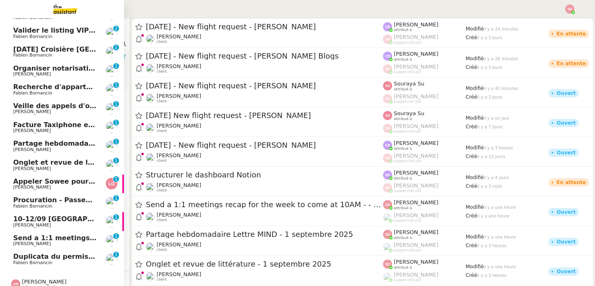
scroll to position [161, 0]
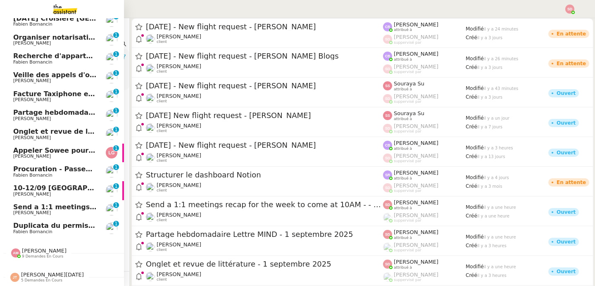
click at [56, 211] on span "Kirsty Johnson" at bounding box center [54, 213] width 83 height 5
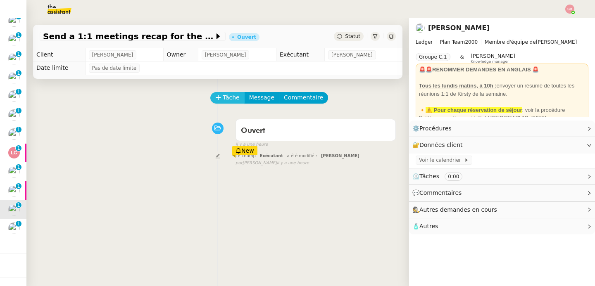
click at [223, 97] on span "Tâche" at bounding box center [231, 98] width 17 height 10
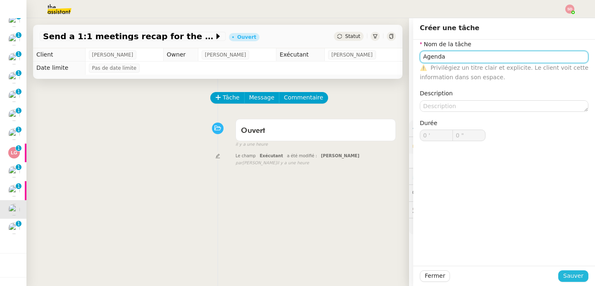
type input "Agenda"
click at [570, 272] on span "Sauver" at bounding box center [573, 276] width 20 height 10
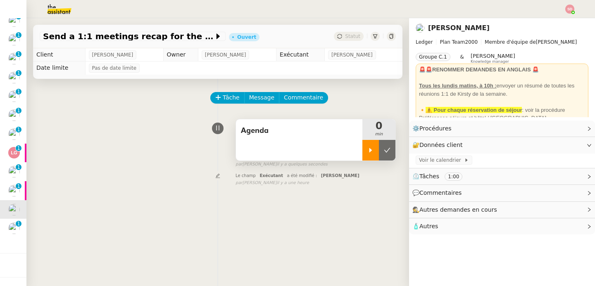
click at [362, 154] on div at bounding box center [370, 150] width 17 height 21
click at [428, 158] on span "Voir le calendrier" at bounding box center [441, 160] width 45 height 8
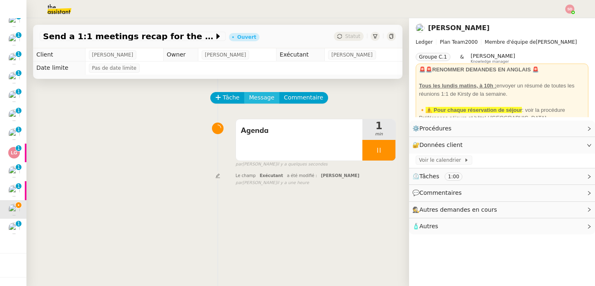
click at [254, 102] on span "Message" at bounding box center [261, 98] width 25 height 10
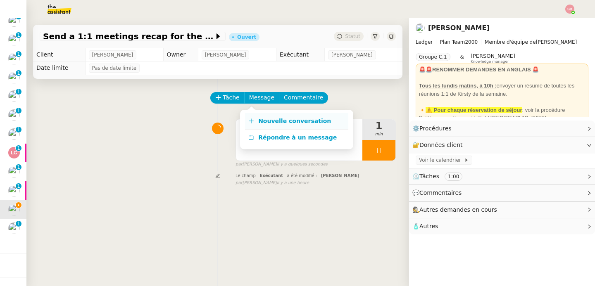
click at [253, 119] on icon at bounding box center [251, 121] width 6 height 6
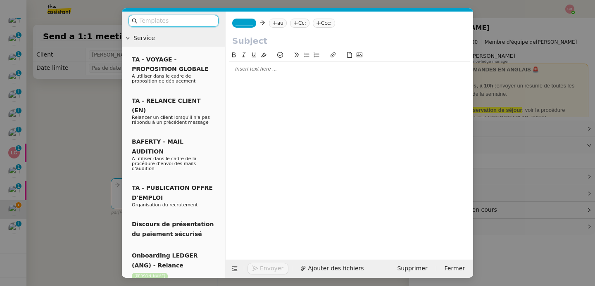
click at [249, 19] on nz-tag "_______" at bounding box center [244, 23] width 24 height 9
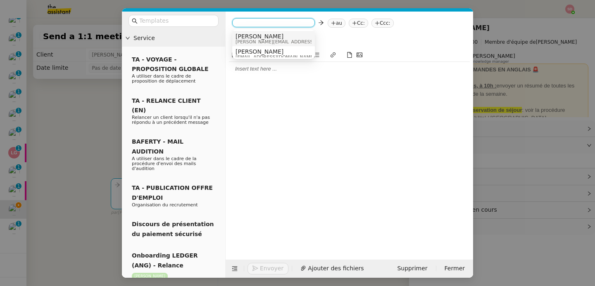
click at [251, 40] on span "sam@ledger.fr" at bounding box center [293, 42] width 117 height 5
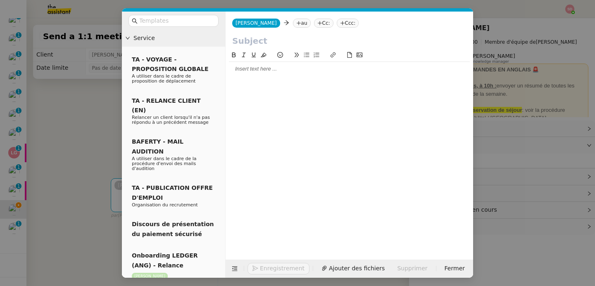
click at [293, 21] on nz-tag "au" at bounding box center [302, 23] width 18 height 9
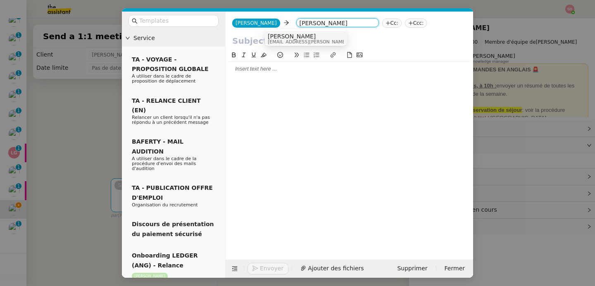
type input "kirsty john"
click at [296, 36] on span "Kirsty Johnson" at bounding box center [326, 36] width 117 height 7
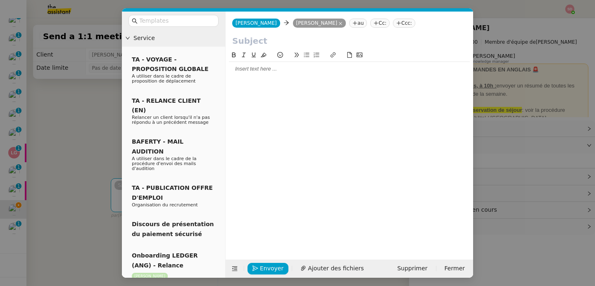
click at [294, 37] on input "text" at bounding box center [349, 41] width 234 height 12
type input "1:1 meetings"
click at [297, 74] on div at bounding box center [349, 69] width 241 height 14
click at [295, 85] on div "Here are your 1:1 meetings :" at bounding box center [349, 84] width 241 height 7
click at [238, 266] on icon at bounding box center [234, 269] width 11 height 6
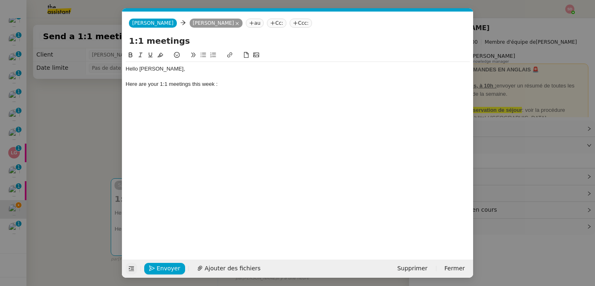
click at [167, 94] on div at bounding box center [298, 91] width 344 height 7
click at [126, 90] on div "Pauline / KJ 121" at bounding box center [298, 91] width 344 height 7
click at [146, 100] on div "12:45 - 13:30" at bounding box center [298, 99] width 344 height 7
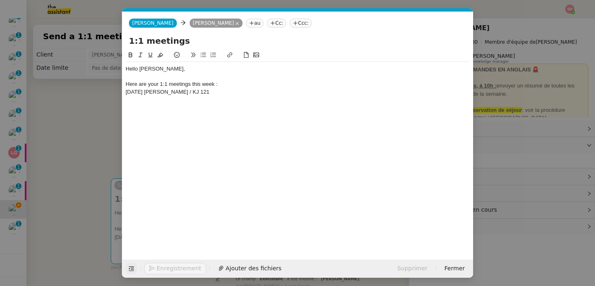
click at [142, 93] on div "Today Pauline / KJ 121" at bounding box center [298, 91] width 344 height 7
click at [153, 102] on div at bounding box center [298, 99] width 344 height 7
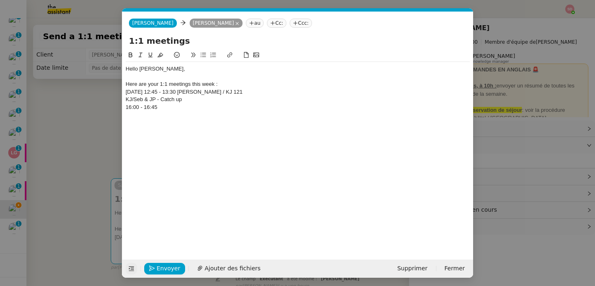
click at [136, 105] on div "16:00 - 16:45" at bounding box center [298, 107] width 344 height 7
click at [127, 100] on div "KJ/Seb & JP - Catch up" at bounding box center [298, 99] width 344 height 7
click at [126, 99] on div "KJ/Seb & JP - Catch up" at bounding box center [298, 99] width 344 height 7
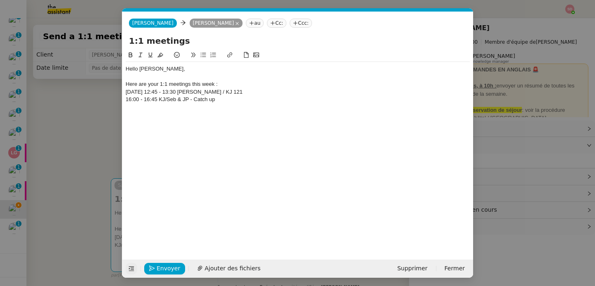
click at [126, 99] on div "16:00 - 16:45 KJ/Seb & JP - Catch up" at bounding box center [298, 99] width 344 height 7
click at [139, 117] on div "15:30 - 16:00" at bounding box center [298, 114] width 344 height 7
click at [126, 108] on div "1:1 Weekly Ariel & Kirsty" at bounding box center [298, 107] width 344 height 7
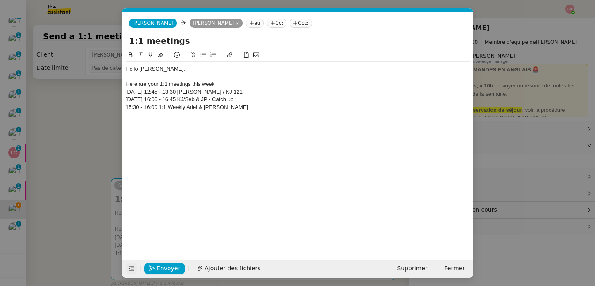
click at [126, 108] on div "15:30 - 16:00 1:1 Weekly Ariel & Kirsty" at bounding box center [298, 107] width 344 height 7
click at [144, 122] on div "10:30 - 11:00" at bounding box center [298, 122] width 344 height 7
click at [126, 114] on div "Kirsty/Suk 1:1" at bounding box center [298, 114] width 344 height 7
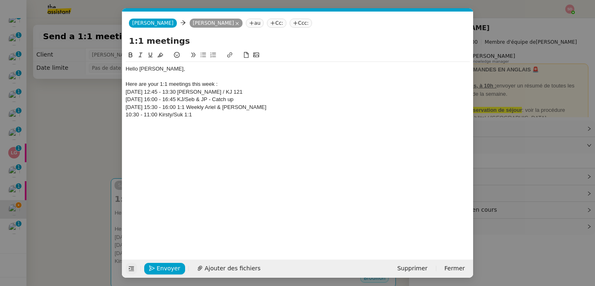
click at [126, 114] on div "10:30 - 11:00 Kirsty/Suk 1:1" at bounding box center [298, 114] width 344 height 7
click at [137, 130] on div "11:00 - 11:45" at bounding box center [298, 129] width 344 height 7
click at [126, 123] on div "Jorge & KJ - 121" at bounding box center [298, 122] width 344 height 7
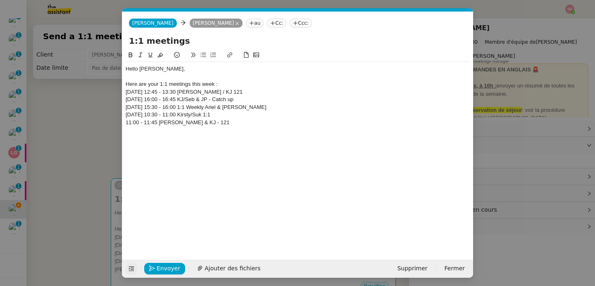
click at [139, 114] on div "Wednesday 10:30 - 11:00 Kirsty/Suk 1:1" at bounding box center [298, 114] width 344 height 7
copy div "Wednesday"
click at [126, 124] on div "11:00 - 11:45 Jorge & KJ - 121" at bounding box center [298, 122] width 344 height 7
click at [137, 130] on div at bounding box center [298, 129] width 344 height 7
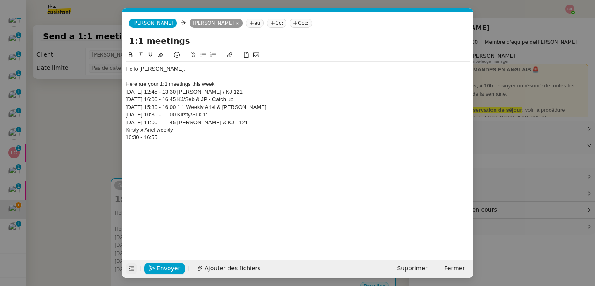
click at [141, 140] on div "16:30 - 16:55" at bounding box center [298, 137] width 344 height 7
click at [126, 131] on div "Kirsty x Ariel weekly" at bounding box center [298, 129] width 344 height 7
click at [126, 129] on div "16:30 - 16:55 Kirsty x Ariel weekly" at bounding box center [298, 129] width 344 height 7
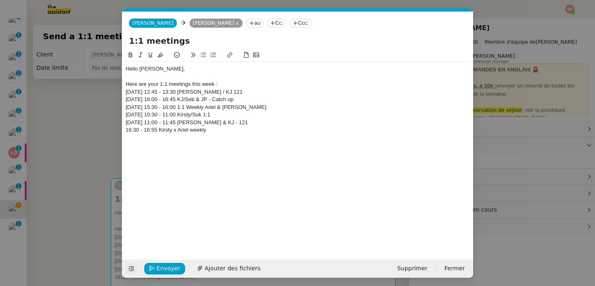
click at [141, 124] on div "Wednesday 11:00 - 11:45 Jorge & KJ - 121" at bounding box center [298, 122] width 344 height 7
copy div "Wednesday"
click at [126, 130] on div "16:30 - 16:55 Kirsty x Ariel weekly" at bounding box center [298, 129] width 344 height 7
click at [146, 143] on div "Hello Kirsty, Here are your 1:1 meetings this week : Today 12:45 - 13:30 Paulin…" at bounding box center [298, 103] width 344 height 83
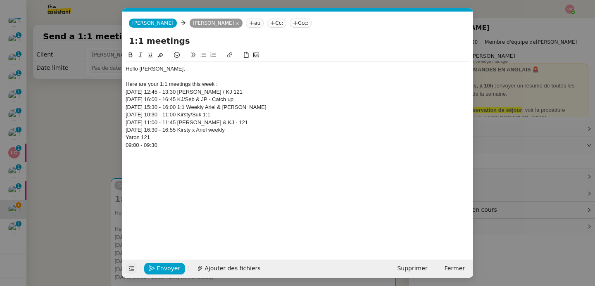
click at [144, 148] on div "09:00 - 09:30" at bounding box center [298, 145] width 344 height 7
click at [126, 137] on div "Yaron 121" at bounding box center [298, 137] width 344 height 7
click at [126, 137] on div "09:00 - 09:30 Yaron 121" at bounding box center [298, 137] width 344 height 7
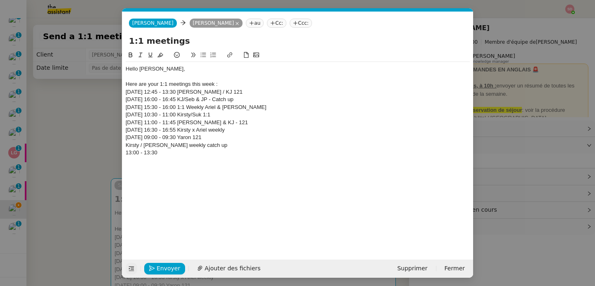
click at [140, 153] on div "13:00 - 13:30" at bounding box center [298, 152] width 344 height 7
click at [126, 145] on div "Kirsty / Elise weekly catch up" at bounding box center [298, 145] width 344 height 7
click at [127, 145] on div "Kirsty / Elise weekly catch up" at bounding box center [298, 145] width 344 height 7
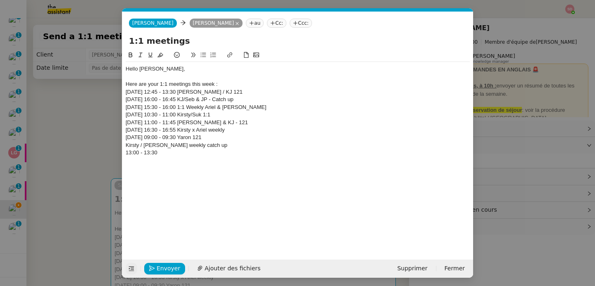
click at [127, 145] on div "Kirsty / Elise weekly catch up" at bounding box center [298, 145] width 344 height 7
click at [132, 138] on div "Thursday 09:00 - 09:30 Yaron 121" at bounding box center [298, 137] width 344 height 7
copy div "Thursday"
click at [148, 155] on div "13:00 - 13:30" at bounding box center [298, 152] width 344 height 7
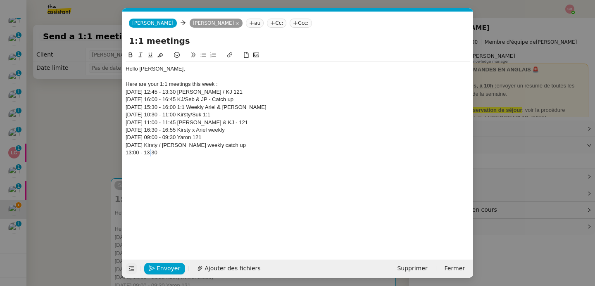
click at [148, 155] on div "13:00 - 13:30" at bounding box center [298, 152] width 344 height 7
click at [149, 145] on div "Thursday Kirsty / Elise weekly catch up" at bounding box center [298, 145] width 344 height 7
click at [170, 158] on div "Hello Kirsty, Here are your 1:1 meetings this week : Today 12:45 - 13:30 Paulin…" at bounding box center [298, 111] width 344 height 98
click at [147, 162] on div "13:15 - 14:00" at bounding box center [298, 160] width 344 height 7
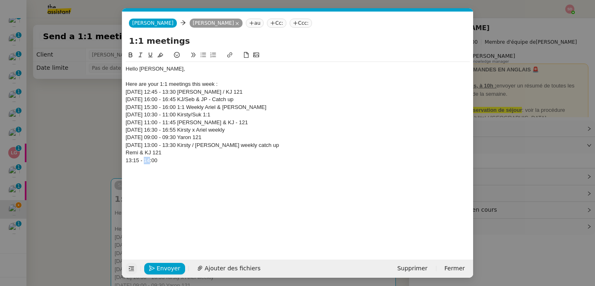
click at [147, 162] on div "13:15 - 14:00" at bounding box center [298, 160] width 344 height 7
click at [126, 153] on div "Remi & KJ 121" at bounding box center [298, 152] width 344 height 7
click at [126, 153] on div "13:15 - 14:00 Remi & KJ 121" at bounding box center [298, 152] width 344 height 7
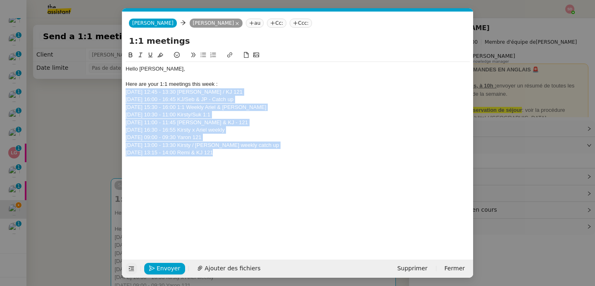
drag, startPoint x: 223, startPoint y: 154, endPoint x: 117, endPoint y: 95, distance: 121.3
click at [117, 95] on nz-modal-container "Service TA - VOYAGE - PROPOSITION GLOBALE A utiliser dans le cadre de propositi…" at bounding box center [297, 143] width 595 height 286
click at [207, 55] on button at bounding box center [203, 55] width 10 height 10
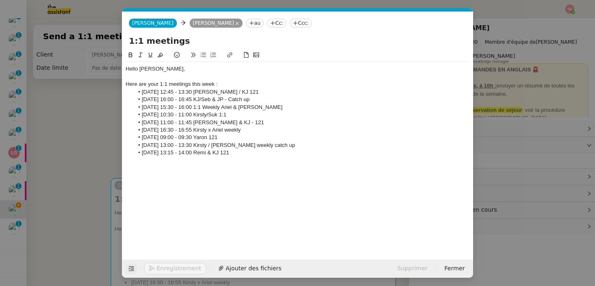
click at [262, 157] on div at bounding box center [298, 160] width 344 height 7
click at [171, 268] on span "Envoyer" at bounding box center [169, 269] width 24 height 10
click at [170, 268] on span "Confirmer l'envoi" at bounding box center [182, 269] width 50 height 10
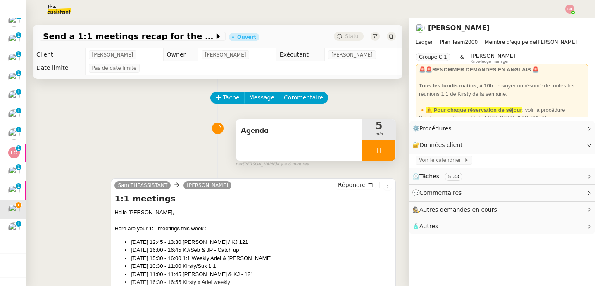
click at [377, 149] on icon at bounding box center [378, 150] width 3 height 5
click at [379, 149] on button at bounding box center [387, 150] width 17 height 21
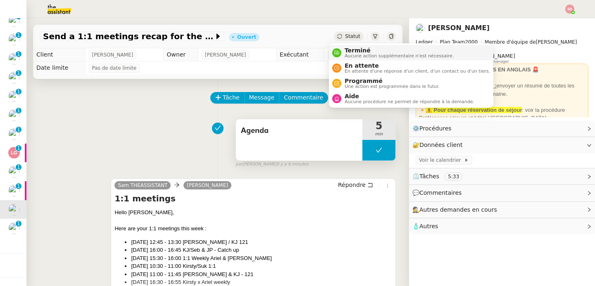
click at [342, 52] on div "Terminé Aucune action supplémentaire n'est nécessaire." at bounding box center [397, 52] width 112 height 11
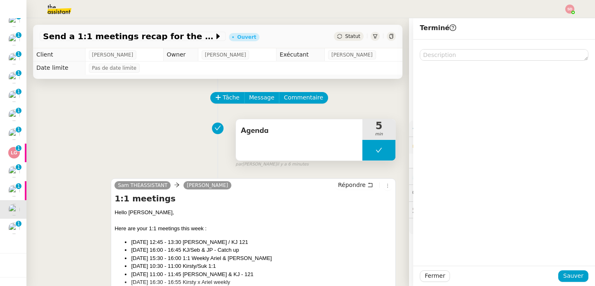
click at [582, 276] on div "Fermer Sauver" at bounding box center [504, 276] width 182 height 20
click at [564, 278] on span "Sauver" at bounding box center [573, 276] width 20 height 10
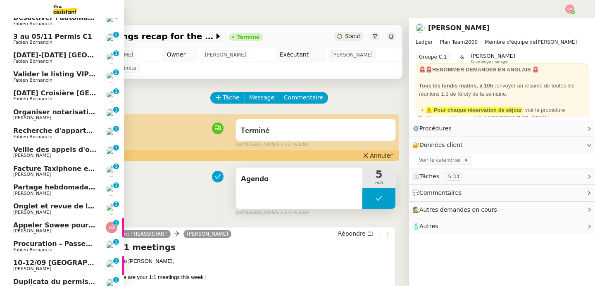
scroll to position [136, 0]
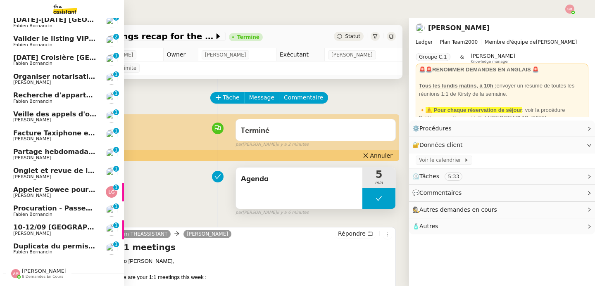
click at [55, 119] on span "[PERSON_NAME]" at bounding box center [54, 120] width 83 height 5
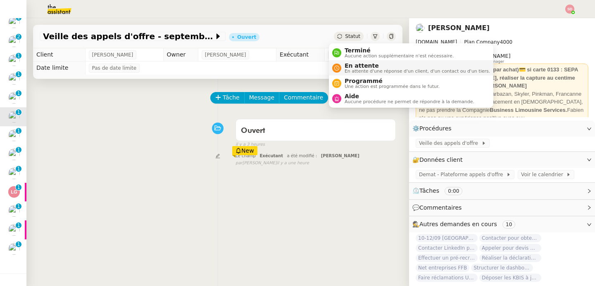
click at [347, 70] on span "En attente d'une réponse d'un client, d'un contact ou d'un tiers." at bounding box center [416, 71] width 145 height 5
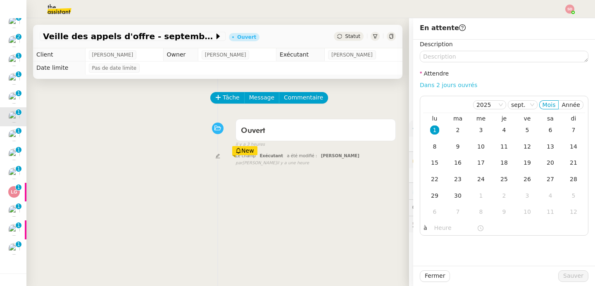
click at [457, 88] on link "Dans 2 jours ouvrés" at bounding box center [448, 85] width 57 height 7
type input "07:00"
click at [573, 279] on span "Sauver" at bounding box center [573, 276] width 20 height 10
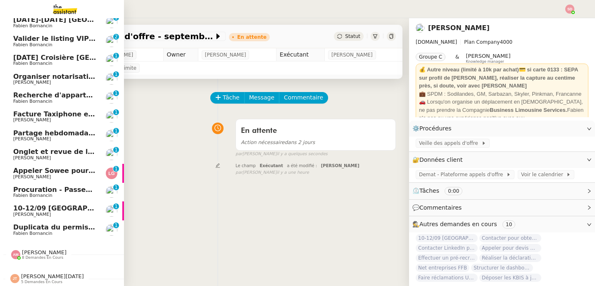
click at [58, 114] on span "Facture Taxiphone et DHL - septembre 2025" at bounding box center [95, 114] width 164 height 8
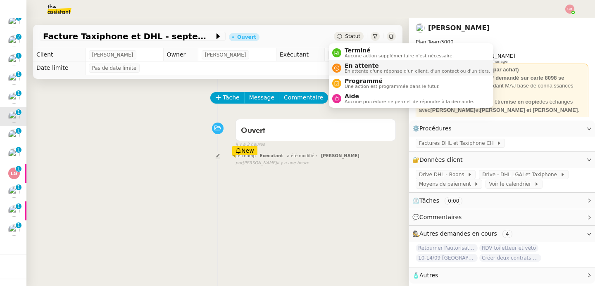
click at [350, 73] on span "En attente d'une réponse d'un client, d'un contact ou d'un tiers." at bounding box center [416, 71] width 145 height 5
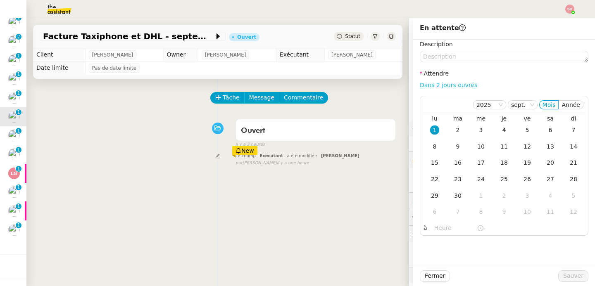
click at [450, 83] on link "Dans 2 jours ouvrés" at bounding box center [448, 85] width 57 height 7
type input "07:00"
click at [454, 148] on div "9" at bounding box center [457, 146] width 9 height 9
click at [569, 281] on span "Sauver" at bounding box center [573, 276] width 20 height 10
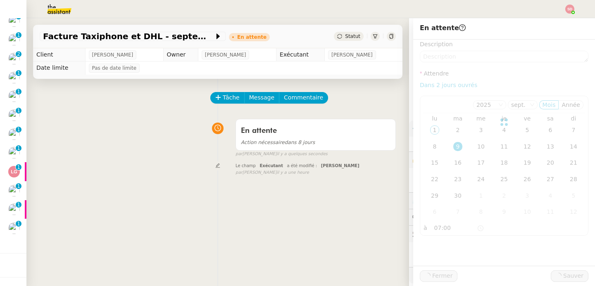
scroll to position [123, 0]
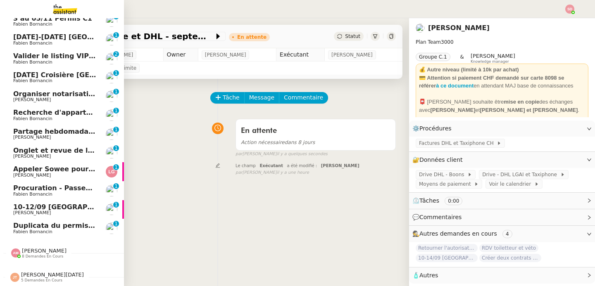
click at [58, 128] on span "Partage hebdomadaire Lettre MIND - 1 septembre 2025" at bounding box center [117, 132] width 208 height 8
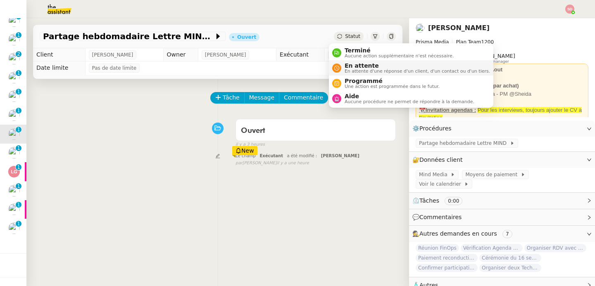
click at [340, 65] on nz-avatar at bounding box center [336, 68] width 9 height 9
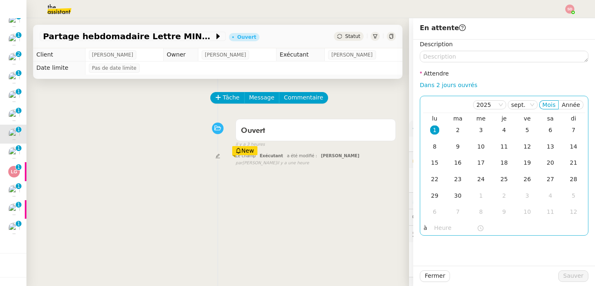
click at [441, 226] on input "text" at bounding box center [455, 228] width 43 height 10
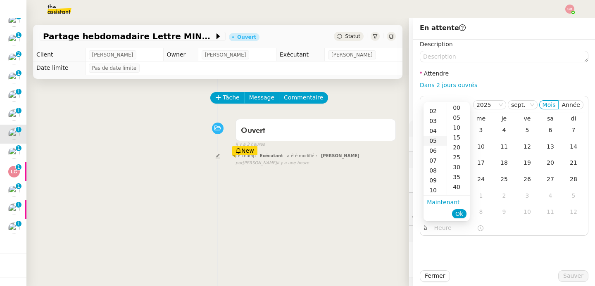
scroll to position [100, 0]
click at [433, 130] on div "12" at bounding box center [434, 127] width 23 height 10
click at [457, 108] on div "00" at bounding box center [458, 108] width 23 height 10
type input "12:00"
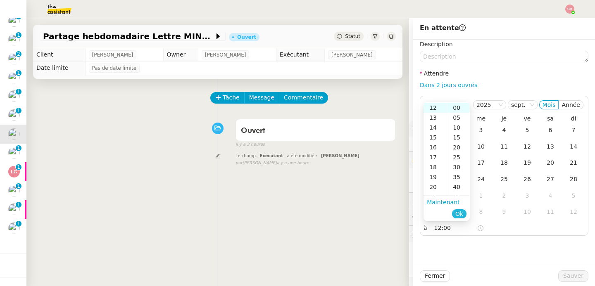
click at [462, 211] on span "Ok" at bounding box center [459, 214] width 8 height 8
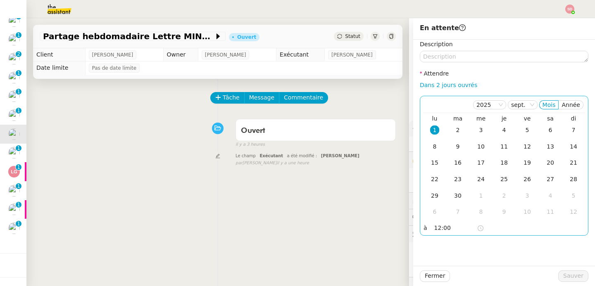
click at [430, 130] on div "1" at bounding box center [434, 130] width 9 height 9
click at [572, 275] on span "Sauver" at bounding box center [573, 276] width 20 height 10
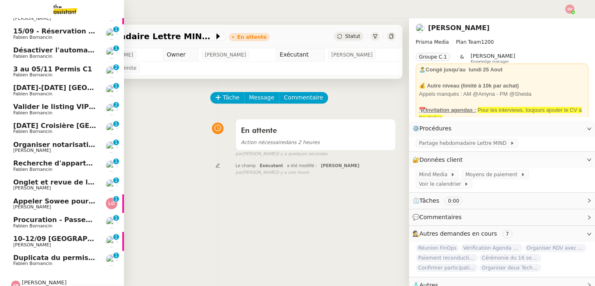
scroll to position [85, 0]
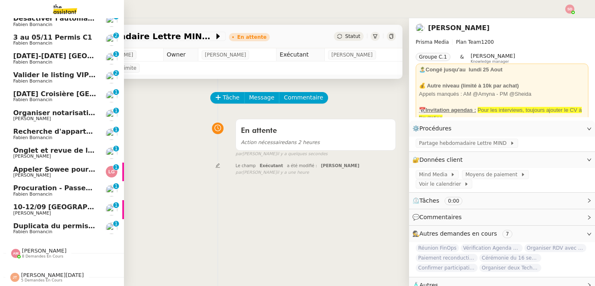
click at [51, 249] on span "[PERSON_NAME]" at bounding box center [44, 251] width 45 height 6
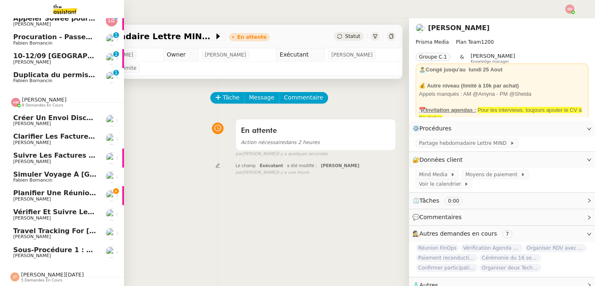
scroll to position [236, 0]
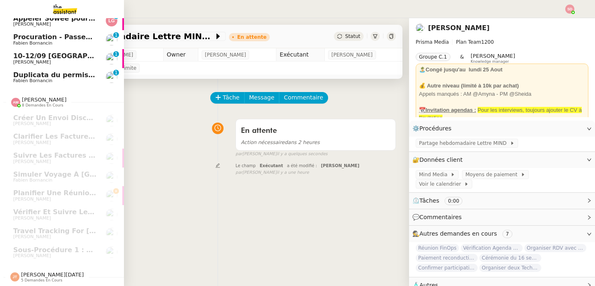
click at [54, 278] on span "5 demandes en cours" at bounding box center [41, 280] width 41 height 5
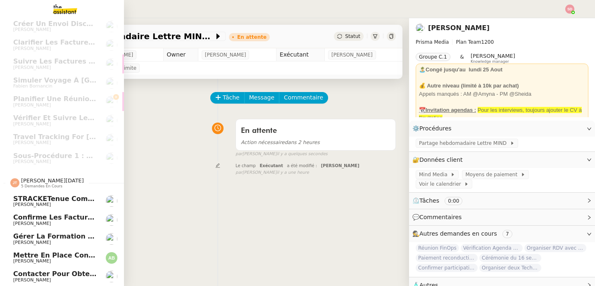
scroll to position [330, 0]
click at [39, 184] on span "5 demandes en cours" at bounding box center [41, 186] width 41 height 5
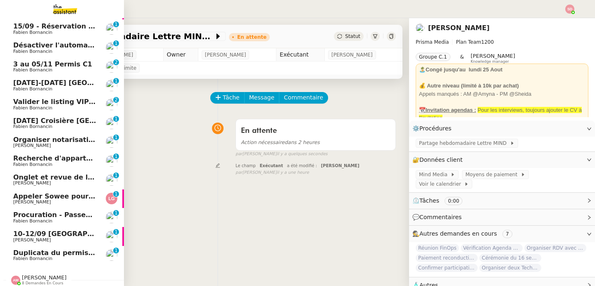
scroll to position [0, 0]
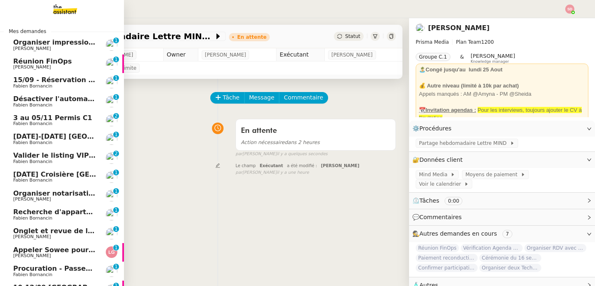
click at [58, 99] on span "Désactiver l'automatisation des rdv" at bounding box center [79, 99] width 133 height 8
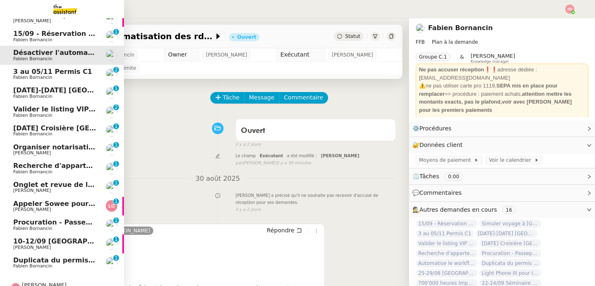
scroll to position [47, 0]
click at [57, 127] on span "31/12/2026 Croisière Egypte" at bounding box center [83, 128] width 140 height 8
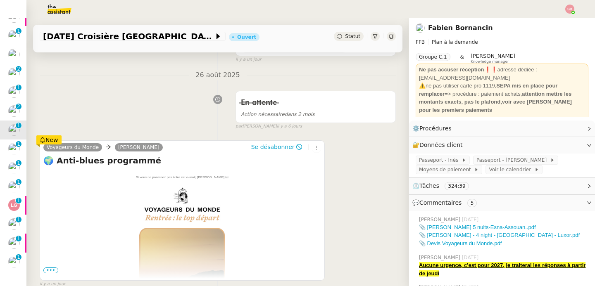
scroll to position [82, 0]
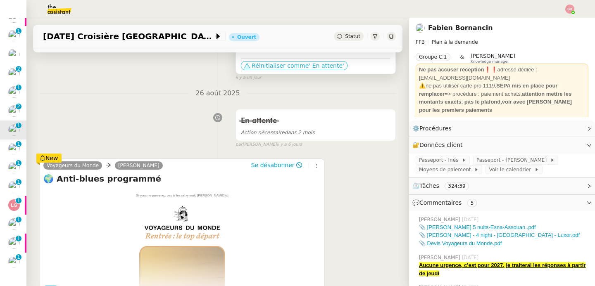
click at [289, 64] on span "Réinitialiser comme" at bounding box center [280, 66] width 57 height 8
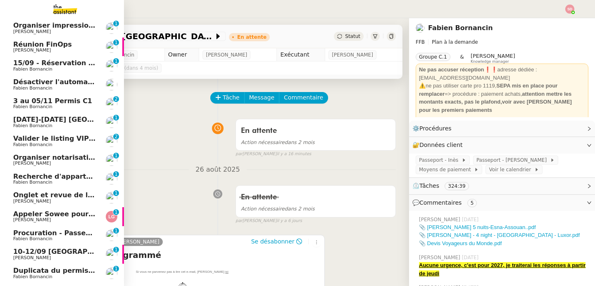
scroll to position [0, 0]
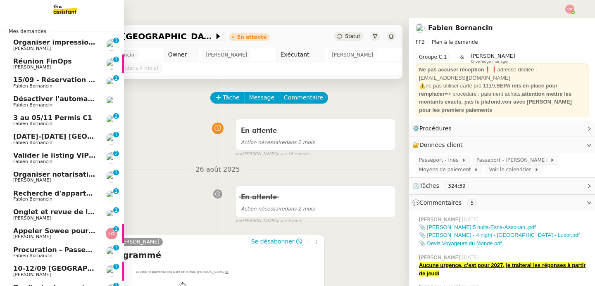
click at [106, 67] on img at bounding box center [112, 64] width 12 height 12
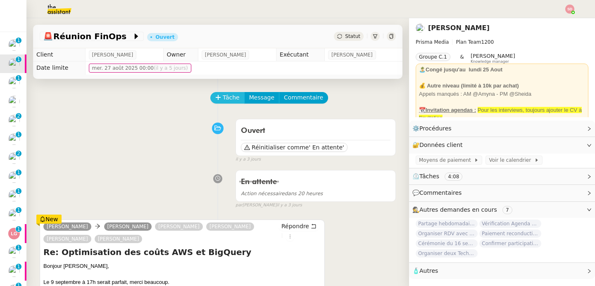
click at [215, 96] on icon at bounding box center [218, 98] width 6 height 6
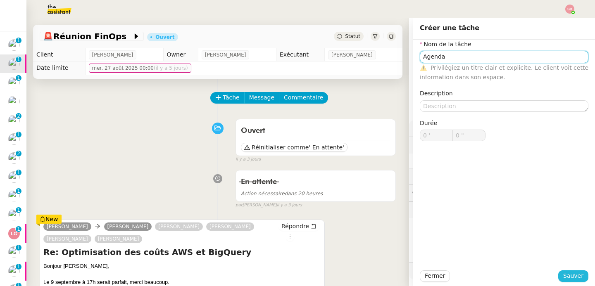
type input "Agenda"
click at [558, 276] on button "Sauver" at bounding box center [573, 277] width 30 height 12
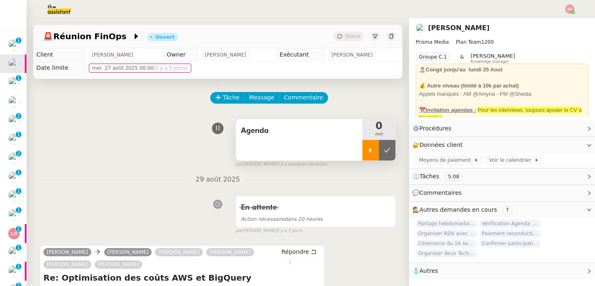
click at [362, 153] on div at bounding box center [370, 150] width 17 height 21
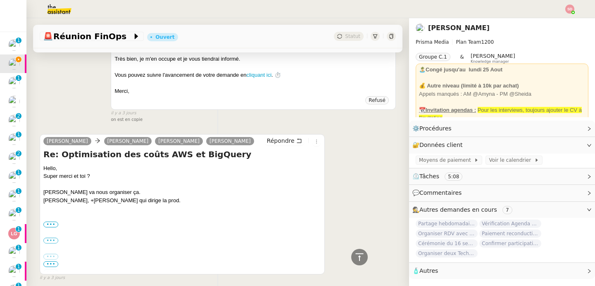
scroll to position [833, 0]
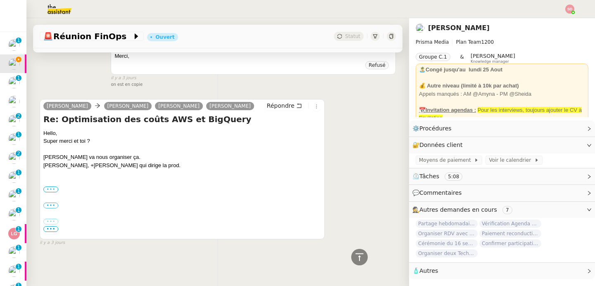
click at [54, 187] on label "•••" at bounding box center [50, 190] width 15 height 6
click at [0, 0] on input "•••" at bounding box center [0, 0] width 0 height 0
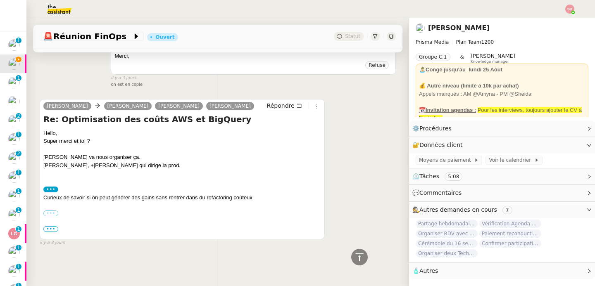
click at [48, 211] on label "•••" at bounding box center [50, 214] width 15 height 6
click at [0, 0] on input "•••" at bounding box center [0, 0] width 0 height 0
click at [48, 226] on span "•••" at bounding box center [50, 229] width 15 height 6
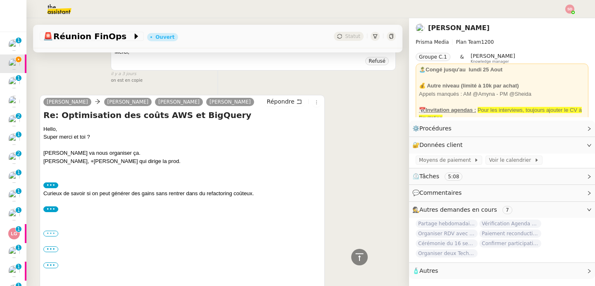
click at [46, 233] on label "•••" at bounding box center [50, 234] width 15 height 6
click at [0, 0] on input "•••" at bounding box center [0, 0] width 0 height 0
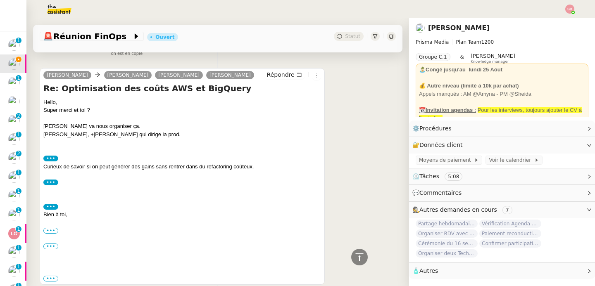
scroll to position [904, 0]
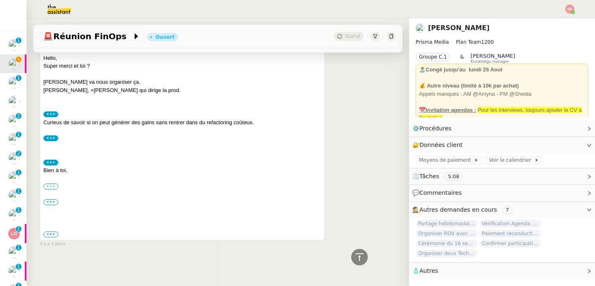
click at [49, 184] on label "•••" at bounding box center [50, 187] width 15 height 6
click at [0, 0] on input "•••" at bounding box center [0, 0] width 0 height 0
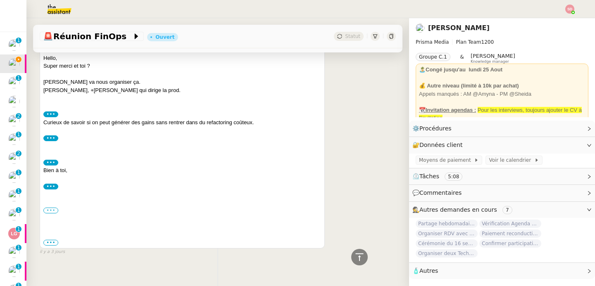
click at [57, 209] on label "•••" at bounding box center [50, 211] width 15 height 6
click at [0, 0] on input "•••" at bounding box center [0, 0] width 0 height 0
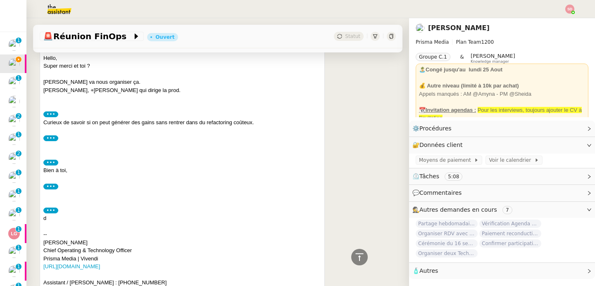
scroll to position [1022, 0]
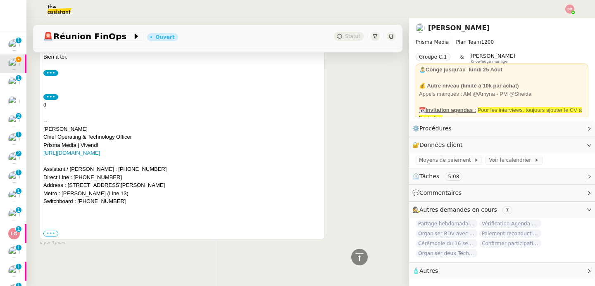
click at [53, 231] on label "•••" at bounding box center [50, 234] width 15 height 6
click at [0, 0] on input "•••" at bounding box center [0, 0] width 0 height 0
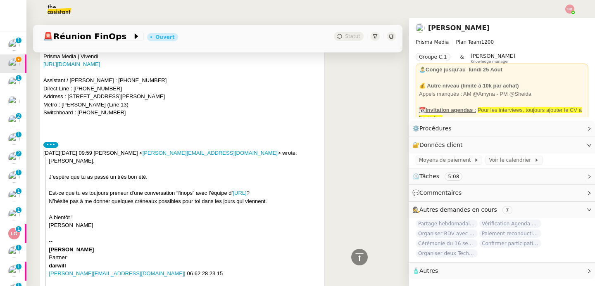
scroll to position [1133, 0]
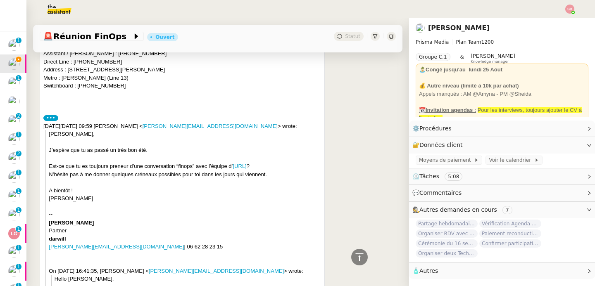
click at [184, 166] on div "Est-ce que tu es toujours preneur d’une conversation “finops” avec l’équipe d’ …" at bounding box center [185, 166] width 272 height 8
copy div "finops"
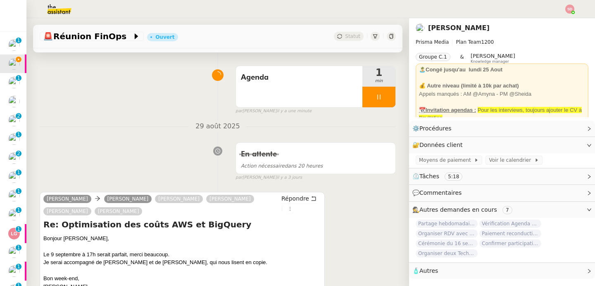
scroll to position [61, 0]
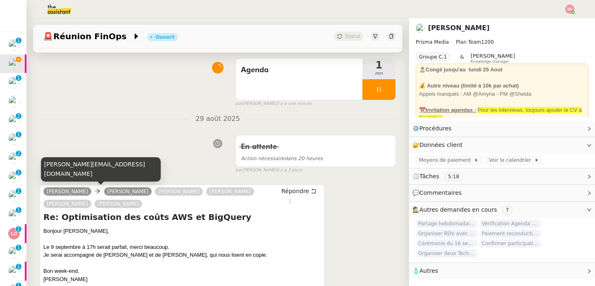
click at [76, 176] on div "thomas@darwill.fr" at bounding box center [101, 169] width 120 height 24
copy div "thomas@darwill.fr"
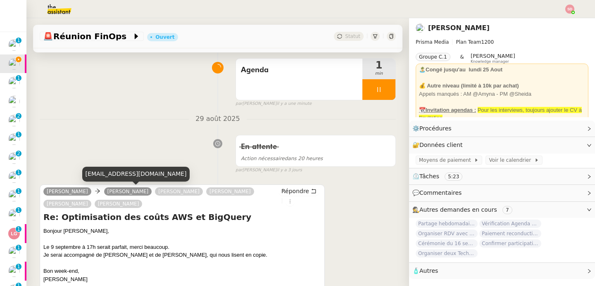
click at [126, 178] on div "etiesse@prismamedia.com" at bounding box center [136, 174] width 108 height 14
copy div "etiesse@prismamedia.com"
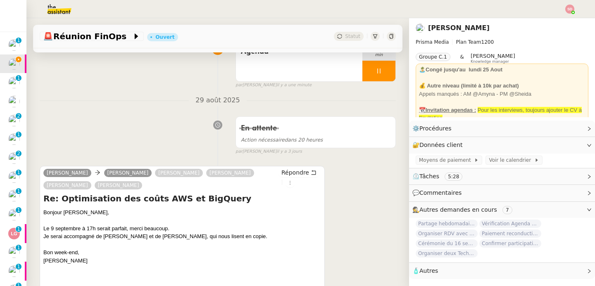
scroll to position [95, 0]
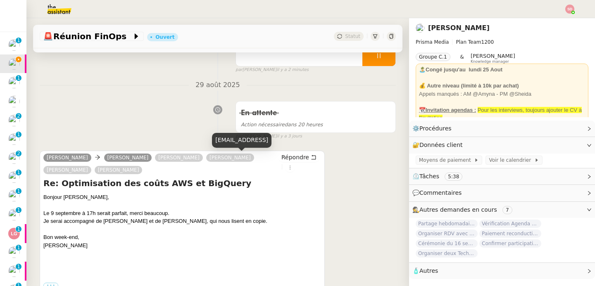
click at [235, 142] on div "louis@opsima.ai" at bounding box center [241, 140] width 59 height 14
copy div "louis@opsima.ai"
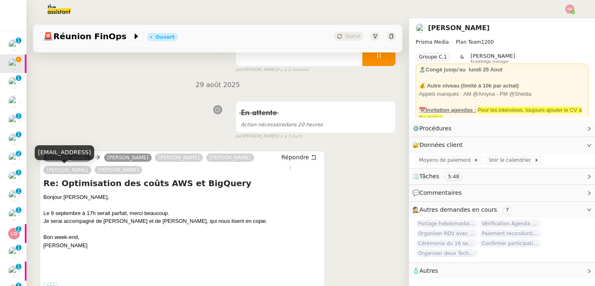
click at [60, 155] on div "fabien@opsima.ai" at bounding box center [64, 152] width 59 height 14
copy div "fabien@opsima.ai"
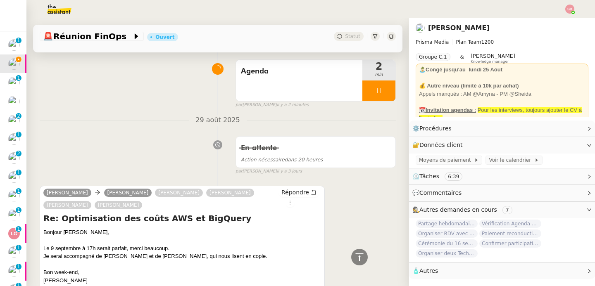
scroll to position [0, 0]
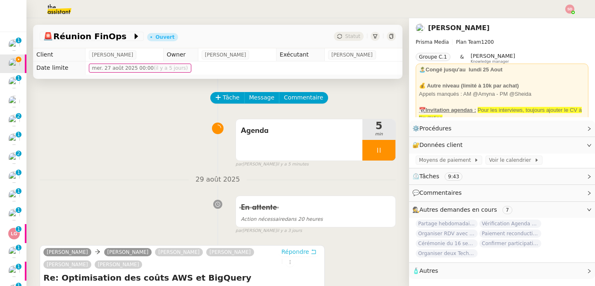
click at [286, 252] on span "Répondre" at bounding box center [295, 252] width 28 height 8
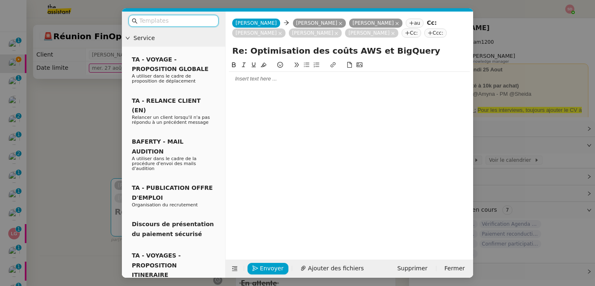
click at [287, 86] on div at bounding box center [349, 79] width 241 height 14
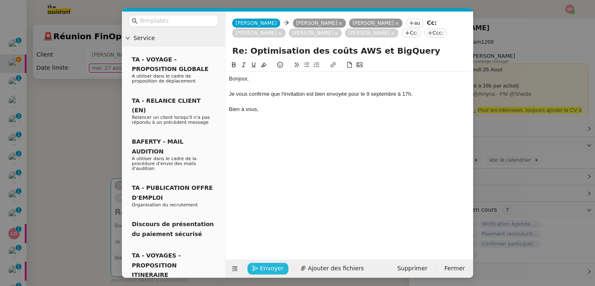
click at [264, 268] on span "Envoyer" at bounding box center [272, 269] width 24 height 10
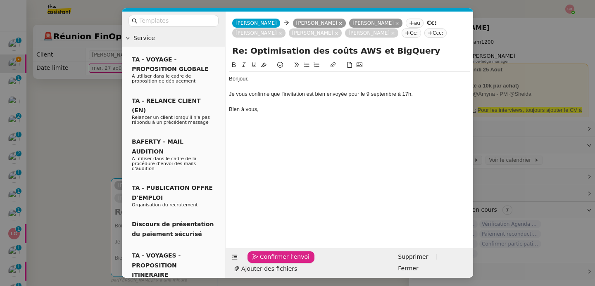
click at [264, 262] on span "Confirmer l'envoi" at bounding box center [285, 257] width 50 height 10
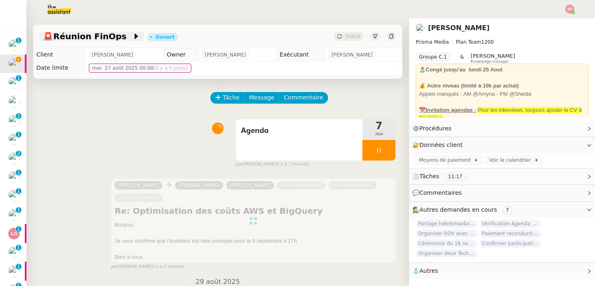
click at [89, 33] on span "🚨 Réunion FinOps" at bounding box center [87, 36] width 89 height 8
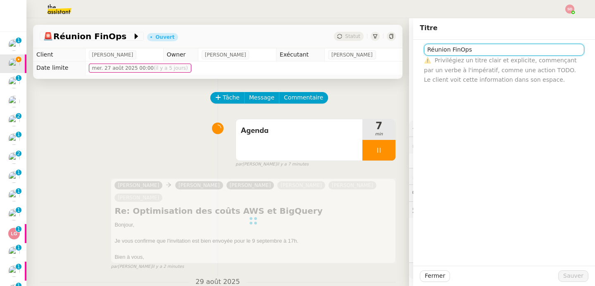
click at [424, 52] on input "Réunion FinOps" at bounding box center [504, 50] width 160 height 12
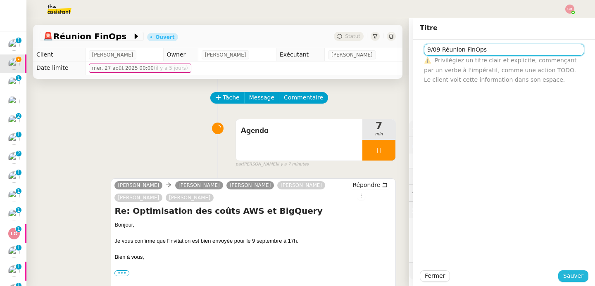
type input "9/09 Réunion FinOps"
click at [568, 278] on span "Sauver" at bounding box center [573, 276] width 20 height 10
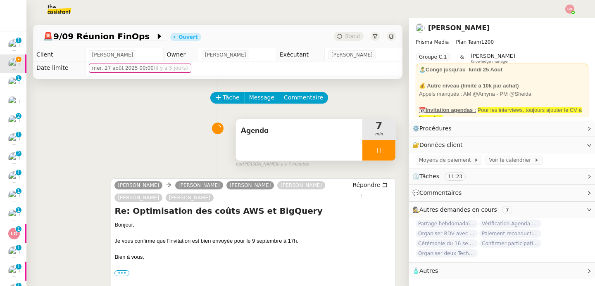
click at [375, 156] on div at bounding box center [378, 150] width 33 height 21
click at [379, 156] on button at bounding box center [387, 150] width 17 height 21
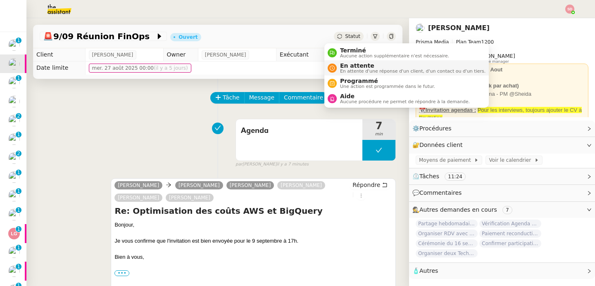
click at [344, 70] on span "En attente d'une réponse d'un client, d'un contact ou d'un tiers." at bounding box center [412, 71] width 145 height 5
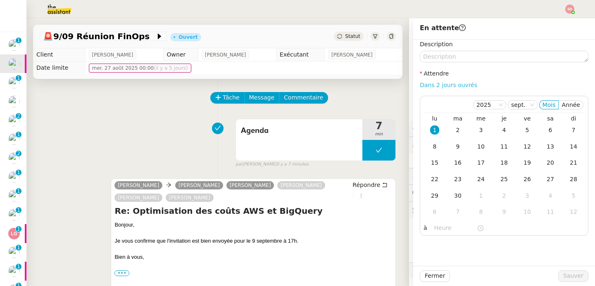
click at [440, 86] on link "Dans 2 jours ouvrés" at bounding box center [448, 85] width 57 height 7
type input "07:00"
click at [453, 146] on div "9" at bounding box center [457, 146] width 9 height 9
click at [571, 276] on span "Sauver" at bounding box center [573, 276] width 20 height 10
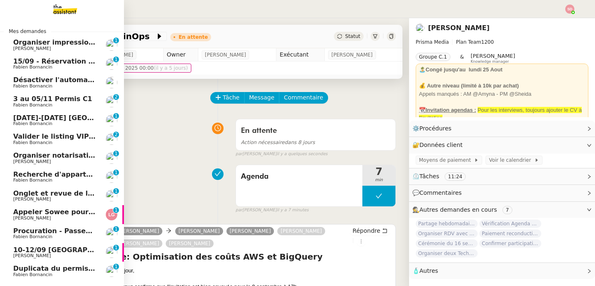
click at [51, 62] on span "15/09 - Réservation Biarritz" at bounding box center [64, 61] width 103 height 8
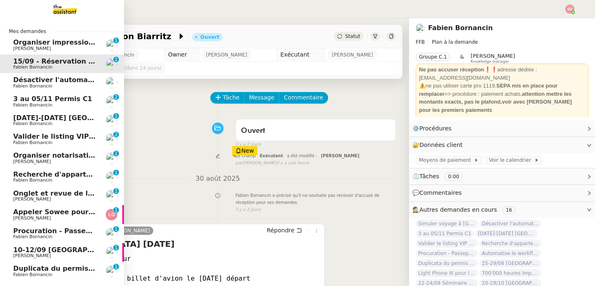
click at [37, 81] on span "Désactiver l'automatisation des rdv" at bounding box center [79, 80] width 133 height 8
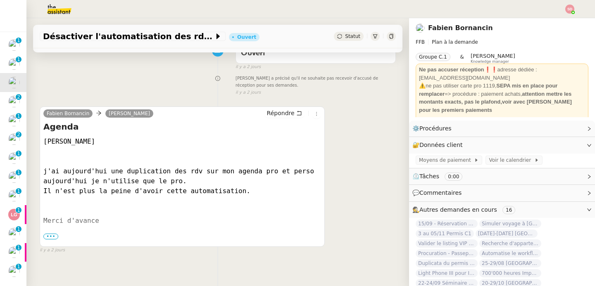
scroll to position [103, 0]
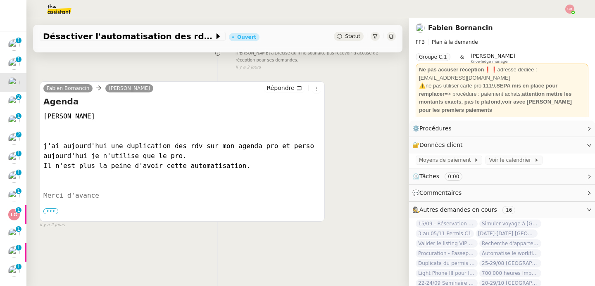
click at [51, 213] on span "•••" at bounding box center [50, 212] width 15 height 6
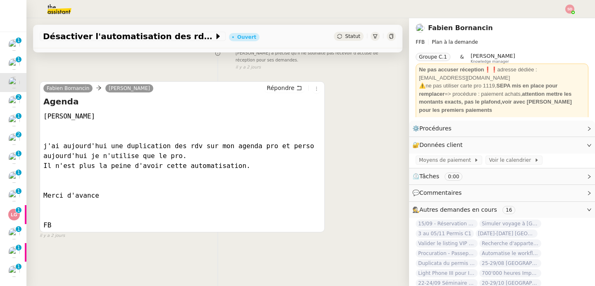
scroll to position [0, 0]
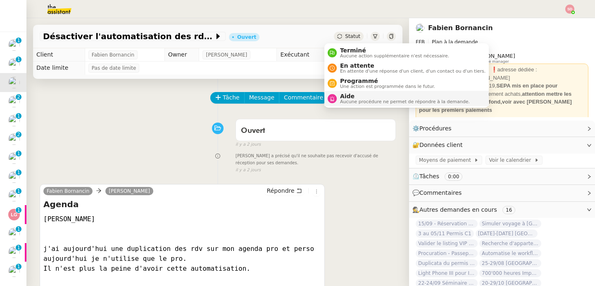
click at [328, 97] on nz-avatar at bounding box center [332, 98] width 9 height 9
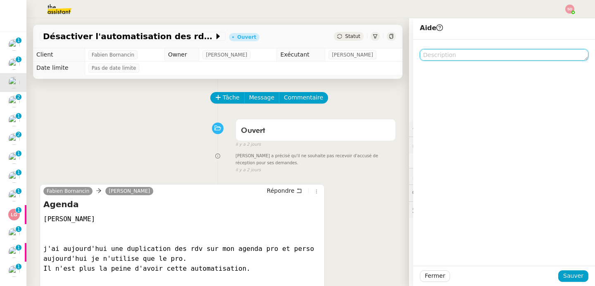
click at [420, 57] on textarea at bounding box center [504, 55] width 169 height 12
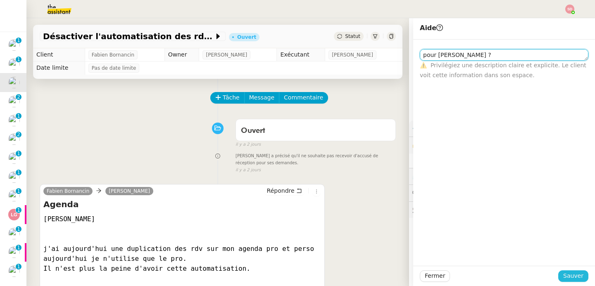
type textarea "pour Bert ?"
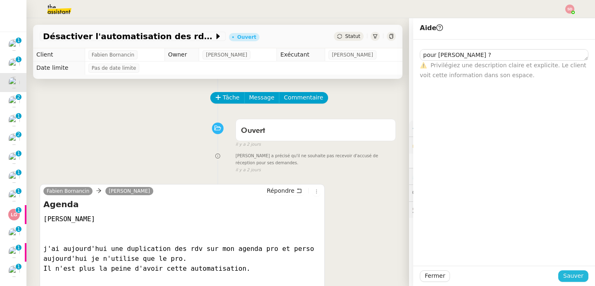
click at [568, 277] on span "Sauver" at bounding box center [573, 276] width 20 height 10
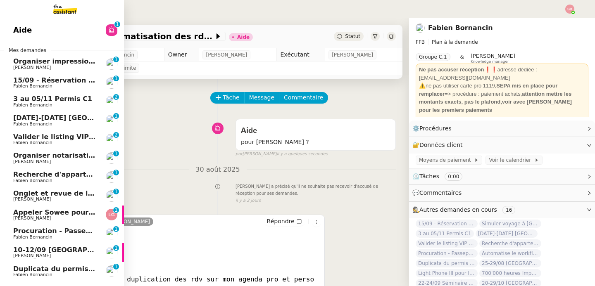
click at [37, 118] on span "[DATE]-[DATE] [GEOGRAPHIC_DATA]" at bounding box center [79, 118] width 133 height 8
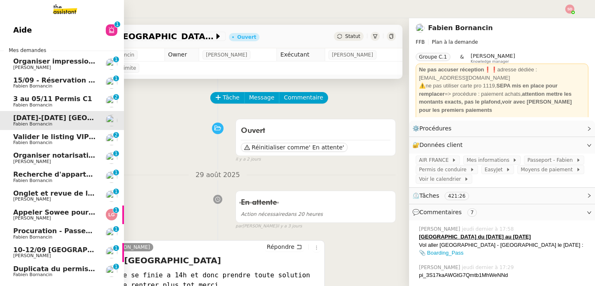
click at [43, 143] on span "Fabien Bornancin" at bounding box center [32, 142] width 39 height 5
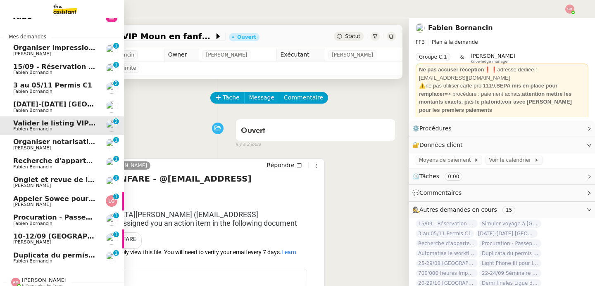
scroll to position [48, 0]
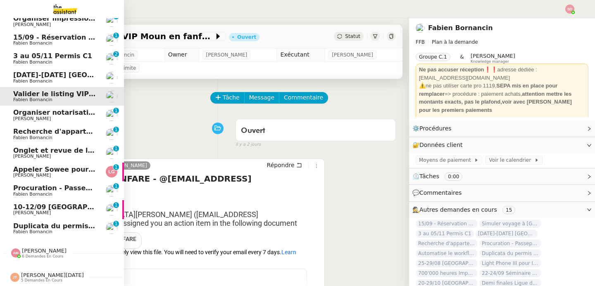
click at [79, 230] on span "Fabien Bornancin" at bounding box center [54, 232] width 83 height 5
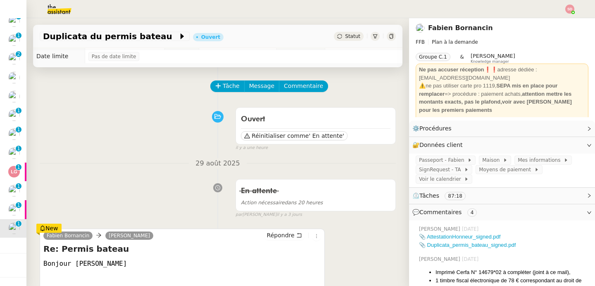
scroll to position [132, 0]
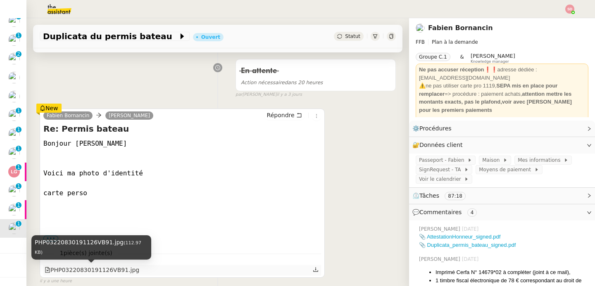
click at [112, 270] on div "PHP03220830191126VB91.jpg" at bounding box center [92, 271] width 95 height 10
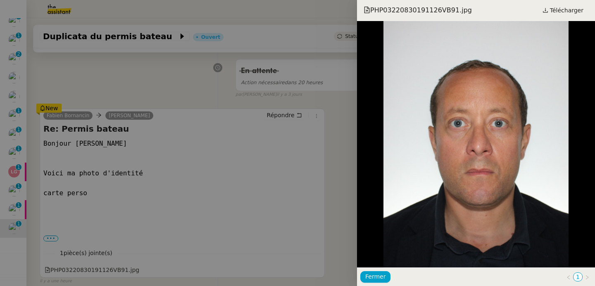
click at [118, 221] on div at bounding box center [297, 143] width 595 height 286
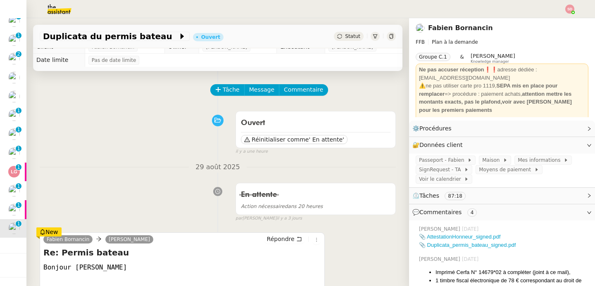
scroll to position [0, 0]
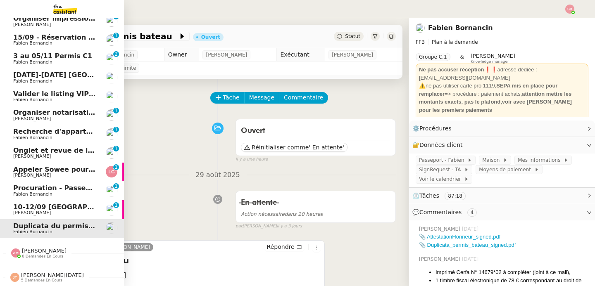
click at [50, 211] on span "[PERSON_NAME]" at bounding box center [54, 213] width 83 height 5
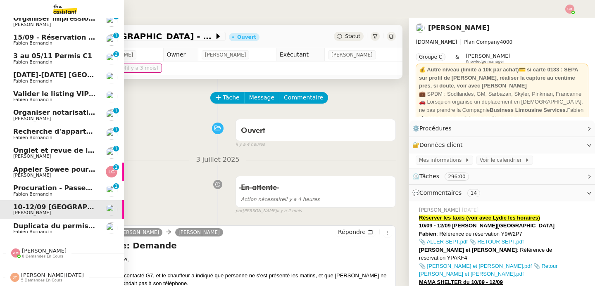
click at [50, 192] on span "Fabien Bornancin" at bounding box center [54, 194] width 83 height 5
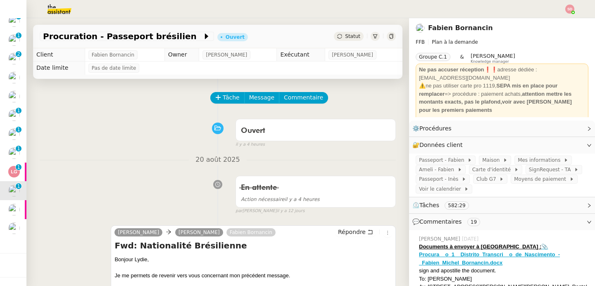
scroll to position [120, 0]
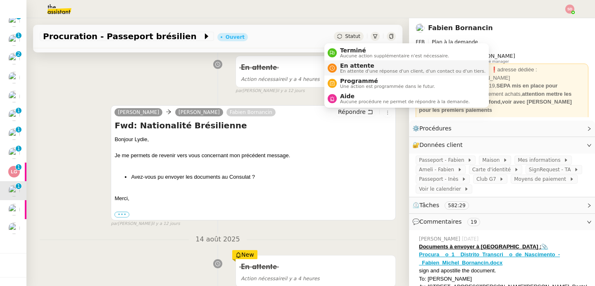
click at [336, 70] on nz-avatar at bounding box center [332, 68] width 9 height 9
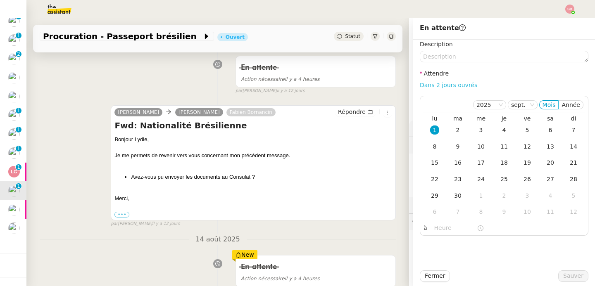
click at [455, 86] on link "Dans 2 jours ouvrés" at bounding box center [448, 85] width 57 height 7
type input "07:00"
click at [499, 128] on div "4" at bounding box center [503, 130] width 9 height 9
click at [572, 275] on span "Sauver" at bounding box center [573, 276] width 20 height 10
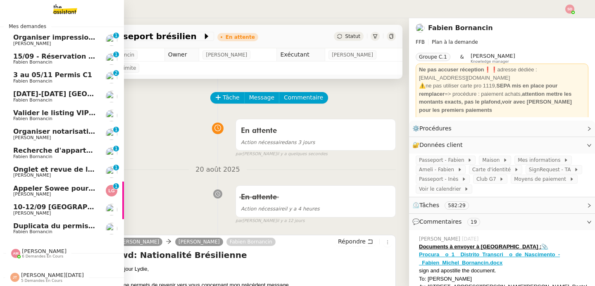
click at [22, 192] on span "[PERSON_NAME]" at bounding box center [32, 194] width 38 height 5
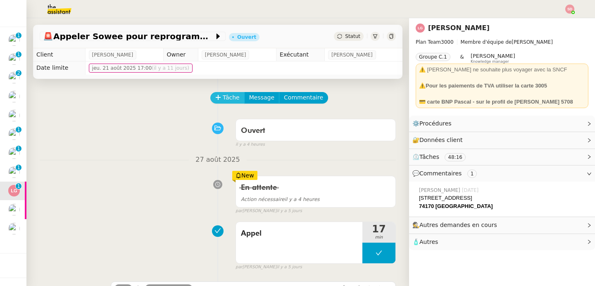
click at [223, 95] on span "Tâche" at bounding box center [231, 98] width 17 height 10
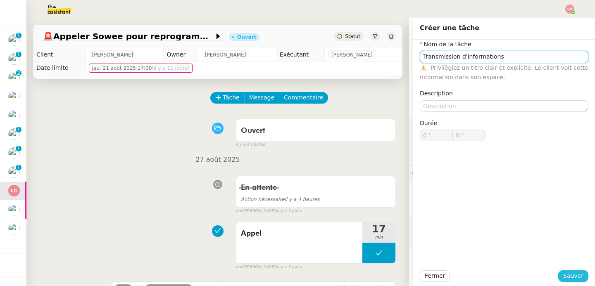
type input "Transmission d'informations"
click at [575, 281] on span "Sauver" at bounding box center [573, 276] width 20 height 10
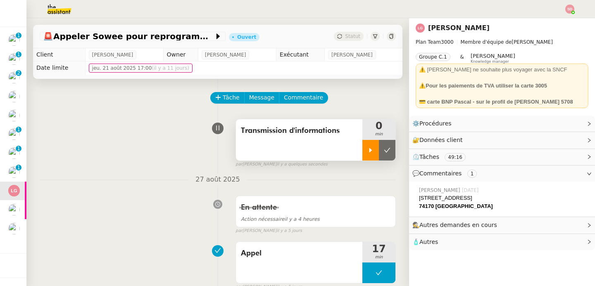
click at [363, 147] on div at bounding box center [370, 150] width 17 height 21
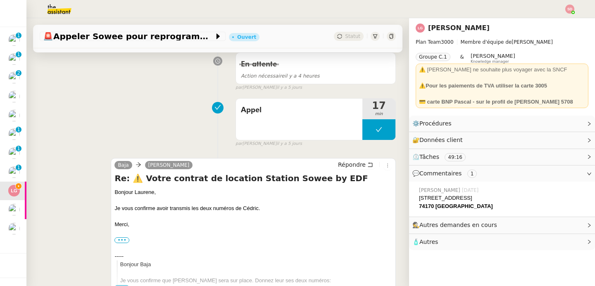
scroll to position [144, 0]
click at [347, 166] on span "Répondre" at bounding box center [352, 164] width 28 height 8
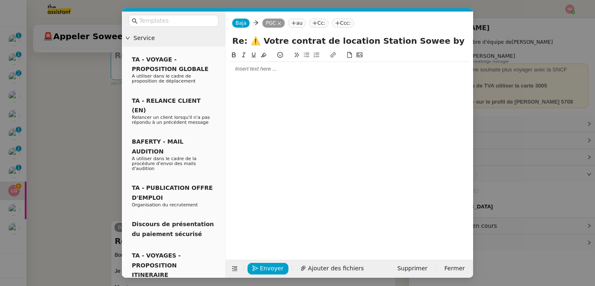
click at [262, 74] on div at bounding box center [349, 69] width 241 height 14
click at [109, 161] on nz-modal-container "Service TA - VOYAGE - PROPOSITION GLOBALE A utiliser dans le cadre de propositi…" at bounding box center [297, 143] width 595 height 286
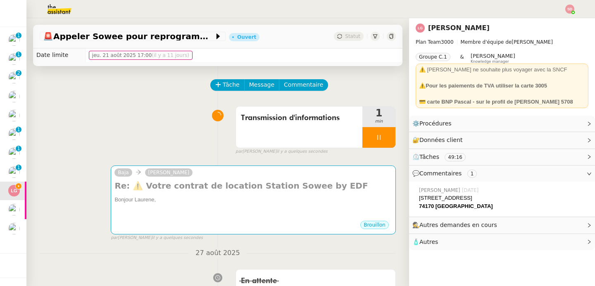
scroll to position [0, 0]
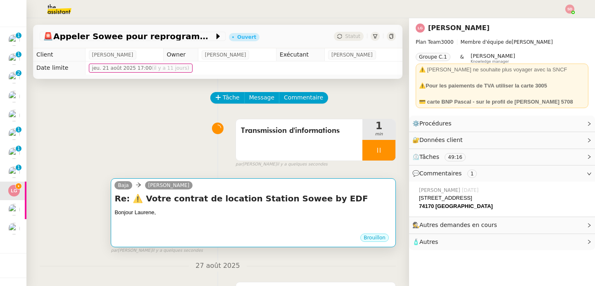
click at [243, 223] on div at bounding box center [253, 221] width 278 height 8
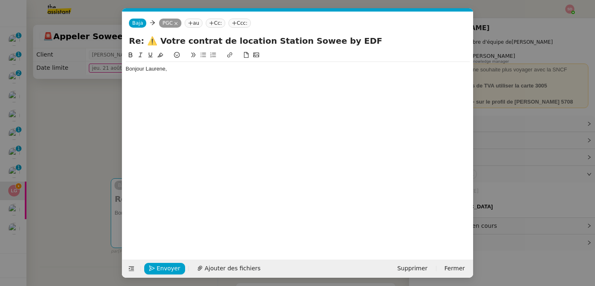
scroll to position [0, 17]
click at [208, 94] on div "Bonjour Laurene," at bounding box center [298, 148] width 344 height 197
click at [207, 87] on div "Bonjour Laurene," at bounding box center [298, 148] width 344 height 197
click at [202, 68] on div "Bonjour Laurene," at bounding box center [298, 68] width 344 height 7
click at [165, 270] on span "Envoyer" at bounding box center [169, 269] width 24 height 10
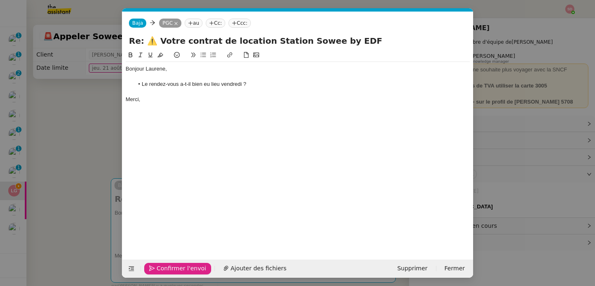
click at [165, 270] on span "Confirmer l'envoi" at bounding box center [182, 269] width 50 height 10
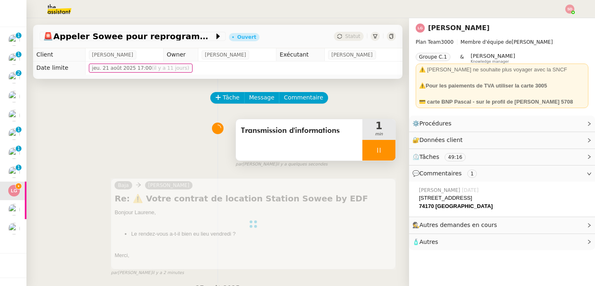
click at [378, 155] on div at bounding box center [378, 150] width 33 height 21
click at [379, 155] on button at bounding box center [387, 150] width 17 height 21
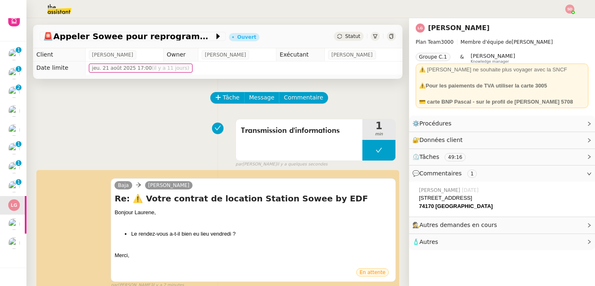
scroll to position [48, 0]
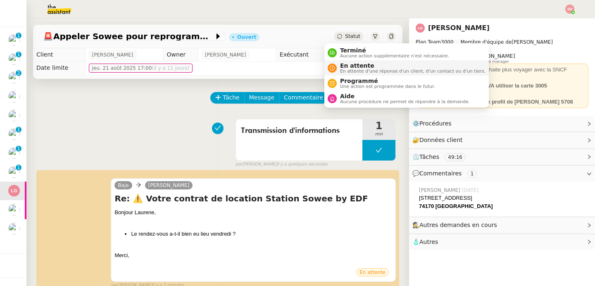
click at [347, 66] on span "En attente" at bounding box center [412, 65] width 145 height 7
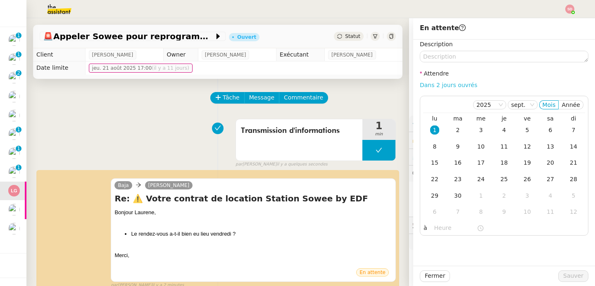
click at [451, 83] on link "Dans 2 jours ouvrés" at bounding box center [448, 85] width 57 height 7
type input "07:00"
click at [563, 278] on span "Sauver" at bounding box center [573, 276] width 20 height 10
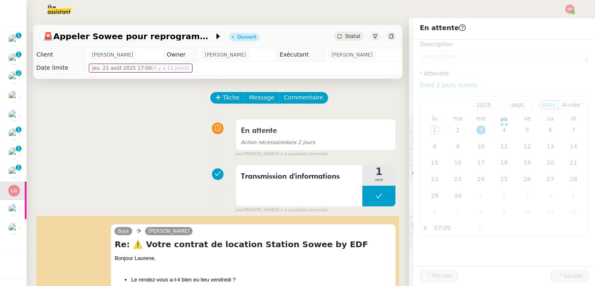
scroll to position [29, 0]
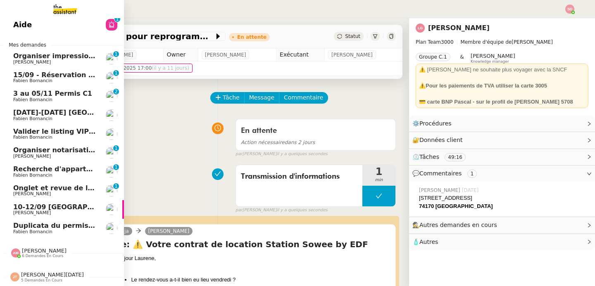
click at [24, 184] on span "Onglet et revue de littérature - 1 septembre 2025" at bounding box center [106, 188] width 186 height 8
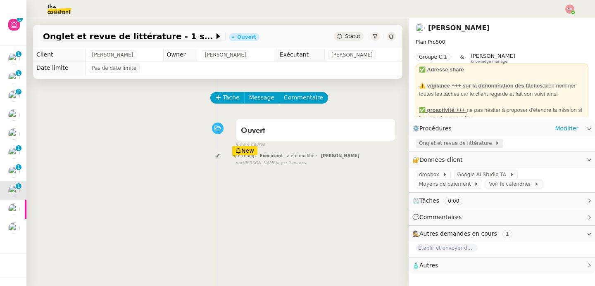
click at [451, 143] on span "Onglet et revue de littérature" at bounding box center [457, 143] width 76 height 8
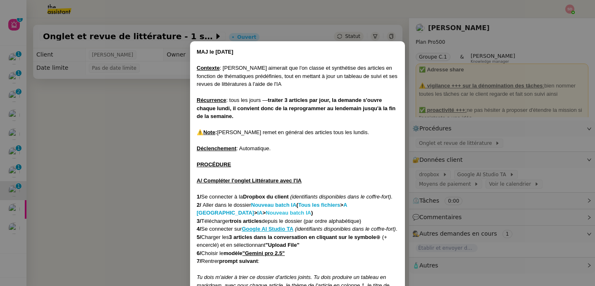
click at [266, 212] on strong "Nouveau batch IA" at bounding box center [288, 213] width 45 height 6
click at [117, 136] on nz-modal-container "MAJ le 21/07/2025 Contexte : Jean-Baptiste aimerait que l'on classe et synthéti…" at bounding box center [297, 143] width 595 height 286
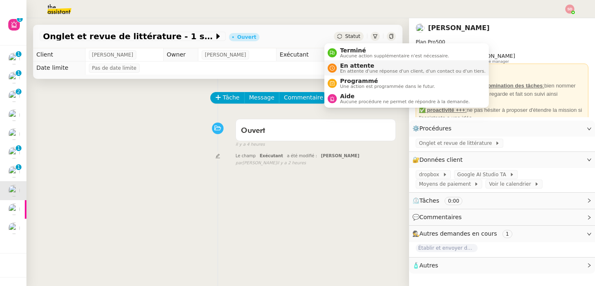
click at [343, 66] on span "En attente" at bounding box center [412, 65] width 145 height 7
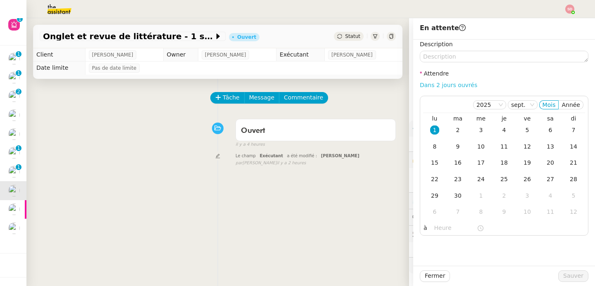
click at [445, 85] on link "Dans 2 jours ouvrés" at bounding box center [448, 85] width 57 height 7
type input "07:00"
click at [455, 134] on div "2" at bounding box center [457, 130] width 9 height 9
click at [552, 281] on div at bounding box center [504, 277] width 108 height 12
click at [563, 277] on span "Sauver" at bounding box center [573, 276] width 20 height 10
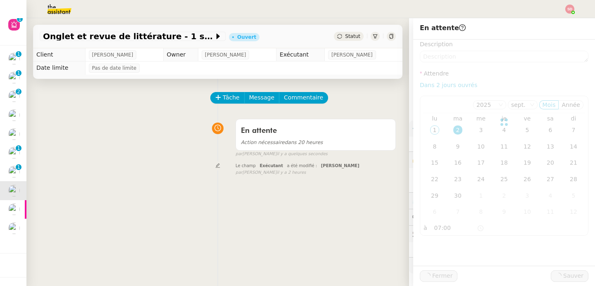
scroll to position [10, 0]
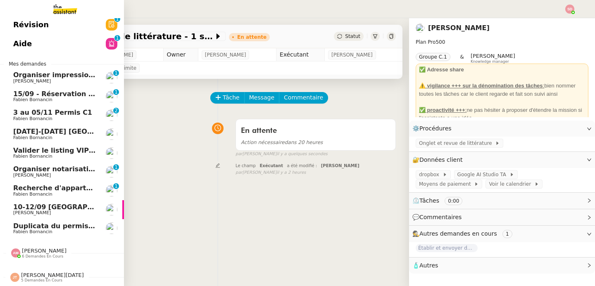
click at [34, 173] on span "[PERSON_NAME]" at bounding box center [32, 175] width 38 height 5
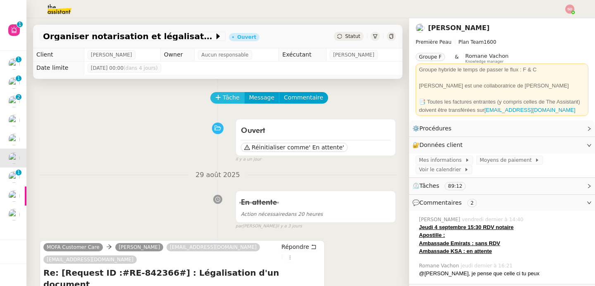
click at [225, 97] on span "Tâche" at bounding box center [231, 98] width 17 height 10
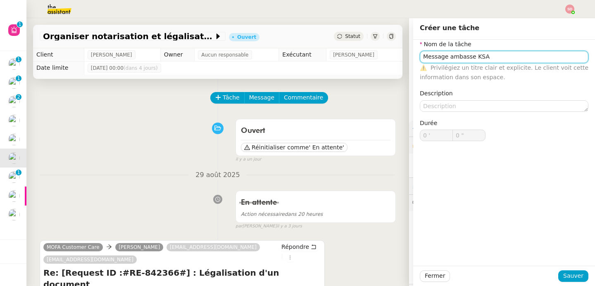
drag, startPoint x: 465, startPoint y: 57, endPoint x: 476, endPoint y: 68, distance: 15.5
click at [466, 58] on input "Message ambasse KSA" at bounding box center [504, 57] width 169 height 12
type input "Message ambassade KSA"
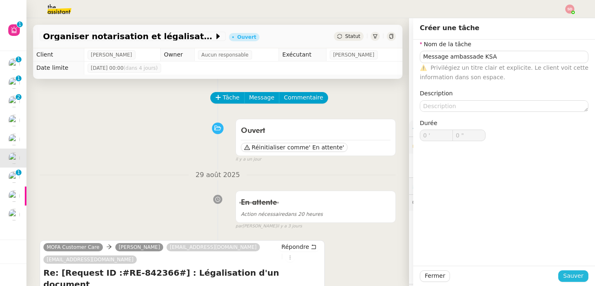
click at [572, 273] on span "Sauver" at bounding box center [573, 276] width 20 height 10
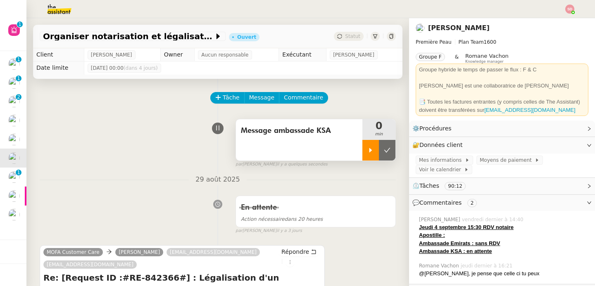
click at [367, 148] on icon at bounding box center [370, 150] width 7 height 7
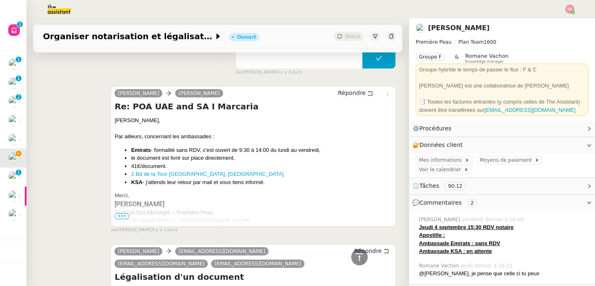
scroll to position [507, 0]
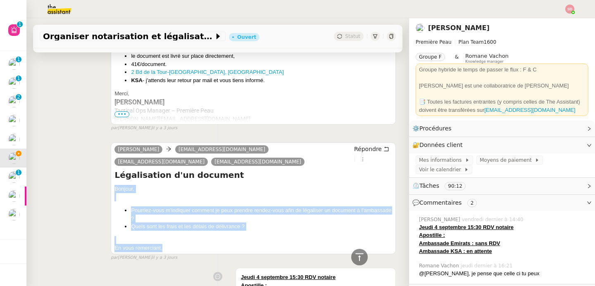
drag, startPoint x: 113, startPoint y: 167, endPoint x: 182, endPoint y: 225, distance: 90.3
click at [182, 225] on div "Bonjour, Pourriez-vous m'indiquer comment je peux prendre rendez-vous afin de l…" at bounding box center [253, 218] width 278 height 67
copy div "Bonjour, Pourriez-vous m'indiquer comment je peux prendre rendez-vous afin de l…"
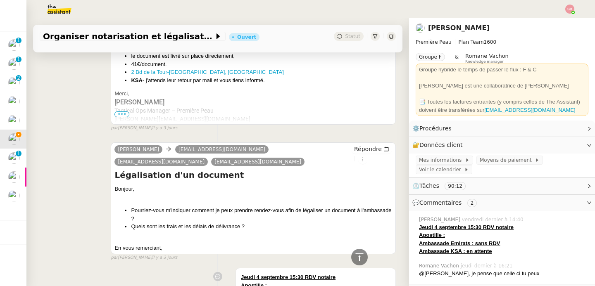
click at [100, 159] on div "camille customercare@mofa.gov.sa Fremb@mofa.gov.sa frcon@mofa.gov.sa Répondre L…" at bounding box center [218, 198] width 356 height 126
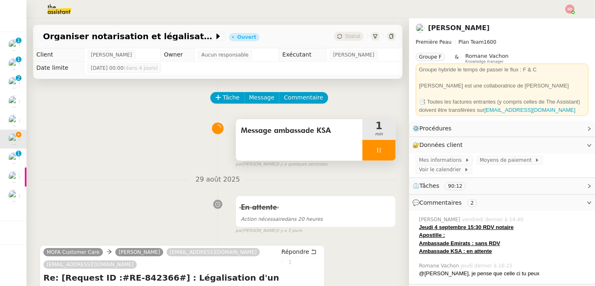
scroll to position [68, 0]
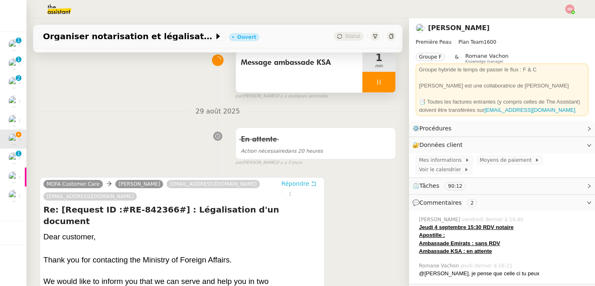
click at [311, 185] on icon at bounding box center [313, 184] width 5 height 5
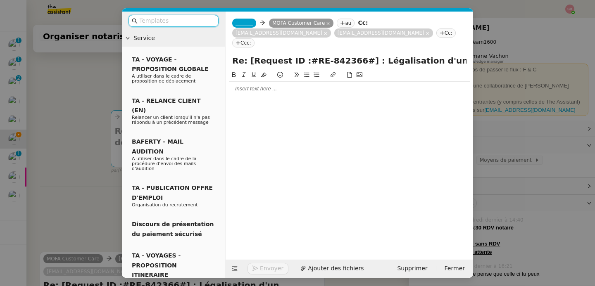
click at [259, 85] on div at bounding box center [349, 88] width 241 height 7
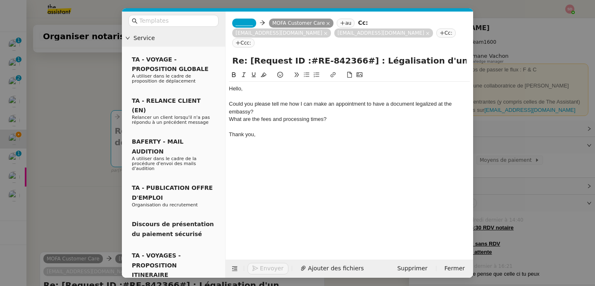
scroll to position [0, 0]
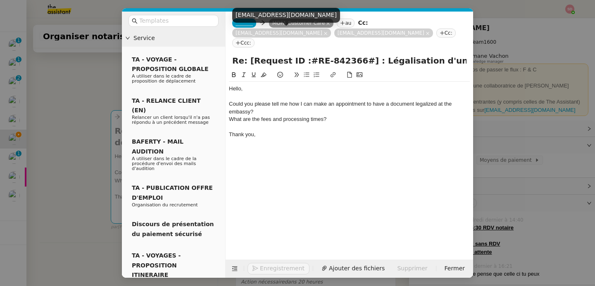
click at [249, 24] on div "fremb@mofa.gov.sa" at bounding box center [286, 18] width 108 height 21
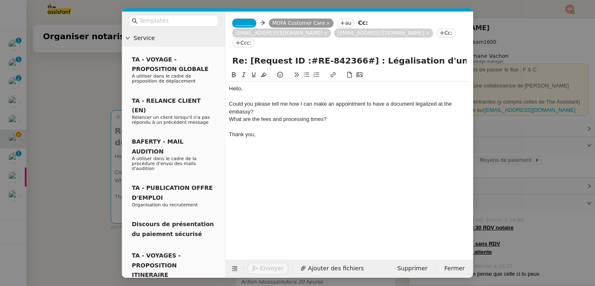
click at [238, 22] on span "_______" at bounding box center [243, 23] width 17 height 6
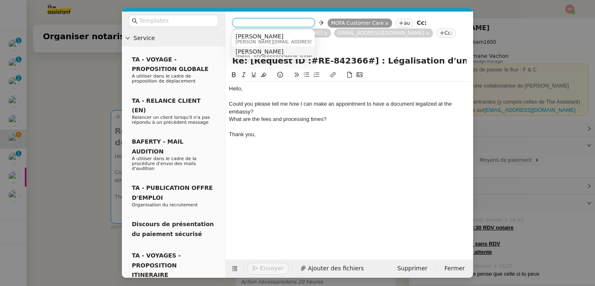
click at [255, 52] on span "[PERSON_NAME]" at bounding box center [274, 51] width 79 height 7
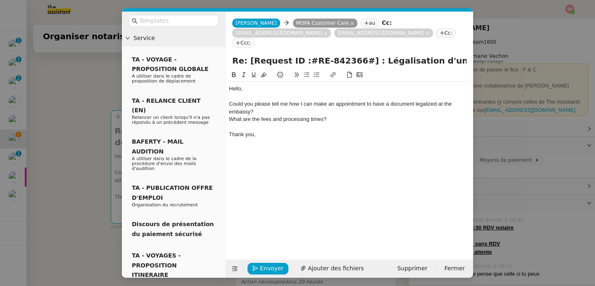
click at [236, 85] on div "Hello," at bounding box center [349, 88] width 241 height 7
click at [229, 100] on div "Could you please tell me how I can make an appointment to have a document legal…" at bounding box center [349, 107] width 241 height 15
click at [227, 107] on nz-spin "Good morning, Could you please tell me how I can make an appointment to have a …" at bounding box center [349, 160] width 247 height 180
click at [229, 116] on div "What are the fees and processing times?" at bounding box center [349, 119] width 241 height 7
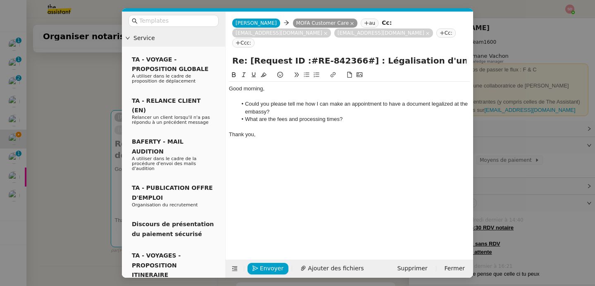
click at [265, 102] on li "Could you please tell me how I can make an appointment to have a document legal…" at bounding box center [353, 107] width 233 height 15
click at [340, 116] on li "What are the fees and processing times?" at bounding box center [353, 119] width 233 height 7
click at [273, 268] on span "Envoyer" at bounding box center [272, 269] width 24 height 10
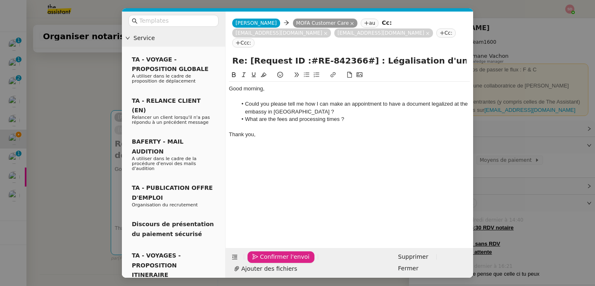
click at [273, 262] on span "Confirmer l'envoi" at bounding box center [285, 257] width 50 height 10
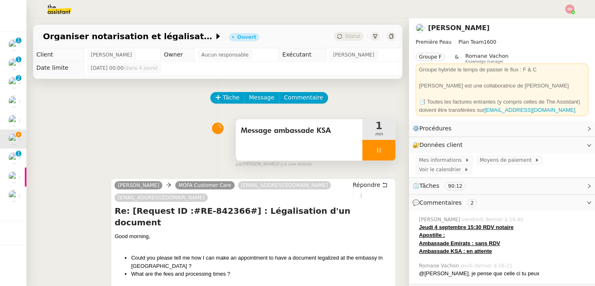
click at [383, 149] on div at bounding box center [378, 150] width 33 height 21
click at [383, 149] on button at bounding box center [387, 150] width 17 height 21
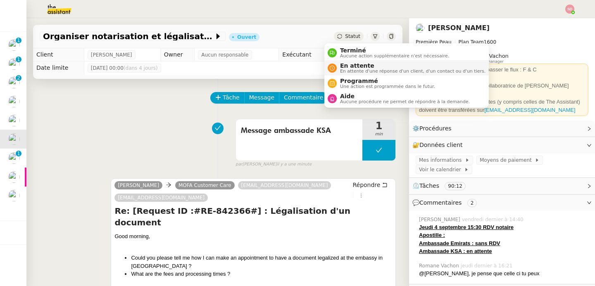
click at [339, 70] on div "En attente En attente d'une réponse d'un client, d'un contact ou d'un tiers." at bounding box center [411, 67] width 149 height 11
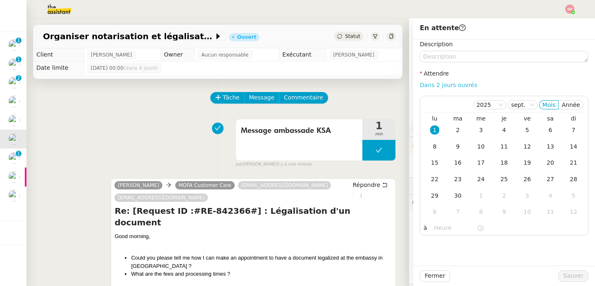
click at [421, 86] on link "Dans 2 jours ouvrés" at bounding box center [448, 85] width 57 height 7
type input "07:00"
click at [564, 276] on span "Sauver" at bounding box center [573, 276] width 20 height 10
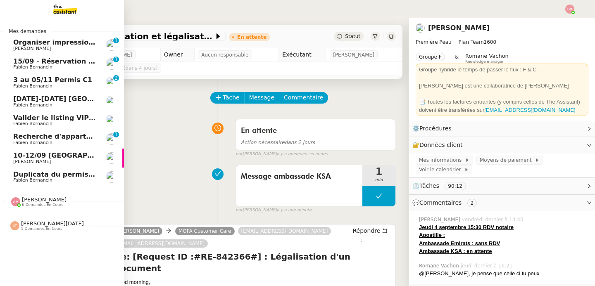
click at [51, 205] on span "6 demandes en cours" at bounding box center [42, 205] width 41 height 5
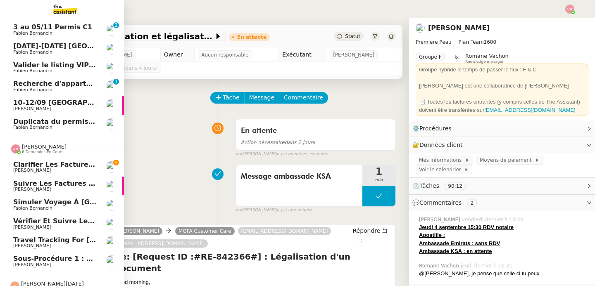
scroll to position [66, 0]
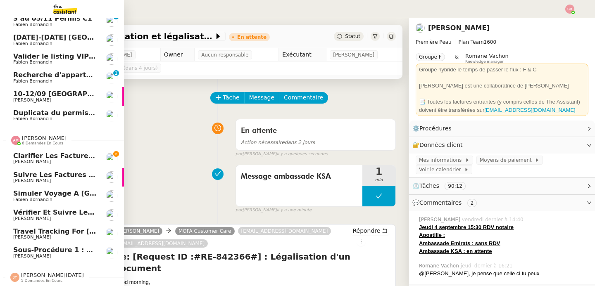
click at [58, 197] on span "Fabien Bornancin" at bounding box center [54, 199] width 83 height 5
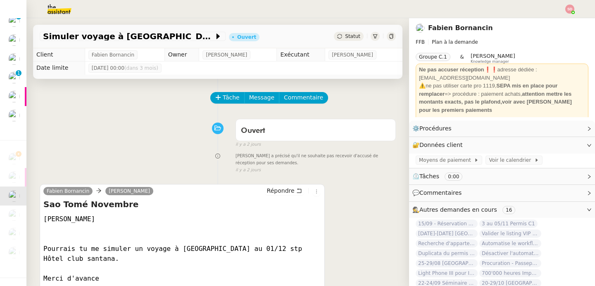
scroll to position [109, 0]
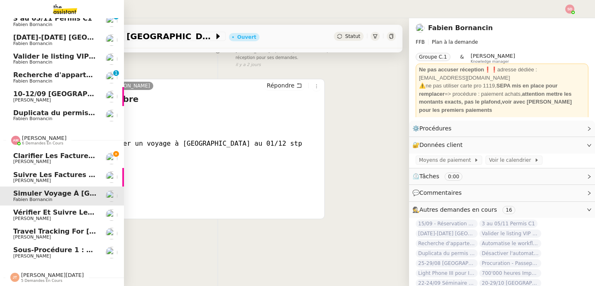
click at [36, 136] on span "[PERSON_NAME]" at bounding box center [44, 138] width 45 height 6
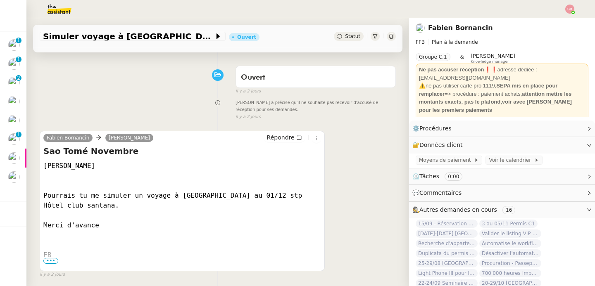
scroll to position [0, 0]
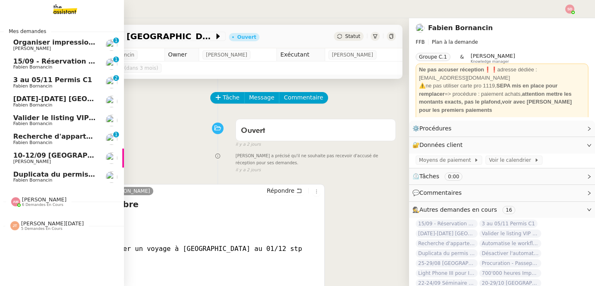
click at [36, 41] on span "Organiser impression catalogue I KO Case Closed" at bounding box center [105, 42] width 184 height 8
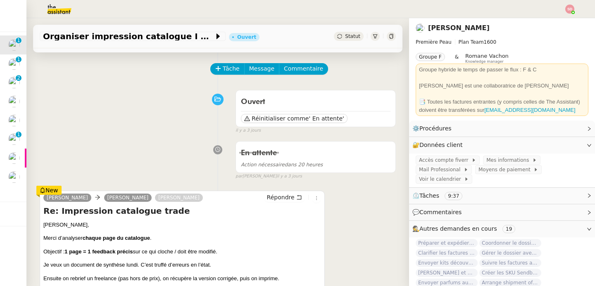
scroll to position [90, 0]
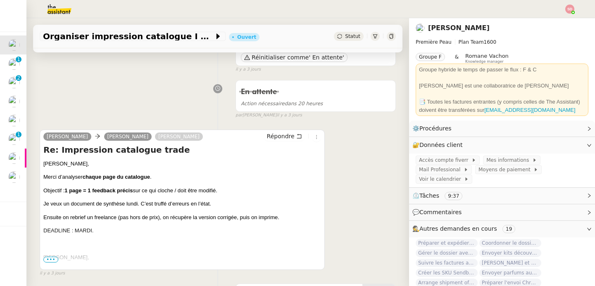
click at [48, 260] on span "•••" at bounding box center [50, 260] width 15 height 6
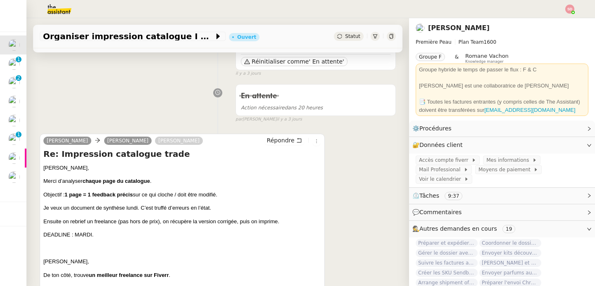
scroll to position [0, 0]
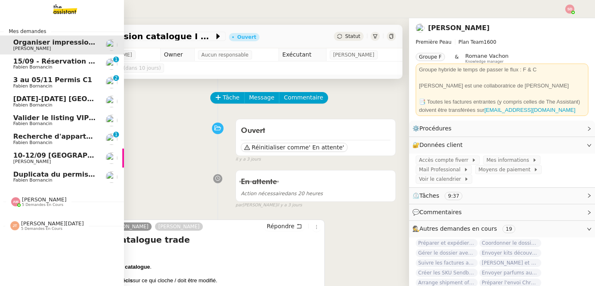
click at [78, 100] on span "[DATE]-[DATE] [GEOGRAPHIC_DATA]" at bounding box center [79, 99] width 133 height 8
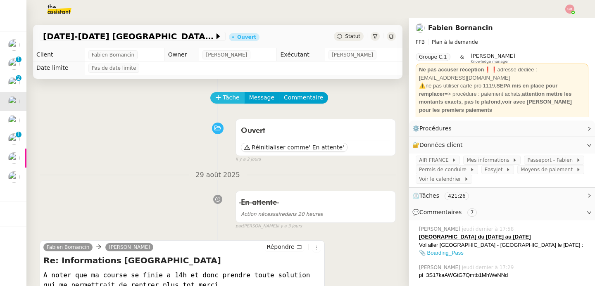
click at [224, 98] on span "Tâche" at bounding box center [231, 98] width 17 height 10
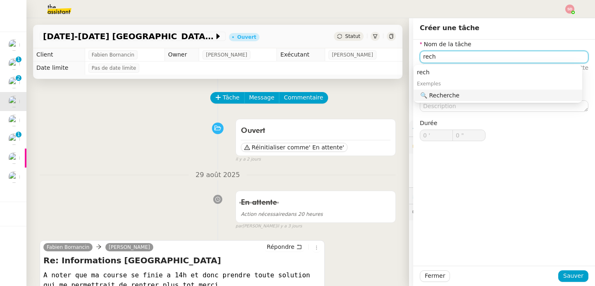
click at [437, 98] on div "🔍 Recherche" at bounding box center [499, 95] width 159 height 7
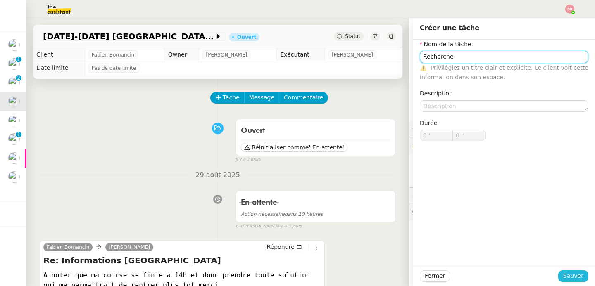
type input "Recherche"
click at [573, 272] on span "Sauver" at bounding box center [573, 276] width 20 height 10
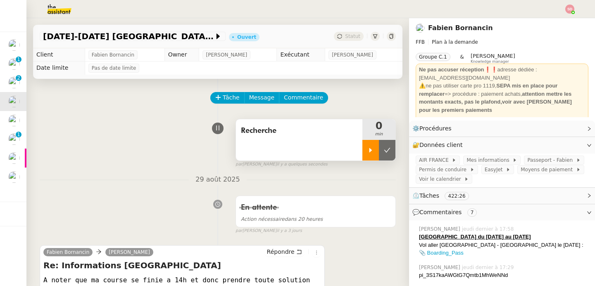
click at [367, 151] on icon at bounding box center [370, 150] width 7 height 7
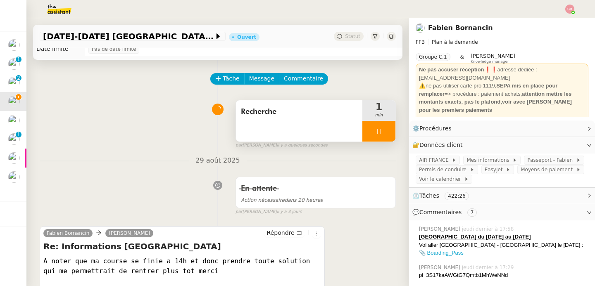
scroll to position [184, 0]
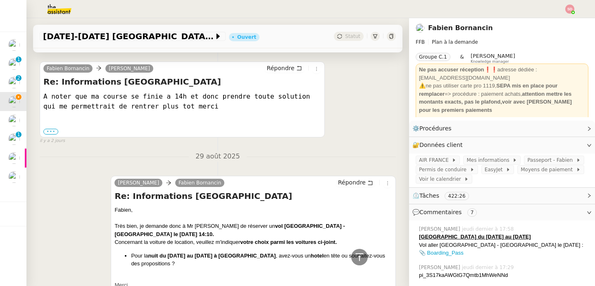
click at [48, 131] on label "•••" at bounding box center [50, 132] width 15 height 6
click at [0, 0] on input "•••" at bounding box center [0, 0] width 0 height 0
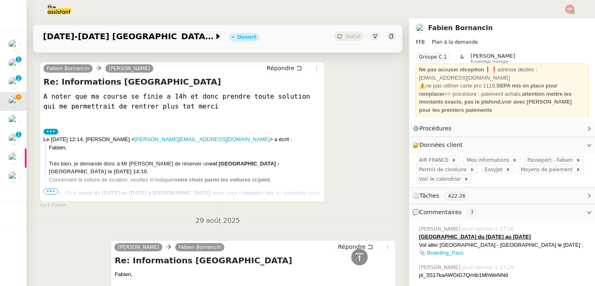
click at [48, 131] on label "•••" at bounding box center [50, 132] width 15 height 6
click at [0, 0] on input "•••" at bounding box center [0, 0] width 0 height 0
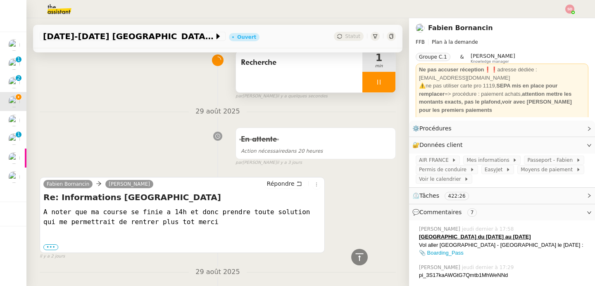
scroll to position [0, 0]
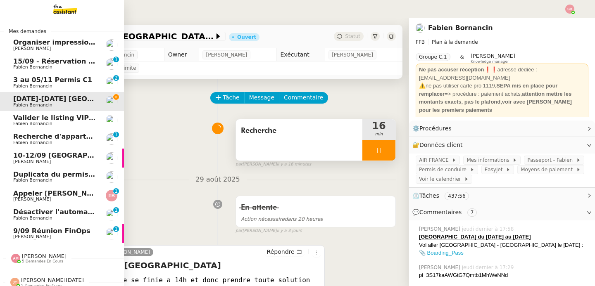
click at [40, 192] on span "Appeler Emilie à ce sujet" at bounding box center [78, 194] width 131 height 8
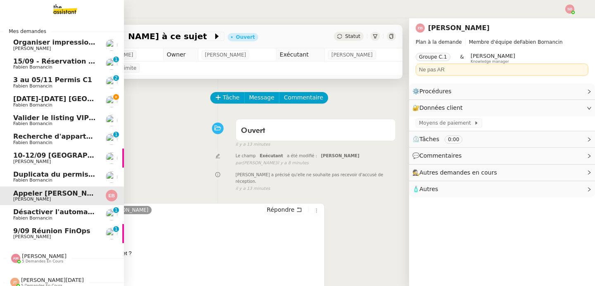
click at [87, 119] on span "Valider le listing VIP Moun en fanfare" at bounding box center [82, 118] width 139 height 8
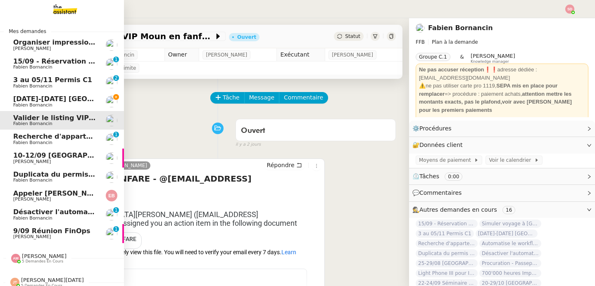
click at [84, 67] on span "Fabien Bornancin" at bounding box center [54, 67] width 83 height 5
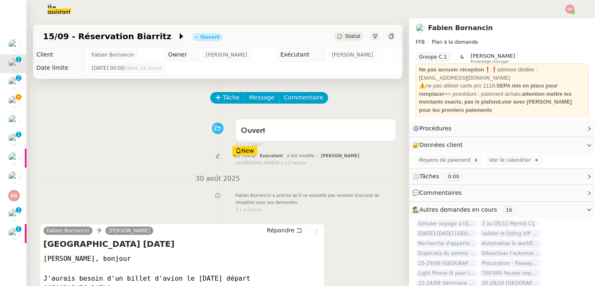
scroll to position [129, 0]
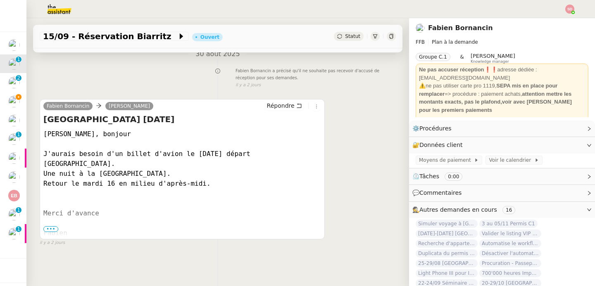
click at [51, 226] on span "•••" at bounding box center [50, 229] width 15 height 6
click at [387, 36] on div at bounding box center [391, 36] width 9 height 9
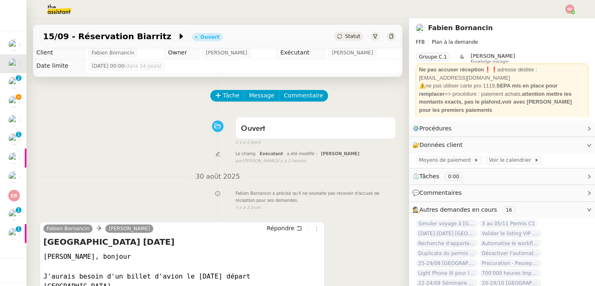
scroll to position [0, 0]
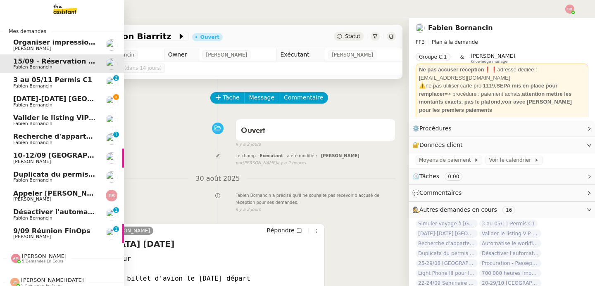
click at [56, 97] on span "[DATE]-[DATE] [GEOGRAPHIC_DATA]" at bounding box center [79, 99] width 133 height 8
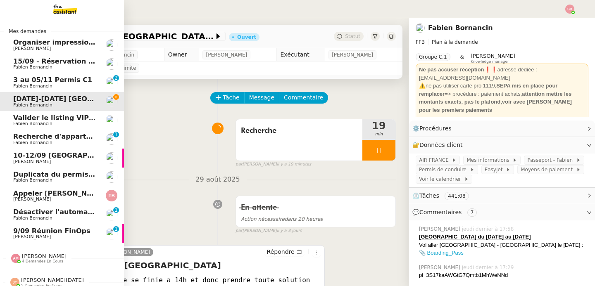
click at [45, 64] on span "Fabien Bornancin" at bounding box center [32, 66] width 39 height 5
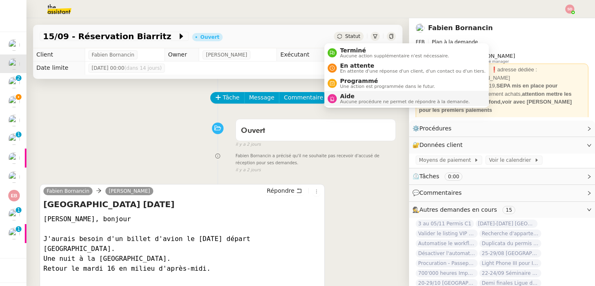
click at [341, 103] on span "Aucune procédure ne permet de répondre à la demande." at bounding box center [405, 102] width 130 height 5
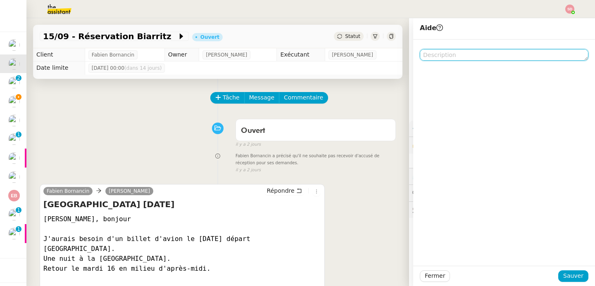
click at [457, 53] on textarea at bounding box center [504, 55] width 169 height 12
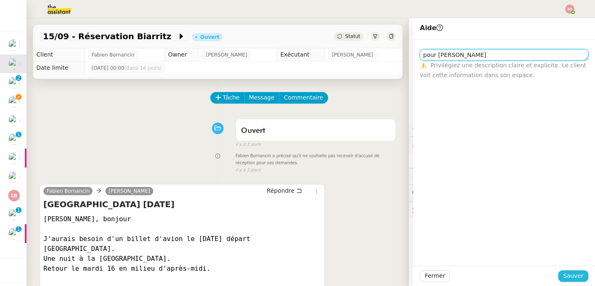
type textarea "pour Amyna"
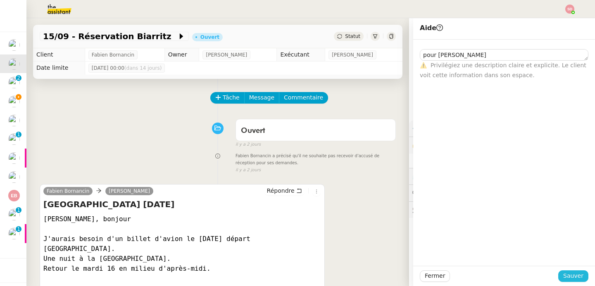
click at [565, 282] on button "Sauver" at bounding box center [573, 277] width 30 height 12
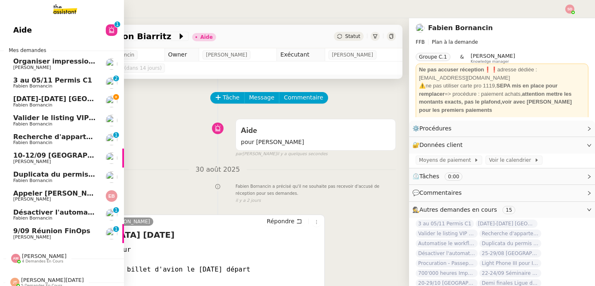
click at [24, 99] on span "[DATE]-[DATE] [GEOGRAPHIC_DATA]" at bounding box center [79, 99] width 133 height 8
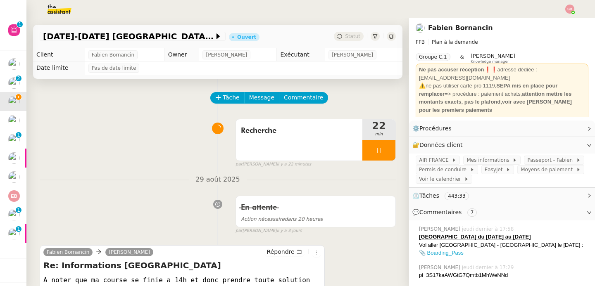
click at [289, 247] on div "Répondre" at bounding box center [292, 252] width 57 height 10
click at [278, 257] on button "Répondre" at bounding box center [284, 251] width 41 height 9
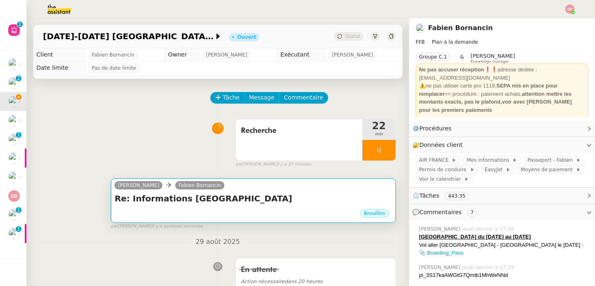
click at [259, 204] on h4 "Re: Informations Zandvoort" at bounding box center [253, 199] width 278 height 12
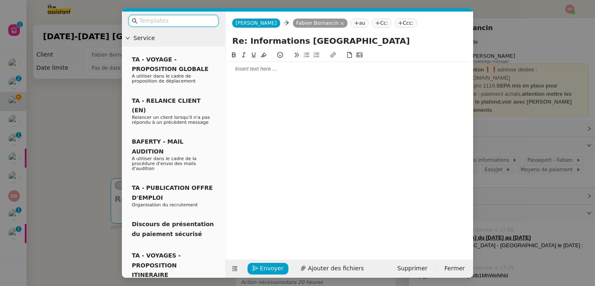
click at [270, 67] on div at bounding box center [349, 68] width 241 height 7
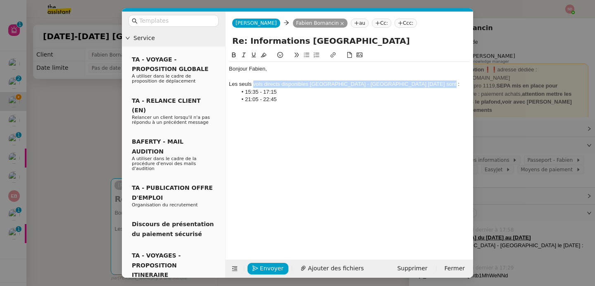
drag, startPoint x: 252, startPoint y: 85, endPoint x: 457, endPoint y: 83, distance: 204.5
click at [457, 83] on div "Les seuls vols directs disponibles Amsterdam - Bordeaux dimanche 28 septembre s…" at bounding box center [349, 84] width 241 height 7
click at [232, 55] on icon at bounding box center [234, 54] width 4 height 5
click at [309, 97] on li "21:05 - 22:45" at bounding box center [353, 99] width 233 height 7
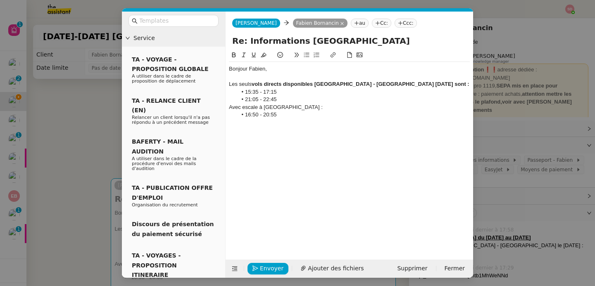
click at [233, 107] on div "Avec escale à Paris :" at bounding box center [349, 107] width 241 height 7
click at [233, 56] on icon at bounding box center [234, 55] width 6 height 6
click at [278, 114] on li "16:50 - 20:55" at bounding box center [353, 114] width 233 height 7
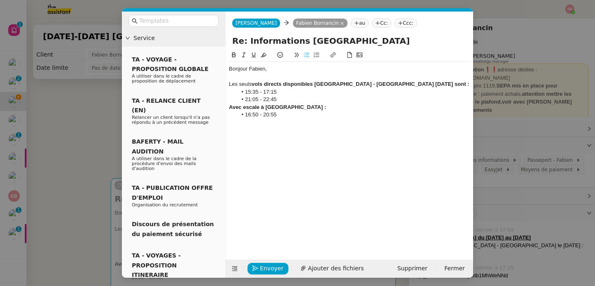
click at [272, 87] on strong "vols directs disponibles Amsterdam - Bordeaux dimanche 28 septembre sont :" at bounding box center [361, 84] width 218 height 6
click at [255, 55] on icon at bounding box center [254, 55] width 6 height 6
click at [252, 106] on strong "Avec escale à Paris :" at bounding box center [277, 107] width 97 height 6
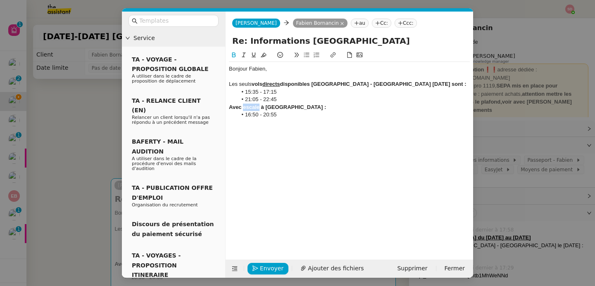
click at [253, 53] on icon at bounding box center [254, 55] width 6 height 6
click at [294, 109] on div "Avec escale à Paris :" at bounding box center [349, 107] width 241 height 7
click at [292, 115] on li "16:50 - 20:55" at bounding box center [353, 114] width 233 height 7
click at [232, 269] on icon at bounding box center [235, 269] width 6 height 6
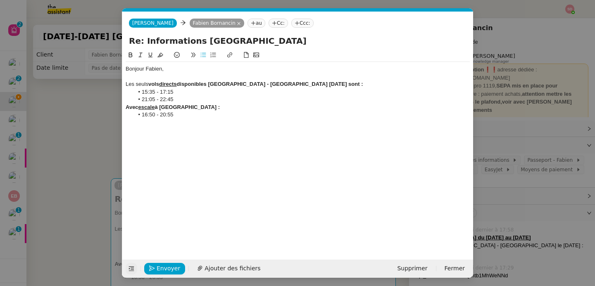
click at [200, 116] on li "16:50 - 20:55" at bounding box center [302, 114] width 336 height 7
click at [63, 163] on nz-modal-container "Service TA - VOYAGE - PROPOSITION GLOBALE A utiliser dans le cadre de propositi…" at bounding box center [297, 143] width 595 height 286
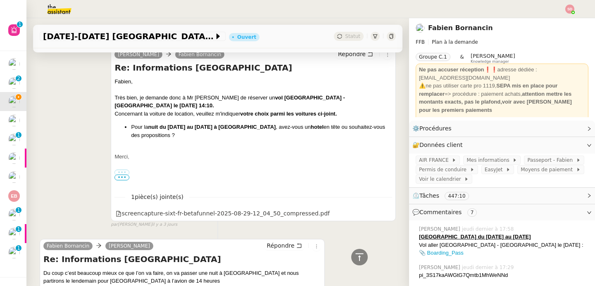
scroll to position [466, 0]
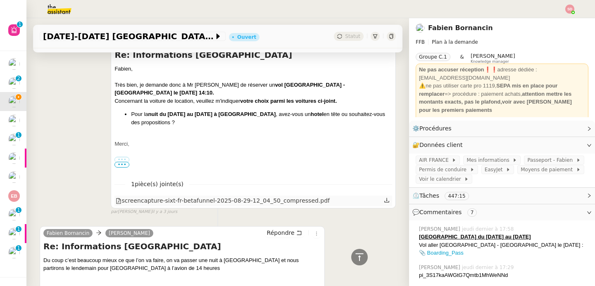
click at [242, 198] on div "screencapture-sixt-fr-betafunnel-2025-08-29-12_04_50_compressed.pdf" at bounding box center [223, 201] width 214 height 10
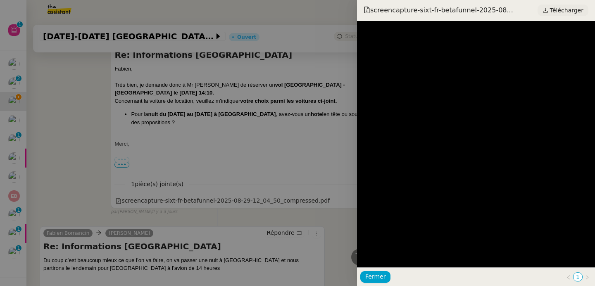
click at [551, 12] on span "Télécharger" at bounding box center [566, 10] width 33 height 11
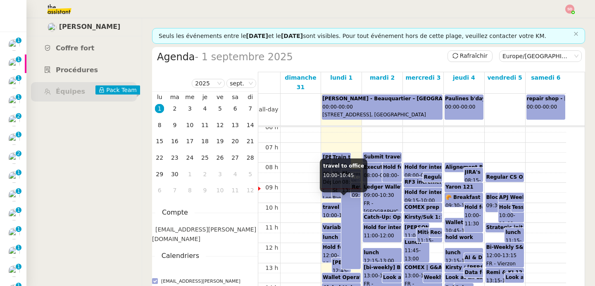
scroll to position [134, 0]
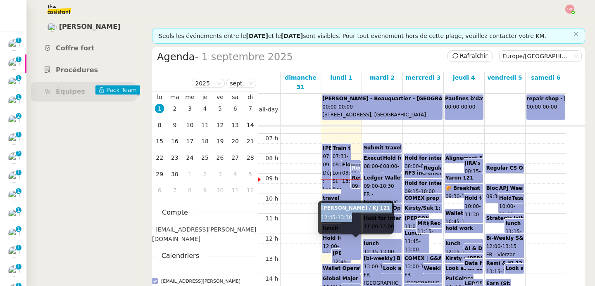
drag, startPoint x: 321, startPoint y: 209, endPoint x: 357, endPoint y: 216, distance: 36.2
click at [357, 216] on div "Pauline / KJ 121 12:45 - 13:30" at bounding box center [356, 218] width 76 height 34
copy div "Pauline / KJ 121 12:45 - 13:30"
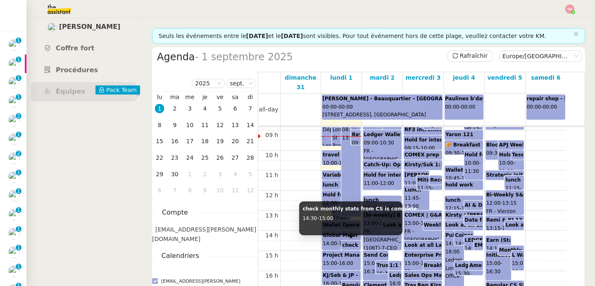
scroll to position [188, 0]
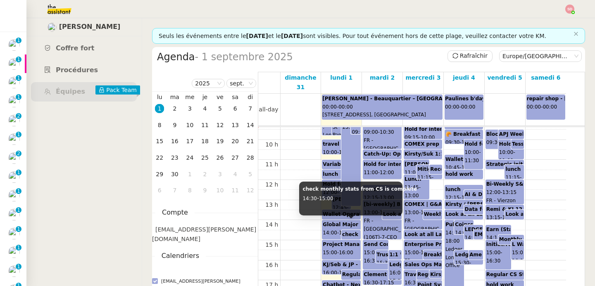
drag, startPoint x: 314, startPoint y: 220, endPoint x: 347, endPoint y: 227, distance: 34.7
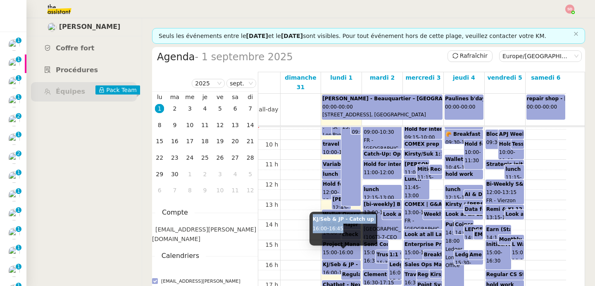
drag, startPoint x: 313, startPoint y: 220, endPoint x: 345, endPoint y: 228, distance: 33.1
click at [345, 228] on div "KJ/Seb & JP - Catch up 16:00 - 16:45" at bounding box center [343, 229] width 68 height 34
copy div "KJ/Seb & JP - Catch up 16:00 - 16:45"
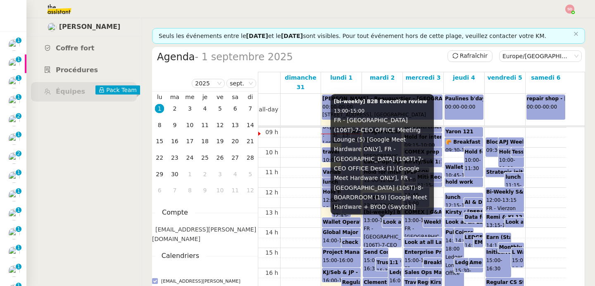
scroll to position [181, 0]
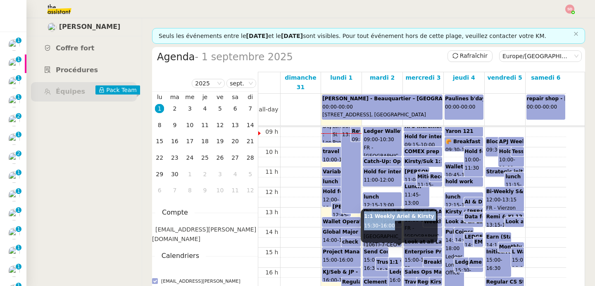
drag, startPoint x: 365, startPoint y: 215, endPoint x: 404, endPoint y: 223, distance: 39.9
click at [404, 223] on div "1:1 Weekly Ariel & Kirsty 15:30 - 16:00" at bounding box center [399, 226] width 76 height 34
copy div "1:1 Weekly Ariel & Kirsty 15:30 - 16:00"
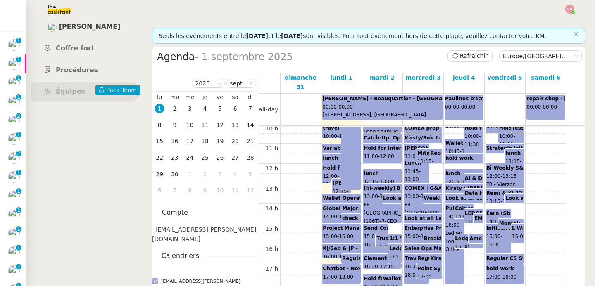
scroll to position [127, 0]
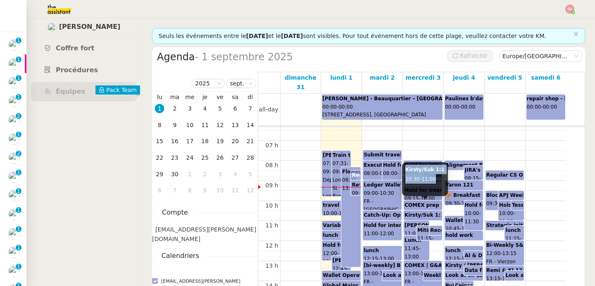
drag, startPoint x: 405, startPoint y: 171, endPoint x: 438, endPoint y: 176, distance: 33.5
click at [438, 176] on div "Kirsty/Suk 1:1 10:30 - 11:00" at bounding box center [425, 179] width 46 height 34
copy div "Kirsty/Suk 1:1 10:30 - 11:00"
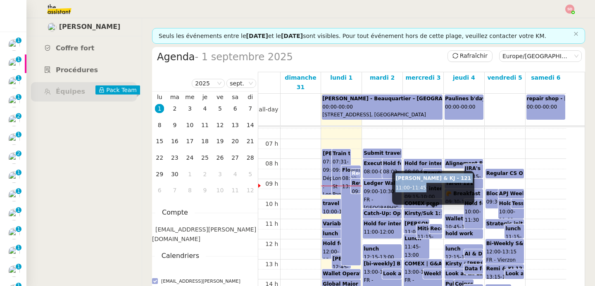
drag, startPoint x: 396, startPoint y: 180, endPoint x: 432, endPoint y: 184, distance: 36.2
click at [432, 184] on div "Jorge & KJ - 121 11:00 - 11:45" at bounding box center [433, 188] width 82 height 34
copy div "Jorge & KJ - 121 11:00 - 11:45"
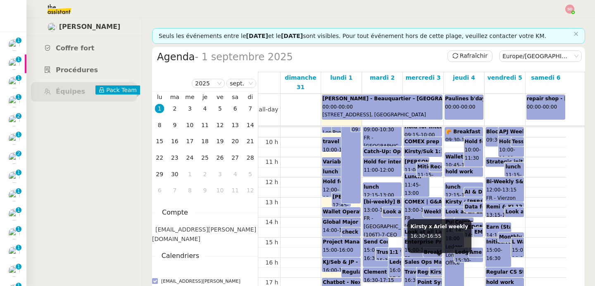
scroll to position [192, 0]
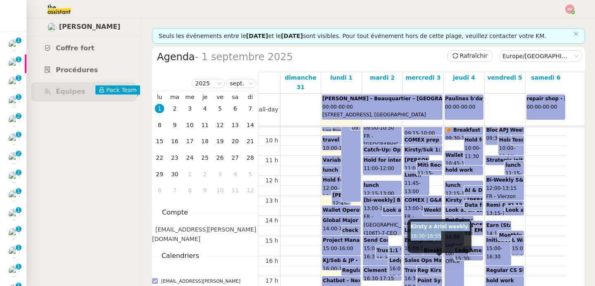
drag, startPoint x: 411, startPoint y: 228, endPoint x: 454, endPoint y: 236, distance: 44.1
click at [454, 236] on div "Kirsty x Ariel weekly 16:30 - 16:55" at bounding box center [439, 236] width 64 height 34
copy div "Kirsty x Ariel weekly 16:30 - 16:55"
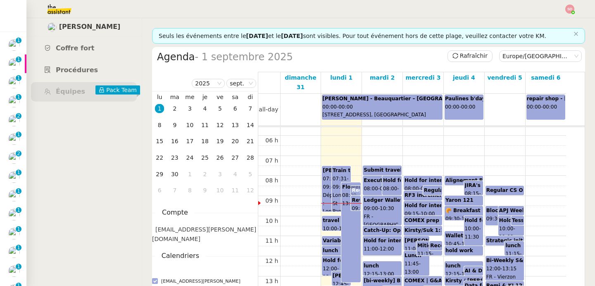
scroll to position [89, 0]
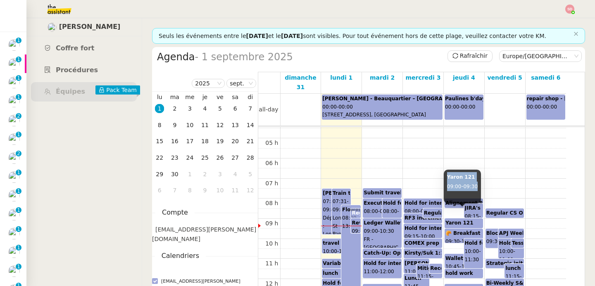
drag, startPoint x: 447, startPoint y: 177, endPoint x: 480, endPoint y: 186, distance: 33.9
click at [480, 186] on div "Yaron 121 09:00 - 09:30" at bounding box center [462, 187] width 37 height 34
copy div "Yaron 121 09:00 - 09:30"
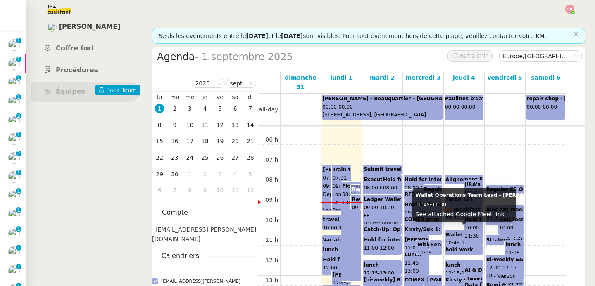
scroll to position [113, 0]
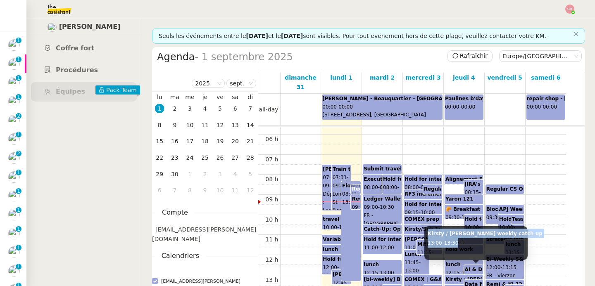
drag, startPoint x: 428, startPoint y: 235, endPoint x: 463, endPoint y: 242, distance: 35.6
click at [463, 242] on div "Kirsty / Elise weekly catch up 13:00 - 13:30" at bounding box center [475, 243] width 103 height 34
copy div "Kirsty / Elise weekly catch up 13:00 - 13:30"
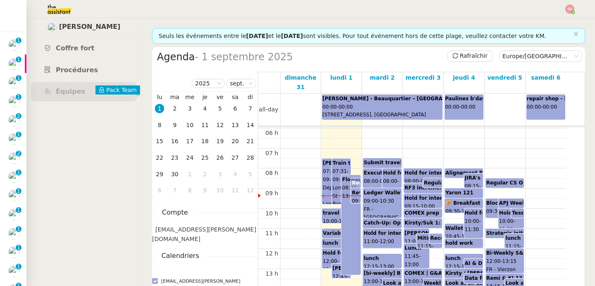
scroll to position [120, 0]
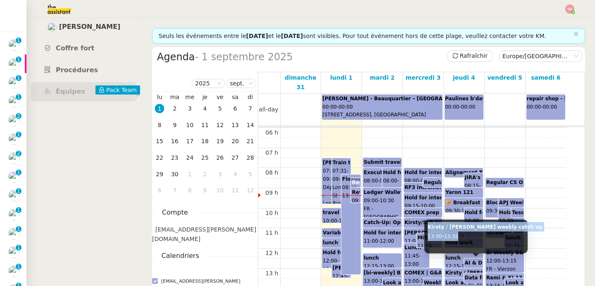
drag, startPoint x: 429, startPoint y: 227, endPoint x: 467, endPoint y: 234, distance: 38.7
click at [467, 234] on div "Kirsty / Elise weekly catch up 13:00 - 13:30" at bounding box center [475, 237] width 103 height 34
copy div "Kirsty / Elise weekly catch up 13:00 - 13:30"
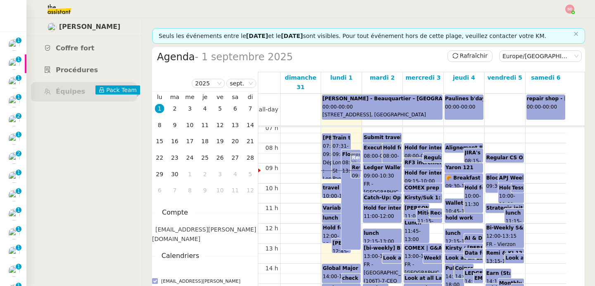
scroll to position [155, 0]
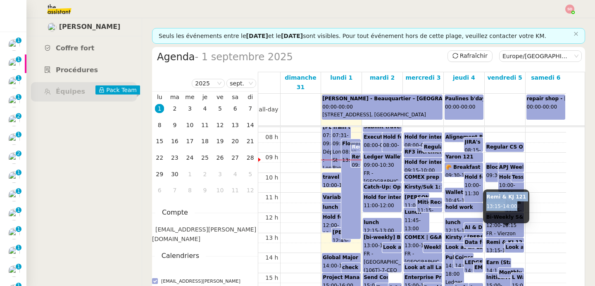
drag, startPoint x: 487, startPoint y: 196, endPoint x: 519, endPoint y: 205, distance: 33.8
click at [519, 205] on div "Remi & KJ 121 13:15 - 14:00" at bounding box center [506, 207] width 46 height 34
copy div "Remi & KJ 121 13:15 - 14:00"
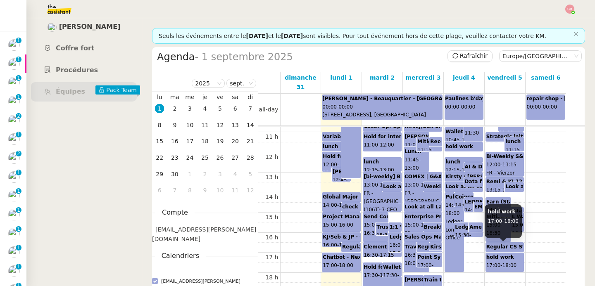
scroll to position [264, 0]
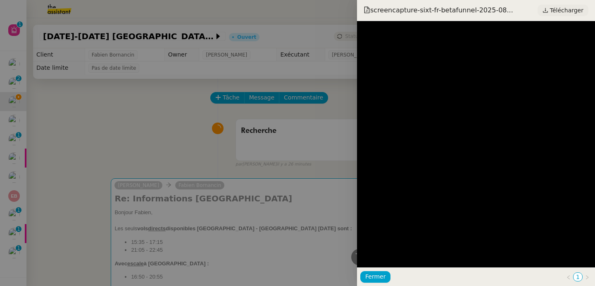
scroll to position [466, 0]
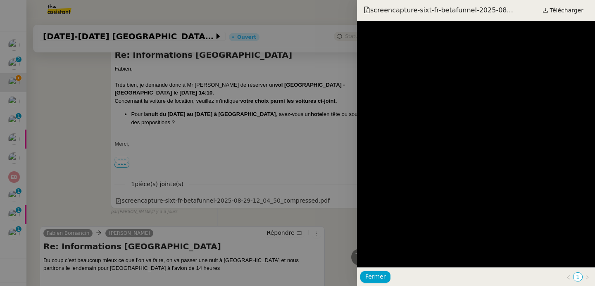
click at [222, 117] on div at bounding box center [297, 143] width 595 height 286
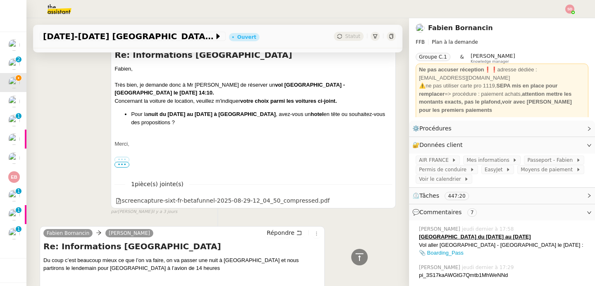
drag, startPoint x: 113, startPoint y: 102, endPoint x: 185, endPoint y: 121, distance: 74.2
click at [185, 121] on div "Fabien, Très bien, je demande donc à Mr Robin de réserver un vol Genève - Amste…" at bounding box center [253, 142] width 278 height 155
copy div "Concernant la voiture de location, veuillez m'indiquer votre choix parmi les vo…"
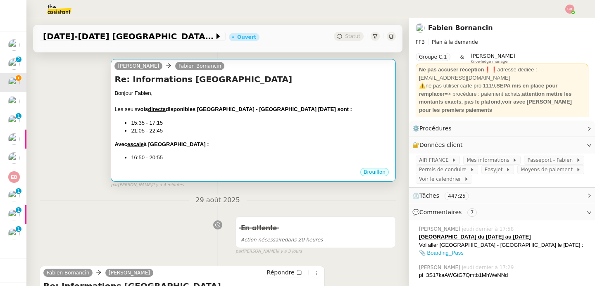
scroll to position [114, 0]
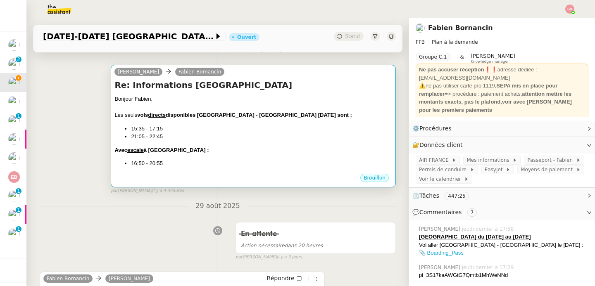
click at [242, 143] on div "Bonjour Fabien, Les seuls vols directs disponibles Amsterdam - Bordeaux dimanch…" at bounding box center [253, 131] width 278 height 73
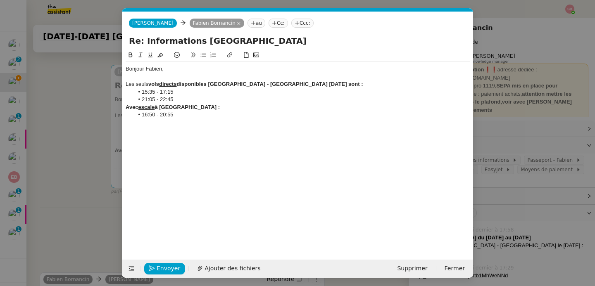
scroll to position [0, 17]
click at [209, 118] on li "16:50 - 20:55" at bounding box center [302, 114] width 336 height 7
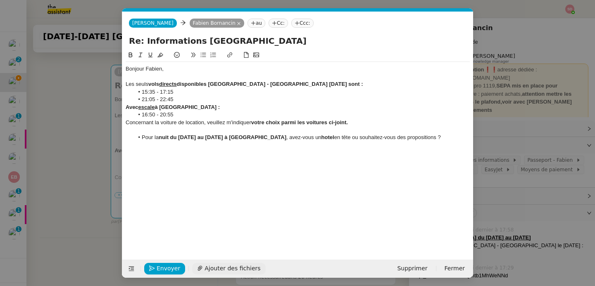
click at [228, 266] on span "Ajouter des fichiers" at bounding box center [232, 269] width 56 height 10
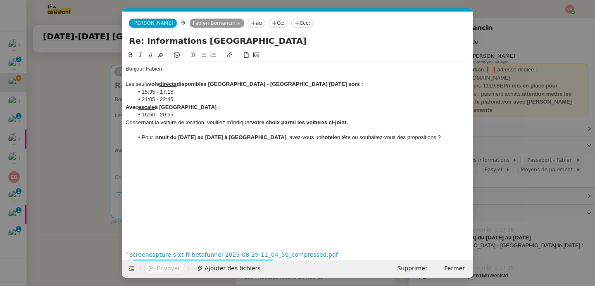
click at [183, 131] on div at bounding box center [298, 129] width 344 height 7
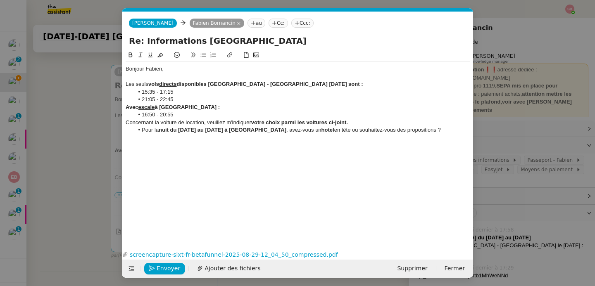
click at [418, 128] on li "Pour la nuit du mercredi au jeudi à Genève , avez-vous un hotel en tête ou souh…" at bounding box center [302, 129] width 336 height 7
click at [126, 105] on strong "Avec escale à Paris :" at bounding box center [173, 107] width 94 height 6
click at [409, 130] on li "Pour la nuit du mercredi au jeudi à Genève , avez-vous un hotel en tête ou souh…" at bounding box center [302, 129] width 336 height 7
click at [171, 269] on span "Envoyer" at bounding box center [169, 269] width 24 height 10
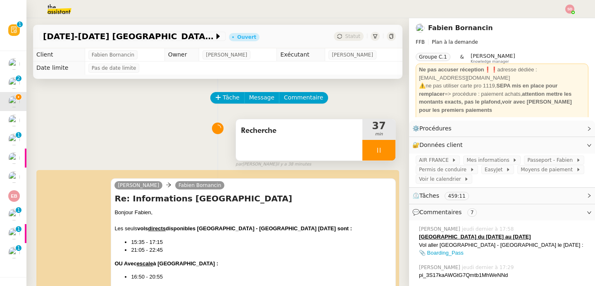
click at [381, 157] on div at bounding box center [378, 150] width 33 height 21
click at [381, 157] on button at bounding box center [387, 150] width 17 height 21
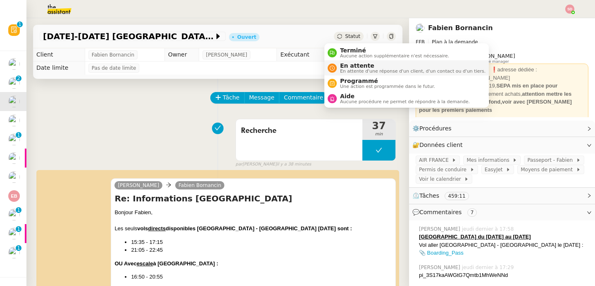
click at [335, 65] on nz-avatar at bounding box center [332, 68] width 9 height 9
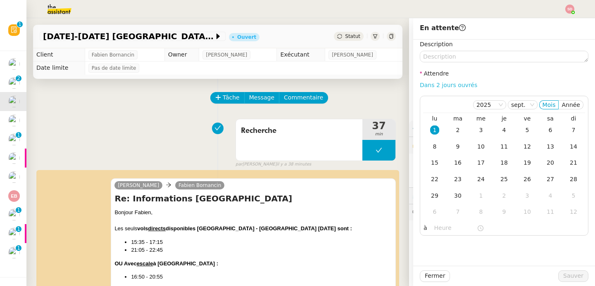
click at [444, 85] on link "Dans 2 jours ouvrés" at bounding box center [448, 85] width 57 height 7
type input "07:00"
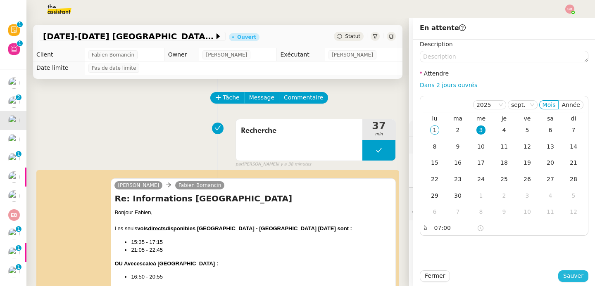
click at [581, 275] on button "Sauver" at bounding box center [573, 277] width 30 height 12
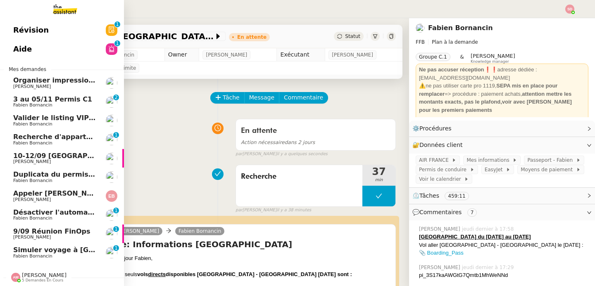
click at [58, 232] on span "9/09 Réunion FinOps" at bounding box center [51, 232] width 77 height 8
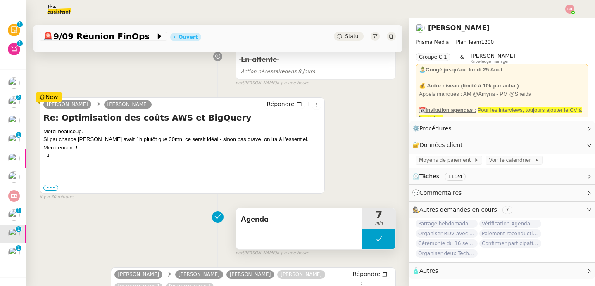
scroll to position [134, 0]
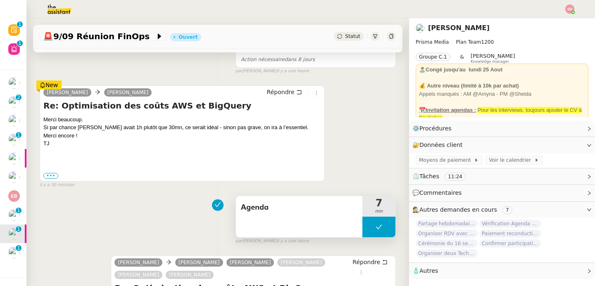
click at [375, 226] on icon at bounding box center [378, 227] width 7 height 7
click at [363, 227] on div at bounding box center [370, 227] width 17 height 21
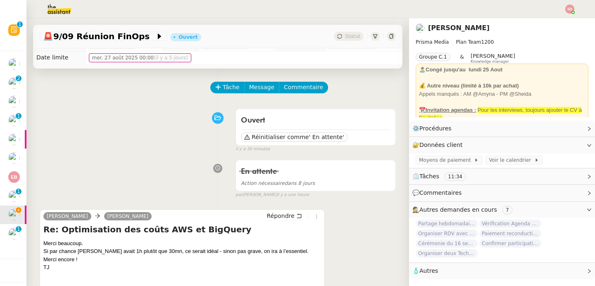
scroll to position [0, 0]
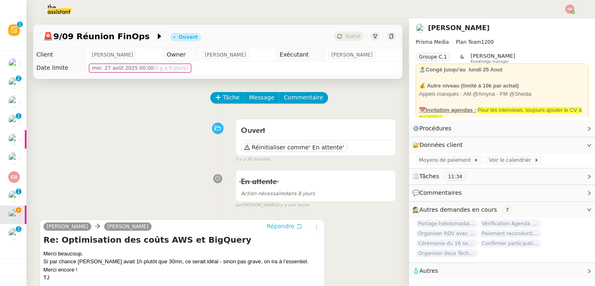
click at [285, 225] on button "Répondre" at bounding box center [284, 226] width 41 height 9
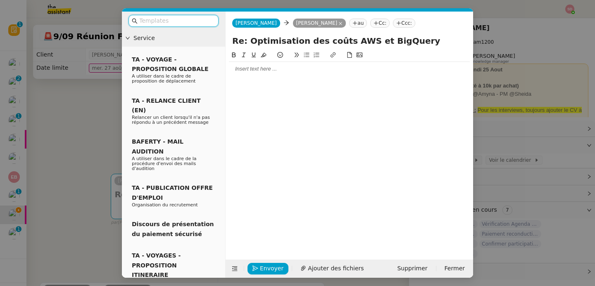
click at [267, 71] on div at bounding box center [349, 68] width 241 height 7
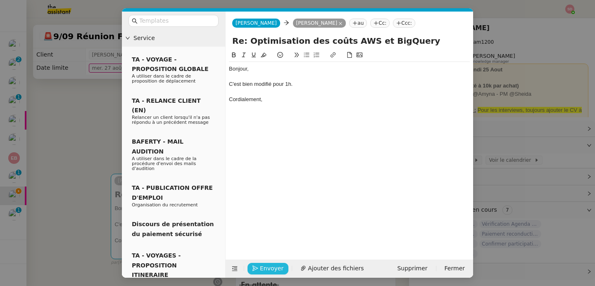
click at [274, 271] on span "Envoyer" at bounding box center [272, 269] width 24 height 10
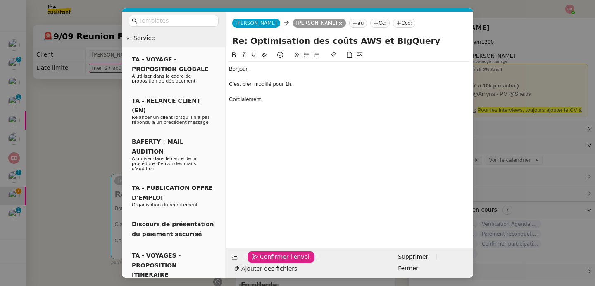
click at [274, 262] on span "Confirmer l'envoi" at bounding box center [285, 257] width 50 height 10
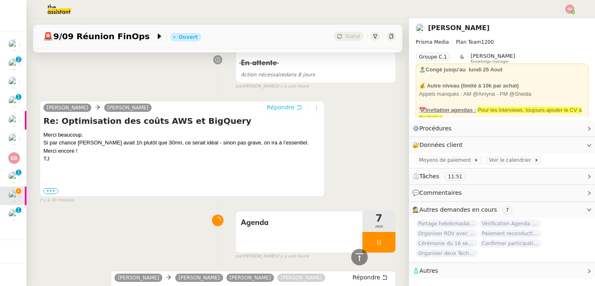
scroll to position [216, 0]
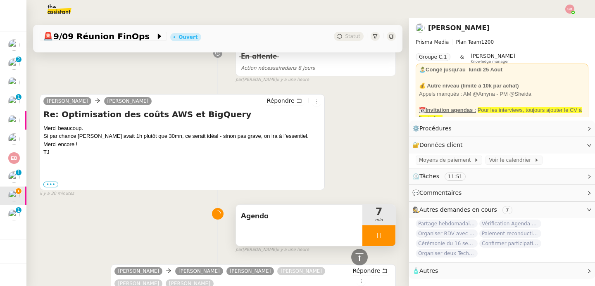
click at [376, 236] on div at bounding box center [378, 236] width 33 height 21
click at [384, 236] on icon at bounding box center [387, 236] width 7 height 7
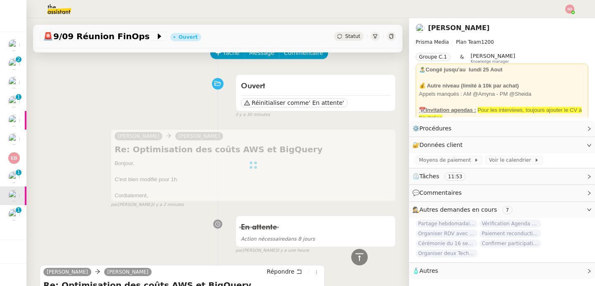
scroll to position [0, 0]
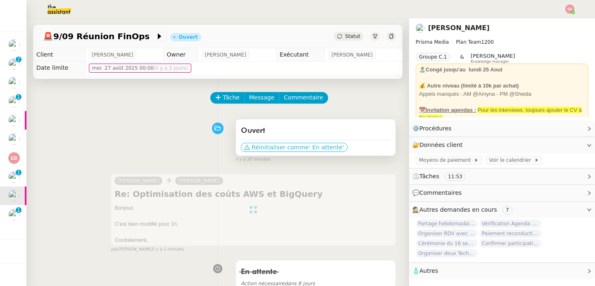
click at [309, 147] on span "' En attente'" at bounding box center [326, 147] width 35 height 8
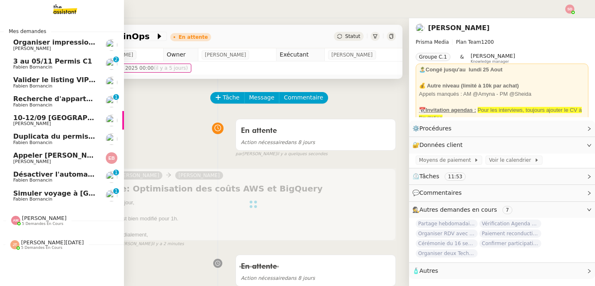
click at [64, 178] on span "Désactiver l'automatisation des rdv" at bounding box center [79, 175] width 133 height 8
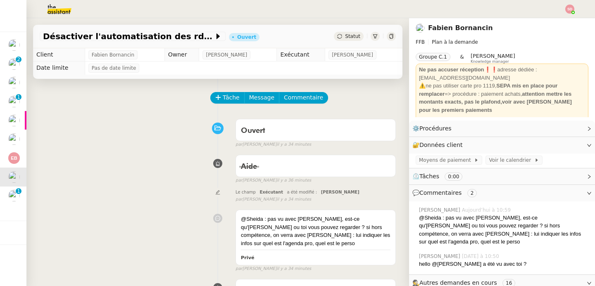
click at [224, 105] on div "Tâche Message Commentaire" at bounding box center [303, 102] width 185 height 20
click at [228, 99] on span "Tâche" at bounding box center [231, 98] width 17 height 10
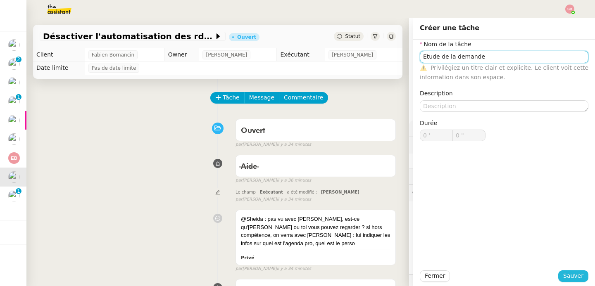
type input "Etude de la demande"
click at [573, 280] on span "Sauver" at bounding box center [573, 276] width 20 height 10
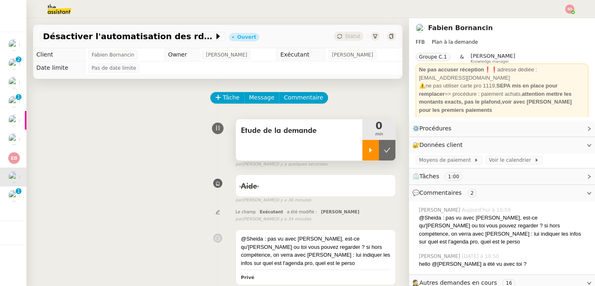
click at [367, 150] on icon at bounding box center [370, 150] width 7 height 7
click at [493, 165] on div "Moyens de paiement Voir le calendrier" at bounding box center [502, 161] width 186 height 14
click at [494, 161] on span "Voir le calendrier" at bounding box center [511, 160] width 45 height 8
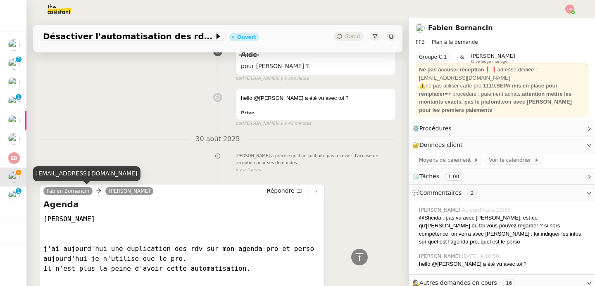
scroll to position [346, 0]
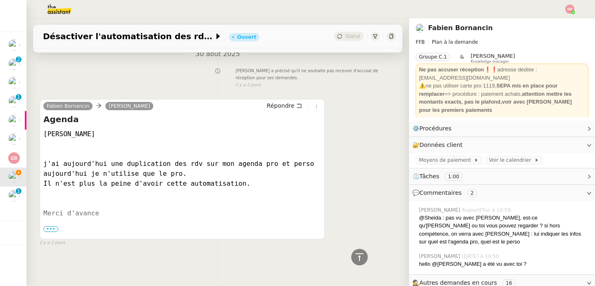
click at [55, 226] on span "•••" at bounding box center [50, 229] width 15 height 6
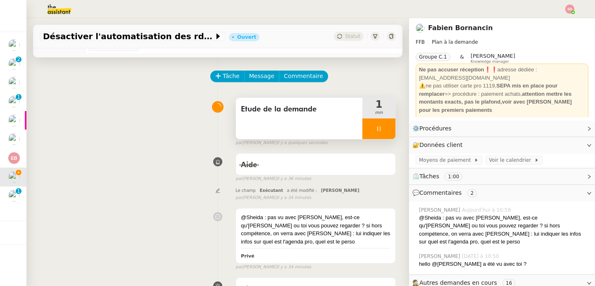
scroll to position [0, 0]
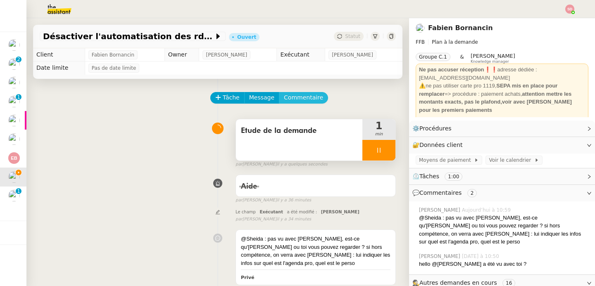
click at [303, 94] on span "Commentaire" at bounding box center [303, 98] width 39 height 10
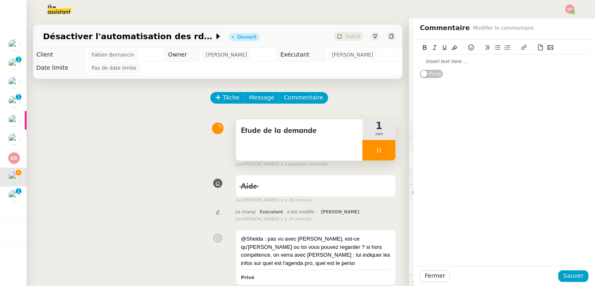
click at [487, 58] on div at bounding box center [504, 61] width 169 height 7
drag, startPoint x: 454, startPoint y: 78, endPoint x: 413, endPoint y: 69, distance: 41.3
click at [420, 69] on div "@Fred : je n'utilise que cet agenda pour Fabien https://dashboard.theassistant.…" at bounding box center [504, 65] width 169 height 15
click at [521, 47] on icon at bounding box center [524, 48] width 6 height 6
type input "https://dashboard.theassistant.com/user/NsDxpgzytqOlIY2WSYlFcHtx26m1/calendar"
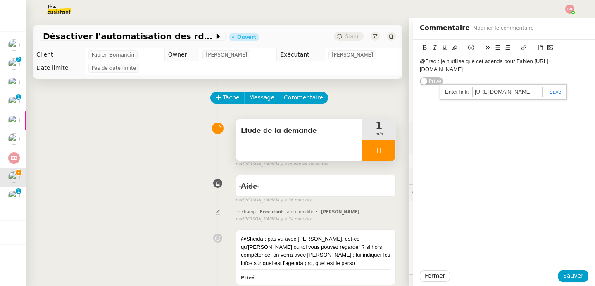
click at [547, 93] on link at bounding box center [551, 92] width 19 height 6
click at [484, 73] on div "@Fred : je n'utilise que cet agenda pour Fabien https://dashboard.theassistant.…" at bounding box center [504, 65] width 169 height 15
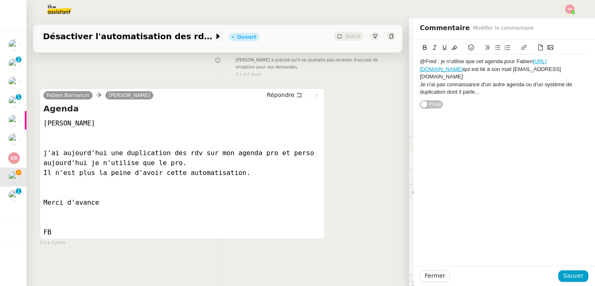
scroll to position [356, 0]
click at [563, 281] on span "Sauver" at bounding box center [573, 276] width 20 height 10
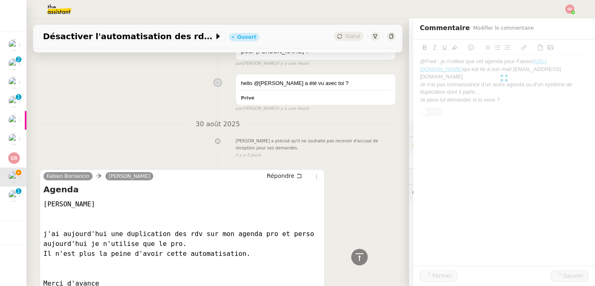
scroll to position [442, 0]
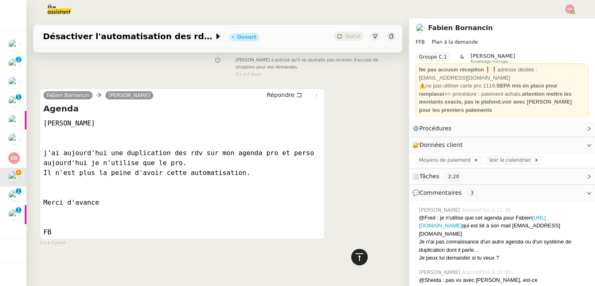
click at [356, 258] on icon at bounding box center [359, 257] width 10 height 10
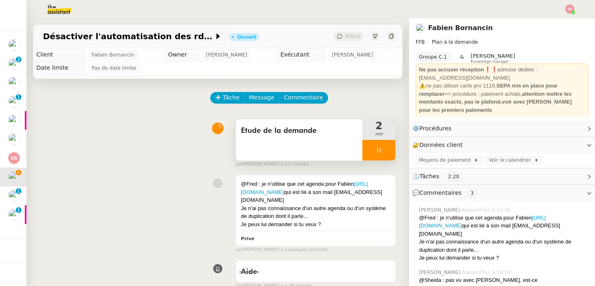
click at [380, 150] on div at bounding box center [378, 150] width 33 height 21
click at [380, 150] on button at bounding box center [387, 150] width 17 height 21
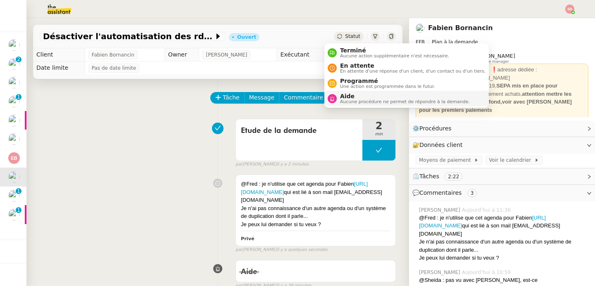
click at [337, 99] on div "Aide Aucune procédure ne permet de répondre à la demande." at bounding box center [403, 98] width 133 height 11
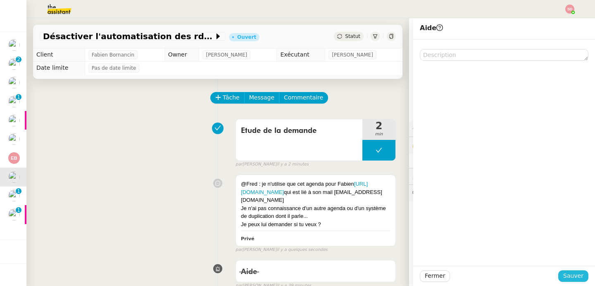
click at [568, 276] on span "Sauver" at bounding box center [573, 276] width 20 height 10
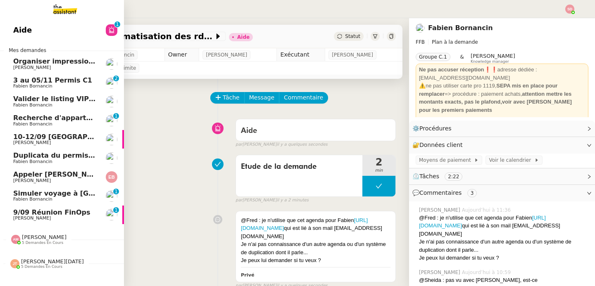
click at [17, 213] on span "9/09 Réunion FinOps" at bounding box center [51, 213] width 77 height 8
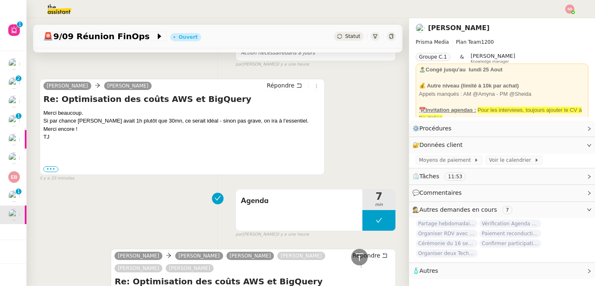
scroll to position [443, 0]
click at [362, 220] on button at bounding box center [378, 220] width 33 height 21
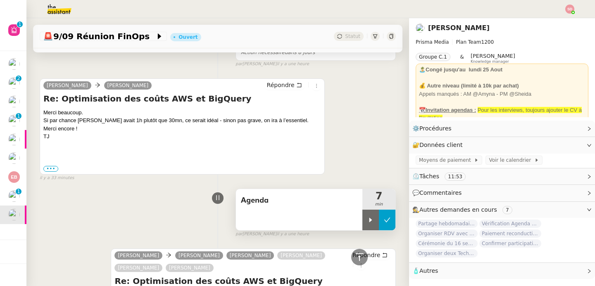
click at [362, 220] on div at bounding box center [370, 220] width 17 height 21
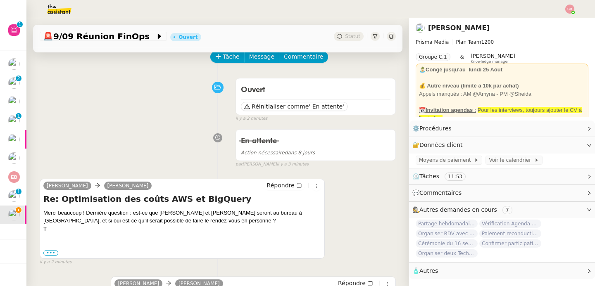
scroll to position [0, 0]
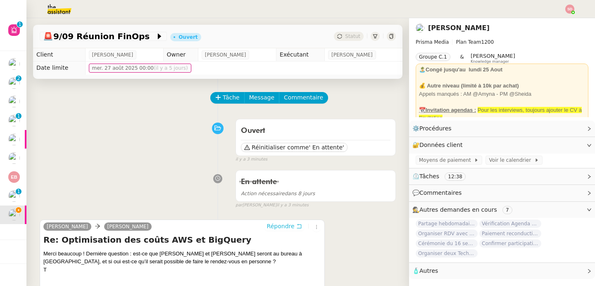
click at [267, 230] on span "Répondre" at bounding box center [281, 226] width 28 height 8
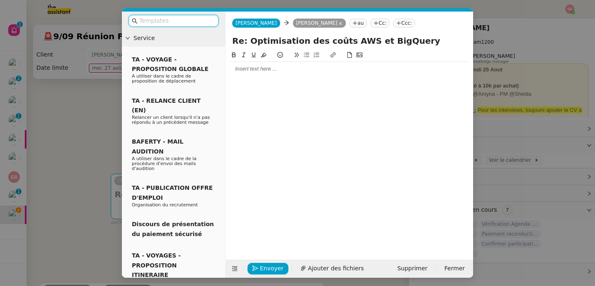
click at [248, 67] on div at bounding box center [349, 68] width 241 height 7
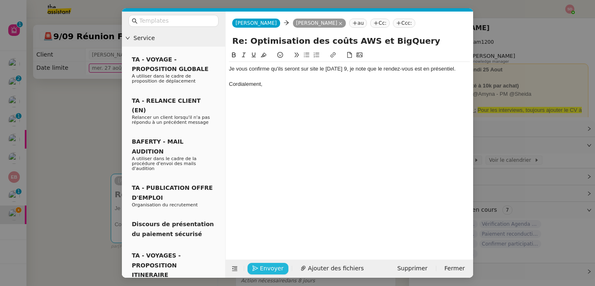
click at [270, 272] on span "Envoyer" at bounding box center [272, 269] width 24 height 10
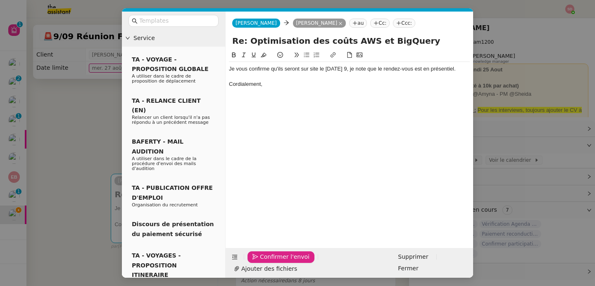
click at [270, 262] on span "Confirmer l'envoi" at bounding box center [285, 257] width 50 height 10
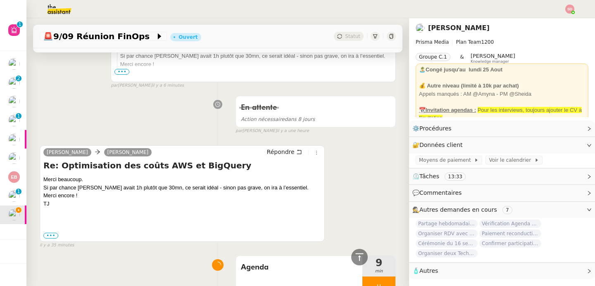
scroll to position [605, 0]
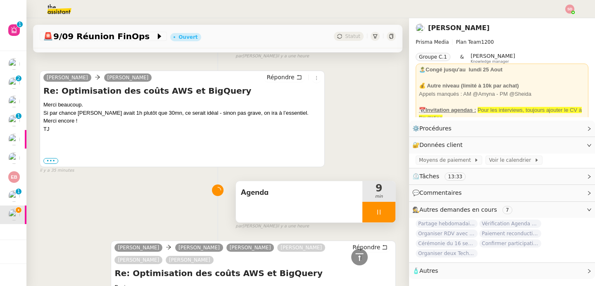
click at [383, 207] on div at bounding box center [378, 212] width 33 height 21
click at [383, 207] on button at bounding box center [387, 212] width 17 height 21
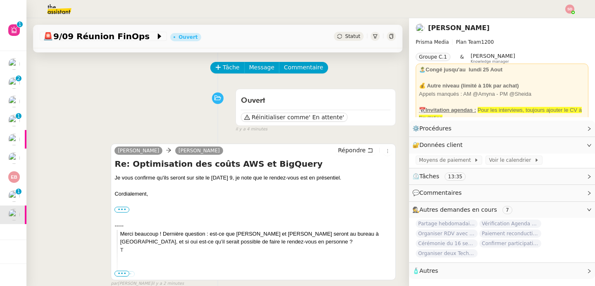
scroll to position [0, 0]
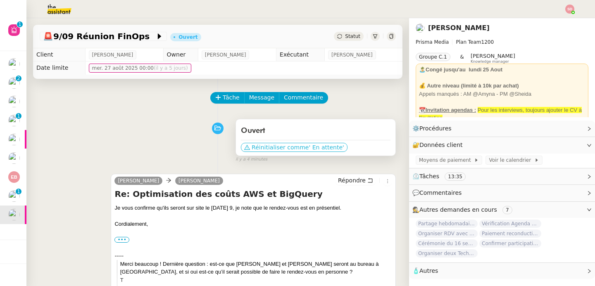
click at [318, 143] on span "' En attente'" at bounding box center [326, 147] width 35 height 8
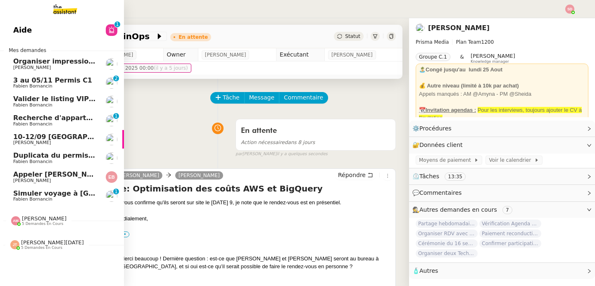
click at [33, 174] on span "Appeler Emilie à ce sujet" at bounding box center [78, 175] width 131 height 8
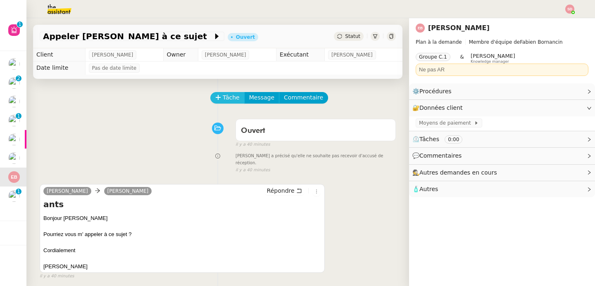
click at [223, 97] on span "Tâche" at bounding box center [231, 98] width 17 height 10
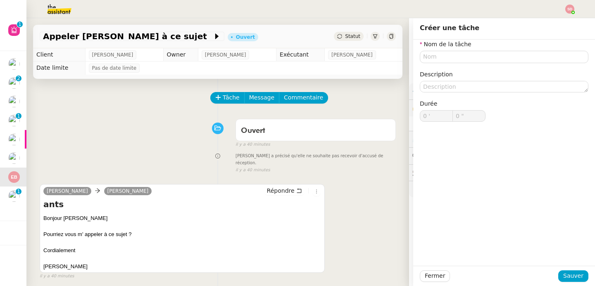
click at [173, 112] on div "Tâche Message Commentaire Veuillez patienter une erreur s'est produite 👌👌👌 mess…" at bounding box center [217, 222] width 383 height 286
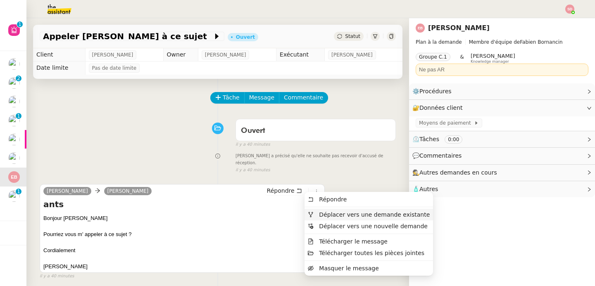
click at [321, 216] on span "Déplacer vers une demande existante" at bounding box center [374, 214] width 111 height 7
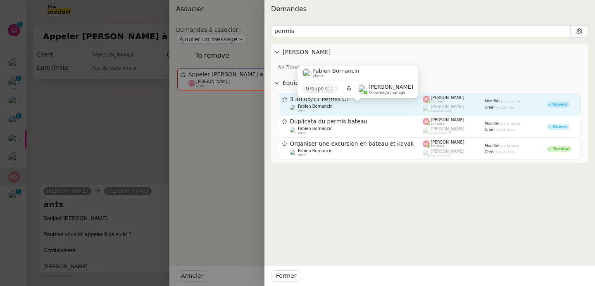
type input "permis"
click at [342, 106] on div "Fabien Bornancin client" at bounding box center [356, 108] width 133 height 8
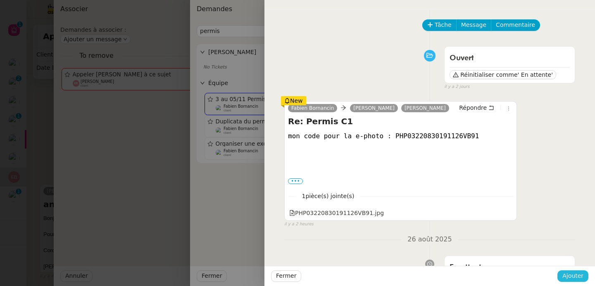
click at [576, 276] on span "Ajouter" at bounding box center [572, 276] width 21 height 10
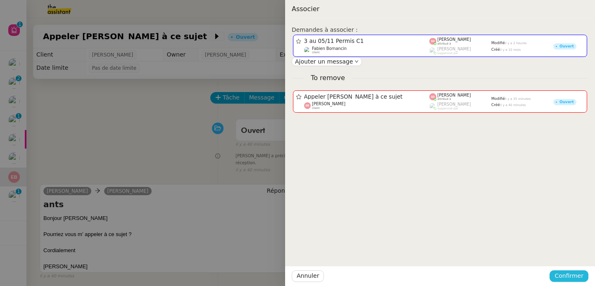
click at [571, 276] on span "Confirmer" at bounding box center [568, 276] width 29 height 10
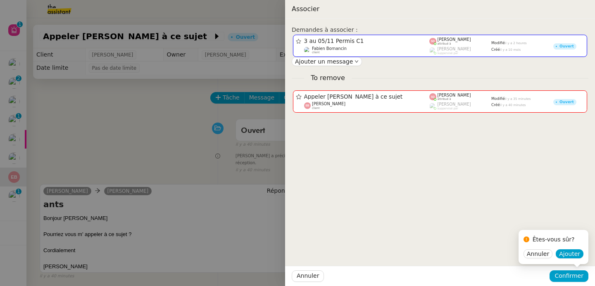
click at [575, 246] on div "Êtes-vous sûr?" at bounding box center [553, 241] width 60 height 16
click at [573, 249] on button "Ajouter" at bounding box center [570, 253] width 28 height 9
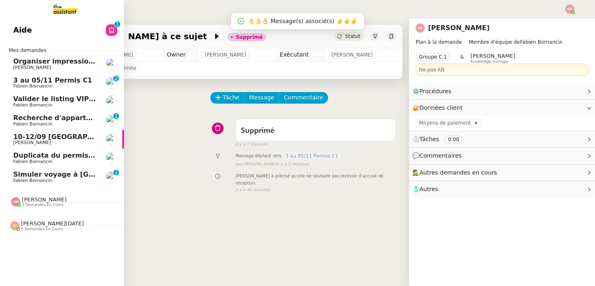
click at [84, 81] on span "3 au 05/11 Permis C1" at bounding box center [54, 80] width 83 height 7
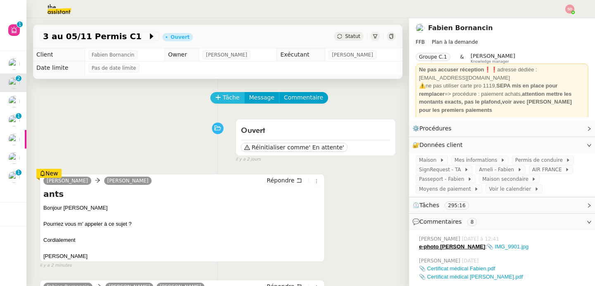
click at [230, 100] on span "Tâche" at bounding box center [231, 98] width 17 height 10
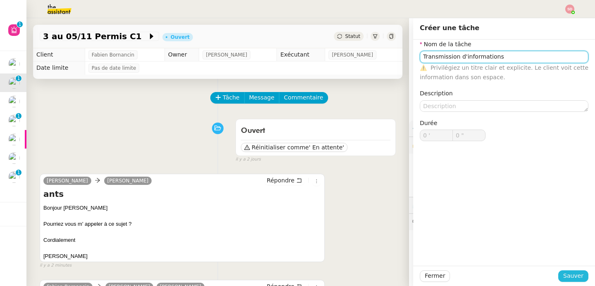
type input "Transmission d'informations"
click at [563, 276] on span "Sauver" at bounding box center [573, 276] width 20 height 10
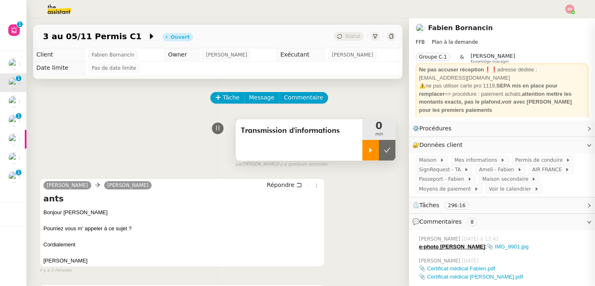
click at [369, 149] on icon at bounding box center [370, 150] width 3 height 5
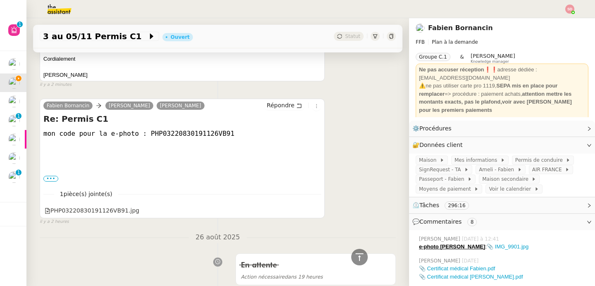
scroll to position [193, 0]
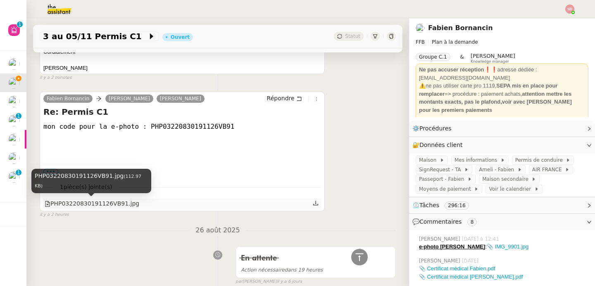
click at [99, 204] on div "PHP03220830191126VB91.jpg" at bounding box center [92, 204] width 95 height 10
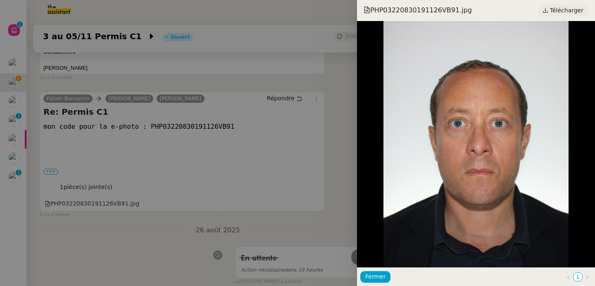
click at [568, 8] on span "Télécharger" at bounding box center [566, 10] width 33 height 11
click at [166, 144] on div at bounding box center [297, 143] width 595 height 286
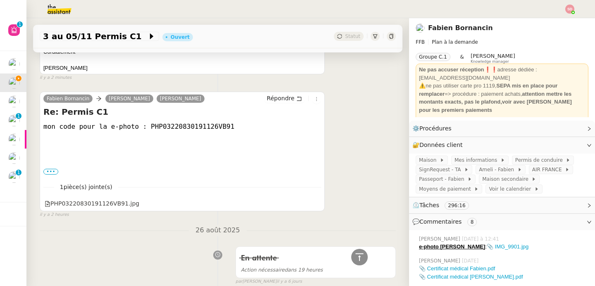
click at [173, 125] on div "mon code pour la e-photo : PHP03220830191126VB91" at bounding box center [182, 127] width 278 height 10
copy div "PHP03220830191126VB91"
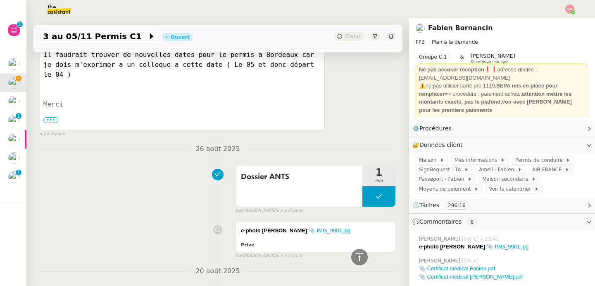
scroll to position [596, 0]
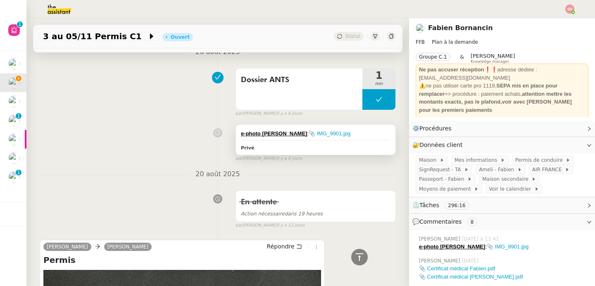
click at [360, 128] on div "e-photo Emilie : 📎 IMG_9901.jpg Privé" at bounding box center [315, 140] width 159 height 31
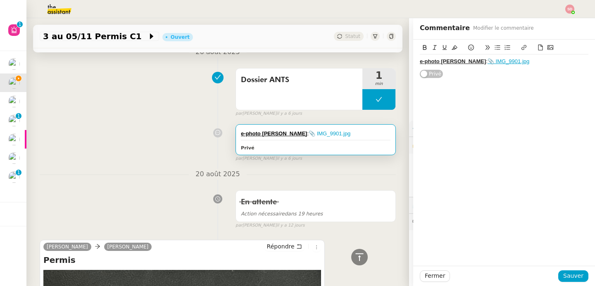
click at [537, 65] on div "e-photo Emilie : 📎 IMG_9901.jpg" at bounding box center [504, 61] width 169 height 7
click at [574, 278] on span "Sauver" at bounding box center [573, 276] width 20 height 10
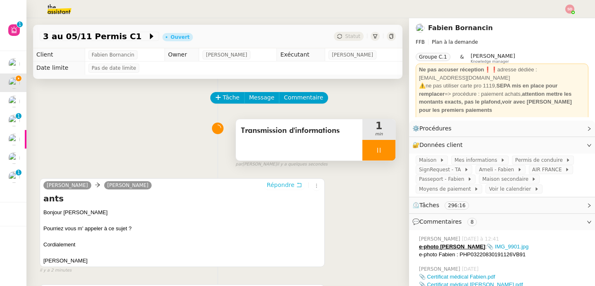
click at [268, 183] on span "Répondre" at bounding box center [281, 185] width 28 height 8
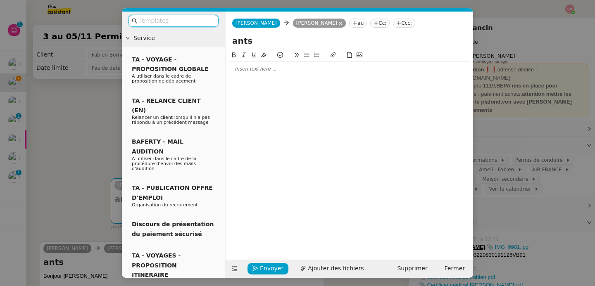
click at [266, 75] on div at bounding box center [349, 69] width 241 height 14
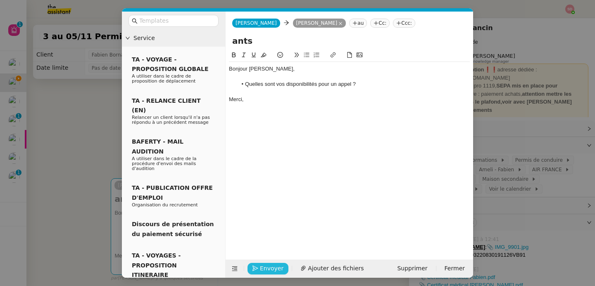
click at [264, 268] on span "Envoyer" at bounding box center [272, 269] width 24 height 10
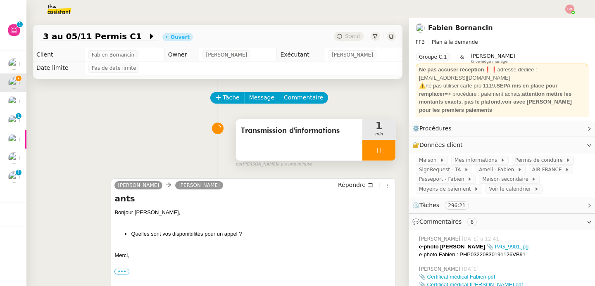
click at [381, 150] on div at bounding box center [378, 150] width 33 height 21
click at [384, 150] on icon at bounding box center [387, 150] width 7 height 7
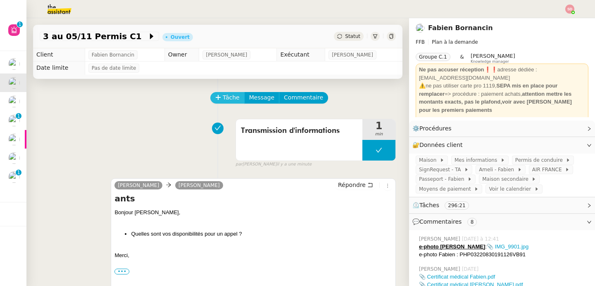
click at [216, 97] on icon at bounding box center [218, 98] width 6 height 6
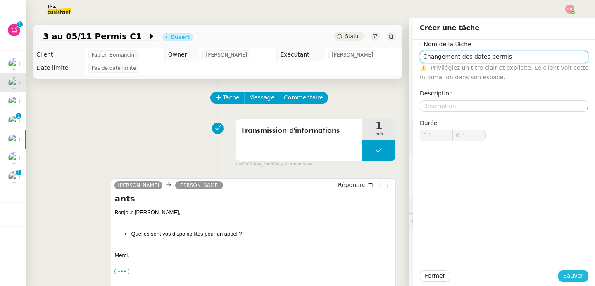
type input "Changement des dates permis"
click at [570, 278] on span "Sauver" at bounding box center [573, 276] width 20 height 10
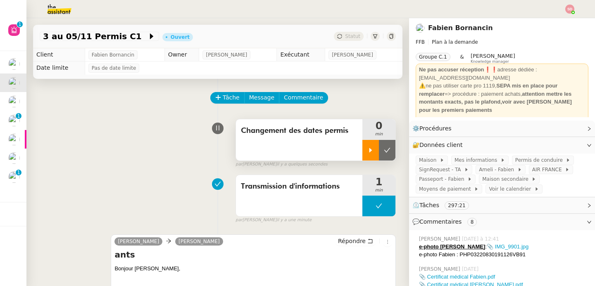
click at [362, 143] on div at bounding box center [370, 150] width 17 height 21
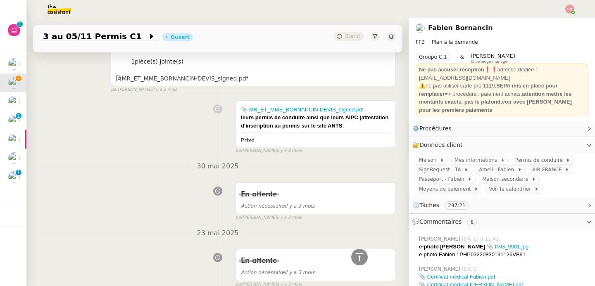
scroll to position [4420, 0]
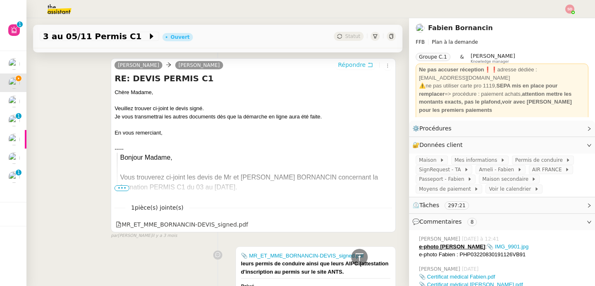
click at [338, 62] on span "Répondre" at bounding box center [352, 65] width 28 height 8
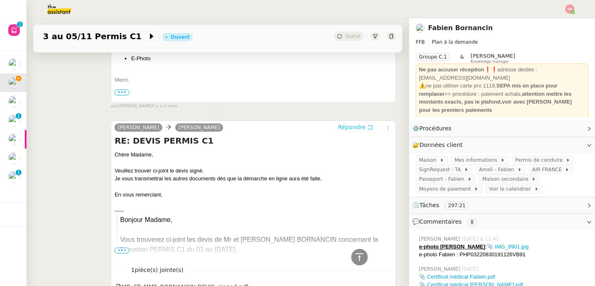
scroll to position [4483, 0]
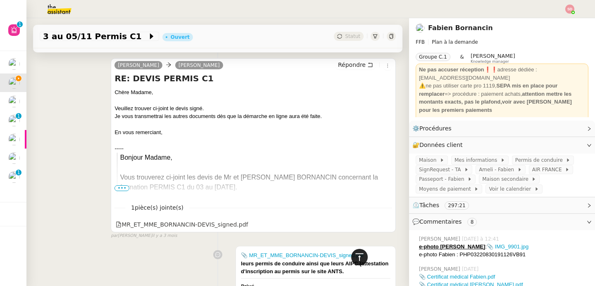
click at [355, 258] on icon at bounding box center [359, 256] width 8 height 7
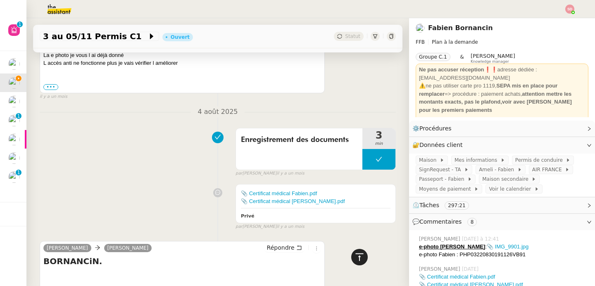
scroll to position [0, 0]
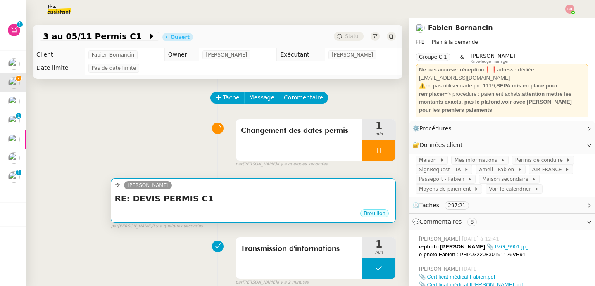
click at [273, 196] on h4 "RE: DEVIS PERMIS C1" at bounding box center [253, 199] width 278 height 12
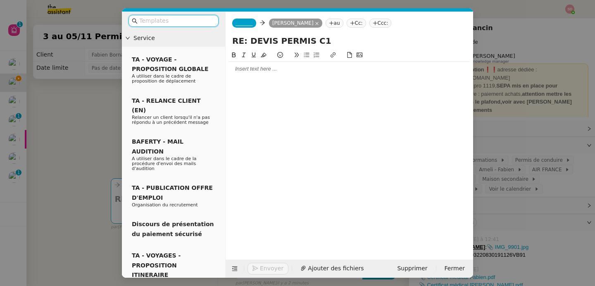
click at [255, 20] on nz-tag "_______" at bounding box center [244, 23] width 24 height 9
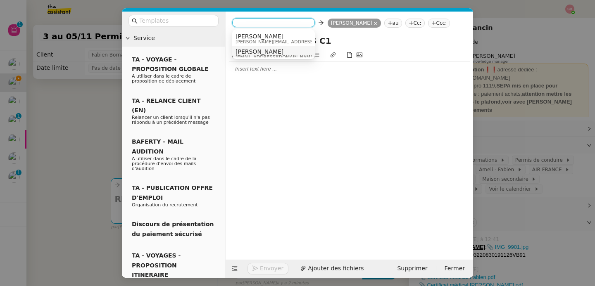
click at [256, 53] on span "[PERSON_NAME]" at bounding box center [274, 51] width 79 height 7
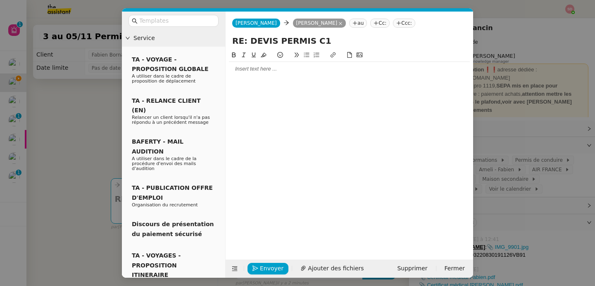
click at [256, 66] on div at bounding box center [349, 68] width 241 height 7
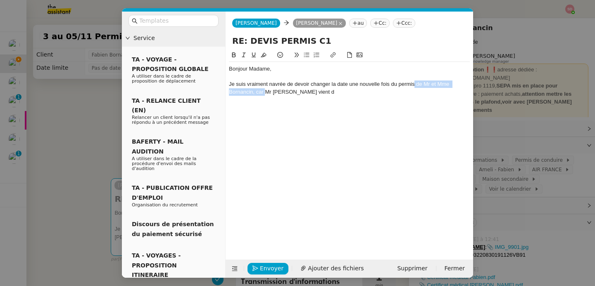
drag, startPoint x: 415, startPoint y: 85, endPoint x: 266, endPoint y: 94, distance: 149.8
click at [266, 94] on div "Je suis vraiment navrée de devoir changer la date une nouvelle fois du permis d…" at bounding box center [349, 88] width 241 height 15
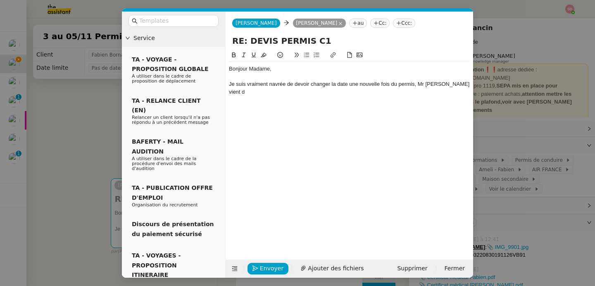
click at [466, 86] on div "Je suis vraiment navrée de devoir changer la date une nouvelle fois du permis, …" at bounding box center [349, 88] width 241 height 15
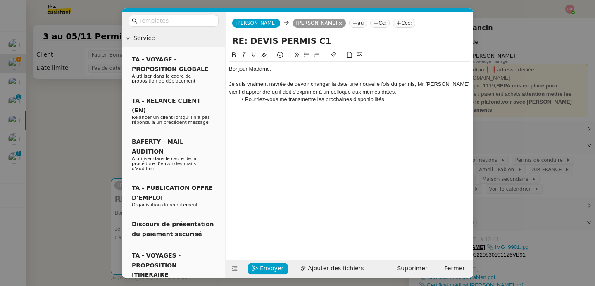
click at [351, 39] on input "RE: DEVIS PERMIS C1" at bounding box center [349, 41] width 234 height 12
type input "RE: DEVIS PERMIS C1 du 3 au 5/11"
click at [399, 102] on li "Pourriez-vous me transmettre les prochaines disponibilités" at bounding box center [353, 99] width 233 height 7
click at [233, 266] on icon at bounding box center [235, 269] width 6 height 6
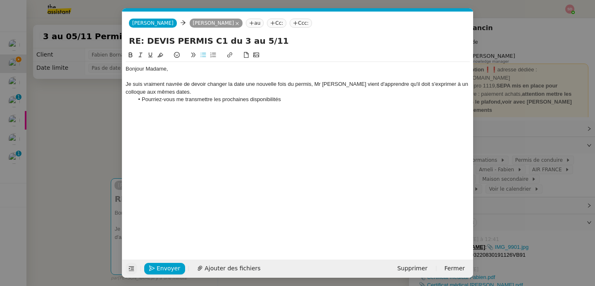
click at [305, 85] on div "Je suis vraiment navrée de devoir changer la date une nouvelle fois du permis, …" at bounding box center [298, 88] width 344 height 15
click at [307, 100] on li "Pourriez-vous me transmettre les prochaines disponibilités" at bounding box center [302, 99] width 336 height 7
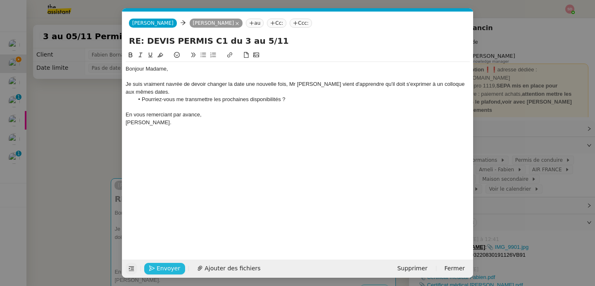
click at [164, 267] on span "Envoyer" at bounding box center [169, 269] width 24 height 10
click at [164, 267] on span "Confirmer l'envoi" at bounding box center [182, 269] width 50 height 10
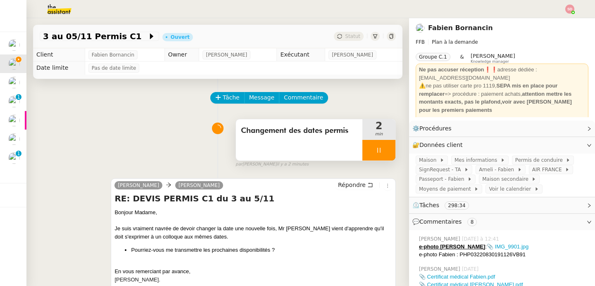
click at [383, 152] on div at bounding box center [378, 150] width 33 height 21
click at [383, 152] on button at bounding box center [387, 150] width 17 height 21
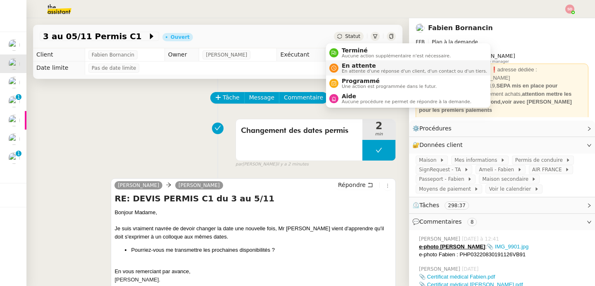
click at [344, 71] on span "En attente d'une réponse d'un client, d'un contact ou d'un tiers." at bounding box center [414, 71] width 145 height 5
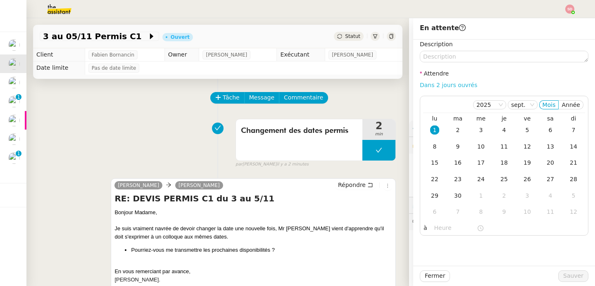
click at [457, 83] on link "Dans 2 jours ouvrés" at bounding box center [448, 85] width 57 height 7
type input "07:00"
click at [571, 272] on span "Sauver" at bounding box center [573, 276] width 20 height 10
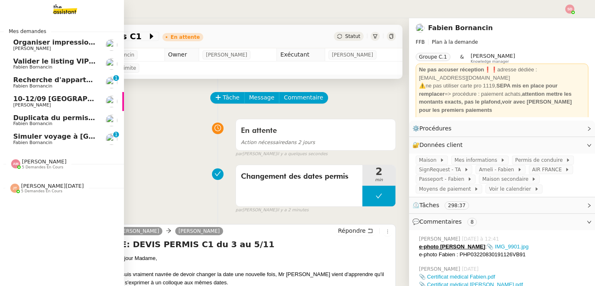
click at [42, 169] on span "5 demandes en cours" at bounding box center [42, 167] width 41 height 5
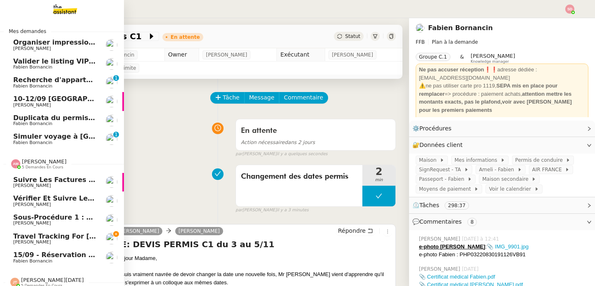
click at [41, 165] on span "5 demandes en cours" at bounding box center [42, 167] width 41 height 5
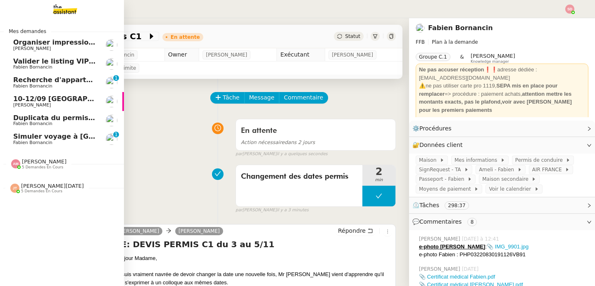
click at [61, 114] on span "Duplicata du permis bateau" at bounding box center [64, 118] width 103 height 8
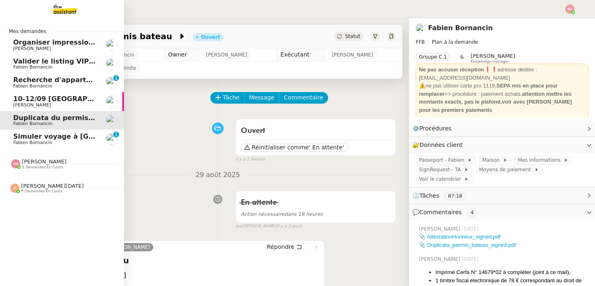
click at [47, 60] on span "Valider le listing VIP Moun en fanfare" at bounding box center [82, 61] width 139 height 8
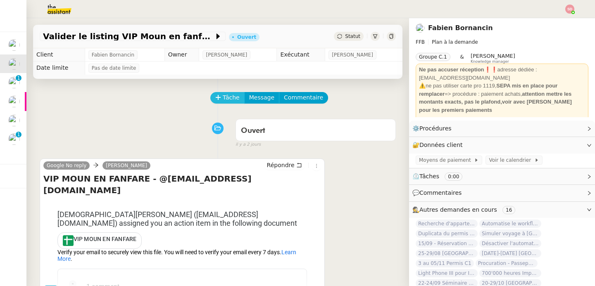
click at [224, 92] on button "Tâche" at bounding box center [227, 98] width 34 height 12
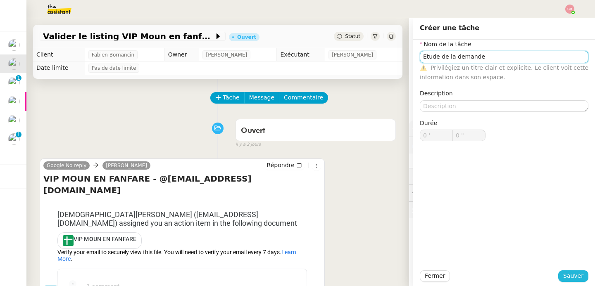
type input "Etude de la demande"
click at [581, 275] on button "Sauver" at bounding box center [573, 277] width 30 height 12
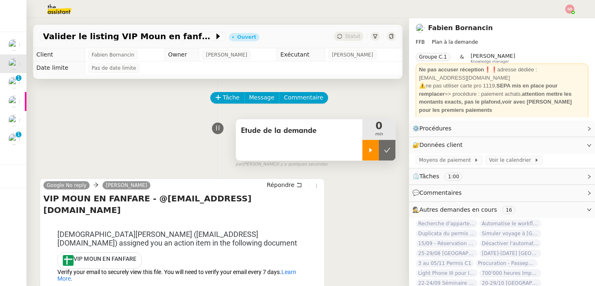
click at [368, 150] on div at bounding box center [370, 150] width 17 height 21
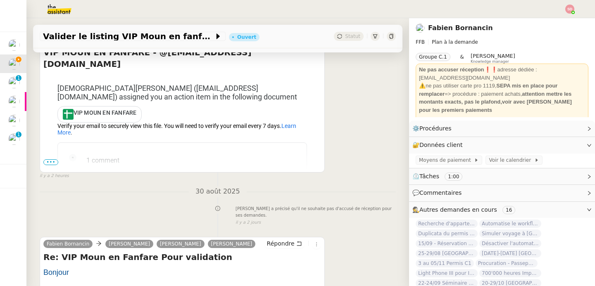
click at [50, 163] on span "•••" at bounding box center [50, 162] width 15 height 6
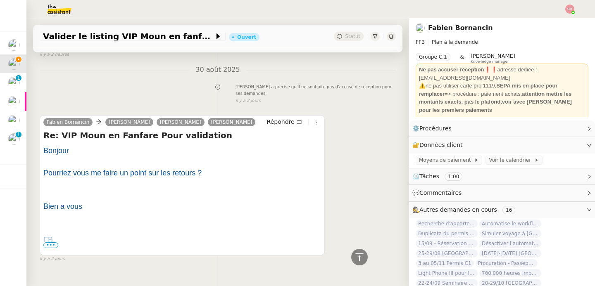
scroll to position [470, 0]
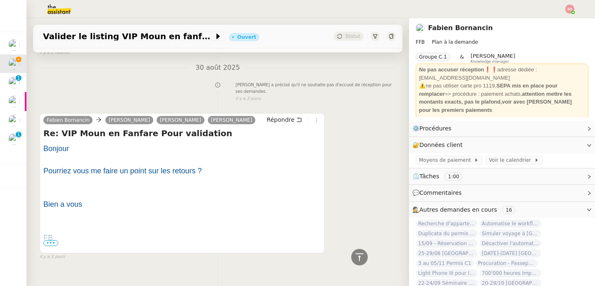
click at [49, 240] on span "•••" at bounding box center [50, 243] width 15 height 6
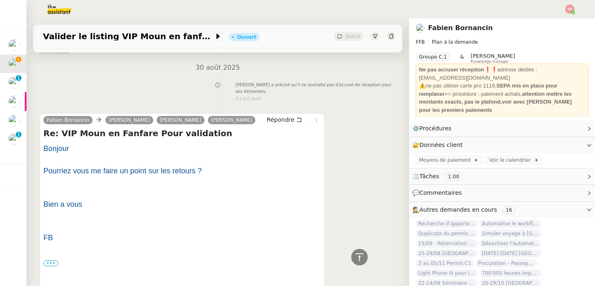
scroll to position [532, 0]
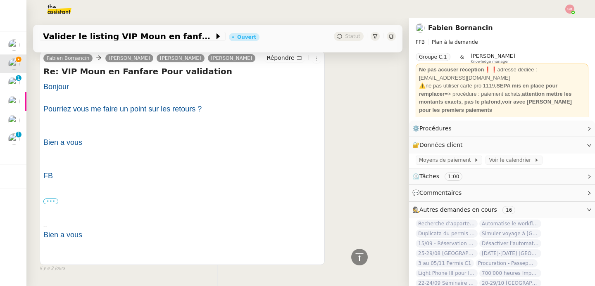
click at [48, 199] on label "•••" at bounding box center [50, 202] width 15 height 6
click at [0, 0] on input "•••" at bounding box center [0, 0] width 0 height 0
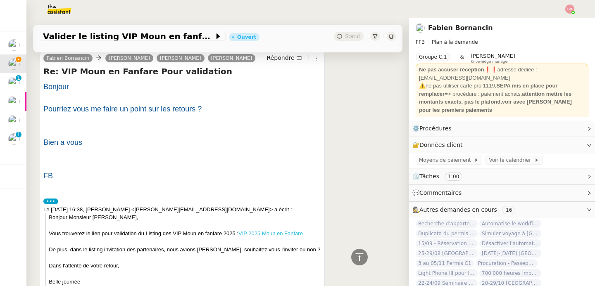
click at [282, 230] on link "VIP 2025 Moun en Fanfare" at bounding box center [270, 233] width 64 height 6
click at [229, 171] on div "FB" at bounding box center [182, 176] width 278 height 11
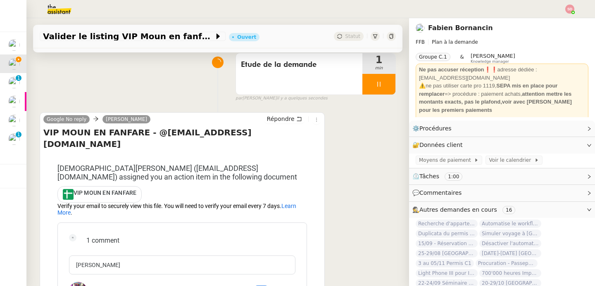
scroll to position [0, 0]
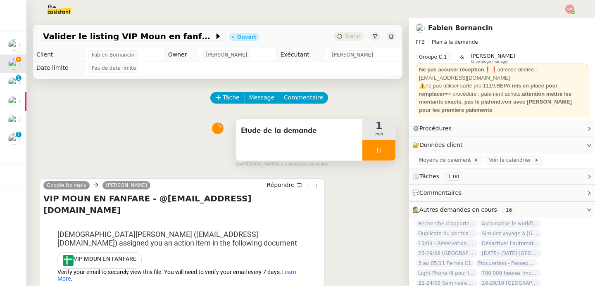
click at [375, 150] on icon at bounding box center [378, 150] width 7 height 7
click at [384, 149] on icon at bounding box center [387, 150] width 7 height 7
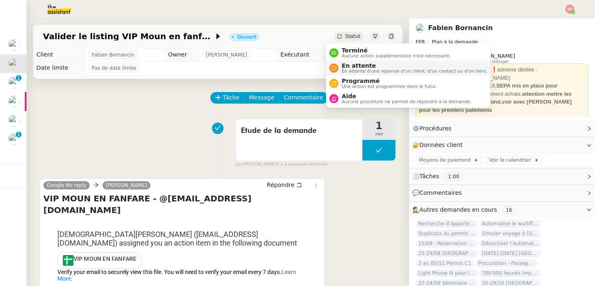
click at [341, 67] on div "En attente En attente d'une réponse d'un client, d'un contact ou d'un tiers." at bounding box center [412, 67] width 149 height 11
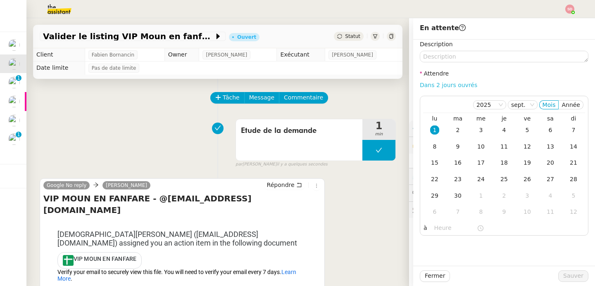
click at [456, 82] on link "Dans 2 jours ouvrés" at bounding box center [448, 85] width 57 height 7
type input "07:00"
click at [523, 133] on div "5" at bounding box center [527, 130] width 9 height 9
click at [573, 277] on span "Sauver" at bounding box center [573, 276] width 20 height 10
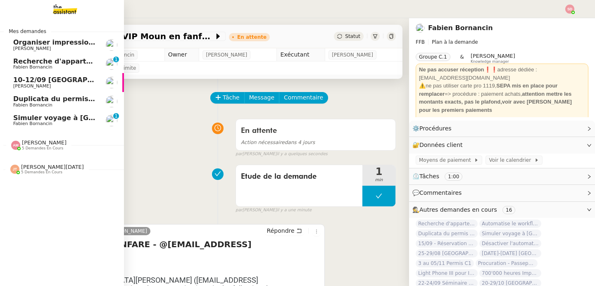
click at [7, 78] on link "10-12/09 Lyon - Fabien Lydie Laulon" at bounding box center [62, 82] width 124 height 19
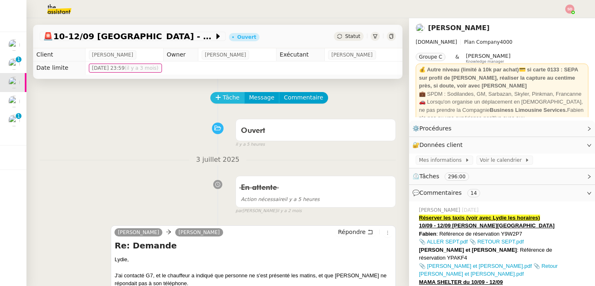
click at [223, 100] on span "Tâche" at bounding box center [231, 98] width 17 height 10
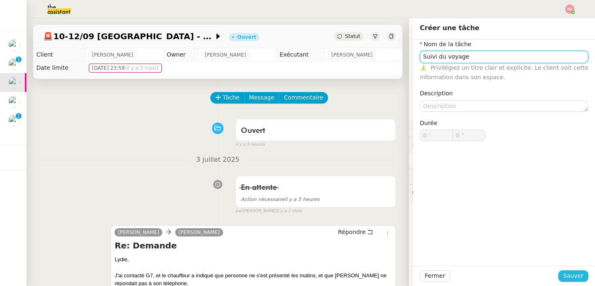
type input "Suivi du voyage"
click at [563, 276] on span "Sauver" at bounding box center [573, 276] width 20 height 10
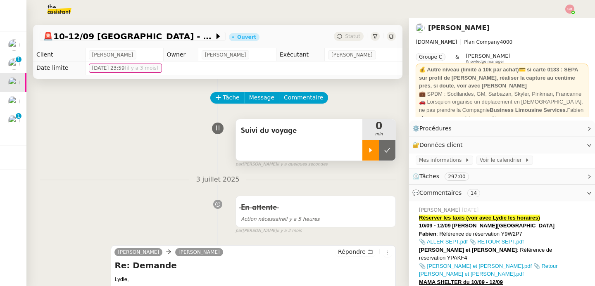
click at [362, 154] on div at bounding box center [370, 150] width 17 height 21
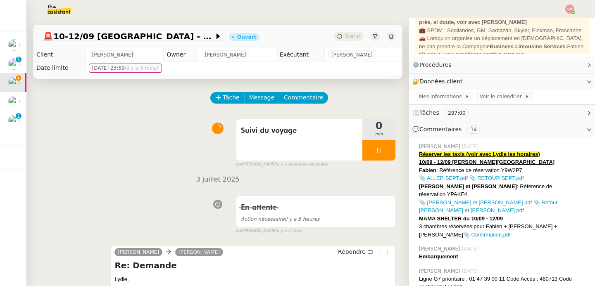
scroll to position [86, 0]
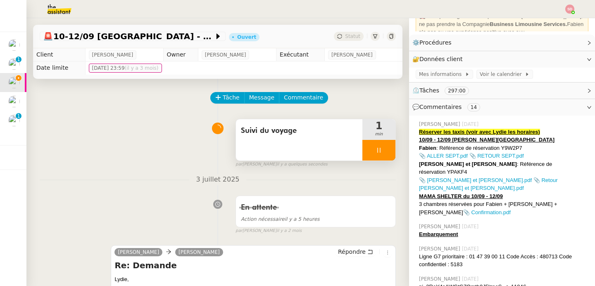
click at [375, 149] on div at bounding box center [378, 150] width 33 height 21
click at [384, 149] on icon at bounding box center [387, 150] width 7 height 7
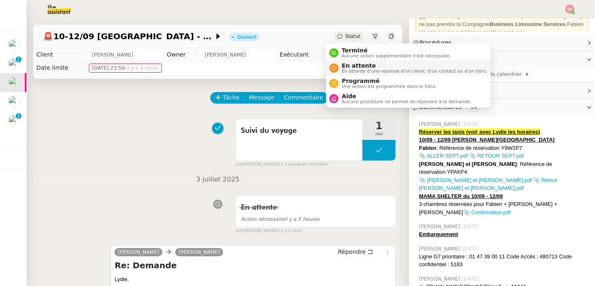
click at [333, 63] on div "En attente En attente d'une réponse d'un client, d'un contact ou d'un tiers." at bounding box center [408, 67] width 158 height 11
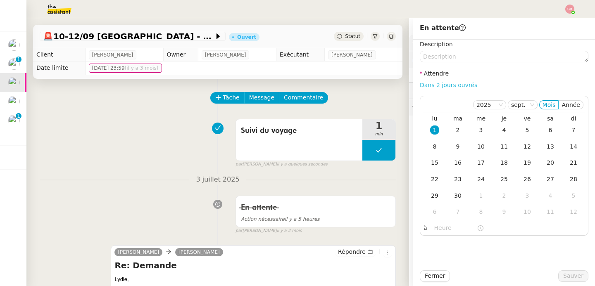
click at [440, 83] on link "Dans 2 jours ouvrés" at bounding box center [448, 85] width 57 height 7
type input "07:00"
click at [430, 146] on div "8" at bounding box center [434, 146] width 9 height 9
click at [523, 128] on div "5" at bounding box center [527, 130] width 9 height 9
click at [568, 273] on span "Sauver" at bounding box center [573, 276] width 20 height 10
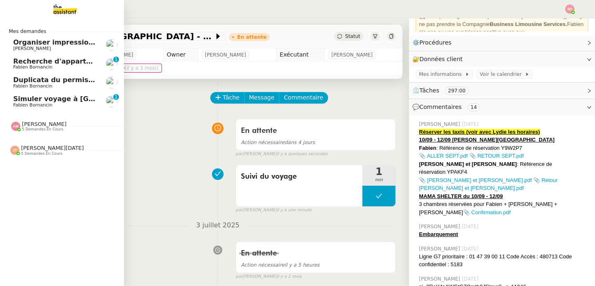
click at [13, 97] on span "Simuler voyage à [GEOGRAPHIC_DATA]" at bounding box center [85, 99] width 144 height 8
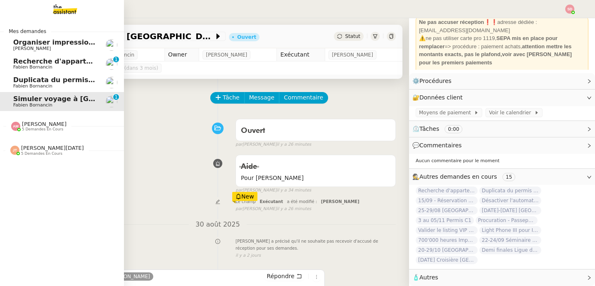
scroll to position [37, 0]
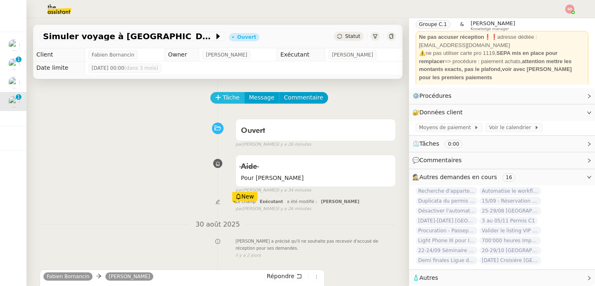
click at [223, 93] on span "Tâche" at bounding box center [231, 98] width 17 height 10
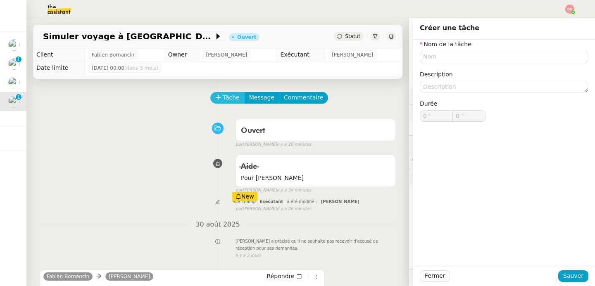
scroll to position [37, 0]
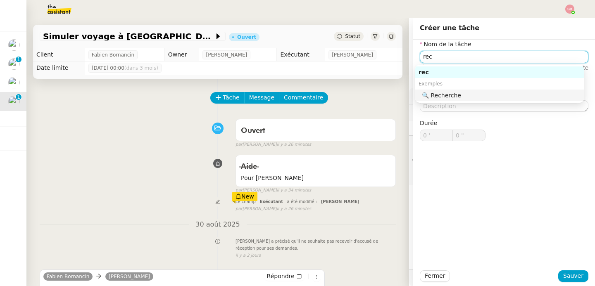
click at [473, 100] on nz-auto-option "🔍 Recherche" at bounding box center [499, 96] width 169 height 12
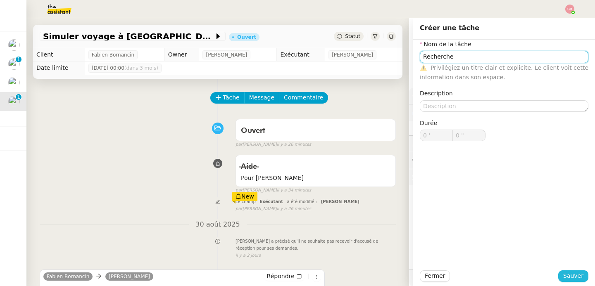
type input "Recherche"
click at [580, 273] on button "Sauver" at bounding box center [573, 277] width 30 height 12
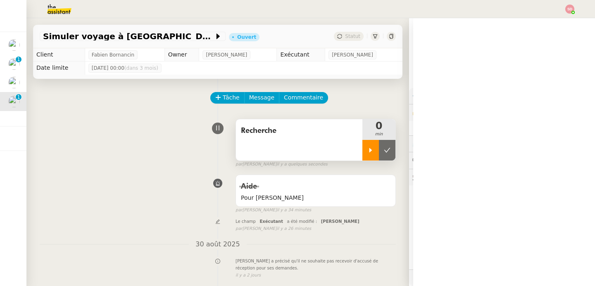
scroll to position [37, 0]
click at [369, 149] on icon at bounding box center [370, 150] width 3 height 5
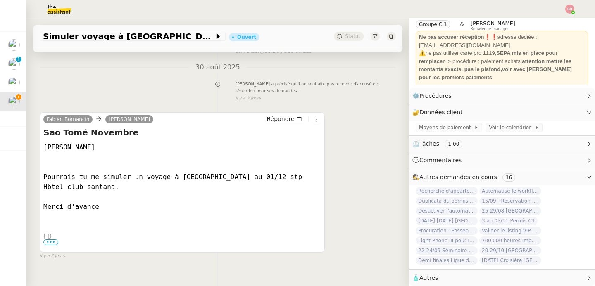
scroll to position [195, 0]
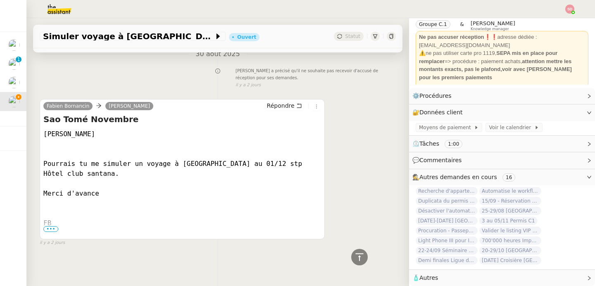
click at [53, 226] on span "•••" at bounding box center [50, 229] width 15 height 6
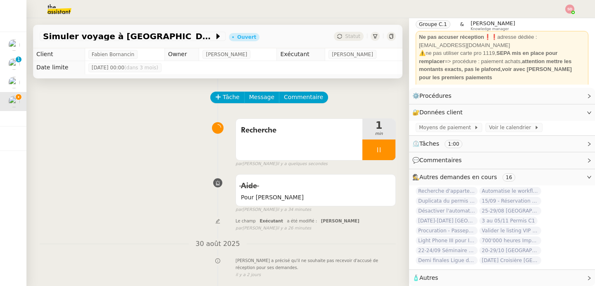
scroll to position [0, 0]
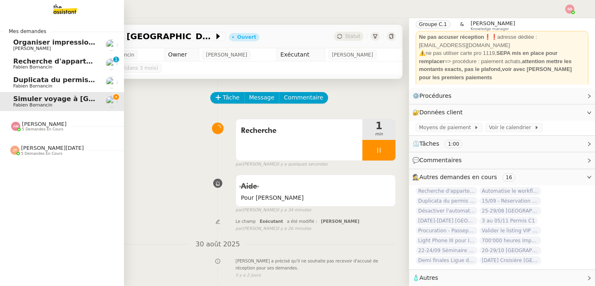
click at [12, 126] on img at bounding box center [15, 126] width 9 height 9
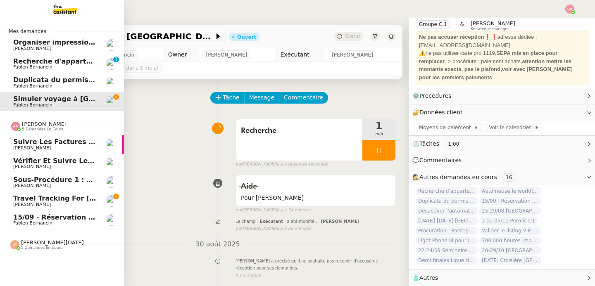
click at [12, 126] on img at bounding box center [15, 126] width 9 height 9
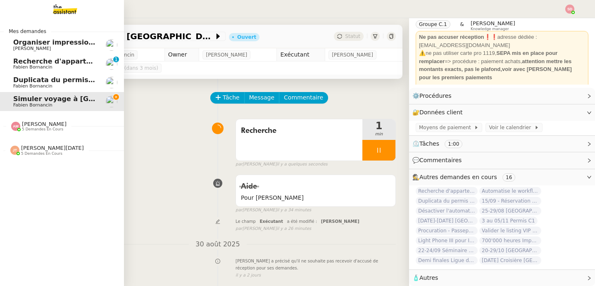
click at [34, 149] on span "[PERSON_NAME][DATE]" at bounding box center [52, 148] width 63 height 6
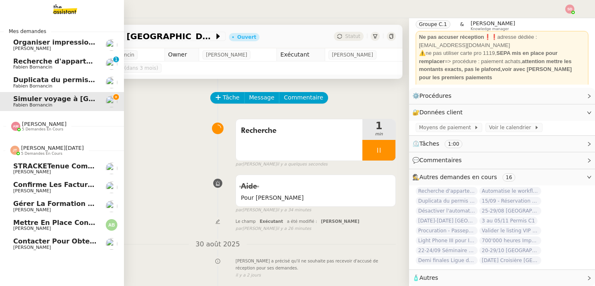
click at [34, 149] on span "[PERSON_NAME][DATE]" at bounding box center [52, 148] width 63 height 6
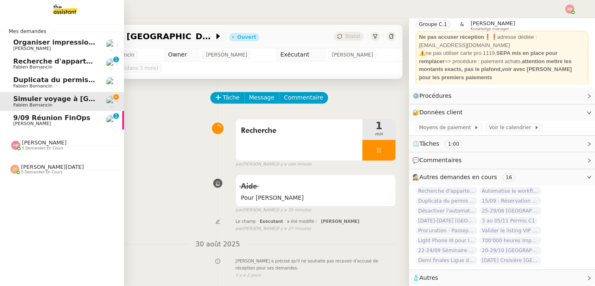
click at [21, 115] on span "9/09 Réunion FinOps" at bounding box center [51, 118] width 77 height 8
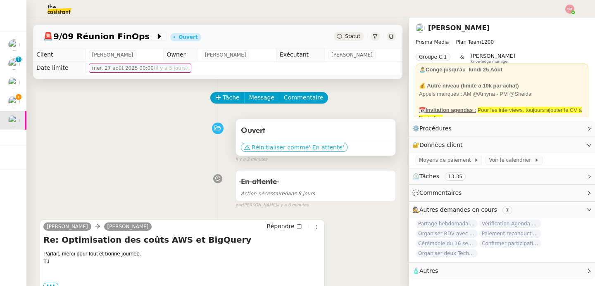
click at [271, 149] on span "Réinitialiser comme" at bounding box center [280, 147] width 57 height 8
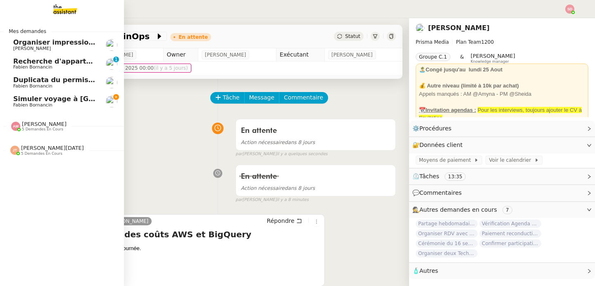
click at [3, 103] on link "Simuler voyage à Sao Tomé Fabien Bornancin" at bounding box center [62, 101] width 124 height 19
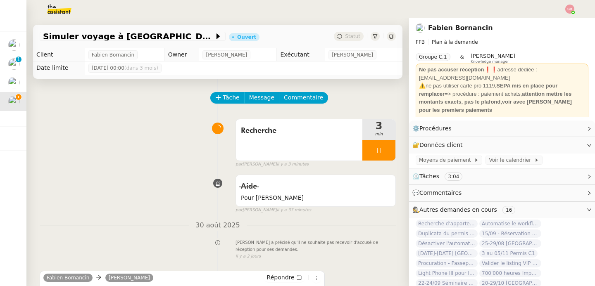
scroll to position [176, 0]
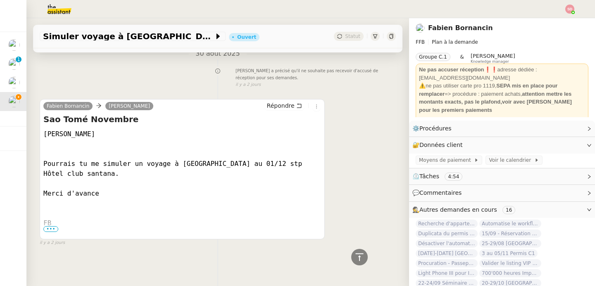
click at [53, 9] on img at bounding box center [53, 9] width 64 height 18
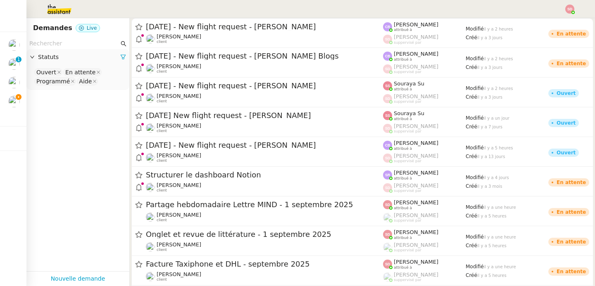
click at [50, 44] on input "text" at bounding box center [74, 44] width 90 height 10
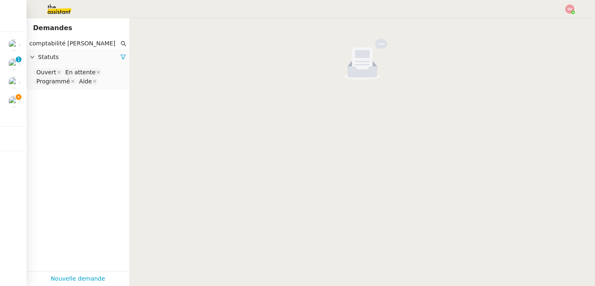
click at [102, 78] on nz-select-top-control "Ouvert En attente Programmé Aide" at bounding box center [78, 76] width 90 height 19
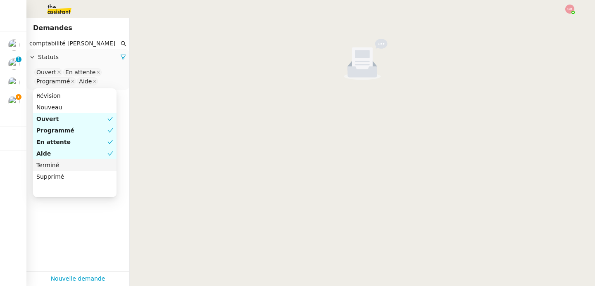
click at [71, 160] on nz-option-item "Terminé" at bounding box center [74, 165] width 83 height 12
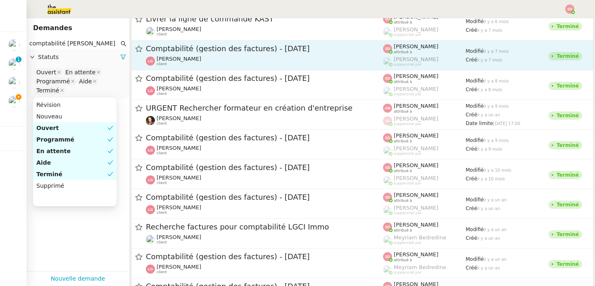
scroll to position [39, 0]
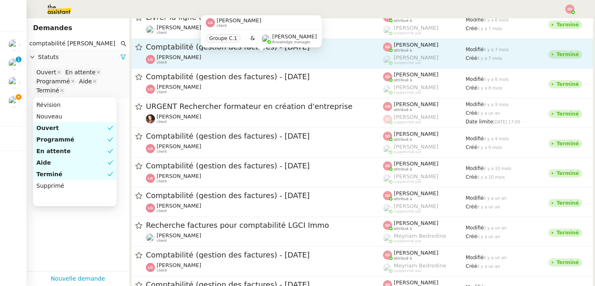
click at [230, 62] on div "Laurène Gauthier client" at bounding box center [264, 59] width 237 height 11
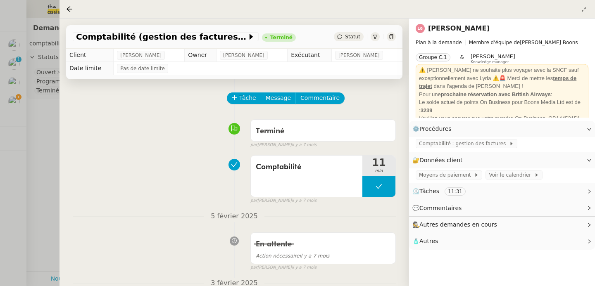
click at [387, 40] on div "Statut" at bounding box center [365, 36] width 62 height 9
click at [391, 38] on icon at bounding box center [391, 36] width 5 height 5
click at [40, 164] on div at bounding box center [297, 143] width 595 height 286
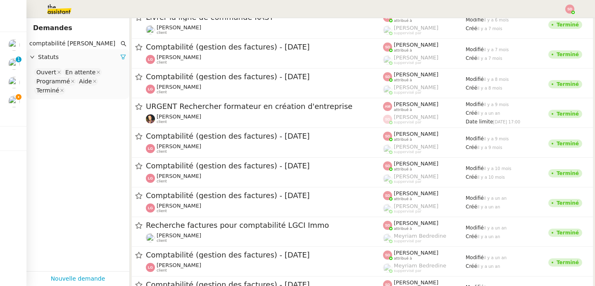
click at [67, 47] on input "comptabilité laurene" at bounding box center [74, 44] width 90 height 10
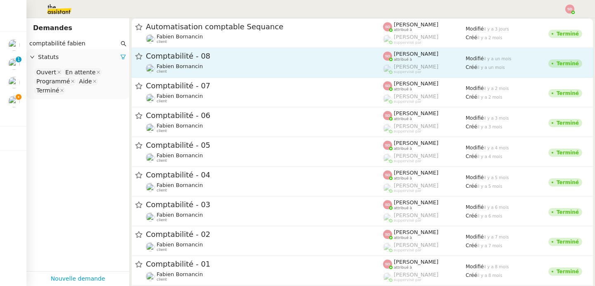
type input "comptabilité fabien"
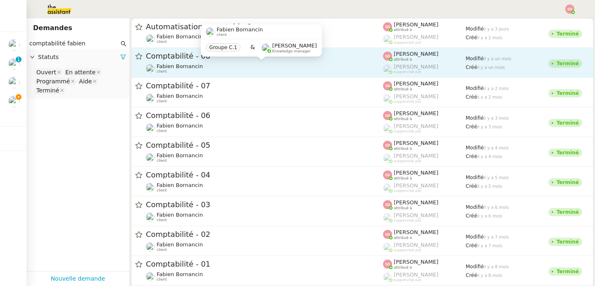
click at [271, 64] on div "Fabien Bornancin client" at bounding box center [264, 68] width 237 height 11
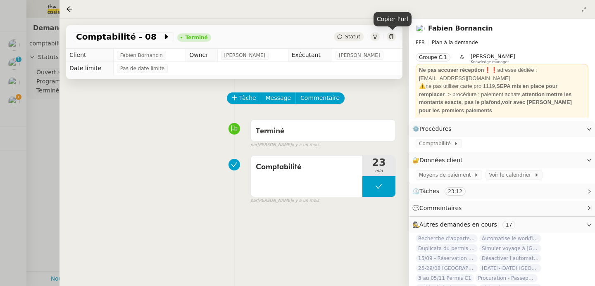
click at [392, 35] on icon at bounding box center [391, 36] width 5 height 5
click at [32, 150] on div at bounding box center [297, 143] width 595 height 286
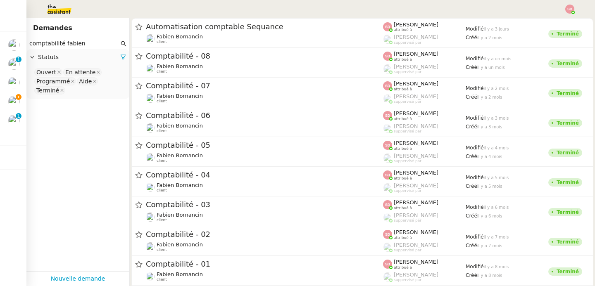
click at [32, 150] on div at bounding box center [297, 143] width 595 height 286
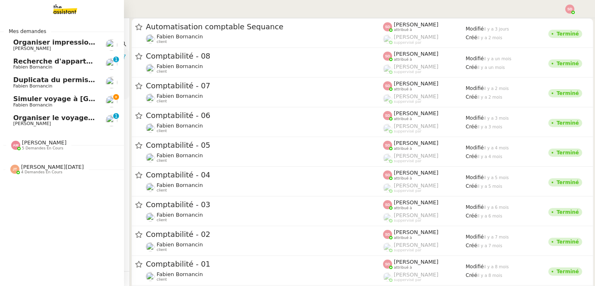
click at [13, 101] on span "Simuler voyage à [GEOGRAPHIC_DATA]" at bounding box center [85, 99] width 144 height 8
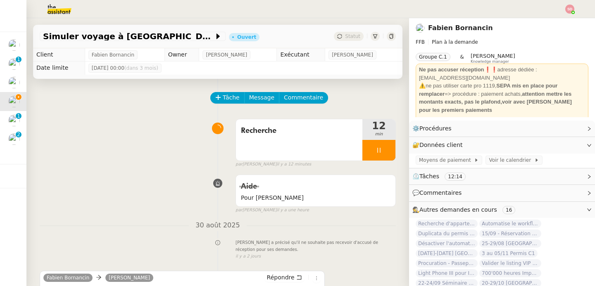
click at [88, 166] on div "Recherche 12 min false par Sheida D. il y a 12 minutes" at bounding box center [218, 141] width 356 height 53
click at [563, 144] on link "Modifier" at bounding box center [567, 145] width 24 height 10
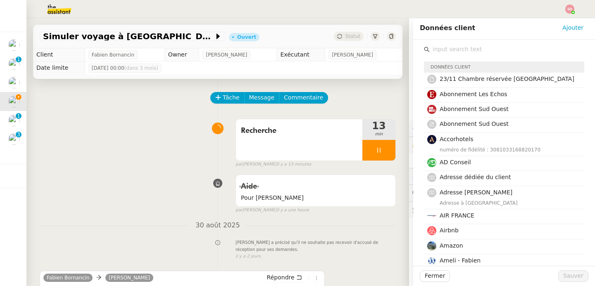
click at [478, 52] on input "text" at bounding box center [507, 49] width 154 height 11
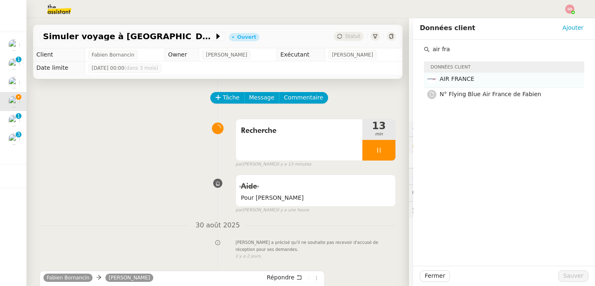
type input "air fra"
click at [475, 81] on h4 "AIR FRANCE" at bounding box center [510, 79] width 140 height 10
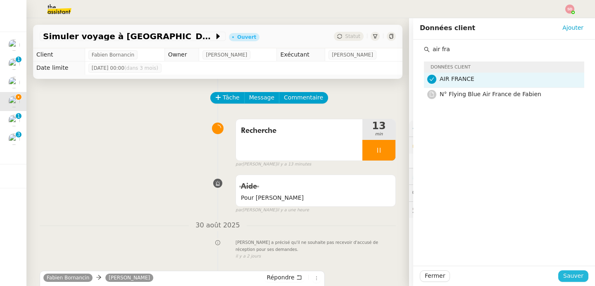
click at [563, 273] on span "Sauver" at bounding box center [573, 276] width 20 height 10
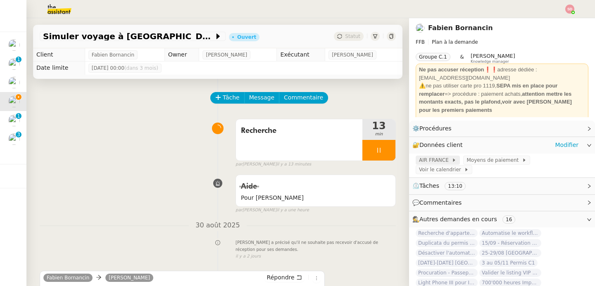
click at [419, 158] on span "AIR FRANCE" at bounding box center [435, 160] width 33 height 8
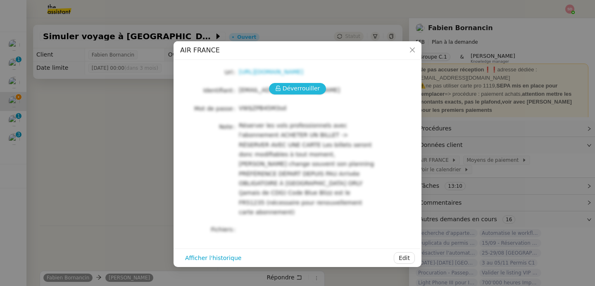
click at [297, 86] on span "Déverrouiller" at bounding box center [302, 89] width 38 height 10
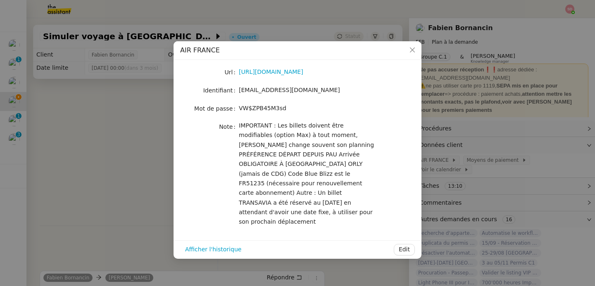
click at [292, 93] on span "fabien.uhz@access.theassistant.com" at bounding box center [289, 90] width 101 height 7
copy span "fabien.uhz@access.theassistant.com"
click at [122, 121] on nz-modal-container "AIR FRANCE Url https://www.airfrance.fr/ Identifiant fabien.uhz@access.theassis…" at bounding box center [297, 143] width 595 height 286
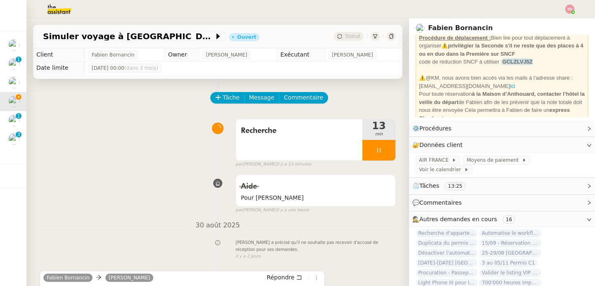
scroll to position [100, 0]
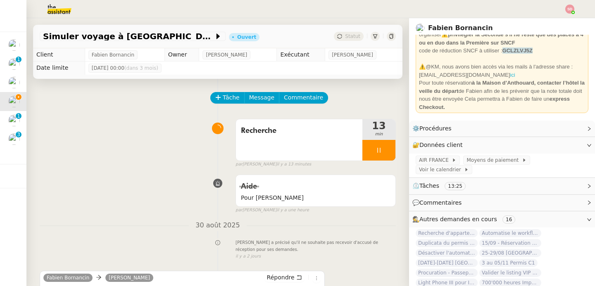
click at [510, 77] on link "ici" at bounding box center [512, 75] width 5 height 6
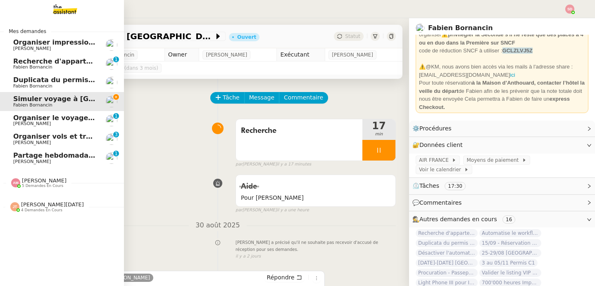
click at [62, 8] on img at bounding box center [58, 9] width 64 height 18
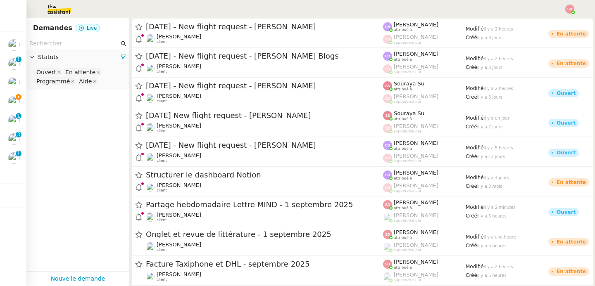
click at [41, 41] on input "text" at bounding box center [74, 44] width 90 height 10
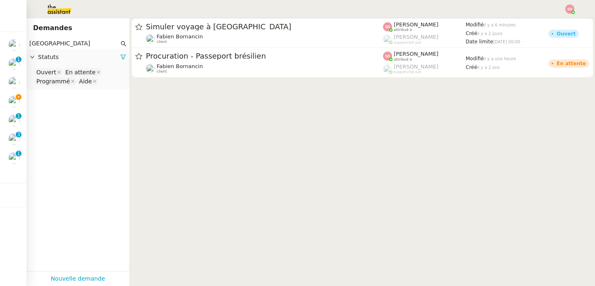
type input "sao tomé"
click at [106, 82] on nz-select-top-control "Ouvert En attente Programmé Aide" at bounding box center [78, 76] width 90 height 19
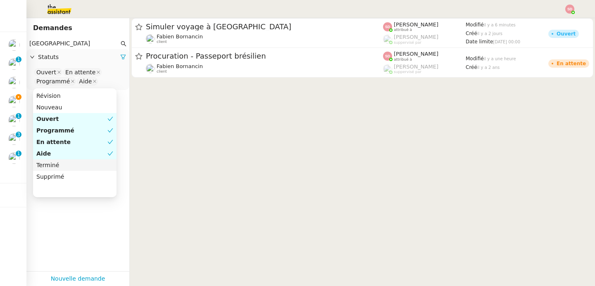
click at [73, 167] on div "Terminé" at bounding box center [74, 165] width 77 height 7
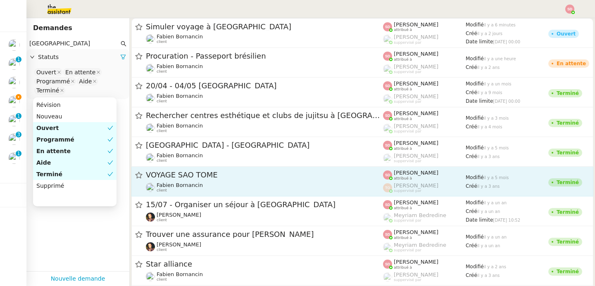
click at [282, 178] on span "VOYAGE SAO TOME" at bounding box center [264, 174] width 237 height 7
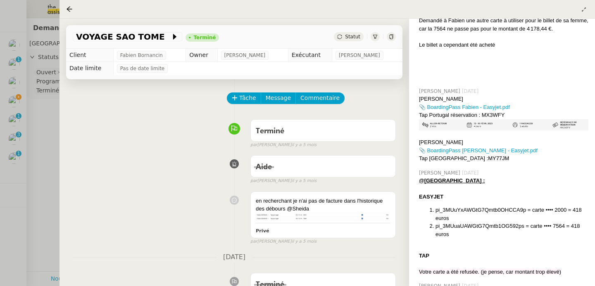
scroll to position [568, 0]
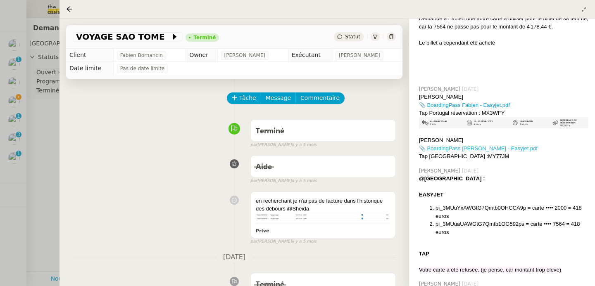
click at [462, 145] on link "📎 BoardingPass Emilie - Easyjet.pdf" at bounding box center [478, 148] width 119 height 6
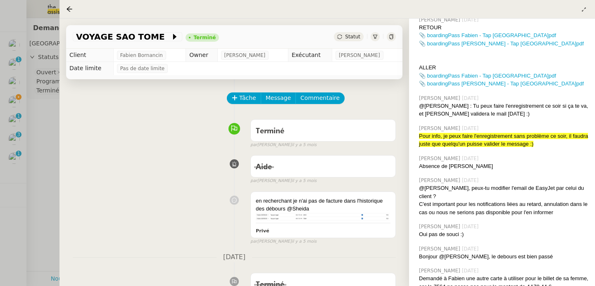
scroll to position [307, 0]
click at [472, 36] on link "📎 boardingPass Fabien - Tap Portugal.pdf" at bounding box center [487, 36] width 137 height 6
click at [53, 122] on div at bounding box center [297, 143] width 595 height 286
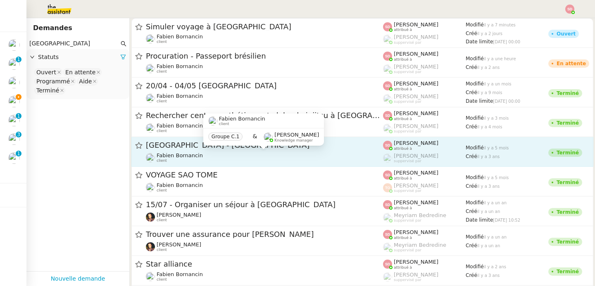
click at [271, 152] on div "Fabien Bornancin client Groupe C.1 & Frédérique Albert Knowledge manager" at bounding box center [263, 133] width 121 height 39
click at [184, 157] on span "Fabien Bornancin" at bounding box center [180, 155] width 46 height 6
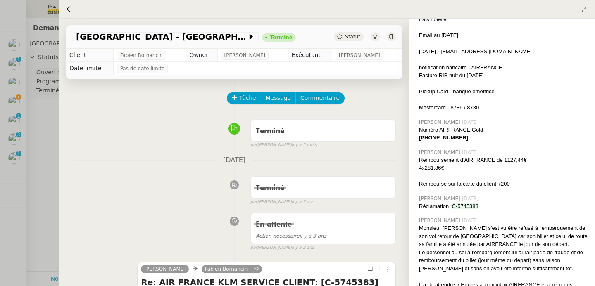
scroll to position [308, 0]
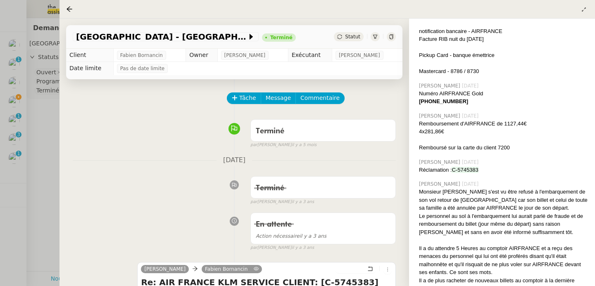
click at [48, 187] on div at bounding box center [297, 143] width 595 height 286
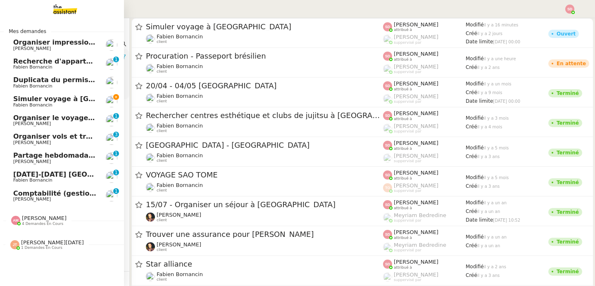
click at [42, 98] on span "Simuler voyage à [GEOGRAPHIC_DATA]" at bounding box center [85, 99] width 144 height 8
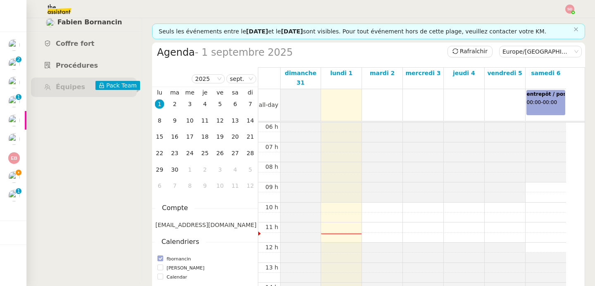
scroll to position [17, 0]
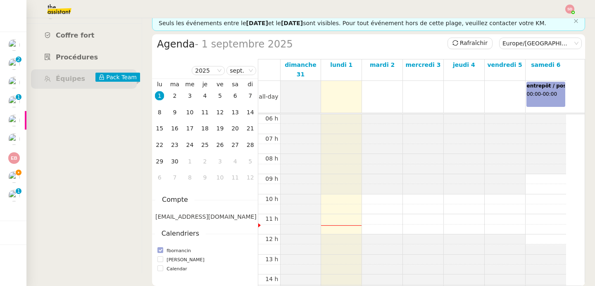
click at [176, 214] on span "[EMAIL_ADDRESS][DOMAIN_NAME]" at bounding box center [205, 217] width 101 height 7
copy span "[EMAIL_ADDRESS][DOMAIN_NAME]"
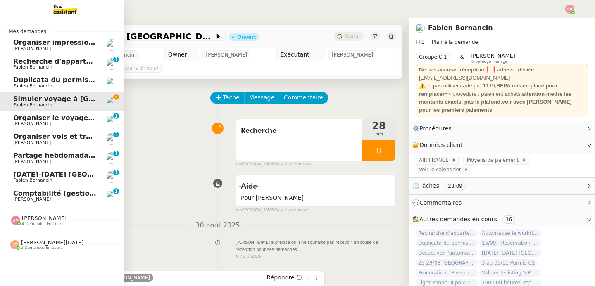
click at [90, 196] on span "Comptabilité (gestion des factures) - septembre 2025" at bounding box center [113, 194] width 201 height 8
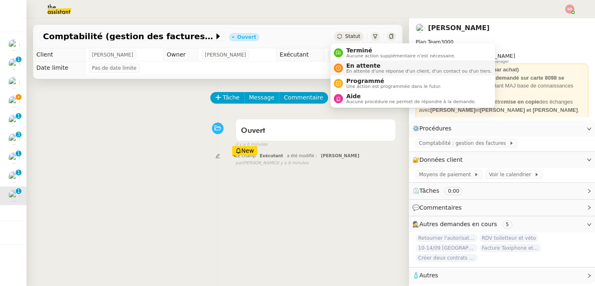
click at [349, 64] on span "En attente" at bounding box center [418, 65] width 145 height 7
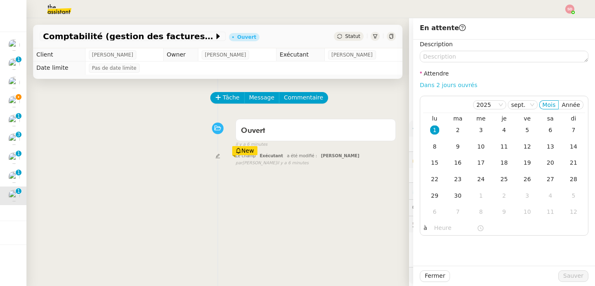
click at [444, 83] on link "Dans 2 jours ouvrés" at bounding box center [448, 85] width 57 height 7
type input "07:00"
click at [453, 133] on div "2" at bounding box center [457, 130] width 9 height 9
click at [571, 272] on span "Sauver" at bounding box center [573, 276] width 20 height 10
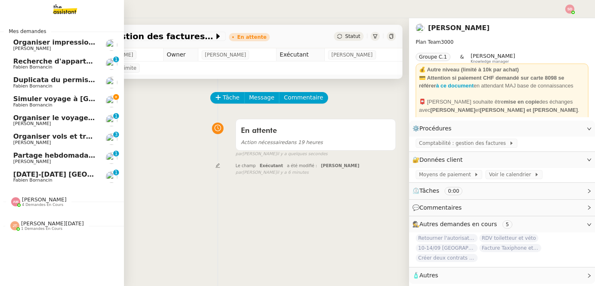
click at [56, 106] on span "Fabien Bornancin" at bounding box center [54, 105] width 83 height 5
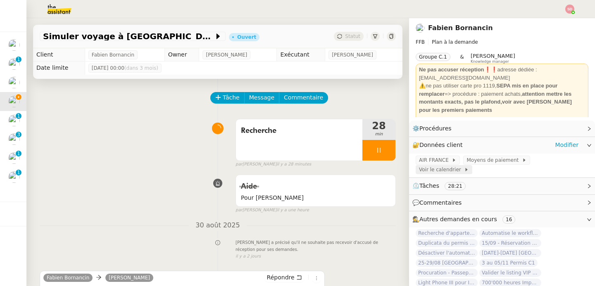
click at [464, 166] on span "Voir le calendrier" at bounding box center [441, 170] width 45 height 8
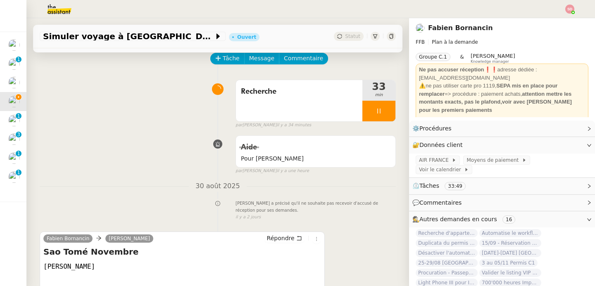
scroll to position [146, 0]
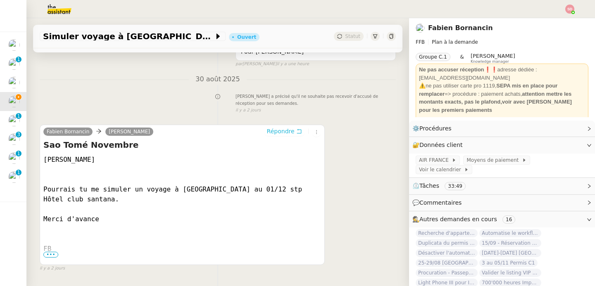
click at [287, 134] on button "Répondre" at bounding box center [284, 131] width 41 height 9
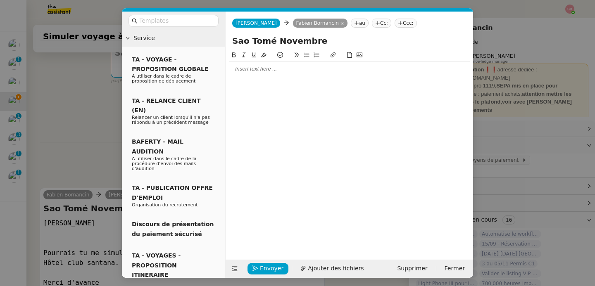
click at [252, 72] on div at bounding box center [349, 68] width 241 height 7
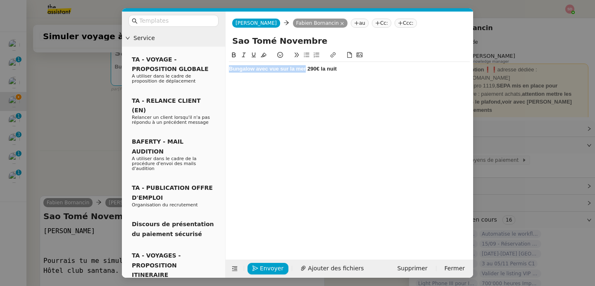
drag, startPoint x: 306, startPoint y: 69, endPoint x: 223, endPoint y: 69, distance: 83.0
click at [223, 69] on nz-layout "Service TA - VOYAGE - PROPOSITION GLOBALE A utiliser dans le cadre de propositi…" at bounding box center [297, 145] width 351 height 266
click at [331, 55] on icon at bounding box center [332, 54] width 5 height 5
paste input "[URL][DOMAIN_NAME]"
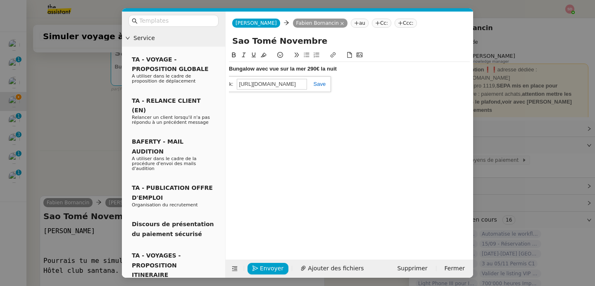
type input "[URL][DOMAIN_NAME]"
click at [320, 83] on link at bounding box center [316, 84] width 19 height 6
click at [345, 69] on div "Bungalow avec vue sur la mer 290€ la nuit" at bounding box center [349, 68] width 241 height 7
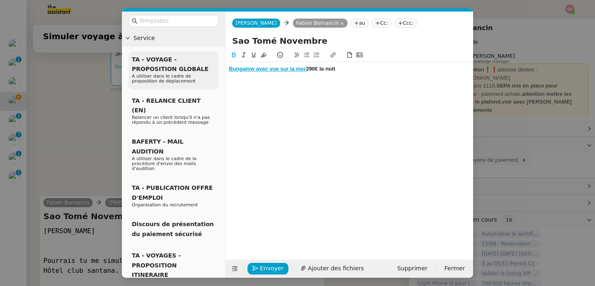
drag, startPoint x: 342, startPoint y: 69, endPoint x: 213, endPoint y: 66, distance: 128.9
click at [212, 68] on nz-layout "Service TA - VOYAGE - PROPOSITION GLOBALE A utiliser dans le cadre de propositi…" at bounding box center [297, 145] width 351 height 266
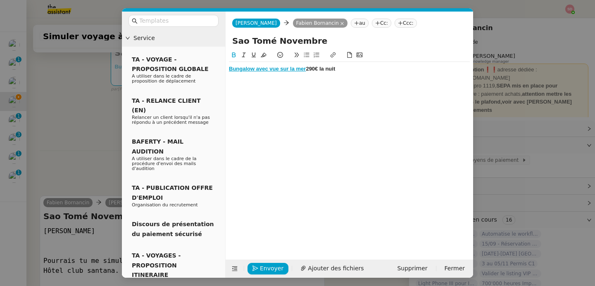
click at [233, 55] on icon at bounding box center [234, 54] width 4 height 5
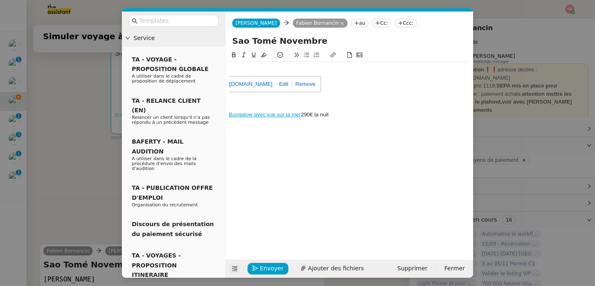
click at [235, 264] on button at bounding box center [235, 269] width 12 height 12
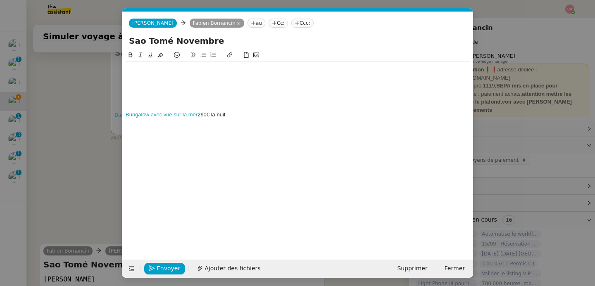
click at [81, 83] on nz-modal-container "Service TA - VOYAGE - PROPOSITION GLOBALE A utiliser dans le cadre de propositi…" at bounding box center [297, 143] width 595 height 286
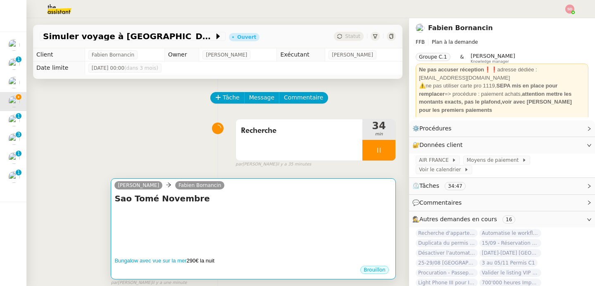
click at [270, 205] on div "Sao Tomé Novembre Bungalow avec vue sur la mer 290€ la nuit •••" at bounding box center [253, 229] width 278 height 72
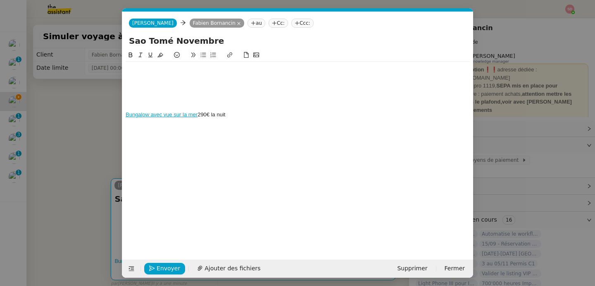
scroll to position [0, 17]
click at [201, 63] on div "Bungalow avec vue sur la mer 290€ la nuit" at bounding box center [298, 92] width 344 height 60
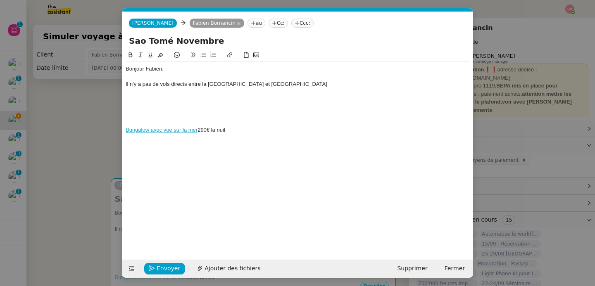
click at [83, 81] on nz-modal-container "Service TA - VOYAGE - PROPOSITION GLOBALE A utiliser dans le cadre de propositi…" at bounding box center [297, 143] width 595 height 286
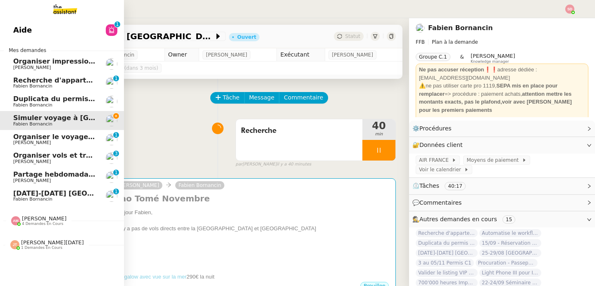
click at [32, 29] on link "Aide 0 1 2 3 4 5 6 7 8 9" at bounding box center [62, 30] width 124 height 19
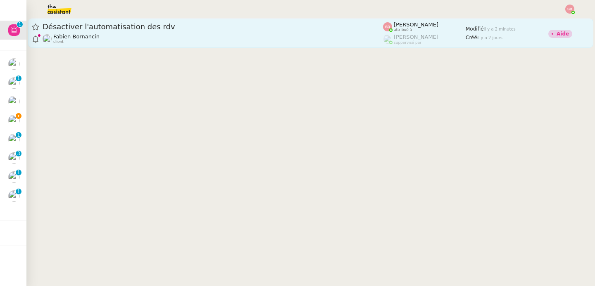
click at [209, 31] on div "Désactiver l'automatisation des rdv" at bounding box center [213, 27] width 340 height 10
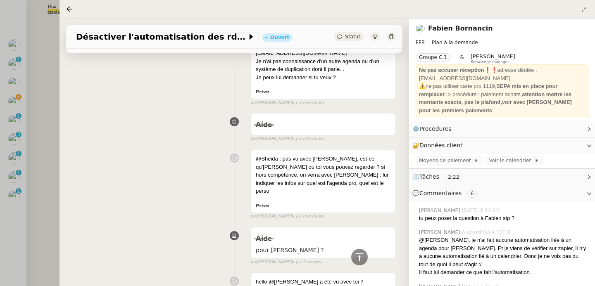
scroll to position [734, 0]
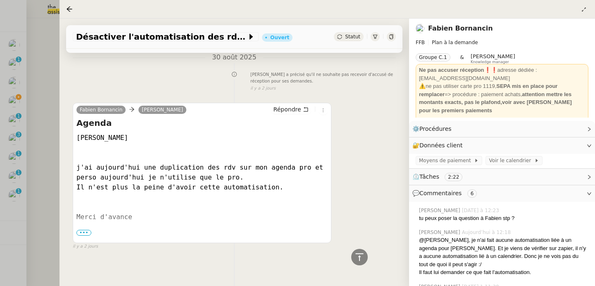
click at [34, 172] on div at bounding box center [297, 143] width 595 height 286
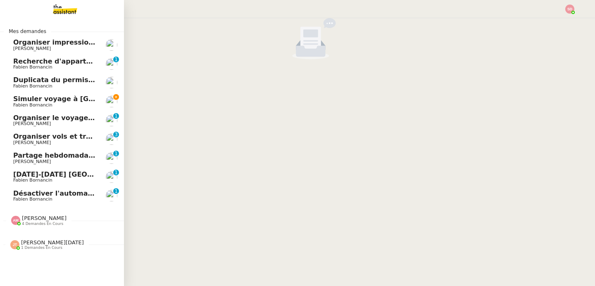
click at [77, 96] on span "Simuler voyage à [GEOGRAPHIC_DATA]" at bounding box center [85, 99] width 144 height 8
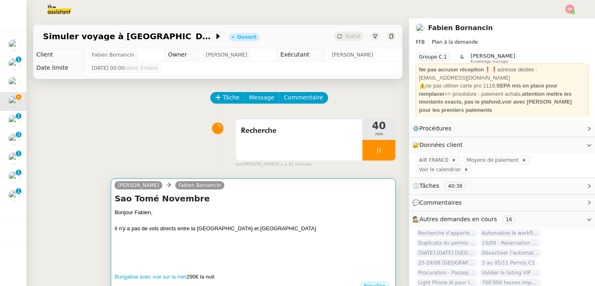
click at [254, 207] on div "Sao Tomé Novembre Bonjour Fabien, Il n'y a pas de vols directs entre la France …" at bounding box center [253, 237] width 278 height 88
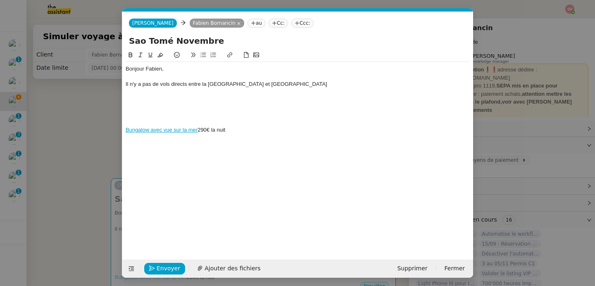
scroll to position [0, 17]
click at [280, 86] on div "Il n'y a pas de vols directs entre la France et Sao Tomé" at bounding box center [298, 84] width 344 height 7
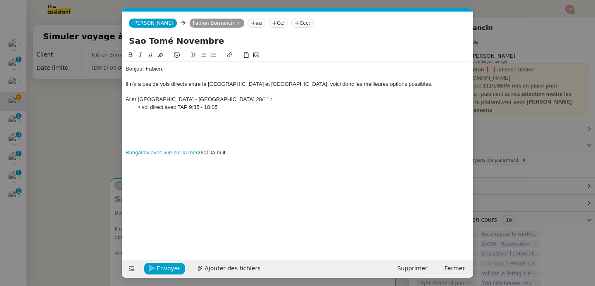
click at [165, 102] on div "Aller Lisbonne - Sao Tomé le 28/11 :" at bounding box center [298, 99] width 344 height 7
click at [131, 57] on icon at bounding box center [131, 54] width 4 height 5
click at [148, 52] on button at bounding box center [150, 55] width 10 height 10
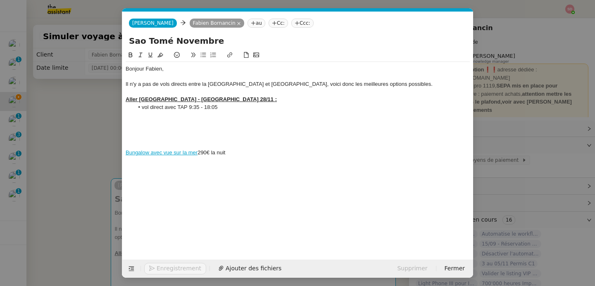
click at [230, 109] on li "vol direct avec TAP 9:35 - 18:05" at bounding box center [302, 107] width 336 height 7
click at [144, 108] on li "vol direct avec TAP 9:35 - 18:05" at bounding box center [302, 107] width 336 height 7
drag, startPoint x: 211, startPoint y: 106, endPoint x: 169, endPoint y: 108, distance: 41.4
click at [169, 108] on li "Direct avec TAP 9:35 - 18:05" at bounding box center [302, 107] width 336 height 7
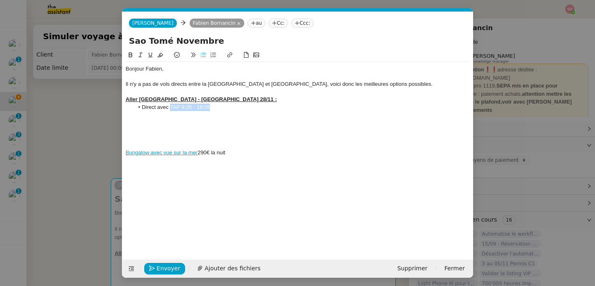
click at [128, 57] on icon at bounding box center [131, 55] width 6 height 6
click at [254, 104] on li "Direct avec TAP 9:35 - 18:05" at bounding box center [302, 107] width 336 height 7
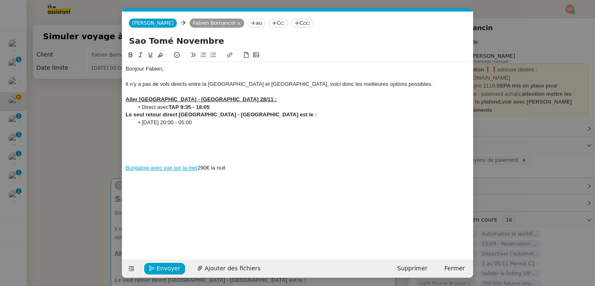
click at [207, 116] on strong "Le seul retour direct Sao Tomé - Lisbonne est le :" at bounding box center [221, 115] width 191 height 6
click at [149, 54] on icon at bounding box center [150, 55] width 6 height 6
click at [211, 124] on li "3/12 20:00 - 05:00" at bounding box center [302, 122] width 336 height 7
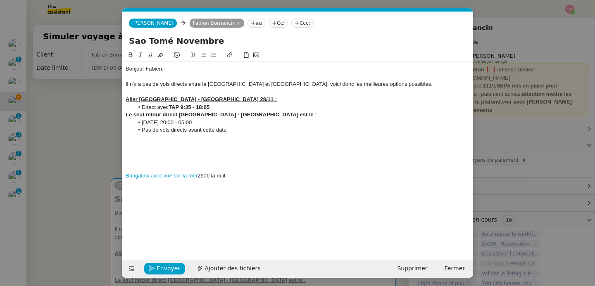
click at [216, 122] on li "3/12 20:00 - 05:00" at bounding box center [302, 122] width 336 height 7
drag, startPoint x: 185, startPoint y: 123, endPoint x: 134, endPoint y: 121, distance: 50.4
click at [134, 121] on li "3/12 20:00 - 05:00 avec TAP" at bounding box center [302, 122] width 336 height 7
click at [131, 55] on icon at bounding box center [131, 55] width 6 height 6
click at [152, 123] on strong "3/12 20:00 - 05:00" at bounding box center [168, 122] width 52 height 6
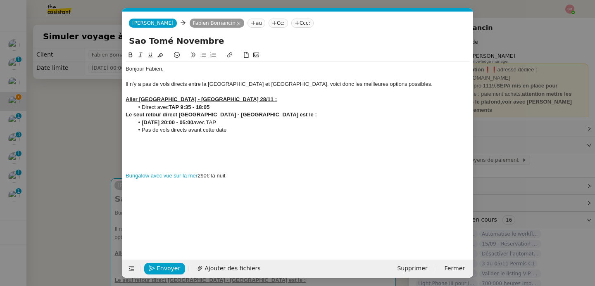
click at [256, 128] on li "Pas de vols directs avant cette date" at bounding box center [302, 129] width 336 height 7
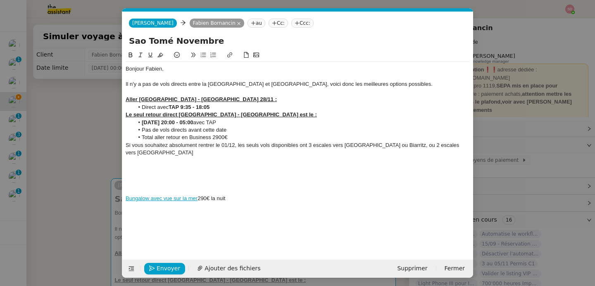
click at [271, 147] on div "Si vous souhaitez absolument rentrer le 01/12, les seuls vols disponibles ont 3…" at bounding box center [298, 149] width 344 height 15
click at [467, 143] on div "Si vous souhaitez absolument rentrer le 01/12, les seuls vols retour disponible…" at bounding box center [298, 149] width 344 height 15
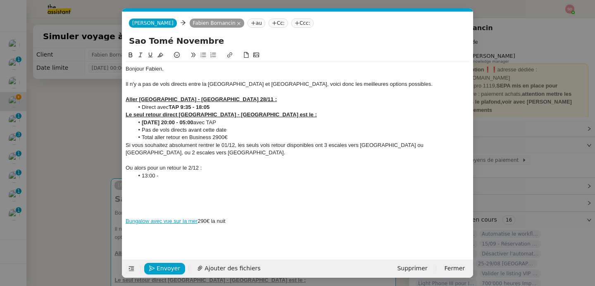
click at [201, 164] on div "Ou alors pour un retour le 2/12 :" at bounding box center [298, 167] width 344 height 7
click at [183, 180] on div at bounding box center [298, 183] width 344 height 7
click at [178, 172] on li "13:00 -" at bounding box center [302, 175] width 336 height 7
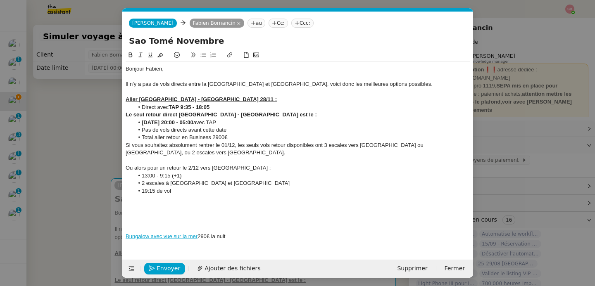
click at [150, 188] on li "19:15 de vol" at bounding box center [302, 191] width 336 height 7
click at [192, 188] on li "19h15 de vol" at bounding box center [302, 191] width 336 height 7
drag, startPoint x: 324, startPoint y: 145, endPoint x: 480, endPoint y: 144, distance: 155.7
click at [480, 144] on nz-modal-container "Service TA - VOYAGE - PROPOSITION GLOBALE A utiliser dans le cadre de propositi…" at bounding box center [297, 143] width 595 height 286
click at [128, 52] on icon at bounding box center [131, 55] width 6 height 6
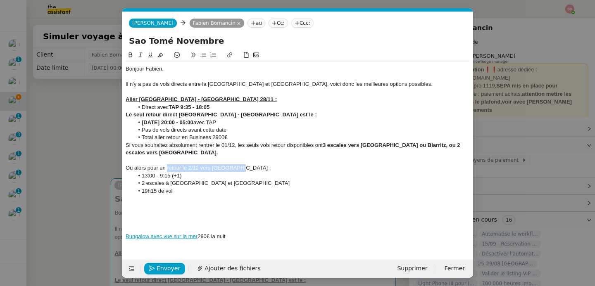
drag, startPoint x: 167, startPoint y: 170, endPoint x: 262, endPoint y: 165, distance: 95.1
click at [262, 165] on div "Ou alors pour un retour le 2/12 vers Bordeaux :" at bounding box center [298, 167] width 344 height 7
click at [130, 57] on icon at bounding box center [131, 54] width 4 height 5
click at [183, 188] on li "19h15 de vol" at bounding box center [302, 191] width 336 height 7
click at [211, 122] on li "3 décembre à 20:00 - 05:00 avec TAP" at bounding box center [302, 122] width 336 height 7
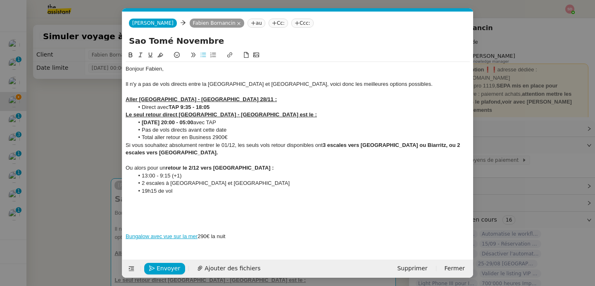
click at [192, 204] on div at bounding box center [298, 205] width 344 height 7
click at [166, 220] on div at bounding box center [298, 221] width 344 height 7
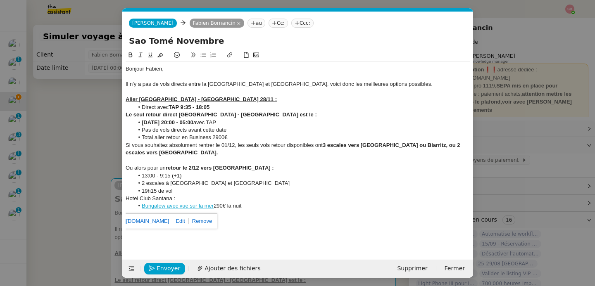
click at [141, 197] on div "Hotel Club Santana :" at bounding box center [298, 198] width 344 height 7
click at [128, 52] on icon at bounding box center [131, 55] width 6 height 6
click at [146, 52] on button at bounding box center [150, 55] width 10 height 10
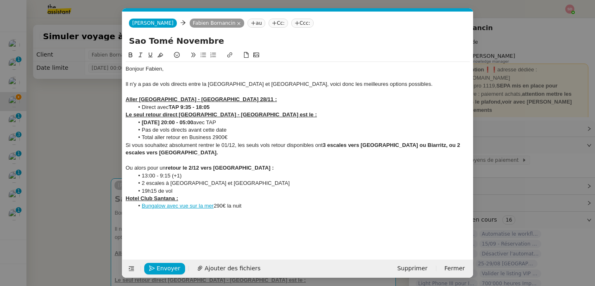
click at [215, 207] on li "Bungalow avec vue sur la mer 290€ la nuit" at bounding box center [302, 205] width 336 height 7
click at [256, 208] on li "Bungalow avec vue sur la mer à 290€ la nuit" at bounding box center [302, 205] width 336 height 7
drag, startPoint x: 253, startPoint y: 168, endPoint x: 119, endPoint y: 172, distance: 133.5
click at [119, 172] on nz-modal-container "Service TA - VOYAGE - PROPOSITION GLOBALE A utiliser dans le cadre de propositi…" at bounding box center [297, 143] width 595 height 286
click at [152, 52] on icon at bounding box center [150, 55] width 6 height 6
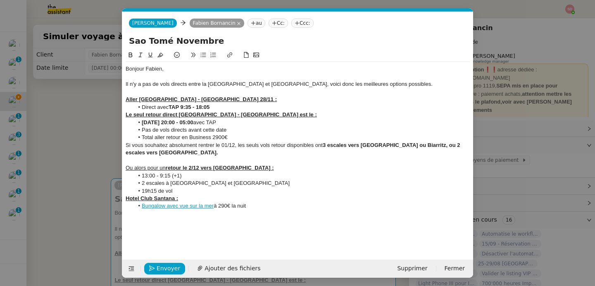
click at [169, 176] on li "13:00 - 9:15 (+1)" at bounding box center [302, 175] width 336 height 7
click at [131, 55] on icon at bounding box center [131, 54] width 4 height 5
click at [271, 171] on div "Ou alors pour un retour le 2/12 vers Bordeaux :" at bounding box center [298, 167] width 344 height 7
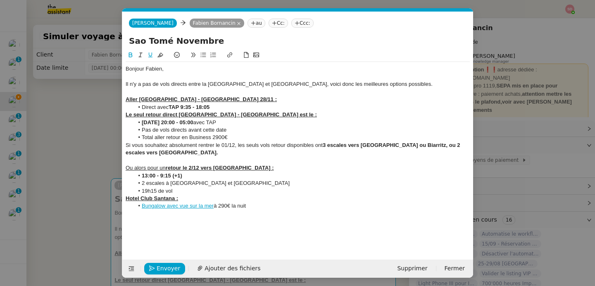
click at [282, 206] on li "Bungalow avec vue sur la mer à 290€ la nuit" at bounding box center [302, 205] width 336 height 7
click at [167, 273] on span "Envoyer" at bounding box center [169, 269] width 24 height 10
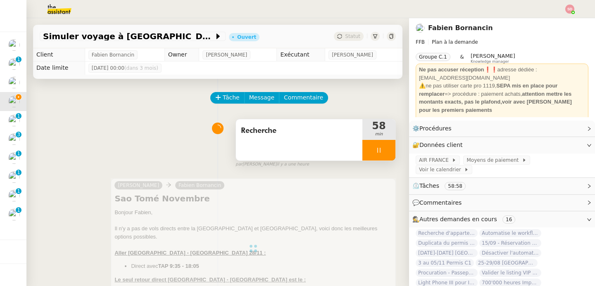
click at [379, 150] on div at bounding box center [378, 150] width 33 height 21
click at [384, 150] on icon at bounding box center [387, 150] width 7 height 7
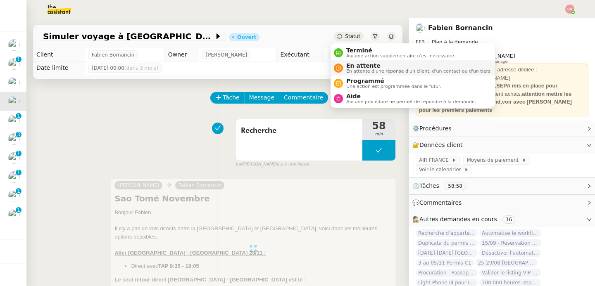
click at [341, 68] on nz-avatar at bounding box center [338, 68] width 9 height 9
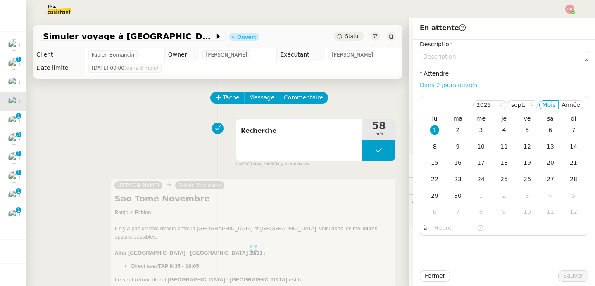
click at [464, 85] on link "Dans 2 jours ouvrés" at bounding box center [448, 85] width 57 height 7
type input "07:00"
click at [456, 149] on div "9" at bounding box center [457, 146] width 9 height 9
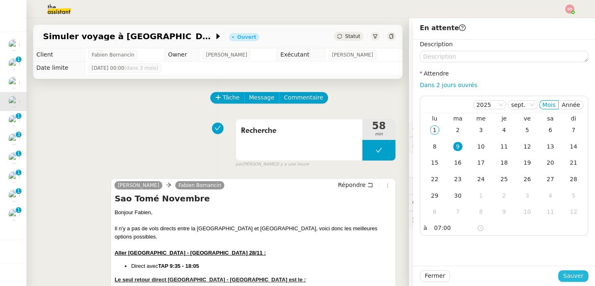
click at [569, 273] on span "Sauver" at bounding box center [573, 276] width 20 height 10
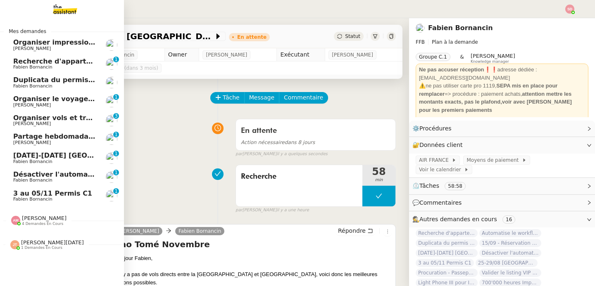
click at [41, 131] on link "Partage hebdomadaire Lettre MIND - 1 septembre 2025 David Berrebi 0 1 2 3 4 5 6…" at bounding box center [62, 139] width 124 height 19
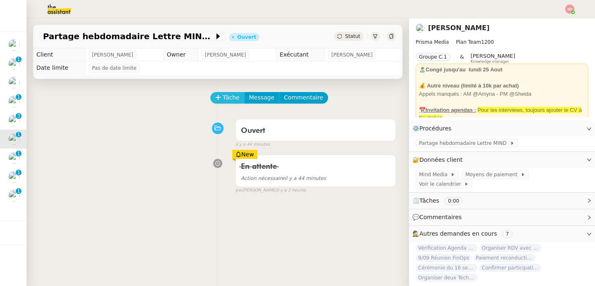
click at [226, 100] on span "Tâche" at bounding box center [231, 98] width 17 height 10
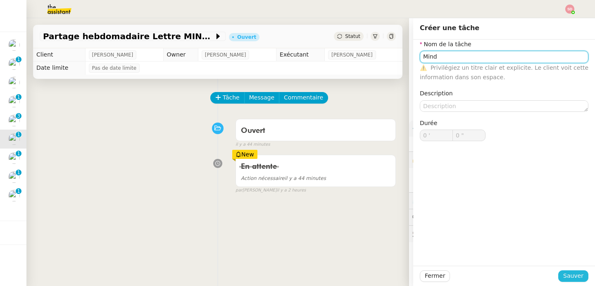
type input "Mind"
click at [565, 278] on span "Sauver" at bounding box center [573, 276] width 20 height 10
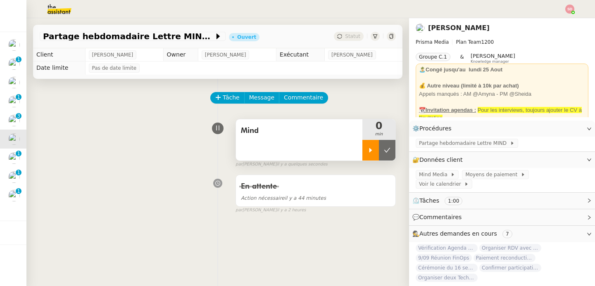
click at [369, 151] on div at bounding box center [370, 150] width 17 height 21
click at [440, 177] on span "Mind Media" at bounding box center [434, 175] width 31 height 8
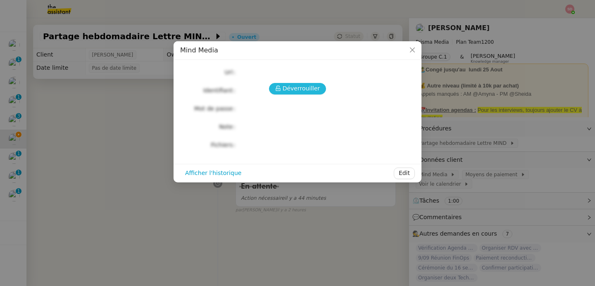
click at [299, 92] on span "Déverrouiller" at bounding box center [302, 89] width 38 height 10
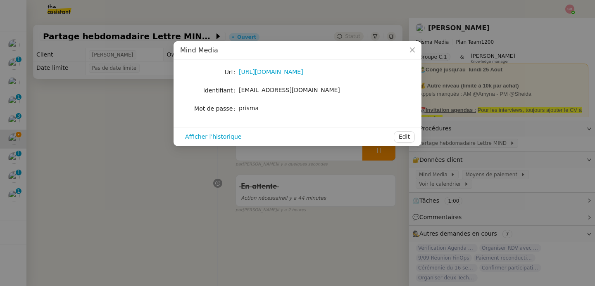
click at [250, 107] on span "prisma" at bounding box center [249, 108] width 20 height 7
click at [251, 107] on span "prisma" at bounding box center [249, 108] width 20 height 7
click at [250, 107] on span "prisma" at bounding box center [249, 108] width 20 height 7
copy div "prisma Afficher l'historique Edit"
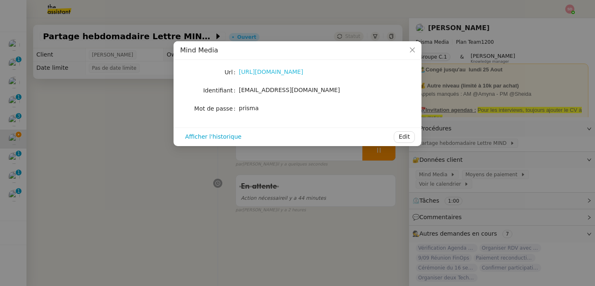
click at [271, 71] on link "https://www.mind.eu.com/media/lettres/" at bounding box center [271, 72] width 64 height 7
click at [478, 121] on nz-modal-container "Mind Media Url https://www.mind.eu.com/media/lettres/ Identifiant dberrebi@pris…" at bounding box center [297, 143] width 595 height 286
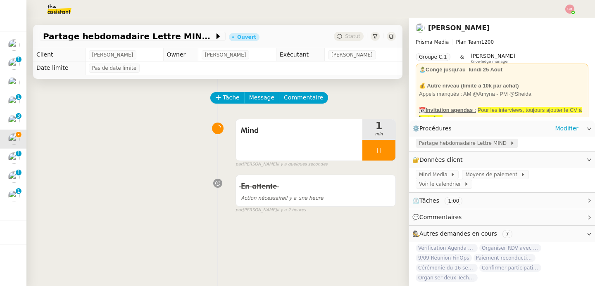
click at [471, 147] on span "Partage hebdomadaire Lettre MIND" at bounding box center [464, 143] width 91 height 8
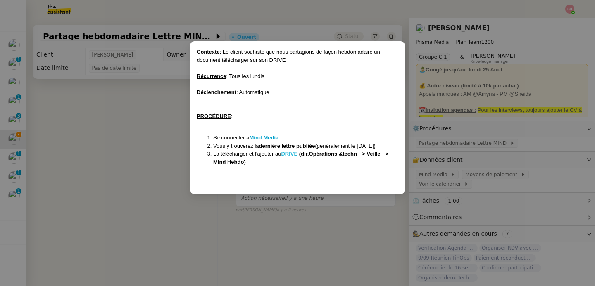
click at [290, 154] on strong "DRIVE" at bounding box center [289, 154] width 17 height 6
click at [168, 96] on nz-modal-container "Contexte : Le client souhaite que nous partagions de façon hebdomadaire un docu…" at bounding box center [297, 143] width 595 height 286
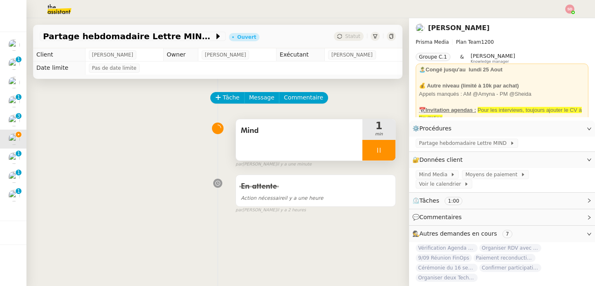
click at [387, 152] on div at bounding box center [378, 150] width 33 height 21
click at [387, 152] on button at bounding box center [387, 150] width 17 height 21
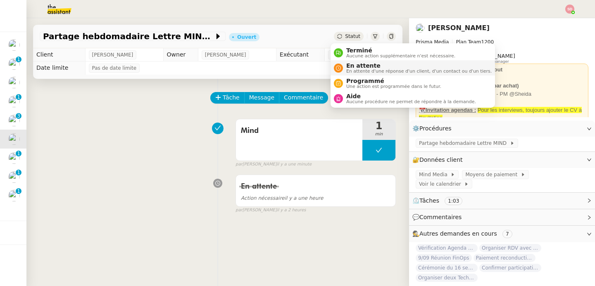
click at [342, 71] on div "En attente En attente d'une réponse d'un client, d'un contact ou d'un tiers." at bounding box center [413, 67] width 158 height 11
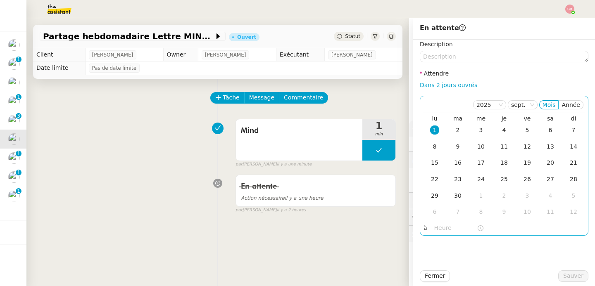
click at [440, 225] on input "text" at bounding box center [455, 228] width 43 height 10
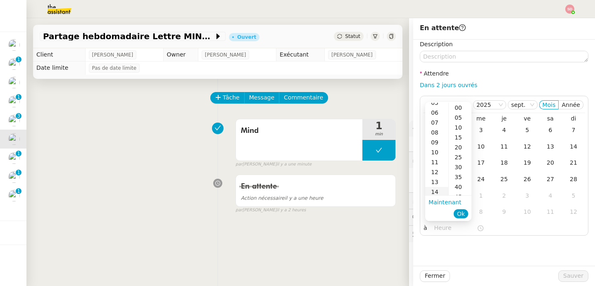
click at [437, 190] on div "14" at bounding box center [436, 192] width 23 height 10
click at [460, 109] on div "00" at bounding box center [460, 108] width 23 height 10
type input "14:00"
click at [461, 214] on span "Ok" at bounding box center [461, 214] width 8 height 8
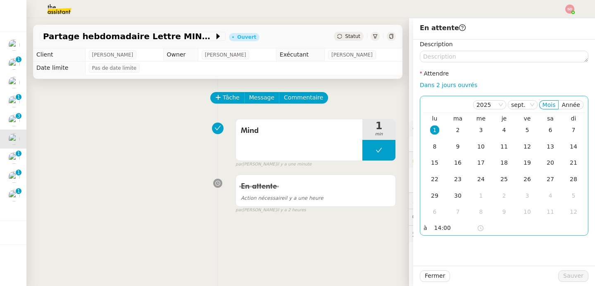
click at [433, 128] on div "1" at bounding box center [434, 130] width 9 height 9
click at [565, 278] on span "Sauver" at bounding box center [573, 276] width 20 height 10
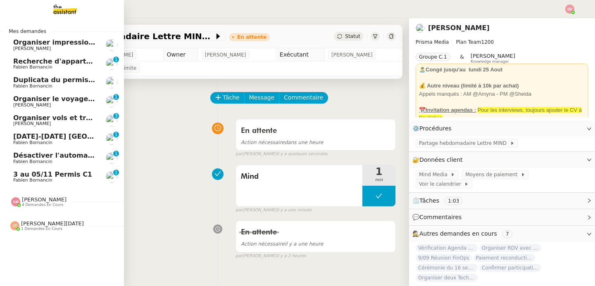
click at [61, 176] on span "3 au 05/11 Permis C1" at bounding box center [52, 175] width 79 height 8
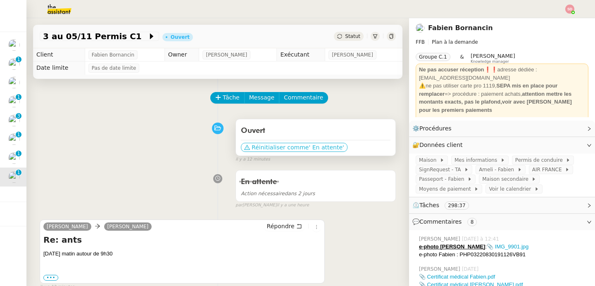
click at [309, 147] on span "' En attente'" at bounding box center [326, 147] width 35 height 8
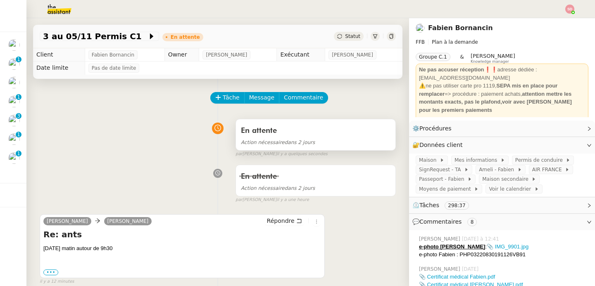
click at [333, 132] on div "En attente" at bounding box center [316, 130] width 150 height 13
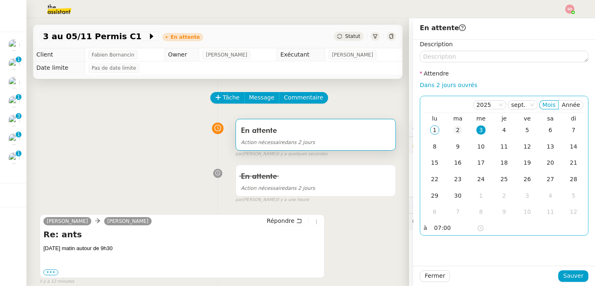
click at [457, 131] on div "2" at bounding box center [457, 130] width 9 height 9
click at [567, 273] on span "Sauver" at bounding box center [573, 276] width 20 height 10
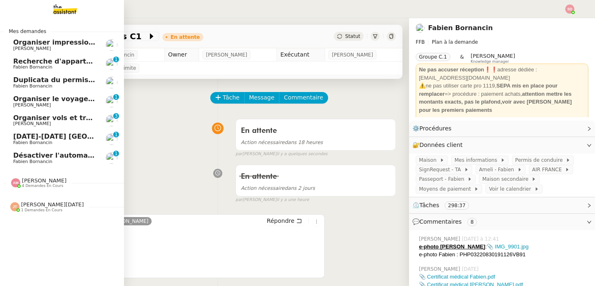
click at [50, 156] on span "Désactiver l'automatisation des rdv" at bounding box center [79, 156] width 133 height 8
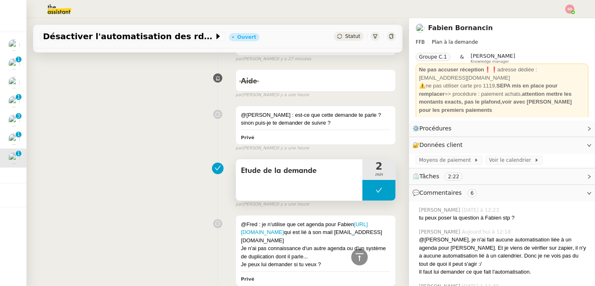
scroll to position [254, 0]
click at [362, 185] on button at bounding box center [378, 190] width 33 height 21
click at [362, 185] on div at bounding box center [370, 190] width 17 height 21
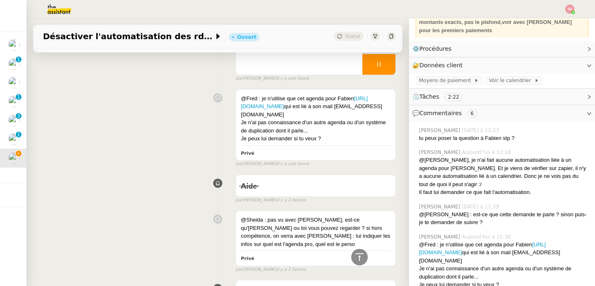
scroll to position [80, 0]
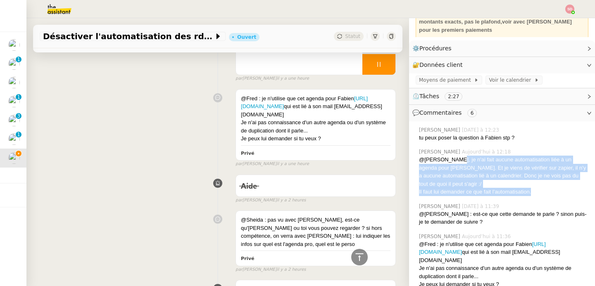
drag, startPoint x: 449, startPoint y: 161, endPoint x: 538, endPoint y: 193, distance: 94.9
click at [538, 193] on div "@Frédérique, je n'ai fait aucune automatisation liée à un agenda pour Leclerc. …" at bounding box center [503, 176] width 169 height 40
copy div "je n'ai fait aucune automatisation liée à un agenda pour Leclerc. Et je viens d…"
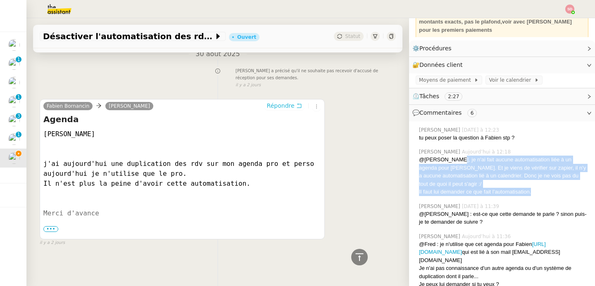
click at [278, 104] on span "Répondre" at bounding box center [281, 106] width 28 height 8
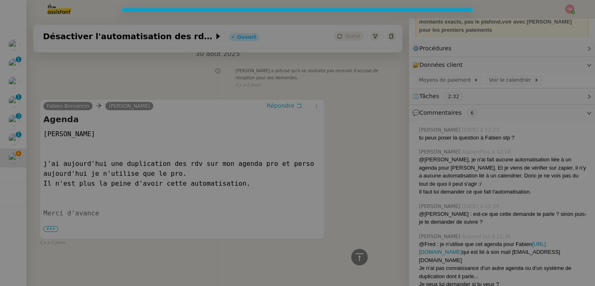
scroll to position [770, 0]
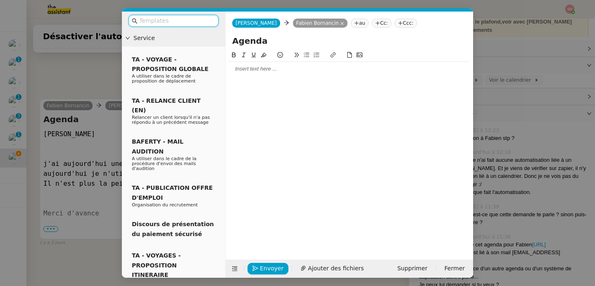
click at [280, 71] on div at bounding box center [349, 68] width 241 height 7
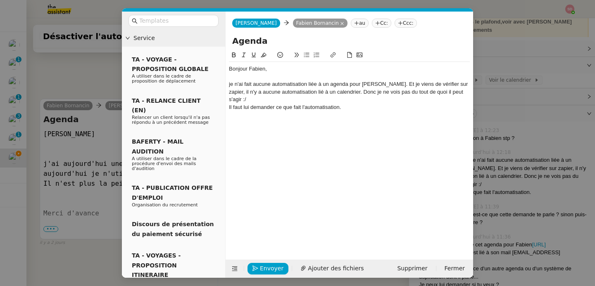
scroll to position [810, 0]
click at [230, 270] on icon at bounding box center [234, 269] width 11 height 6
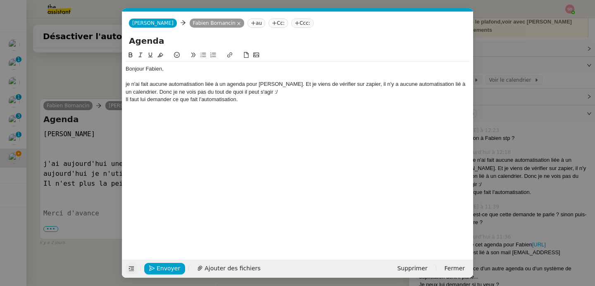
click at [128, 85] on div "je n'ai fait aucune automatisation liée à un agenda pour Leclerc. Et je viens d…" at bounding box center [298, 88] width 344 height 15
click at [141, 84] on div "Je n'ai fait aucune automatisation liée à un agenda pour Leclerc. Et je viens d…" at bounding box center [298, 88] width 344 height 15
click at [127, 85] on div "Je n'ai fait aucune automatisation liée à un agenda pour Leclerc. Et je viens d…" at bounding box center [298, 88] width 344 height 15
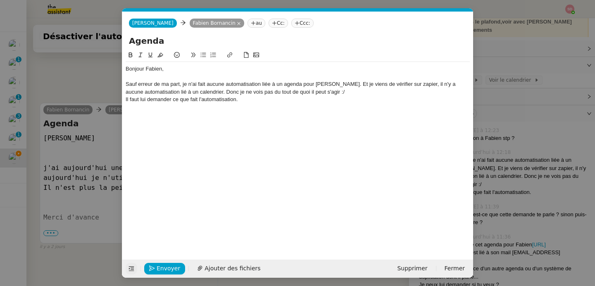
click at [199, 86] on div "Sauf erreur de ma part, je n'ai fait aucune automatisation liée à un agenda pou…" at bounding box center [298, 88] width 344 height 15
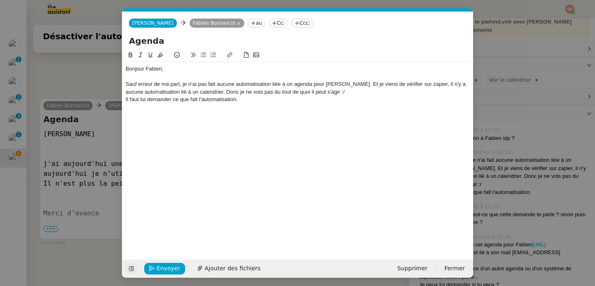
click at [223, 85] on div "Sauf erreur de ma part, je n'ai pas fait aucune automatisation liée à un agenda…" at bounding box center [298, 88] width 344 height 15
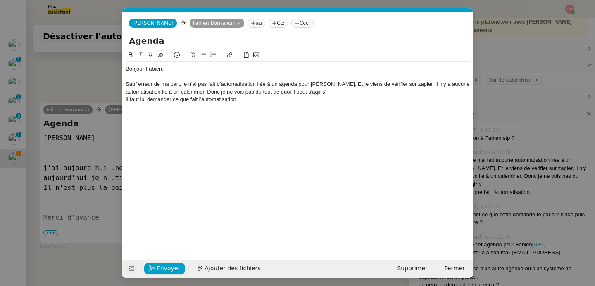
click at [317, 85] on div "Sauf erreur de ma part, je n'ai pas fait d'automatisation liée à un agenda pour…" at bounding box center [298, 88] width 344 height 15
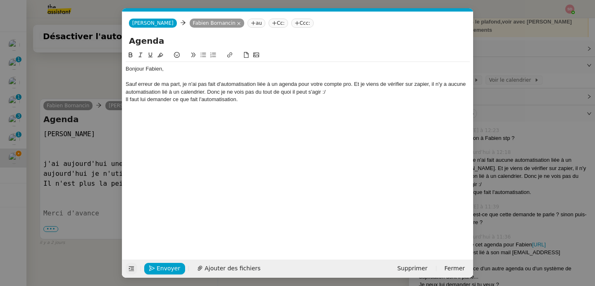
click at [353, 86] on div "Sauf erreur de ma part, je n'ai pas fait d'automatisation liée à un agenda pour…" at bounding box center [298, 88] width 344 height 15
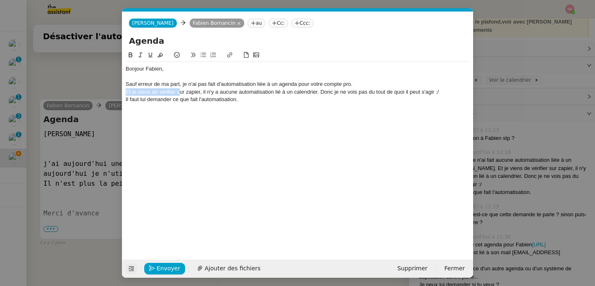
drag, startPoint x: 178, startPoint y: 92, endPoint x: 119, endPoint y: 91, distance: 59.9
click at [119, 91] on nz-modal-container "Service TA - VOYAGE - PROPOSITION GLOBALE A utiliser dans le cadre de propositi…" at bounding box center [297, 143] width 595 height 286
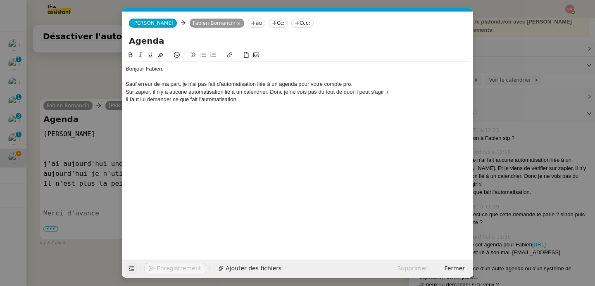
scroll to position [810, 0]
click at [139, 90] on div "Sur zapier, il n'y a aucune automatisation lié à un calendrier. Donc je ne vois…" at bounding box center [298, 91] width 344 height 7
click at [230, 93] on div "Sur Zapier, il n'y a aucune automatisation lié à un calendrier. Donc je ne vois…" at bounding box center [298, 91] width 344 height 7
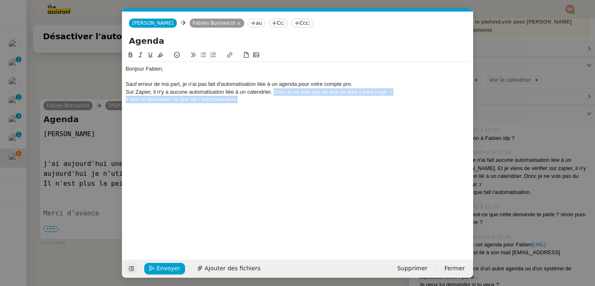
drag, startPoint x: 273, startPoint y: 90, endPoint x: 283, endPoint y: 102, distance: 15.0
click at [283, 102] on div "Bonjour Fabien, Sauf erreur de ma part, je n'ai pas fait d'automatisation liée …" at bounding box center [298, 84] width 344 height 45
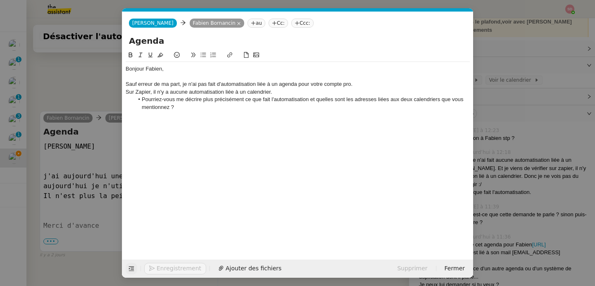
scroll to position [845, 0]
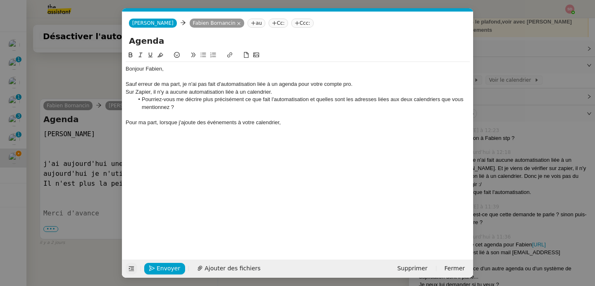
click at [527, 162] on nz-modal-container "Service TA - VOYAGE - PROPOSITION GLOBALE A utiliser dans le cadre de propositi…" at bounding box center [297, 143] width 595 height 286
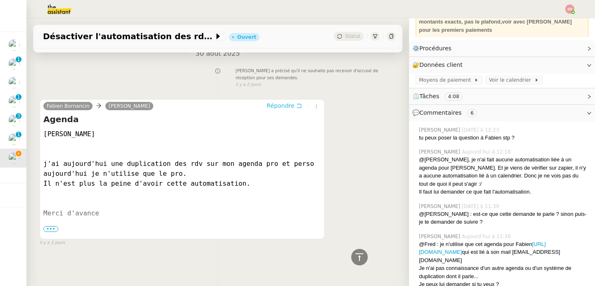
scroll to position [844, 0]
drag, startPoint x: 530, startPoint y: 261, endPoint x: 454, endPoint y: 263, distance: 76.4
click at [454, 263] on div "@Fred : je n'utilise que cet agenda pour Fabien https://dashboard.theassistant.…" at bounding box center [503, 252] width 169 height 24
copy div "mail fbornancin@gmail.com"
click at [354, 258] on icon at bounding box center [359, 257] width 10 height 10
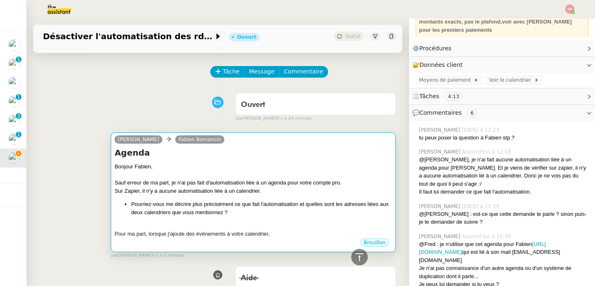
scroll to position [0, 0]
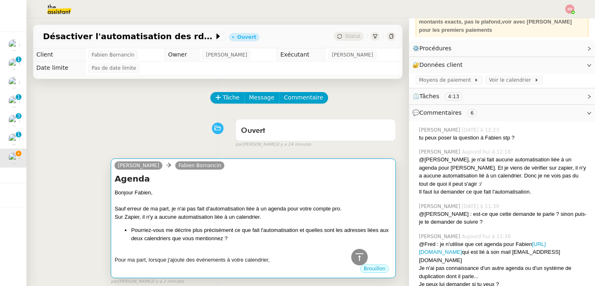
click at [273, 205] on div "Sauf erreur de ma part, je n'ai pas fait d'automatisation liée à un agenda pour…" at bounding box center [253, 209] width 278 height 8
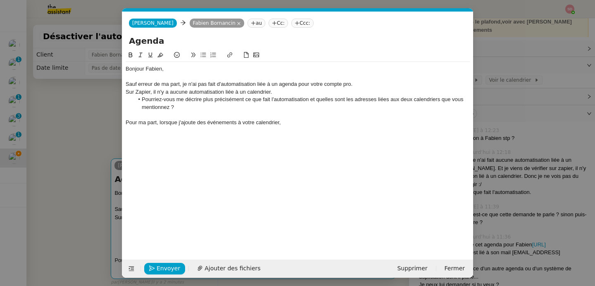
scroll to position [0, 17]
click at [191, 111] on li "Pourriez-vous me décrire plus précisément ce que fait l'automatisation et quell…" at bounding box center [302, 103] width 336 height 15
click at [182, 115] on div at bounding box center [298, 114] width 344 height 7
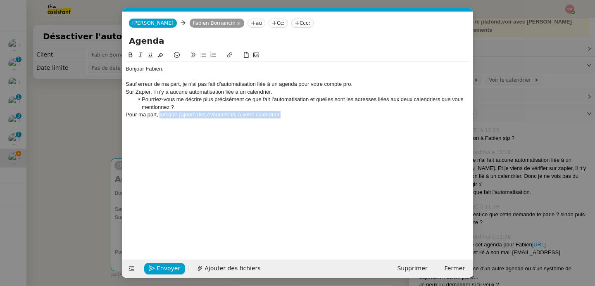
drag, startPoint x: 159, startPoint y: 114, endPoint x: 288, endPoint y: 117, distance: 128.9
click at [288, 117] on div "Pour ma part, lorsque j'ajoute des événements à votre calendrier," at bounding box center [298, 114] width 344 height 7
click at [261, 117] on div "Pour ma part, j'ajoute les événements à votre calendrier mail fbornancin@gmail.…" at bounding box center [298, 114] width 344 height 7
click at [270, 115] on div "Pour ma part, j'ajoute les événements à votre calendrier lié à mail fbornancin@…" at bounding box center [298, 114] width 344 height 7
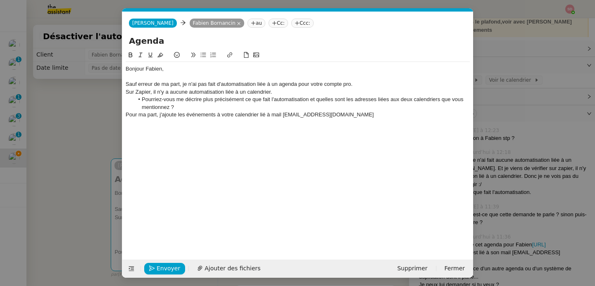
click at [277, 115] on div "Pour ma part, j'ajoute les événements à votre calendrier lié à mail fbornancin@…" at bounding box center [298, 114] width 344 height 7
click at [349, 116] on div "Pour ma part, j'ajoute les événements à votre calendrier lié à fbornancin@gmail…" at bounding box center [298, 114] width 344 height 7
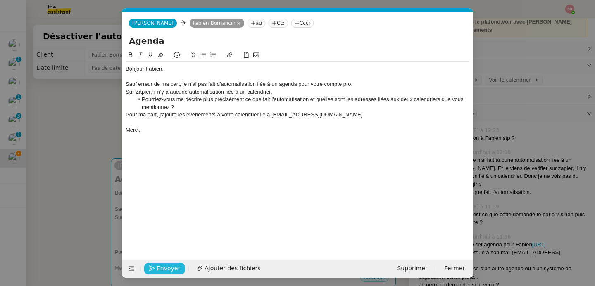
click at [164, 264] on span "Envoyer" at bounding box center [169, 269] width 24 height 10
click at [164, 264] on span "Confirmer l'envoi" at bounding box center [182, 269] width 50 height 10
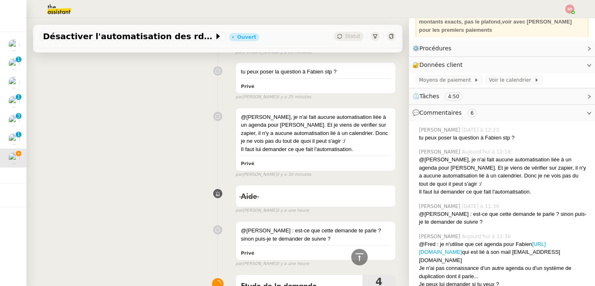
scroll to position [430, 0]
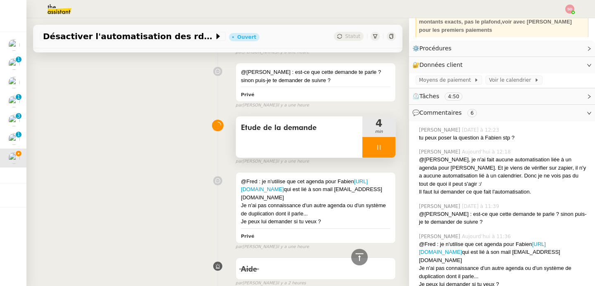
click at [380, 145] on div at bounding box center [378, 147] width 33 height 21
click at [384, 145] on icon at bounding box center [387, 147] width 7 height 7
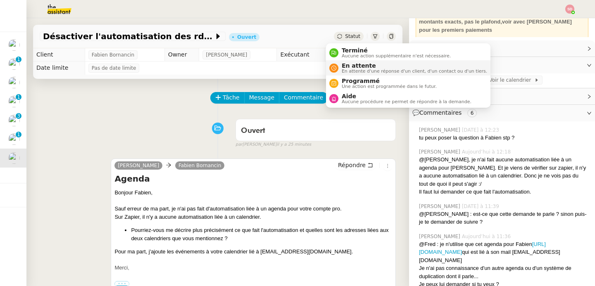
click at [340, 69] on div "En attente En attente d'une réponse d'un client, d'un contact ou d'un tiers." at bounding box center [412, 67] width 149 height 11
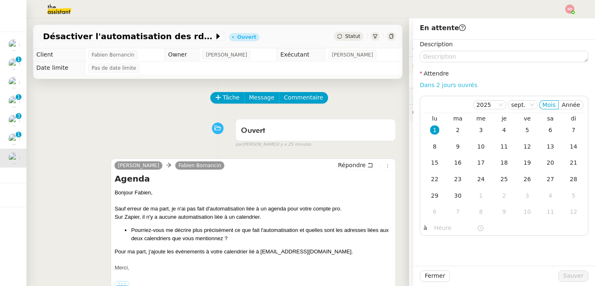
click at [451, 86] on link "Dans 2 jours ouvrés" at bounding box center [448, 85] width 57 height 7
type input "07:00"
click at [523, 129] on div "5" at bounding box center [527, 130] width 9 height 9
click at [564, 273] on span "Sauver" at bounding box center [573, 276] width 20 height 10
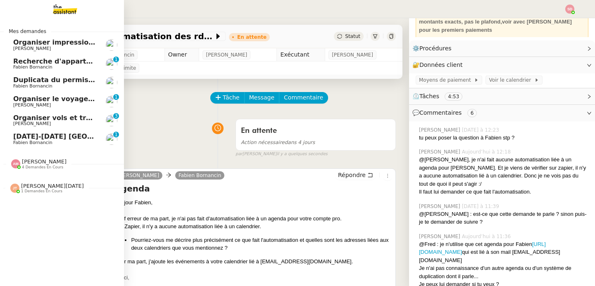
click at [27, 138] on span "[DATE]-[DATE] [GEOGRAPHIC_DATA]" at bounding box center [79, 137] width 133 height 8
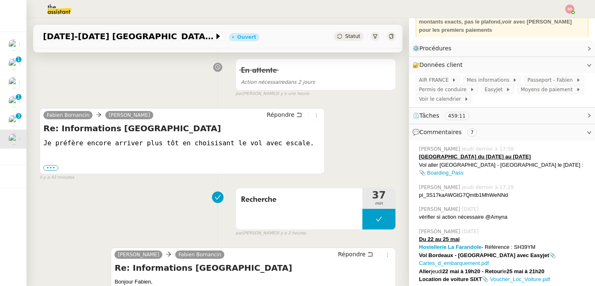
scroll to position [117, 0]
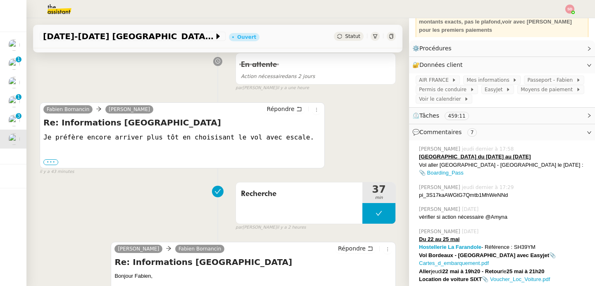
click at [54, 165] on label "•••" at bounding box center [50, 162] width 15 height 6
click at [0, 0] on input "•••" at bounding box center [0, 0] width 0 height 0
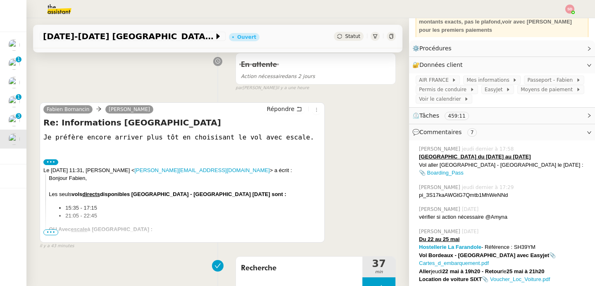
click at [54, 165] on label "•••" at bounding box center [50, 162] width 15 height 6
click at [0, 0] on input "•••" at bounding box center [0, 0] width 0 height 0
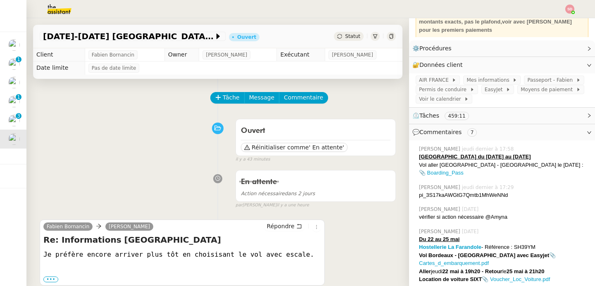
scroll to position [164, 0]
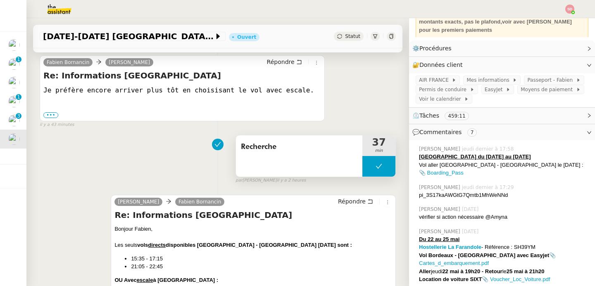
click at [362, 177] on button at bounding box center [378, 166] width 33 height 21
click at [362, 177] on div at bounding box center [370, 166] width 17 height 21
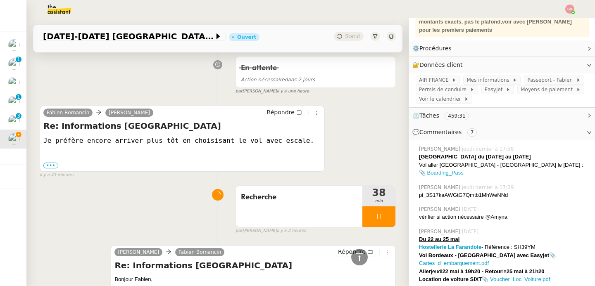
scroll to position [0, 0]
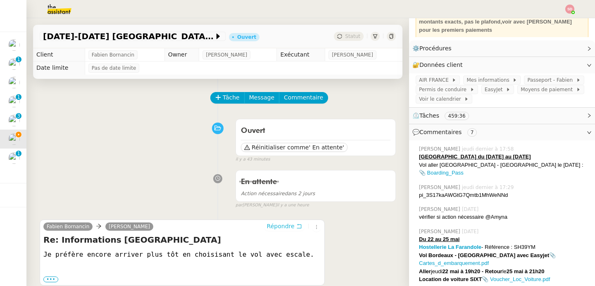
click at [277, 228] on span "Répondre" at bounding box center [281, 226] width 28 height 8
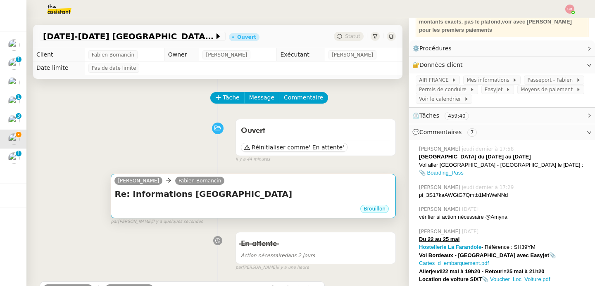
click at [248, 189] on h4 "Re: Informations Zandvoort" at bounding box center [253, 194] width 278 height 12
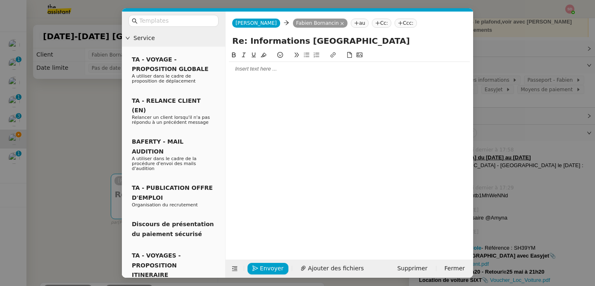
click at [246, 71] on div at bounding box center [349, 68] width 241 height 7
click at [96, 147] on nz-modal-container "Service TA - VOYAGE - PROPOSITION GLOBALE A utiliser dans le cadre de propositi…" at bounding box center [297, 143] width 595 height 286
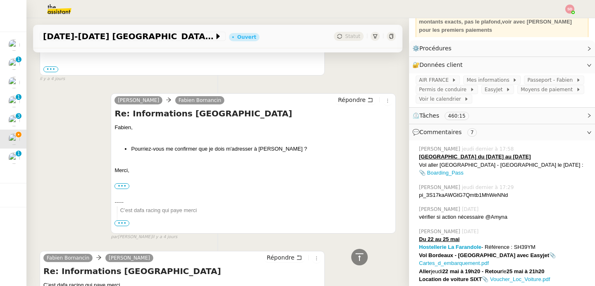
scroll to position [2412, 0]
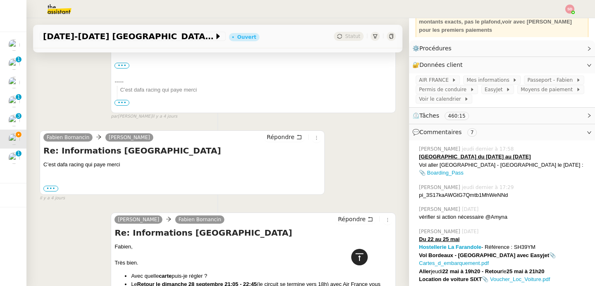
click at [354, 259] on icon at bounding box center [359, 257] width 10 height 10
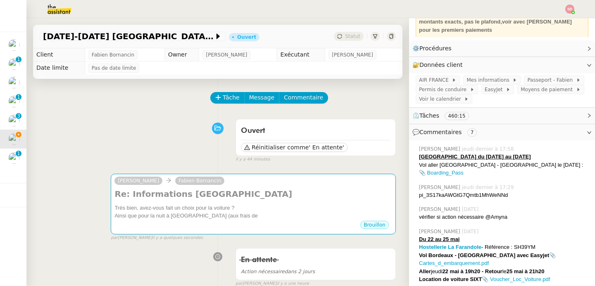
scroll to position [0, 0]
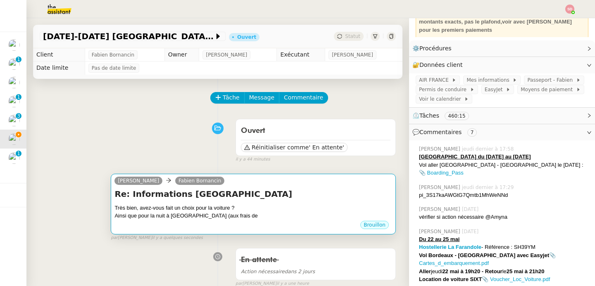
click at [261, 214] on div "Ainsi que pour la nuit à Genève (aux frais de" at bounding box center [253, 216] width 278 height 8
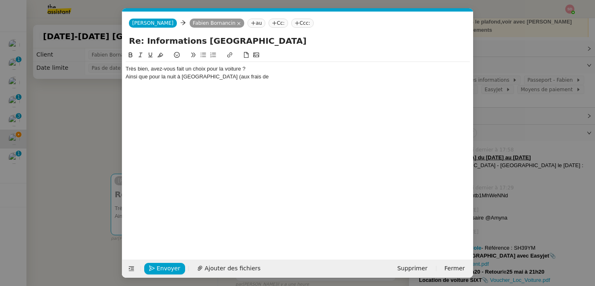
scroll to position [0, 17]
click at [241, 78] on div "Ainsi que pour la nuit à Genève (aux frais de" at bounding box center [298, 76] width 344 height 7
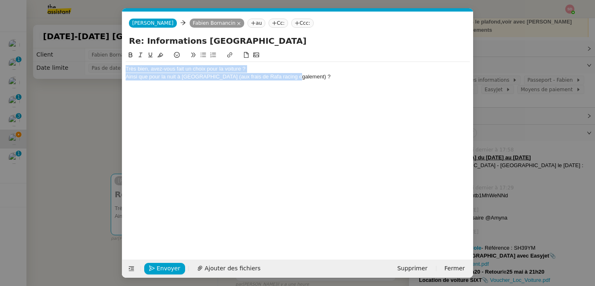
drag, startPoint x: 297, startPoint y: 79, endPoint x: 113, endPoint y: 65, distance: 184.8
click at [113, 65] on nz-modal-container "Service TA - VOYAGE - PROPOSITION GLOBALE A utiliser dans le cadre de propositi…" at bounding box center [297, 143] width 595 height 286
click at [206, 53] on icon at bounding box center [203, 55] width 6 height 6
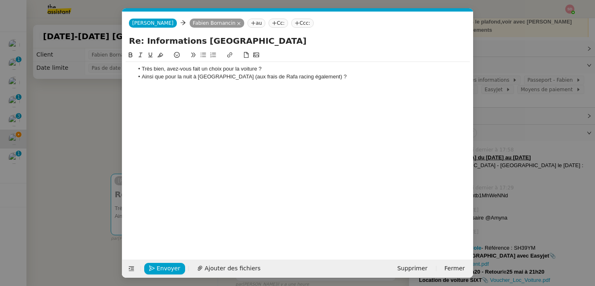
click at [326, 78] on li "Ainsi que pour la nuit à Genève (aux frais de Rafa racing également) ?" at bounding box center [302, 76] width 336 height 7
click at [166, 266] on span "Envoyer" at bounding box center [169, 269] width 24 height 10
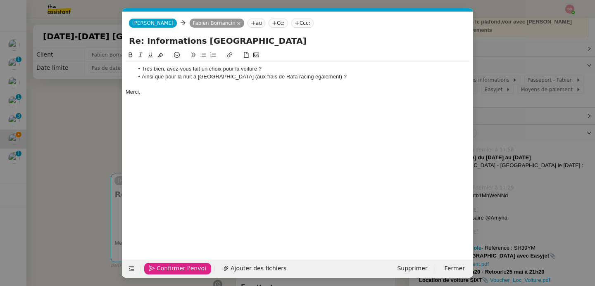
click at [166, 266] on span "Confirmer l'envoi" at bounding box center [182, 269] width 50 height 10
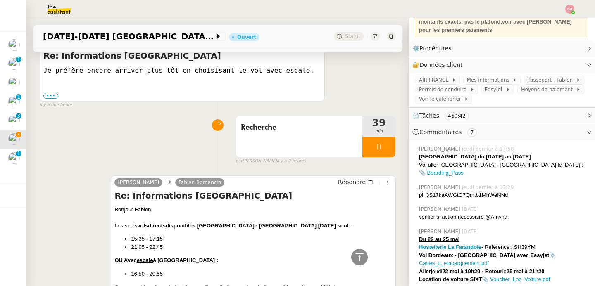
scroll to position [277, 0]
click at [378, 153] on div at bounding box center [378, 146] width 33 height 21
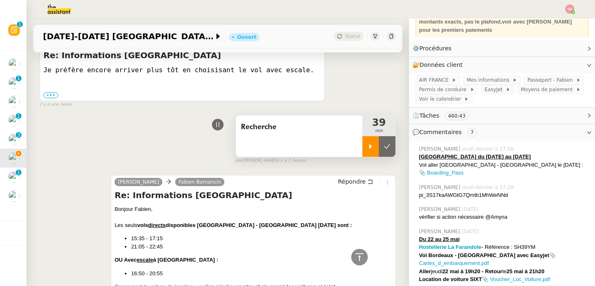
click at [384, 150] on icon at bounding box center [387, 146] width 7 height 7
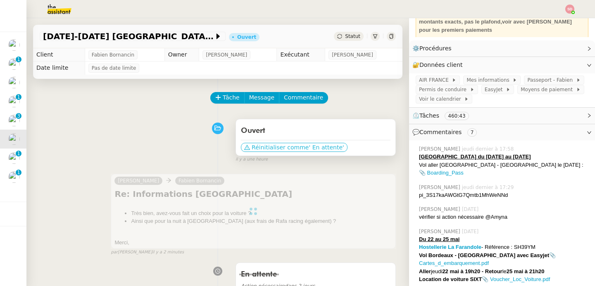
click at [323, 148] on span "' En attente'" at bounding box center [326, 147] width 35 height 8
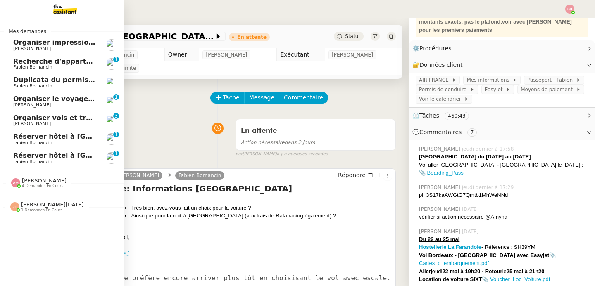
click at [44, 157] on span "Réserver hôtel à Genève" at bounding box center [83, 156] width 141 height 8
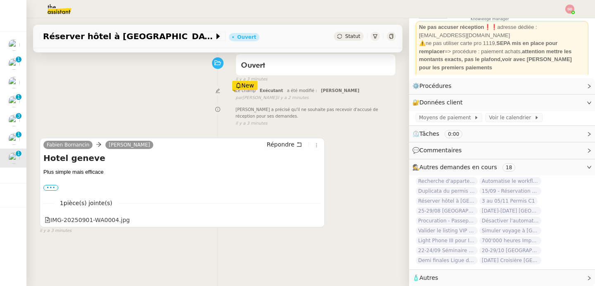
scroll to position [109, 0]
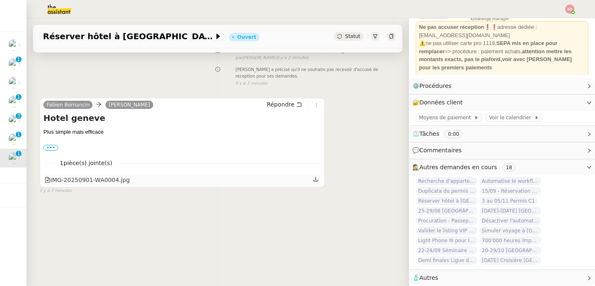
click at [113, 176] on div "IMG-20250901-WA0004.jpg" at bounding box center [87, 181] width 85 height 10
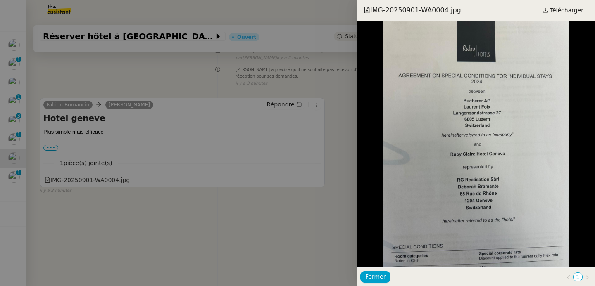
click at [129, 149] on div at bounding box center [297, 143] width 595 height 286
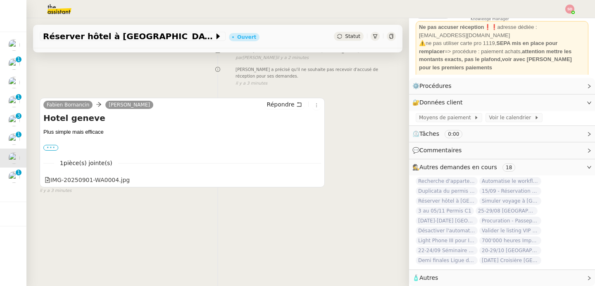
click at [47, 145] on label "•••" at bounding box center [50, 148] width 15 height 6
click at [0, 0] on input "•••" at bounding box center [0, 0] width 0 height 0
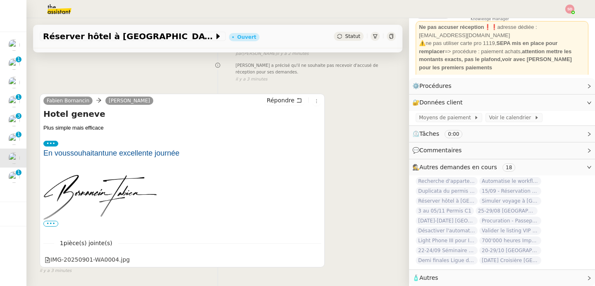
scroll to position [0, 0]
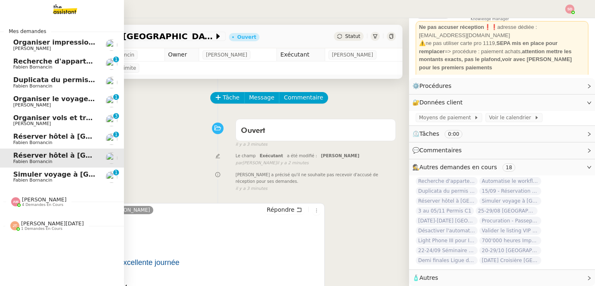
click at [13, 180] on span "Fabien Bornancin" at bounding box center [32, 180] width 39 height 5
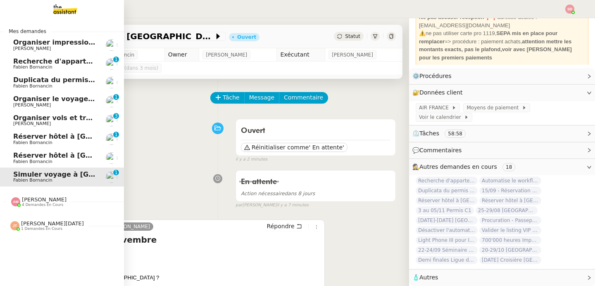
click at [50, 133] on span "Réserver hôtel à Genève" at bounding box center [83, 137] width 141 height 8
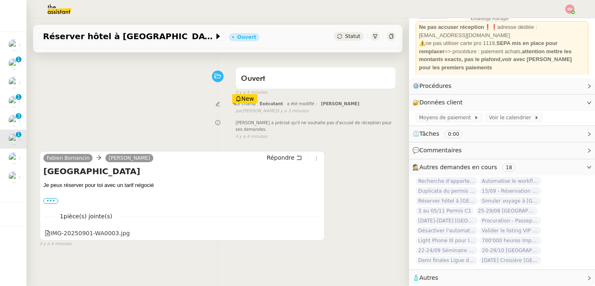
scroll to position [109, 0]
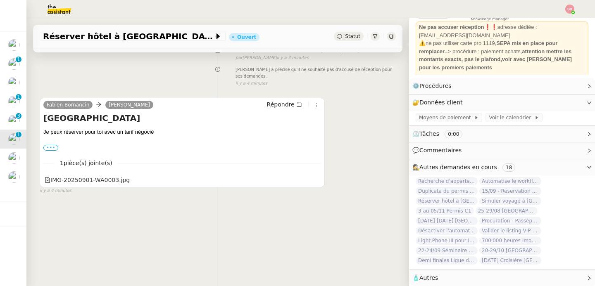
click at [56, 145] on label "•••" at bounding box center [50, 148] width 15 height 6
click at [0, 0] on input "•••" at bounding box center [0, 0] width 0 height 0
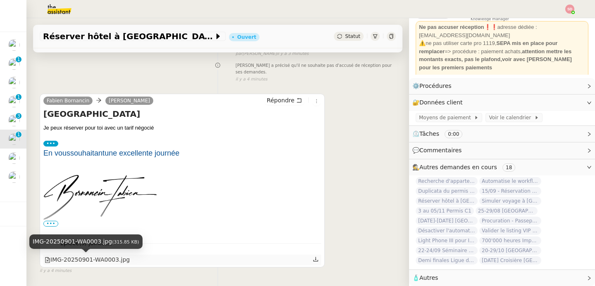
click at [86, 261] on div "IMG-20250901-WA0003.jpg" at bounding box center [87, 260] width 85 height 10
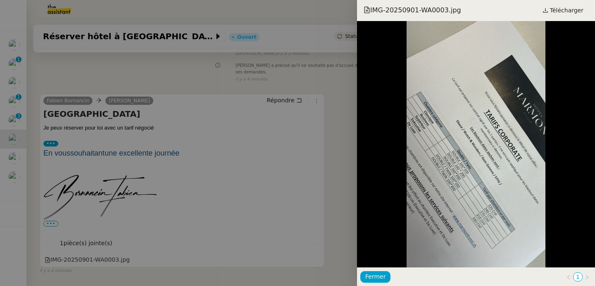
click at [144, 210] on div at bounding box center [297, 143] width 595 height 286
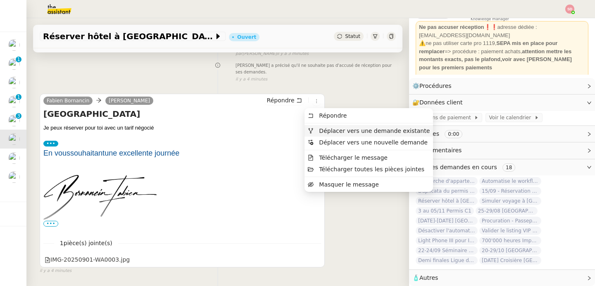
click at [312, 131] on icon at bounding box center [311, 131] width 6 height 6
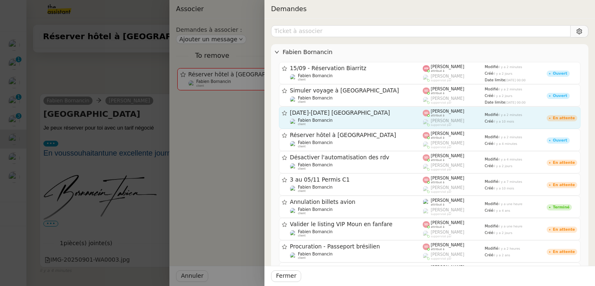
click at [352, 116] on span "[DATE]-[DATE] [GEOGRAPHIC_DATA]" at bounding box center [356, 113] width 133 height 6
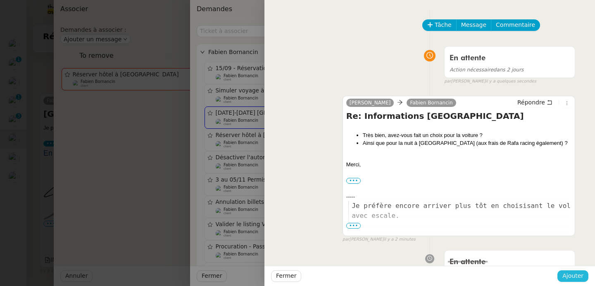
click at [565, 273] on span "Ajouter" at bounding box center [572, 276] width 21 height 10
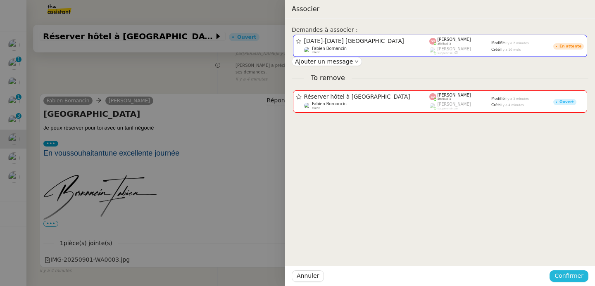
click at [565, 273] on span "Confirmer" at bounding box center [568, 276] width 29 height 10
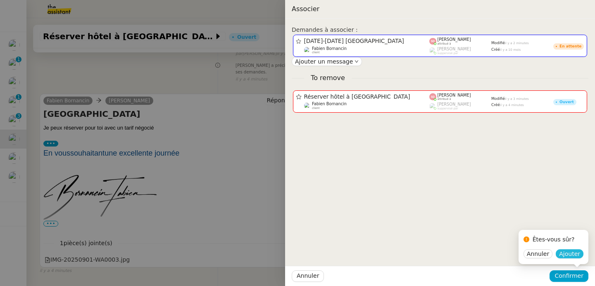
click at [576, 255] on span "Ajouter" at bounding box center [569, 254] width 21 height 8
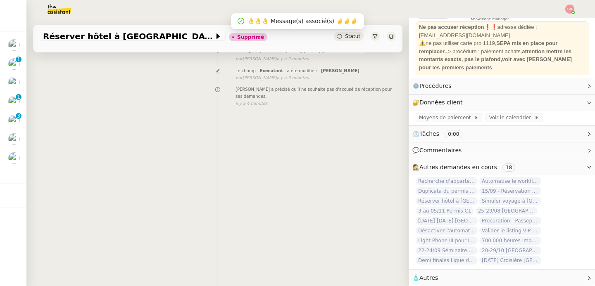
scroll to position [0, 0]
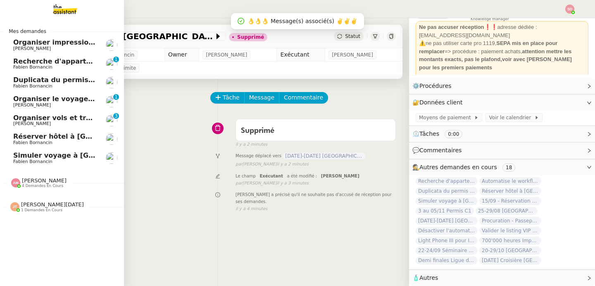
click at [40, 136] on span "Réserver hôtel à Genève" at bounding box center [83, 137] width 141 height 8
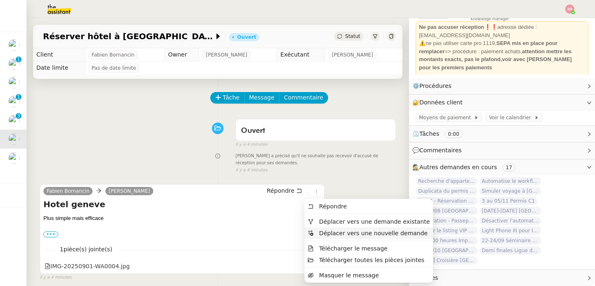
click at [320, 231] on span "Déplacer vers une nouvelle demande" at bounding box center [373, 233] width 109 height 7
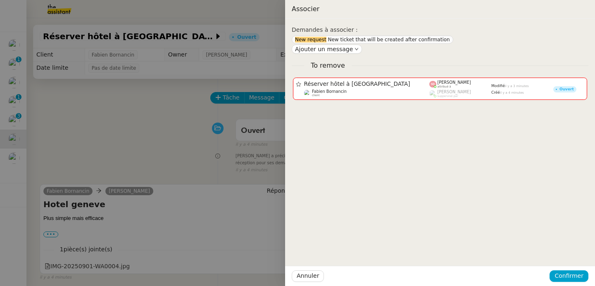
click at [258, 221] on div at bounding box center [297, 143] width 595 height 286
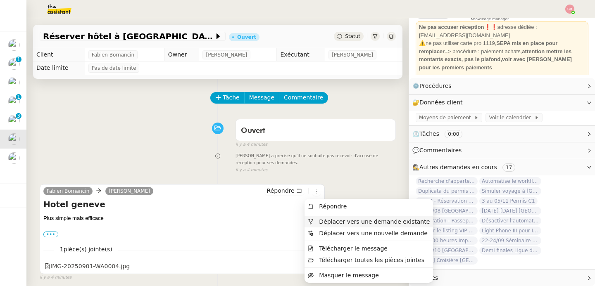
click at [319, 221] on span "Déplacer vers une demande existante" at bounding box center [374, 222] width 111 height 7
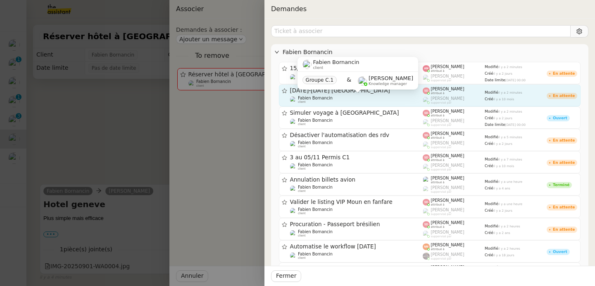
click at [383, 98] on div "Fabien Bornancin client" at bounding box center [356, 100] width 133 height 8
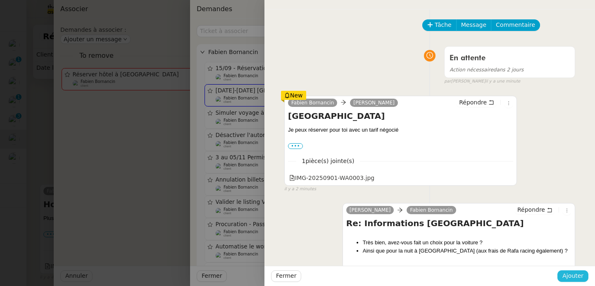
click at [582, 280] on span "Ajouter" at bounding box center [572, 276] width 21 height 10
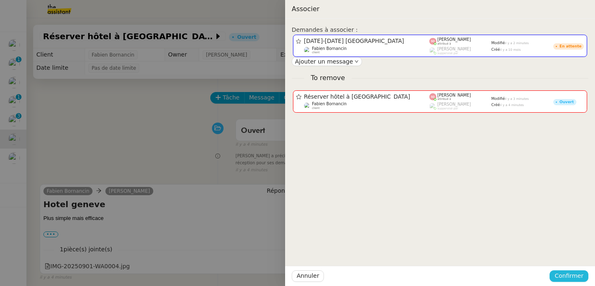
click at [580, 273] on span "Confirmer" at bounding box center [568, 276] width 29 height 10
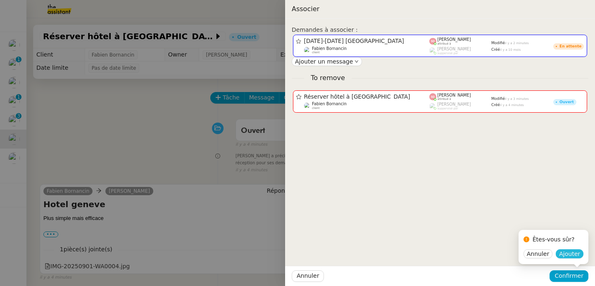
click at [569, 258] on span "Ajouter" at bounding box center [569, 254] width 21 height 8
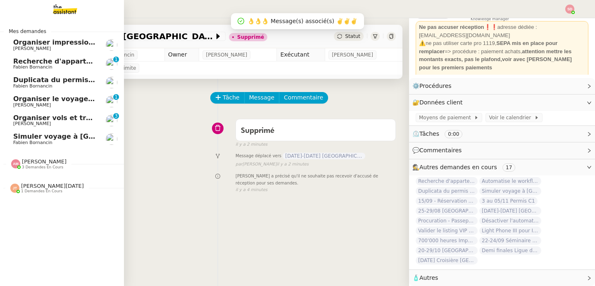
click at [21, 138] on span "Simuler voyage à [GEOGRAPHIC_DATA]" at bounding box center [85, 137] width 144 height 8
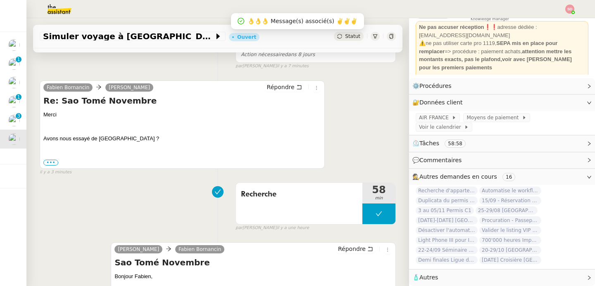
scroll to position [155, 0]
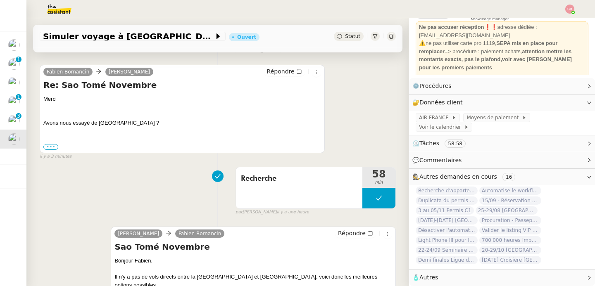
click at [53, 146] on label "•••" at bounding box center [50, 147] width 15 height 6
click at [0, 0] on input "•••" at bounding box center [0, 0] width 0 height 0
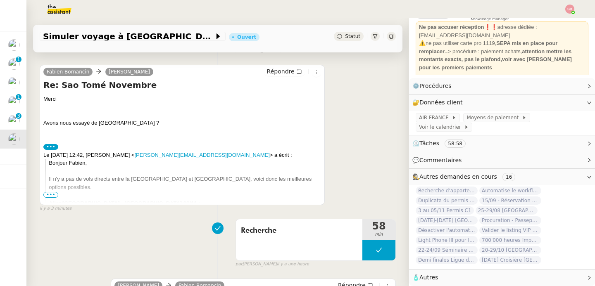
click at [53, 146] on label "•••" at bounding box center [50, 147] width 15 height 6
click at [0, 0] on input "•••" at bounding box center [0, 0] width 0 height 0
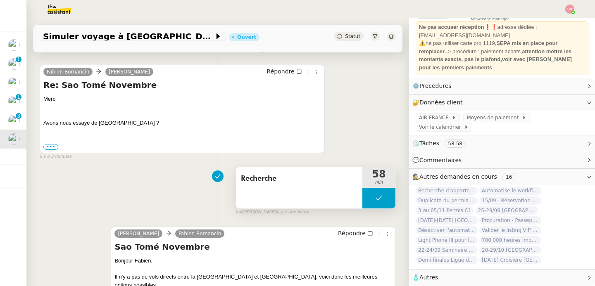
click at [362, 198] on button at bounding box center [378, 198] width 33 height 21
click at [369, 198] on icon at bounding box center [370, 198] width 3 height 5
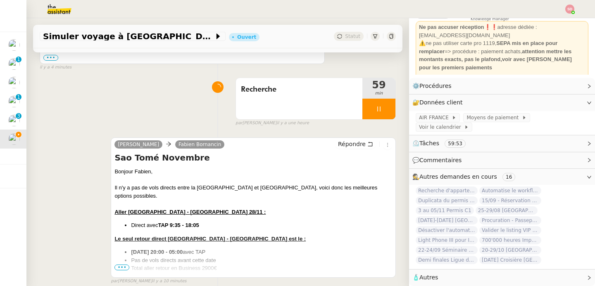
scroll to position [272, 0]
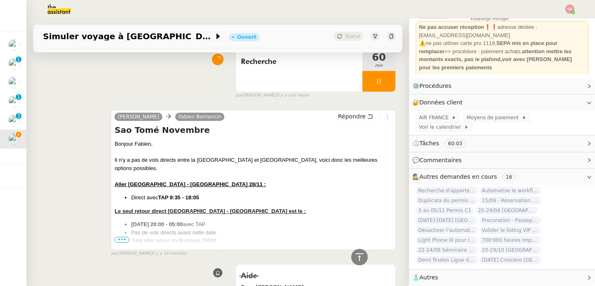
click at [119, 240] on span "•••" at bounding box center [121, 240] width 15 height 6
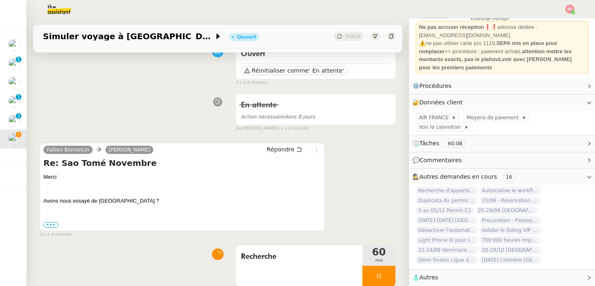
scroll to position [0, 0]
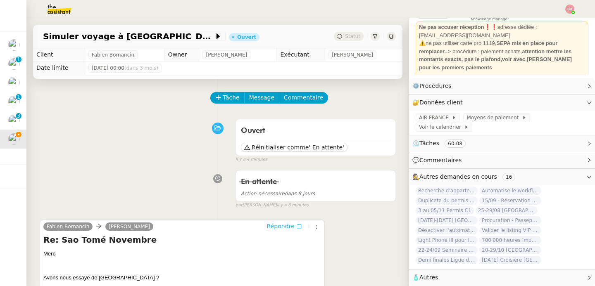
click at [280, 224] on span "Répondre" at bounding box center [281, 226] width 28 height 8
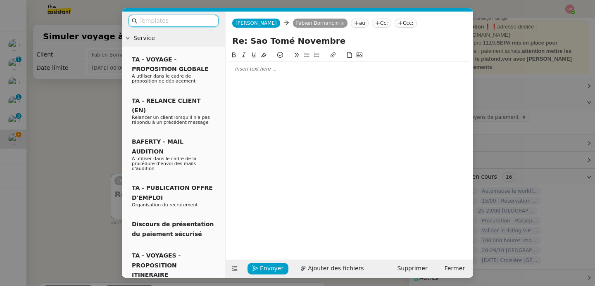
scroll to position [48, 0]
click at [289, 71] on div at bounding box center [349, 68] width 241 height 7
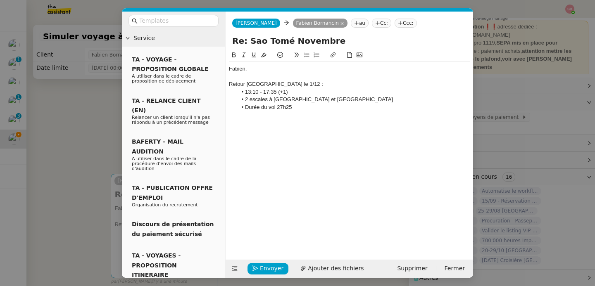
click at [272, 84] on div "Retour Sao Tomé - Toulouse le 1/12 :" at bounding box center [349, 84] width 241 height 7
click at [231, 55] on icon at bounding box center [234, 55] width 6 height 6
click at [256, 53] on icon at bounding box center [254, 55] width 6 height 6
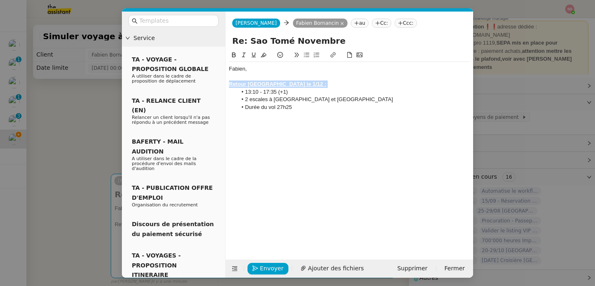
click at [256, 92] on li "13:10 - 17:35 (+1)" at bounding box center [353, 91] width 233 height 7
click at [231, 52] on icon at bounding box center [234, 55] width 6 height 6
click at [327, 108] on li "Durée du vol 27h25" at bounding box center [353, 107] width 233 height 7
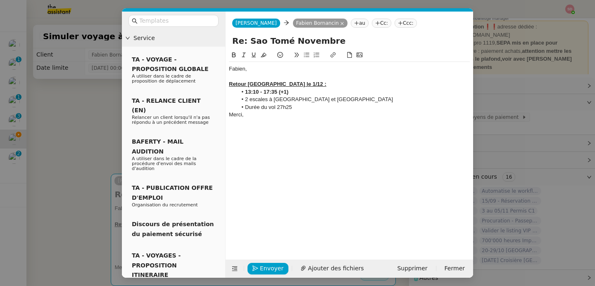
click at [306, 107] on li "Durée du vol 27h25" at bounding box center [353, 107] width 233 height 7
click at [254, 118] on div "Merci," at bounding box center [349, 114] width 241 height 7
click at [265, 267] on span "Envoyer" at bounding box center [272, 269] width 24 height 10
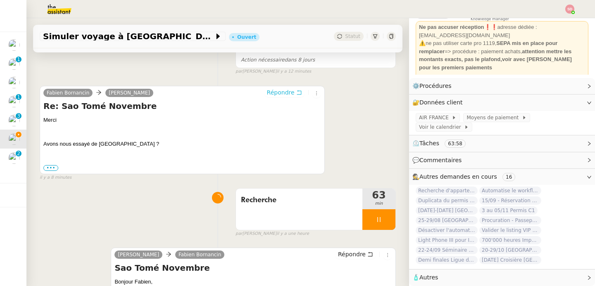
scroll to position [251, 0]
click at [379, 219] on div at bounding box center [378, 219] width 33 height 21
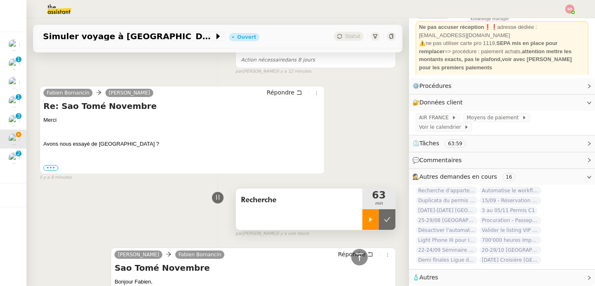
click at [384, 219] on icon at bounding box center [387, 219] width 6 height 5
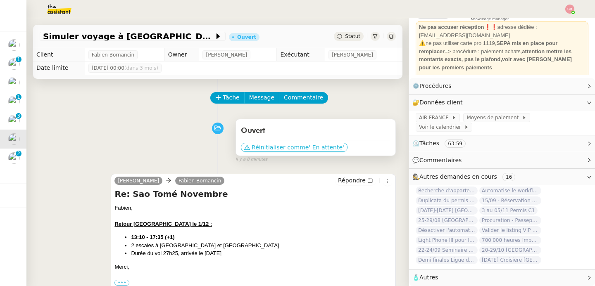
click at [287, 145] on span "Réinitialiser comme" at bounding box center [280, 147] width 57 height 8
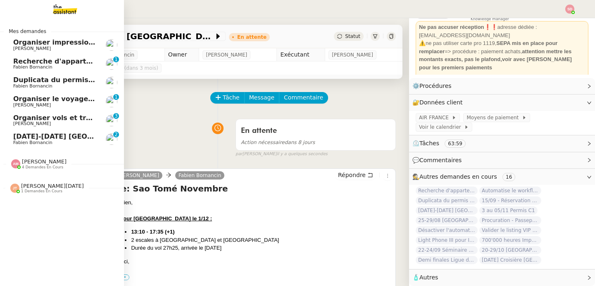
click at [21, 138] on span "[DATE]-[DATE] [GEOGRAPHIC_DATA]" at bounding box center [79, 137] width 133 height 8
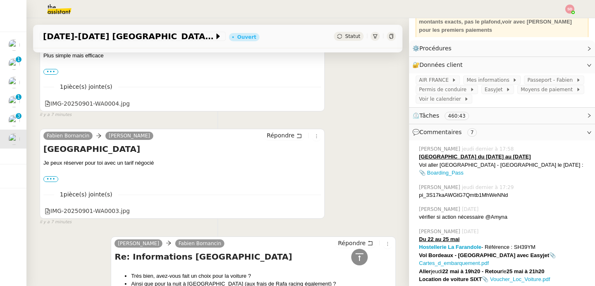
scroll to position [282, 0]
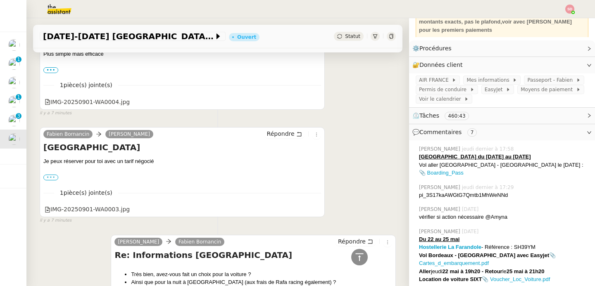
click at [50, 178] on label "•••" at bounding box center [50, 178] width 15 height 6
click at [0, 0] on input "•••" at bounding box center [0, 0] width 0 height 0
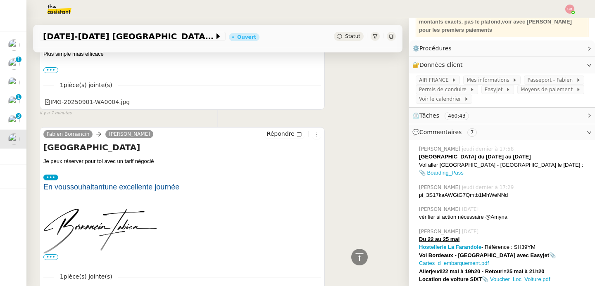
click at [50, 178] on label "•••" at bounding box center [50, 178] width 15 height 6
click at [0, 0] on input "•••" at bounding box center [0, 0] width 0 height 0
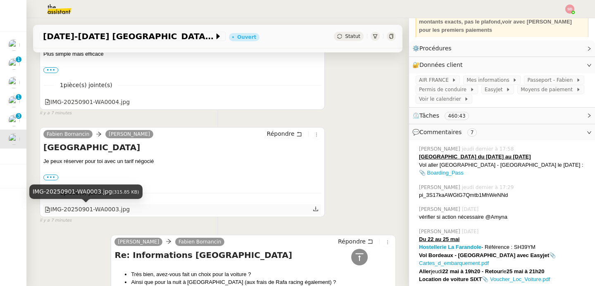
click at [80, 208] on div "IMG-20250901-WA0003.jpg" at bounding box center [87, 210] width 85 height 10
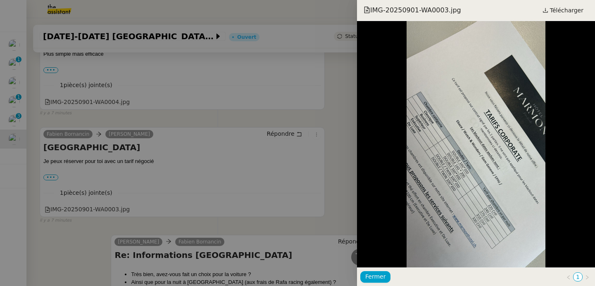
click at [114, 104] on div at bounding box center [297, 143] width 595 height 286
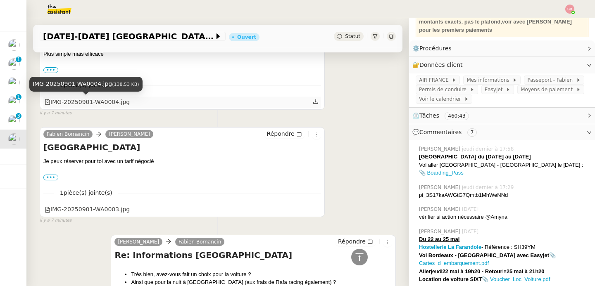
click at [114, 101] on div "IMG-20250901-WA0004.jpg" at bounding box center [87, 102] width 85 height 10
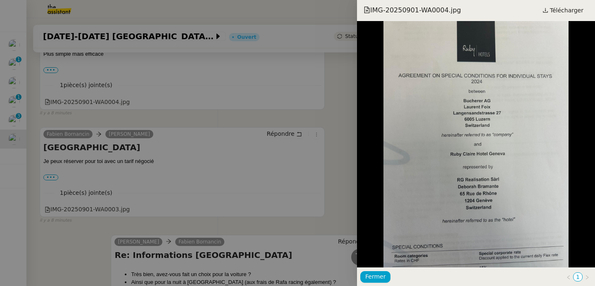
click at [119, 123] on div at bounding box center [297, 143] width 595 height 286
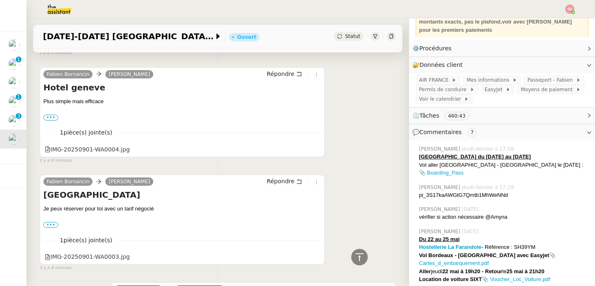
scroll to position [0, 0]
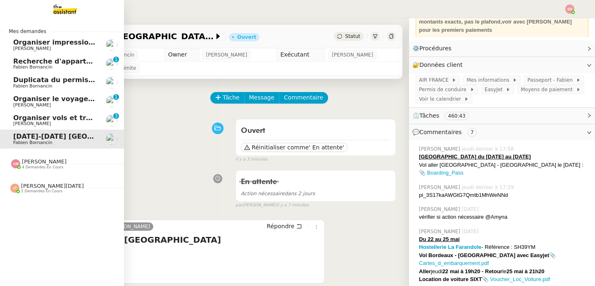
click at [58, 65] on span "Fabien Bornancin" at bounding box center [54, 67] width 83 height 5
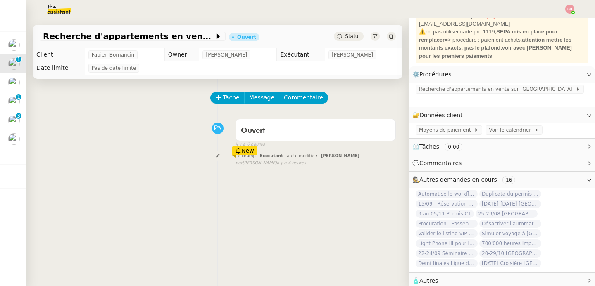
scroll to position [52, 0]
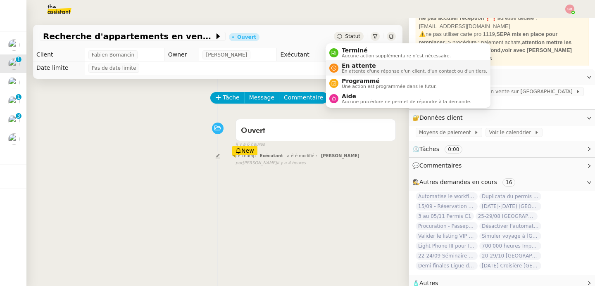
click at [351, 67] on span "En attente" at bounding box center [414, 65] width 145 height 7
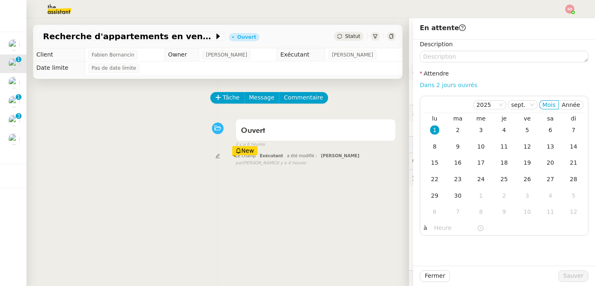
scroll to position [52, 0]
click at [466, 85] on link "Dans 2 jours ouvrés" at bounding box center [448, 85] width 57 height 7
type input "07:00"
click at [577, 276] on span "Sauver" at bounding box center [573, 276] width 20 height 10
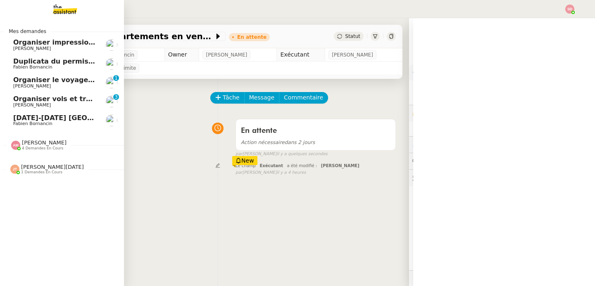
scroll to position [52, 0]
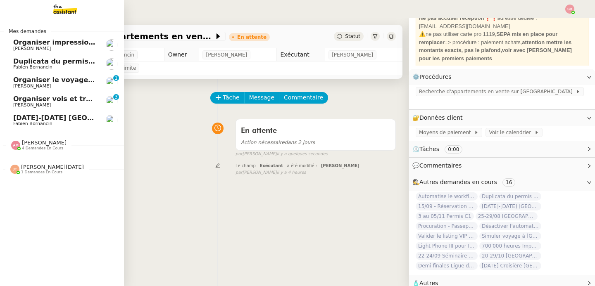
click at [87, 121] on span "[DATE]-[DATE] [GEOGRAPHIC_DATA]" at bounding box center [79, 118] width 133 height 8
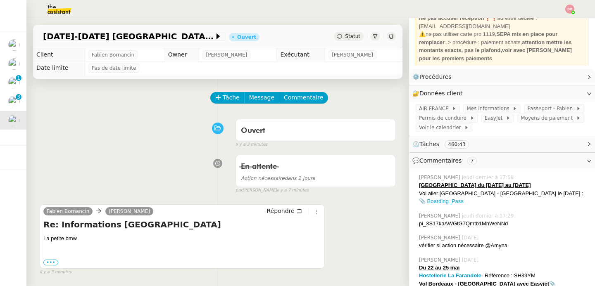
scroll to position [80, 0]
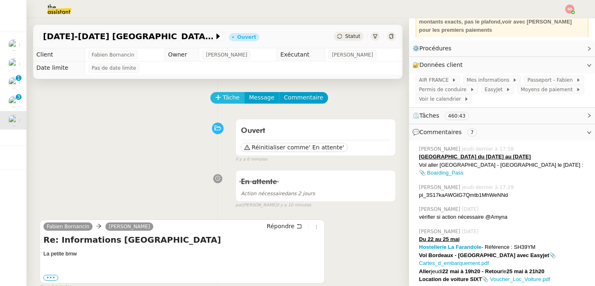
click at [223, 98] on span "Tâche" at bounding box center [231, 98] width 17 height 10
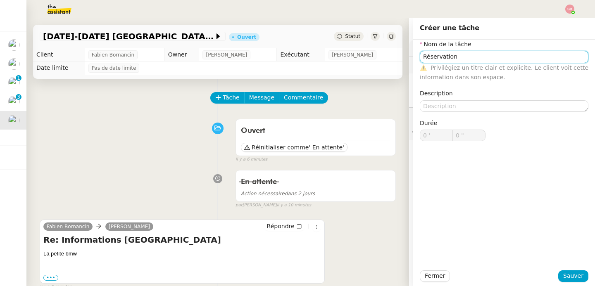
type input "Réservation"
click at [565, 283] on div "Fermer Sauver" at bounding box center [504, 276] width 182 height 20
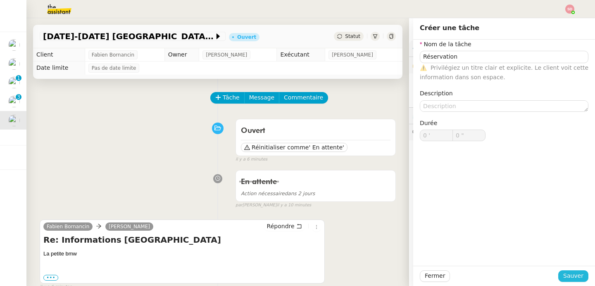
click at [565, 276] on span "Sauver" at bounding box center [573, 276] width 20 height 10
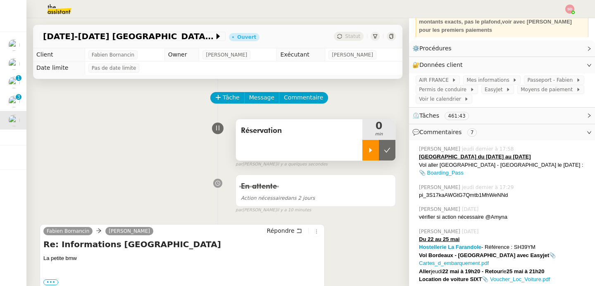
click at [362, 148] on div at bounding box center [370, 150] width 17 height 21
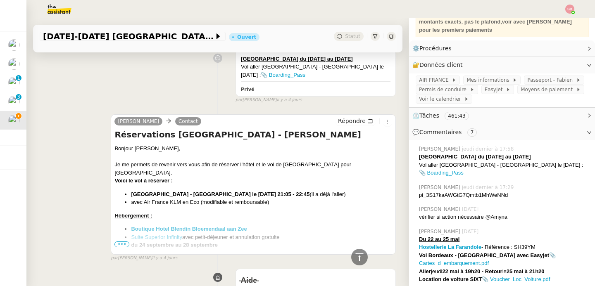
scroll to position [2412, 0]
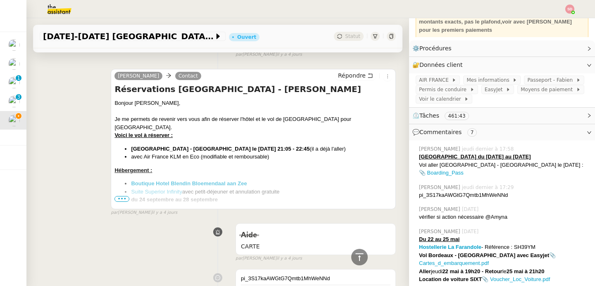
click at [114, 209] on div at bounding box center [253, 213] width 278 height 8
click at [114, 202] on span "•••" at bounding box center [121, 199] width 15 height 6
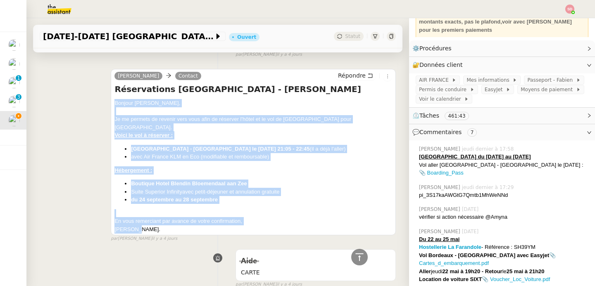
drag, startPoint x: 112, startPoint y: 105, endPoint x: 204, endPoint y: 225, distance: 150.6
click at [204, 225] on div "Bonjour Jean-Christophe, Je me permets de revenir vers vous afin de réserver l'…" at bounding box center [253, 166] width 278 height 134
copy div "Bonjour Jean-Christophe, Je me permets de revenir vers vous afin de réserver l'…"
click at [350, 79] on span "Répondre" at bounding box center [352, 75] width 28 height 8
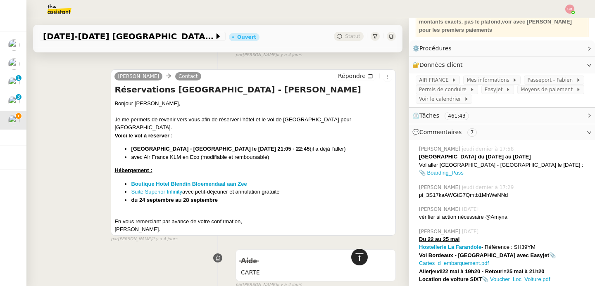
click at [351, 257] on div at bounding box center [359, 257] width 17 height 17
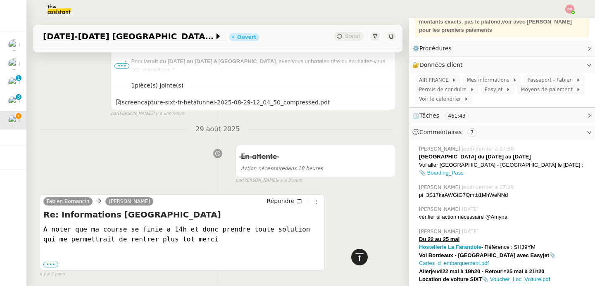
scroll to position [0, 0]
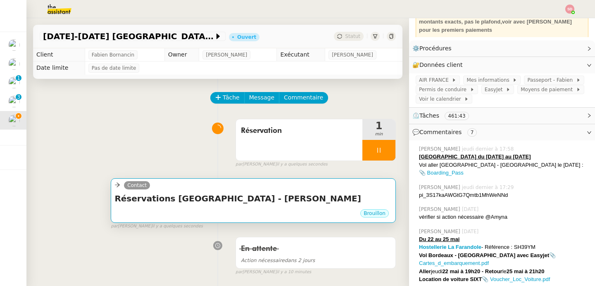
click at [227, 210] on div "Brouillon" at bounding box center [253, 215] width 278 height 12
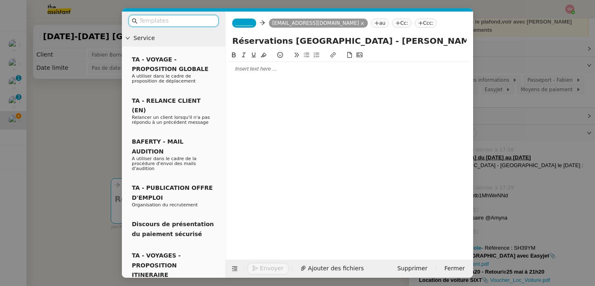
click at [259, 72] on div at bounding box center [349, 68] width 241 height 7
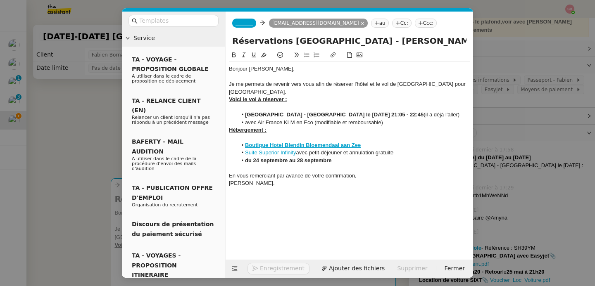
click at [242, 24] on span "_______" at bounding box center [243, 23] width 17 height 6
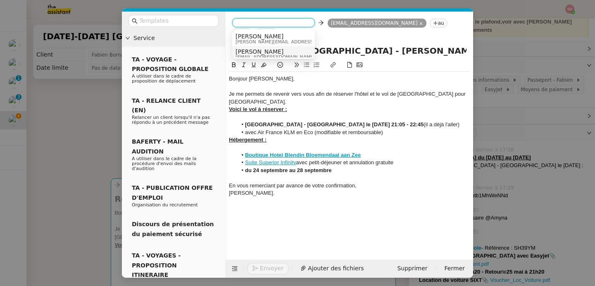
click at [253, 52] on span "[PERSON_NAME]" at bounding box center [274, 51] width 79 height 7
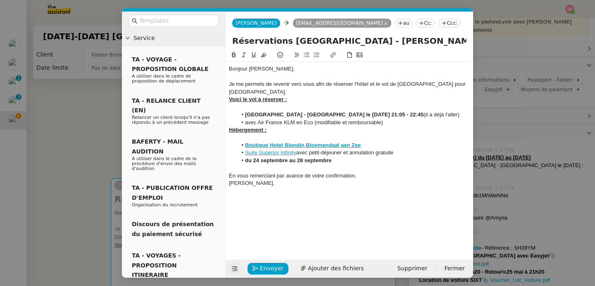
click at [233, 271] on icon at bounding box center [235, 269] width 6 height 6
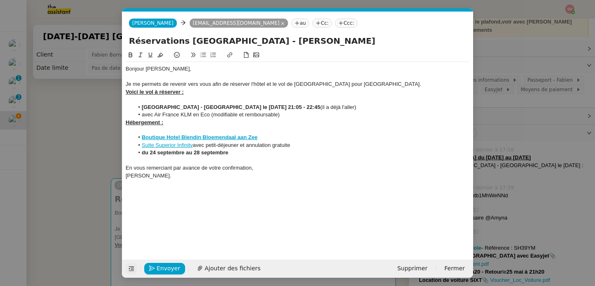
click at [197, 93] on div "Voici le vol à réserver :" at bounding box center [298, 91] width 344 height 7
click at [192, 97] on div at bounding box center [298, 99] width 344 height 7
click at [192, 100] on li "Genève - Amsterdam le 25 septembre à 14:10" at bounding box center [302, 99] width 336 height 7
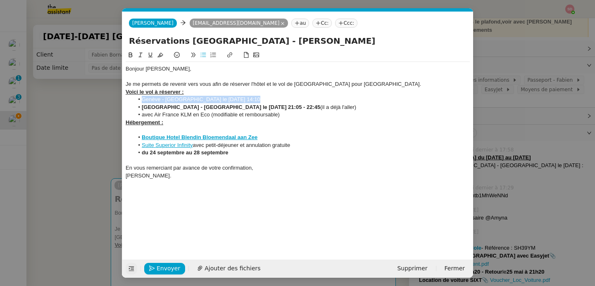
click at [131, 56] on icon at bounding box center [131, 55] width 6 height 6
click at [285, 97] on li "Genève - Amsterdam le 25 septembre à 14:10" at bounding box center [302, 99] width 336 height 7
click at [99, 122] on nz-modal-container "Service TA - VOYAGE - PROPOSITION GLOBALE A utiliser dans le cadre de propositi…" at bounding box center [297, 143] width 595 height 286
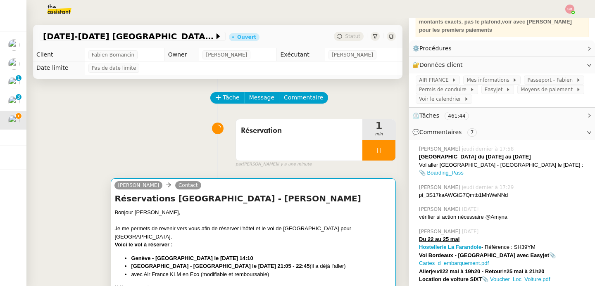
click at [275, 219] on div at bounding box center [253, 221] width 278 height 8
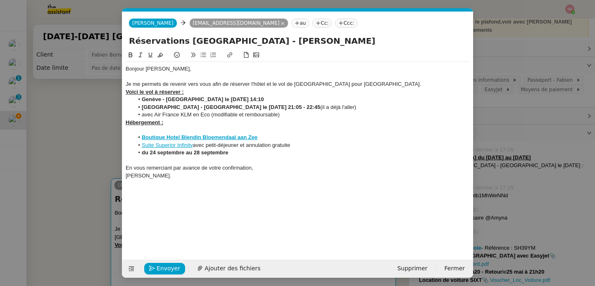
scroll to position [0, 17]
click at [109, 164] on nz-modal-container "Service TA - VOYAGE - PROPOSITION GLOBALE A utiliser dans le cadre de propositi…" at bounding box center [297, 143] width 595 height 286
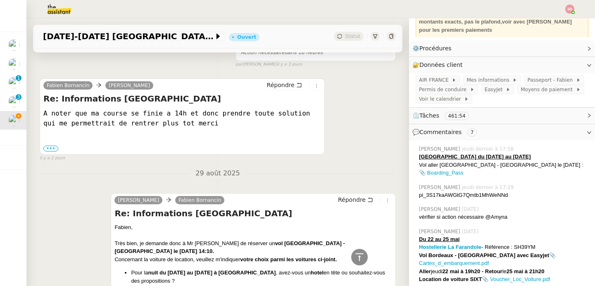
scroll to position [1300, 0]
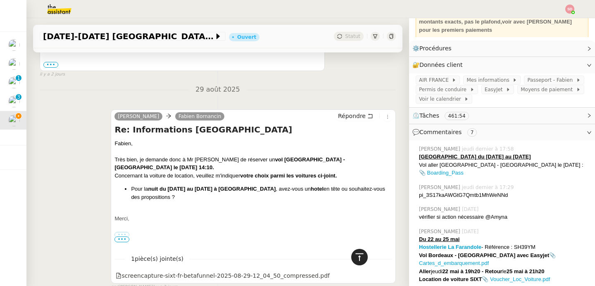
click at [358, 252] on icon at bounding box center [359, 257] width 10 height 10
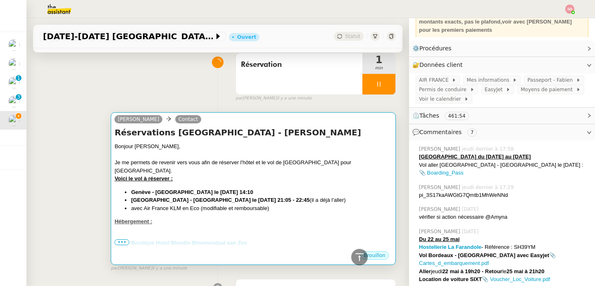
scroll to position [0, 0]
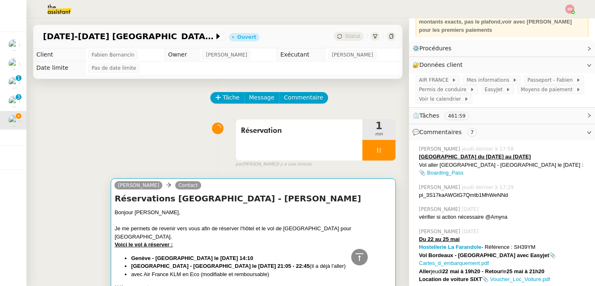
click at [233, 202] on h4 "Réservations Zandvoort - Fabien Bornancin" at bounding box center [253, 199] width 278 height 12
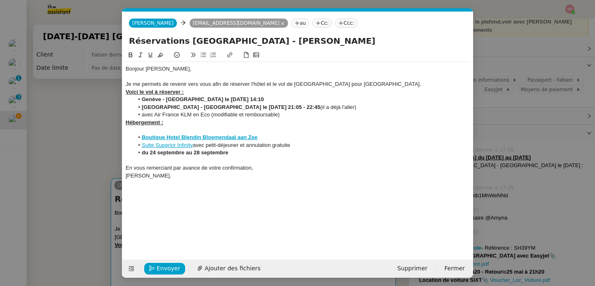
scroll to position [0, 17]
drag, startPoint x: 271, startPoint y: 108, endPoint x: 367, endPoint y: 105, distance: 96.3
click at [367, 105] on li "Amsterdam - Bordeaux le dimanche 28 septembre 21:05 - 22:45 (il a déjà l'aller)" at bounding box center [302, 107] width 336 height 7
click at [294, 114] on li "avec Air France KLM en Eco (modifiable et remboursable)" at bounding box center [302, 114] width 336 height 7
click at [264, 130] on div at bounding box center [298, 129] width 344 height 7
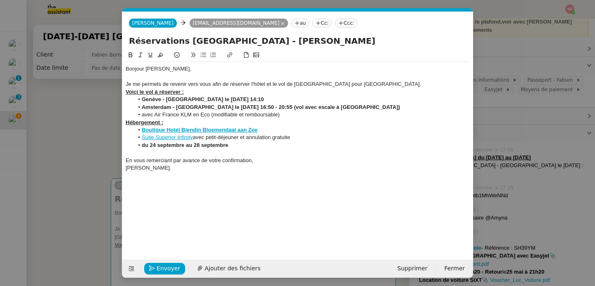
click at [156, 146] on strong "du 24 septembre au 28 septembre" at bounding box center [185, 145] width 87 height 6
click at [222, 155] on div at bounding box center [298, 152] width 344 height 7
click at [103, 149] on nz-modal-container "Service TA - VOYAGE - PROPOSITION GLOBALE A utiliser dans le cadre de propositi…" at bounding box center [297, 143] width 595 height 286
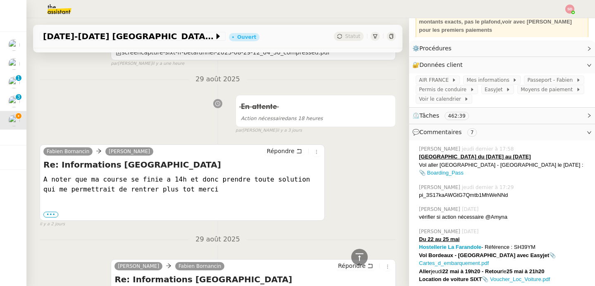
scroll to position [1117, 0]
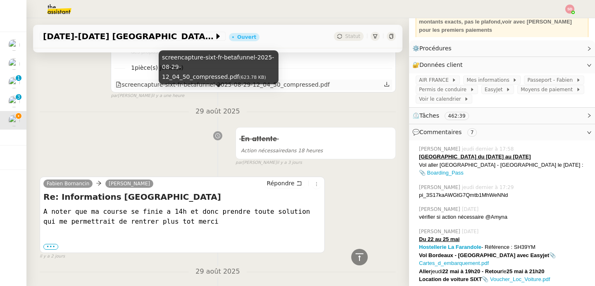
click at [268, 90] on div "screencapture-sixt-fr-betafunnel-2025-08-29-12_04_50_compressed.pdf" at bounding box center [223, 85] width 214 height 10
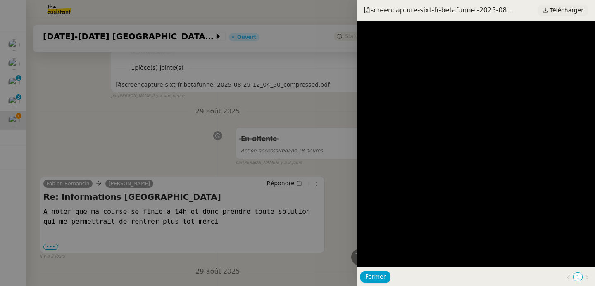
click at [562, 12] on span "Télécharger" at bounding box center [566, 10] width 33 height 11
click at [76, 114] on div at bounding box center [297, 143] width 595 height 286
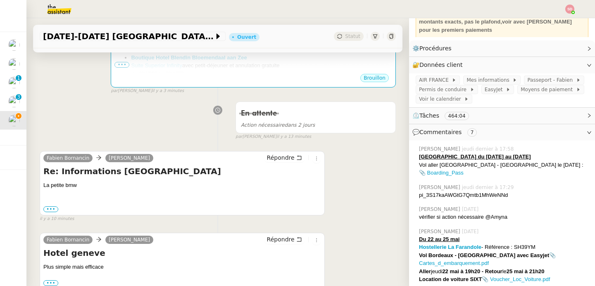
scroll to position [245, 0]
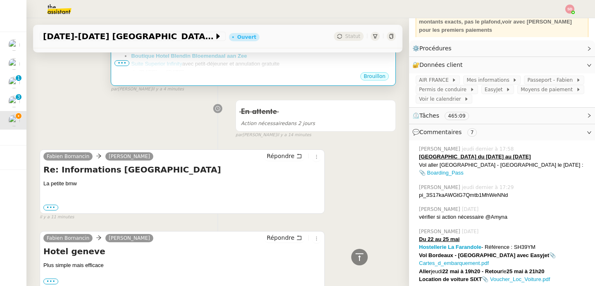
click at [224, 73] on div "Brouillon" at bounding box center [253, 77] width 278 height 12
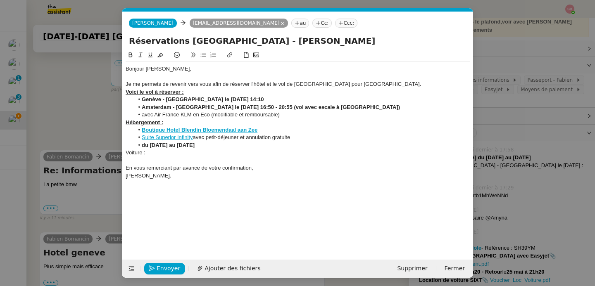
scroll to position [246, 0]
click at [190, 157] on div at bounding box center [298, 160] width 344 height 7
click at [133, 151] on div "Voiture :" at bounding box center [298, 152] width 344 height 7
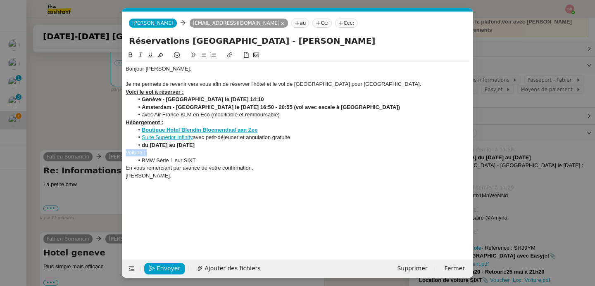
click at [131, 56] on icon at bounding box center [131, 55] width 6 height 6
click at [151, 51] on button at bounding box center [150, 55] width 10 height 10
click at [202, 161] on li "BMW Série 1 sur SIXT" at bounding box center [302, 160] width 336 height 7
click at [271, 102] on li "Genève - Amsterdam le 25 septembre à 14:10" at bounding box center [302, 99] width 336 height 7
click at [272, 100] on li "Genève - Amsterdam le 25 septembre à 14:10" at bounding box center [302, 99] width 336 height 7
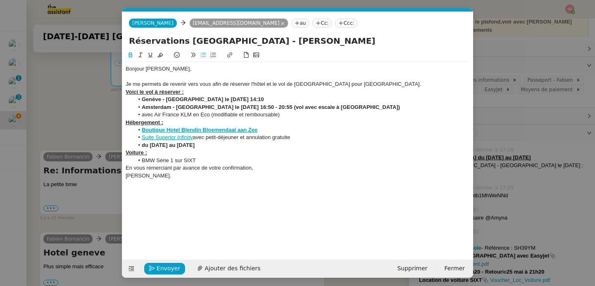
click at [149, 100] on strong "Genève - Amsterdam le 25 septembre à 14:10" at bounding box center [203, 99] width 122 height 6
click at [160, 53] on icon at bounding box center [160, 55] width 6 height 6
click at [193, 108] on strong "Amsterdam - Bordeaux le dimanche 28 septembre 16:50 - 20:55 (vol avec escale à …" at bounding box center [271, 107] width 258 height 6
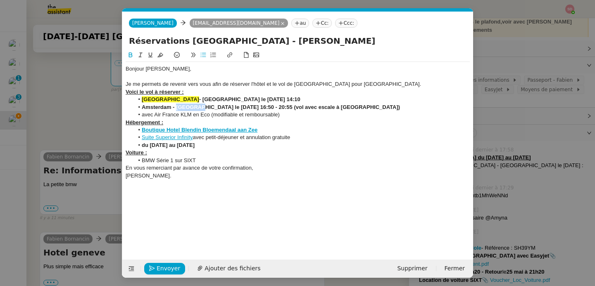
click at [164, 55] on button at bounding box center [160, 55] width 10 height 10
click at [326, 112] on li "avec Air France KLM en Eco (modifiable et remboursable)" at bounding box center [302, 114] width 336 height 7
click at [325, 148] on li "du 25 septembre au 28 septembre" at bounding box center [302, 145] width 336 height 7
click at [318, 164] on li "BMW Série 1 sur SIXT" at bounding box center [302, 160] width 336 height 7
click at [57, 107] on nz-modal-container "Service TA - VOYAGE - PROPOSITION GLOBALE A utiliser dans le cadre de propositi…" at bounding box center [297, 143] width 595 height 286
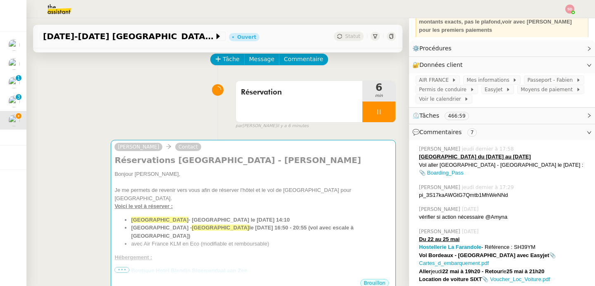
scroll to position [53, 0]
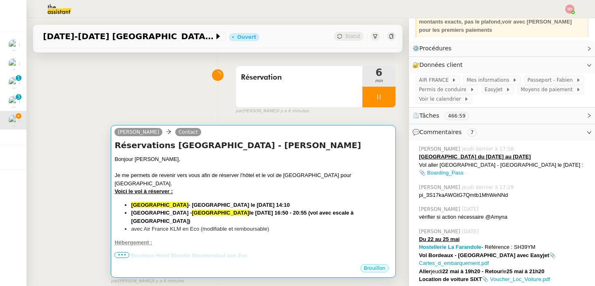
click at [241, 175] on div "Je me permets de revenir vers vous afin de réserver l'hôtel et le vol de Fabien…" at bounding box center [253, 179] width 278 height 16
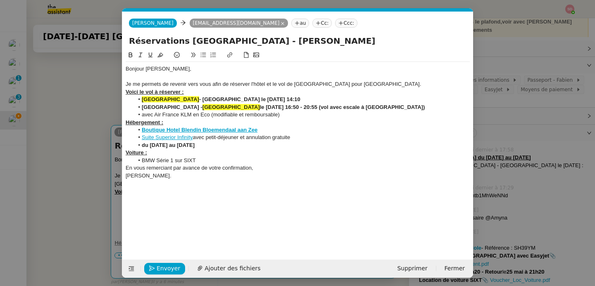
scroll to position [0, 17]
click at [235, 181] on div "Bonjour Jean-Christophe, Je me permets de revenir vers vous afin de réserver l'…" at bounding box center [298, 122] width 344 height 121
click at [77, 119] on nz-modal-container "Service TA - VOYAGE - PROPOSITION GLOBALE A utiliser dans le cadre de propositi…" at bounding box center [297, 143] width 595 height 286
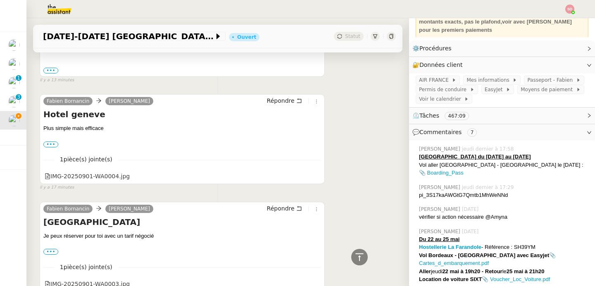
scroll to position [399, 0]
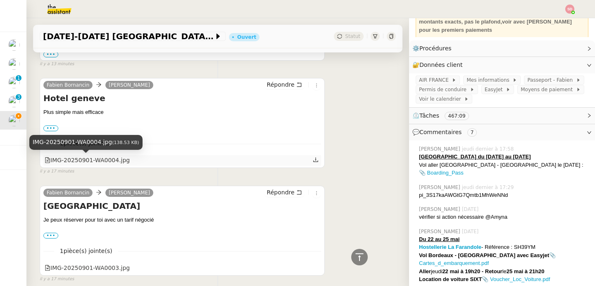
click at [93, 162] on div "IMG-20250901-WA0004.jpg" at bounding box center [87, 161] width 85 height 10
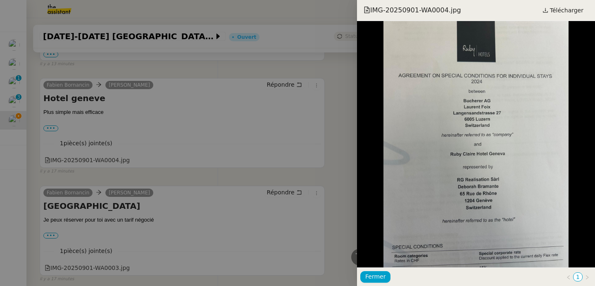
click at [55, 125] on div at bounding box center [297, 143] width 595 height 286
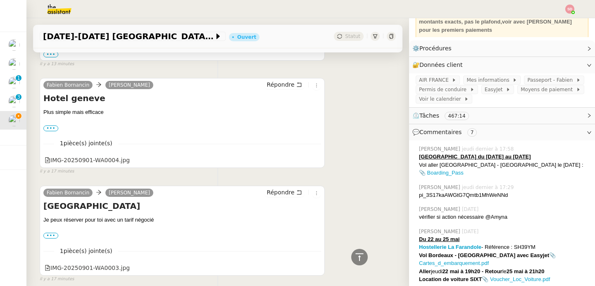
click at [53, 130] on label "•••" at bounding box center [50, 129] width 15 height 6
click at [0, 0] on input "•••" at bounding box center [0, 0] width 0 height 0
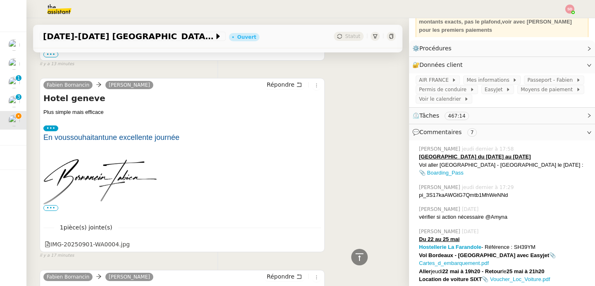
click at [51, 208] on span "•••" at bounding box center [50, 208] width 15 height 6
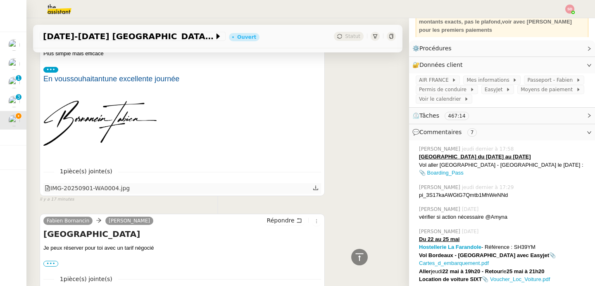
scroll to position [459, 0]
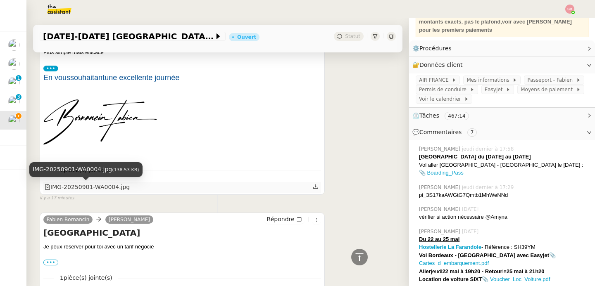
click at [113, 188] on div "IMG-20250901-WA0004.jpg" at bounding box center [87, 188] width 85 height 10
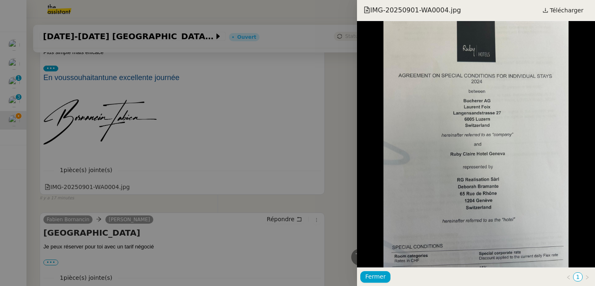
click at [167, 195] on div at bounding box center [297, 143] width 595 height 286
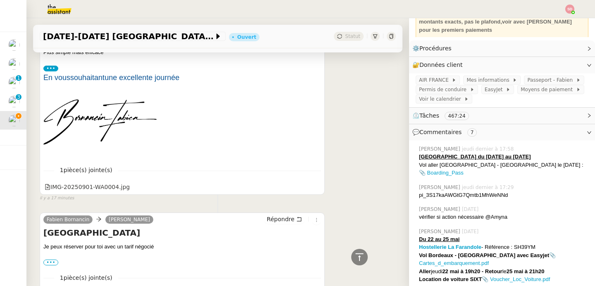
scroll to position [527, 0]
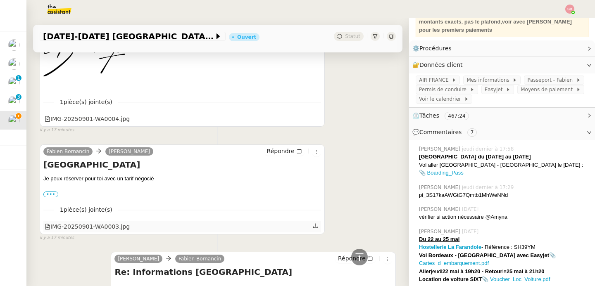
click at [74, 227] on div "IMG-20250901-WA0003.jpg" at bounding box center [87, 227] width 85 height 10
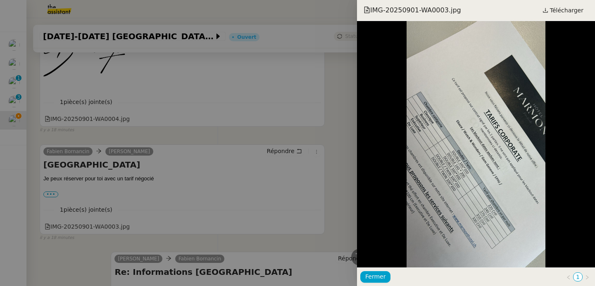
click at [73, 122] on div at bounding box center [297, 143] width 595 height 286
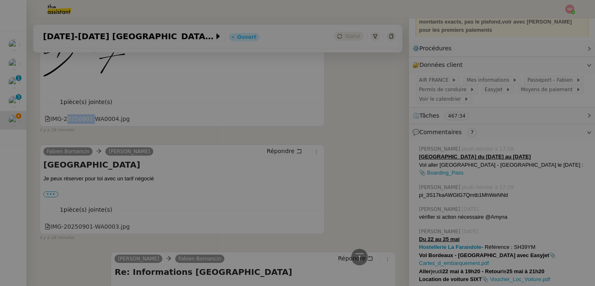
click at [73, 122] on div "IMG-20250901-WA0004.jpg" at bounding box center [87, 119] width 85 height 10
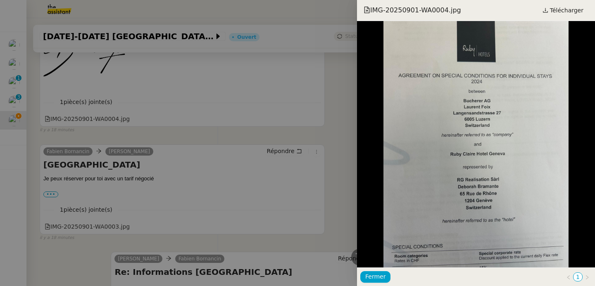
click at [128, 147] on div at bounding box center [297, 143] width 595 height 286
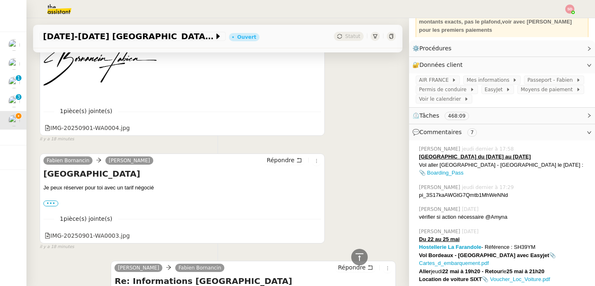
scroll to position [518, 0]
click at [116, 236] on div "IMG-20250901-WA0003.jpg" at bounding box center [87, 236] width 85 height 10
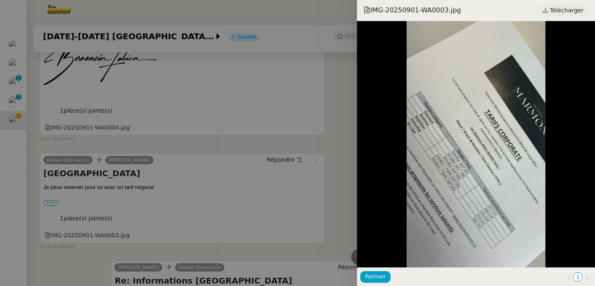
click at [561, 9] on span "Télécharger" at bounding box center [566, 10] width 33 height 11
click at [203, 119] on div at bounding box center [297, 143] width 595 height 286
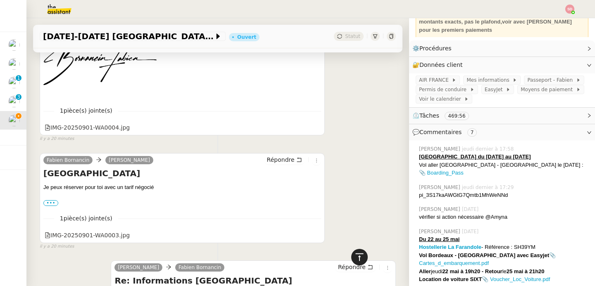
click at [359, 257] on icon at bounding box center [359, 257] width 10 height 10
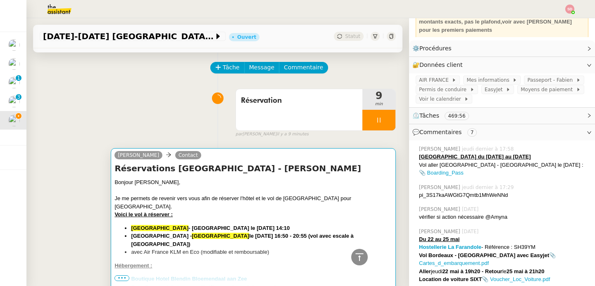
scroll to position [0, 0]
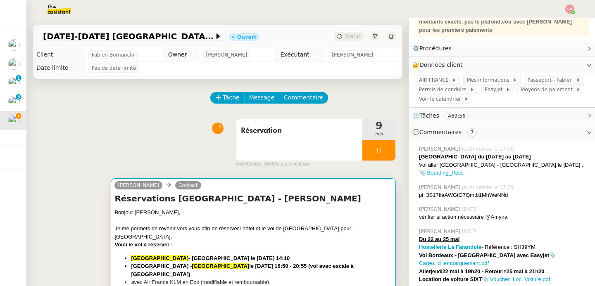
click at [293, 217] on div at bounding box center [253, 221] width 278 height 8
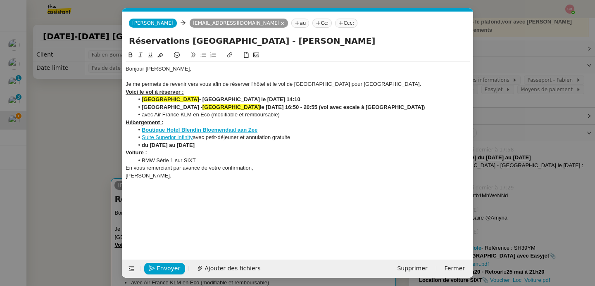
scroll to position [0, 17]
click at [166, 267] on span "Envoyer" at bounding box center [169, 269] width 24 height 10
click at [166, 267] on span "Confirmer l'envoi" at bounding box center [182, 269] width 50 height 10
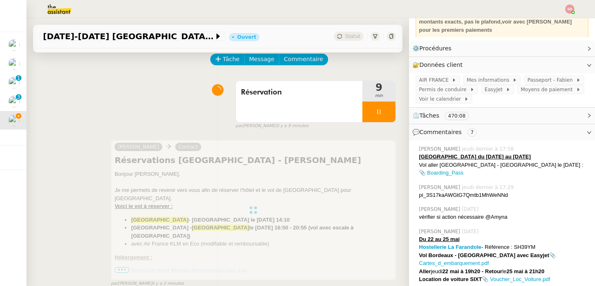
scroll to position [77, 0]
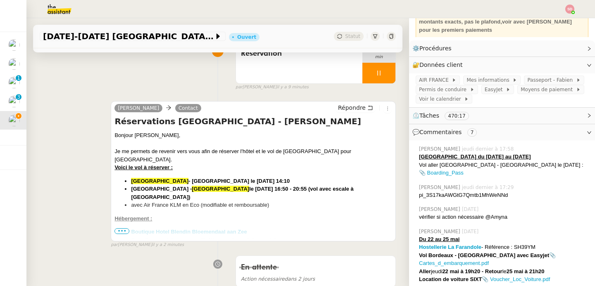
click at [123, 233] on span "•••" at bounding box center [121, 231] width 15 height 6
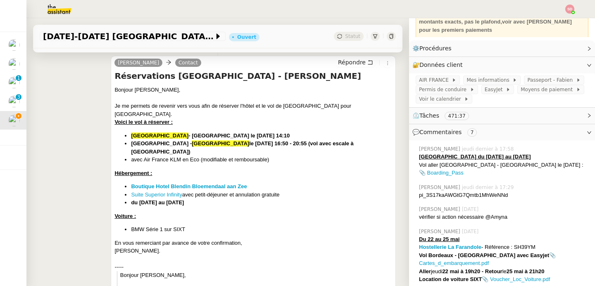
scroll to position [0, 0]
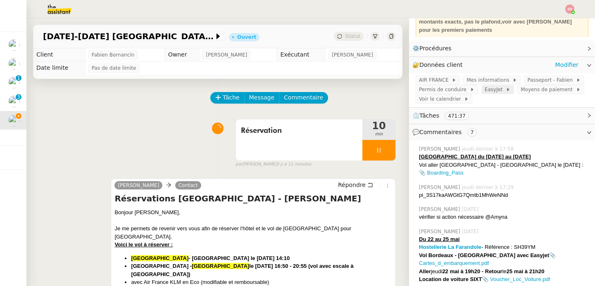
click at [485, 91] on span "EasyJet" at bounding box center [495, 90] width 21 height 8
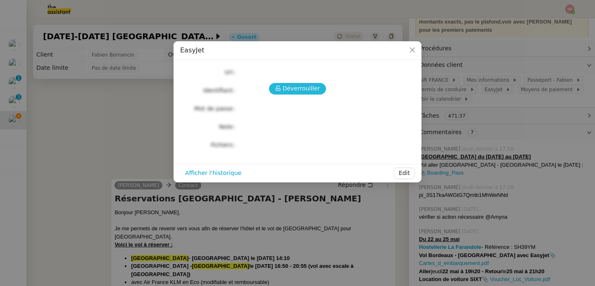
click at [281, 91] on icon at bounding box center [278, 89] width 6 height 6
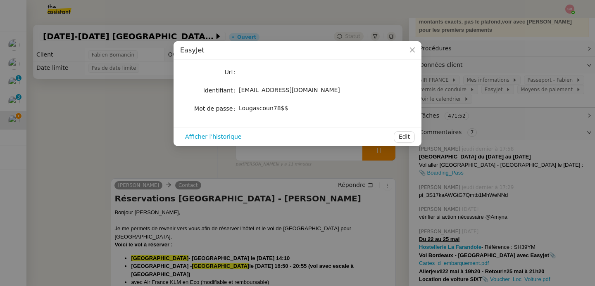
click at [271, 109] on span "Lougascoun78$$" at bounding box center [263, 108] width 49 height 7
copy div "Lougascoun78$$ Afficher l'historique Edit"
click at [99, 153] on nz-modal-container "EasyJet Url Identifiant fbornancin@gmail.com Mot de passe Lougascoun78$$ Affich…" at bounding box center [297, 143] width 595 height 286
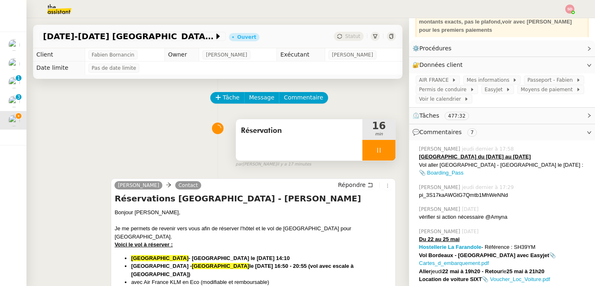
click at [375, 143] on div at bounding box center [378, 150] width 33 height 21
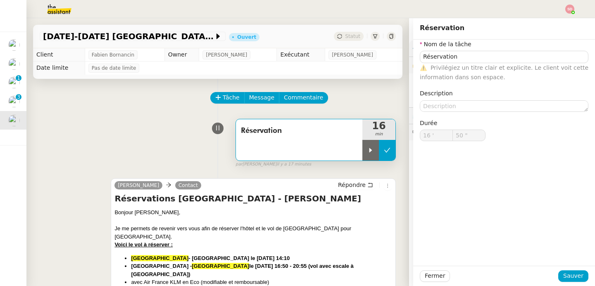
type input "Réservation"
type input "16 '"
type input "50 ""
click at [384, 150] on icon at bounding box center [387, 150] width 6 height 5
type input "Réservation"
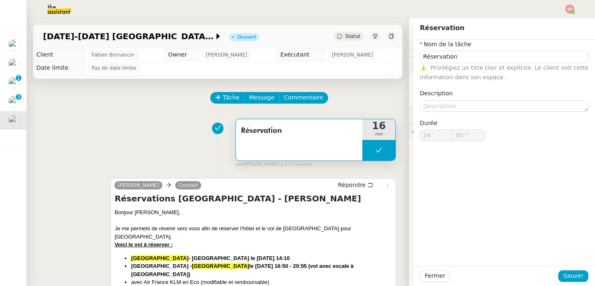
type input "16 '"
type input "50 ""
type input "Réservation"
type input "16 '"
type input "50 ""
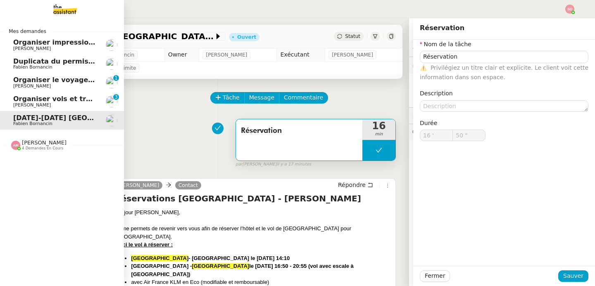
click at [52, 143] on span "[PERSON_NAME]" at bounding box center [44, 143] width 45 height 6
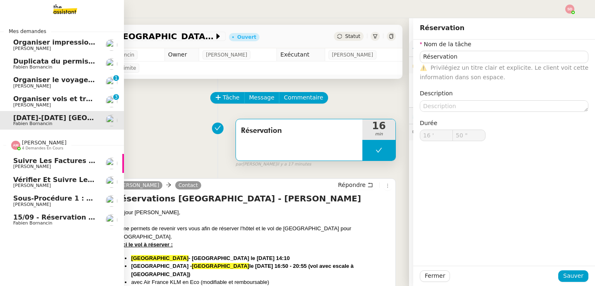
click at [52, 143] on span "[PERSON_NAME]" at bounding box center [44, 143] width 45 height 6
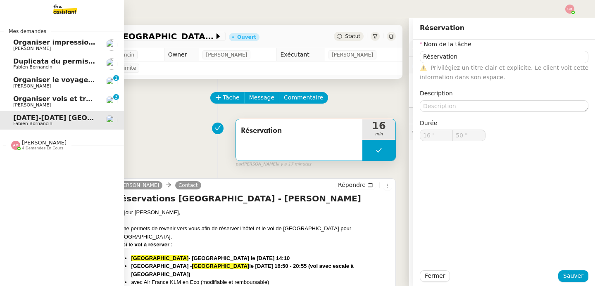
click at [46, 64] on span "Duplicata du permis bateau" at bounding box center [64, 61] width 103 height 8
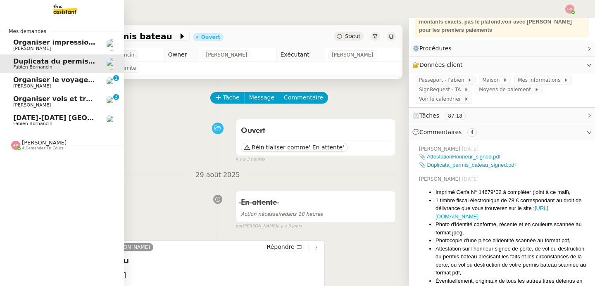
click at [48, 75] on link "Organiser le voyage pour Beautyworld Middle East Pierre Mergui 0 1 2 3 4 5 6 7 …" at bounding box center [62, 82] width 124 height 19
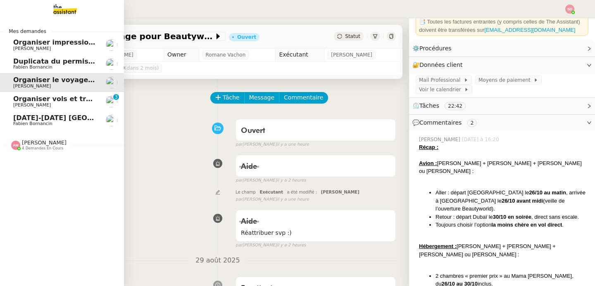
click at [35, 99] on span "Organiser vols et transport cartons [GEOGRAPHIC_DATA]" at bounding box center [118, 99] width 211 height 8
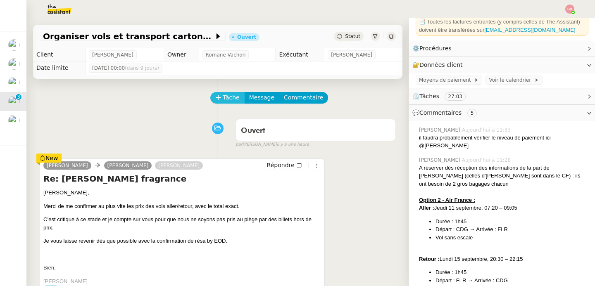
click at [224, 95] on span "Tâche" at bounding box center [231, 98] width 17 height 10
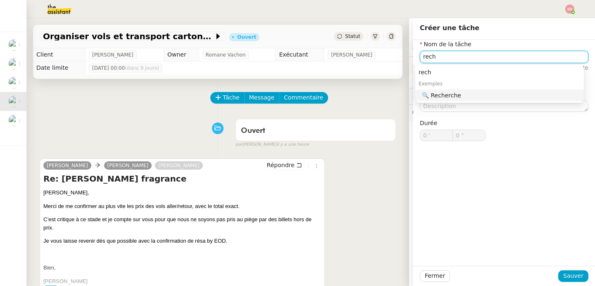
click at [459, 95] on div "🔍 Recherche" at bounding box center [501, 95] width 159 height 7
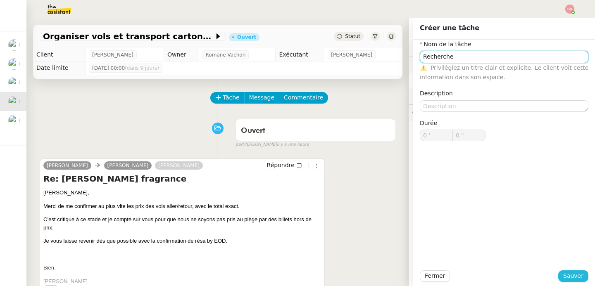
type input "Recherche"
click at [573, 271] on span "Sauver" at bounding box center [573, 276] width 20 height 10
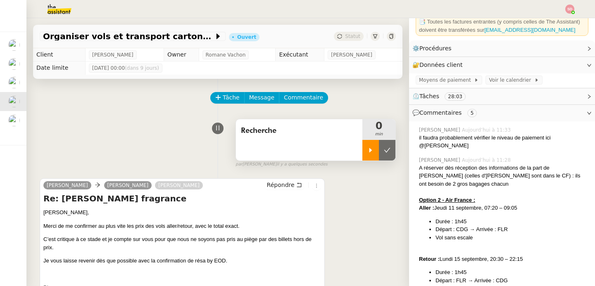
click at [362, 145] on div at bounding box center [370, 150] width 17 height 21
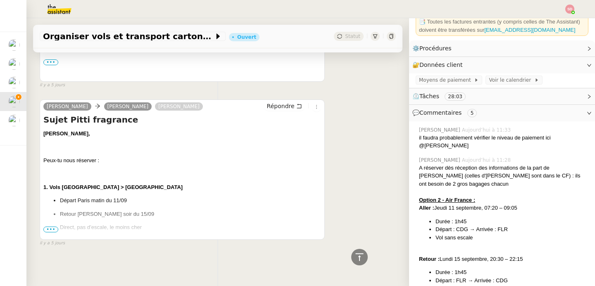
scroll to position [3302, 0]
click at [50, 227] on span "•••" at bounding box center [50, 230] width 15 height 6
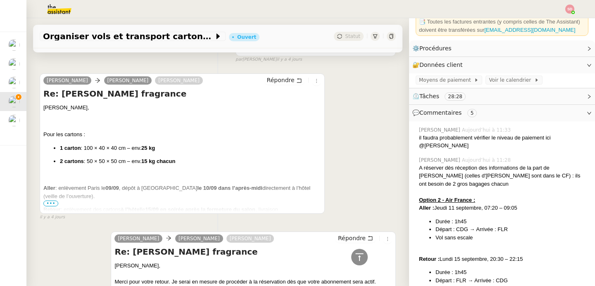
scroll to position [2183, 0]
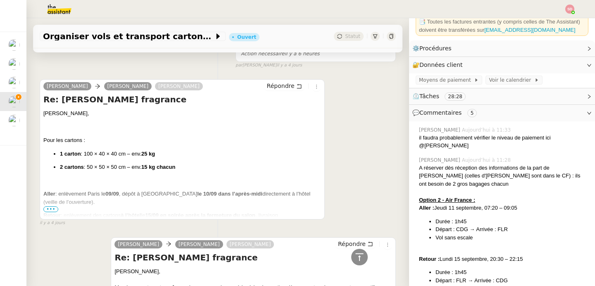
click at [50, 212] on span "•••" at bounding box center [50, 210] width 15 height 6
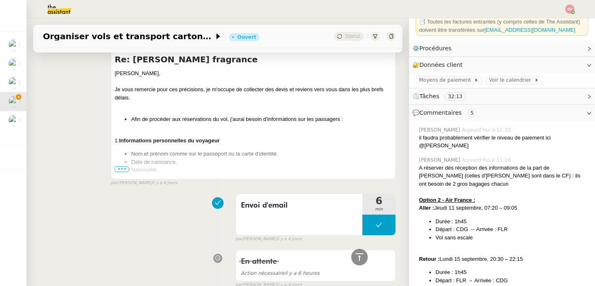
scroll to position [1789, 0]
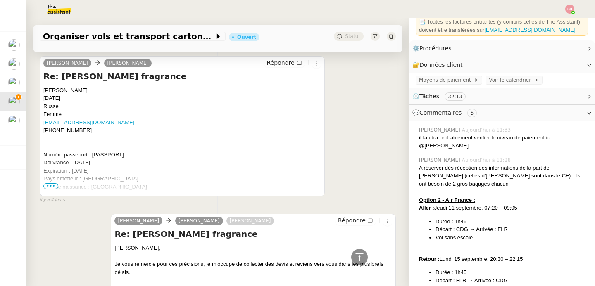
click at [53, 186] on span "•••" at bounding box center [50, 186] width 15 height 6
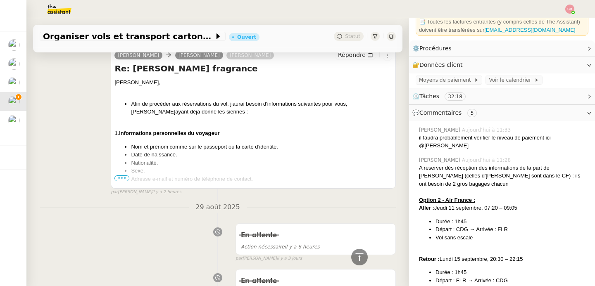
scroll to position [1101, 0]
click at [119, 180] on span "•••" at bounding box center [121, 179] width 15 height 6
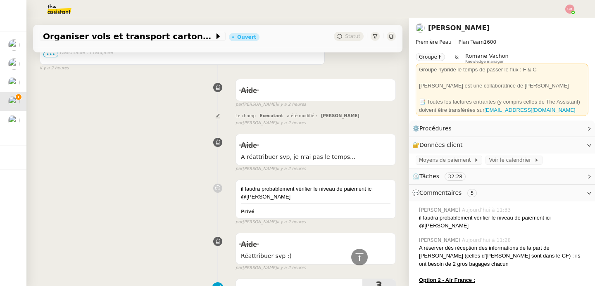
scroll to position [214, 0]
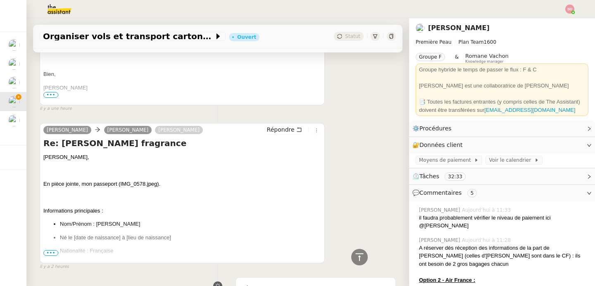
click at [50, 253] on span "•••" at bounding box center [50, 253] width 15 height 6
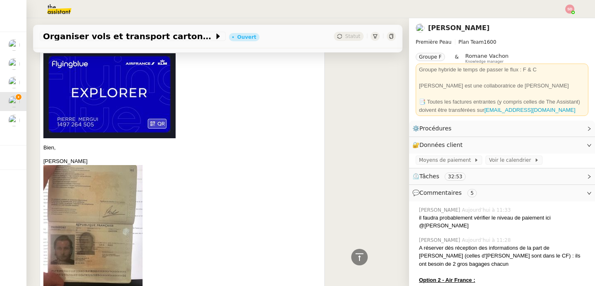
scroll to position [638, 0]
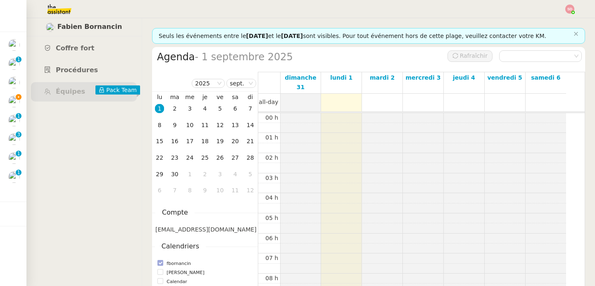
scroll to position [121, 0]
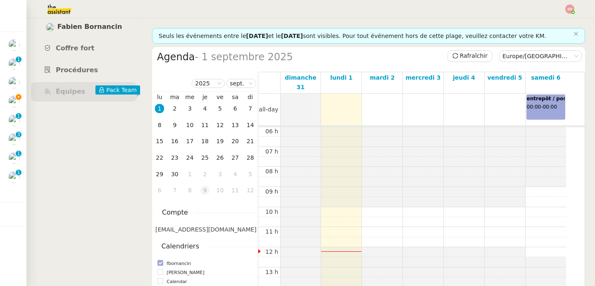
click at [205, 192] on div "9" at bounding box center [204, 190] width 9 height 9
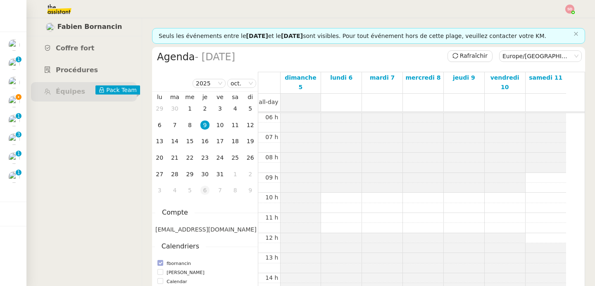
click at [205, 192] on div "6" at bounding box center [204, 190] width 9 height 9
click at [218, 175] on div "28" at bounding box center [220, 174] width 9 height 9
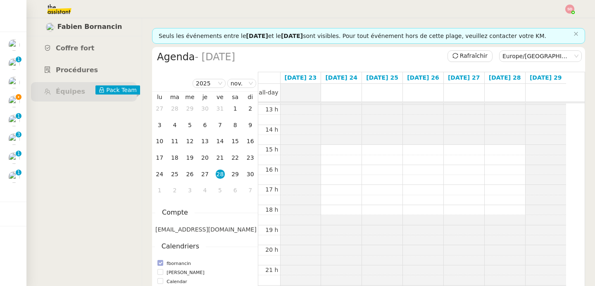
scroll to position [287, 0]
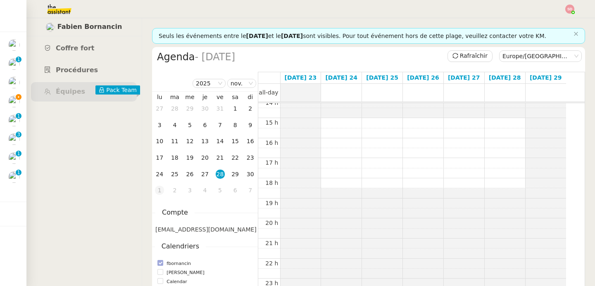
click at [159, 191] on div "1" at bounding box center [159, 190] width 9 height 9
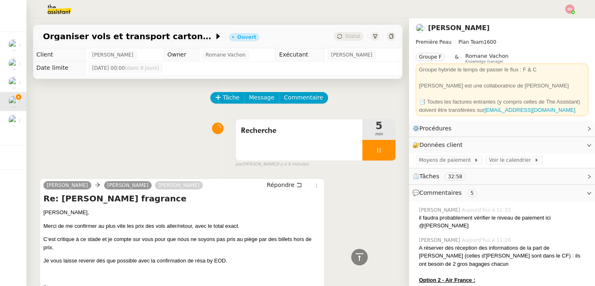
scroll to position [638, 0]
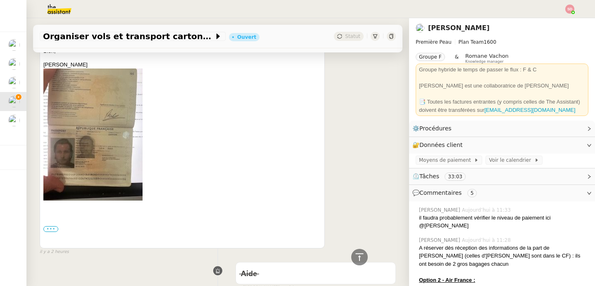
click at [55, 231] on label "•••" at bounding box center [50, 229] width 15 height 6
click at [0, 0] on input "•••" at bounding box center [0, 0] width 0 height 0
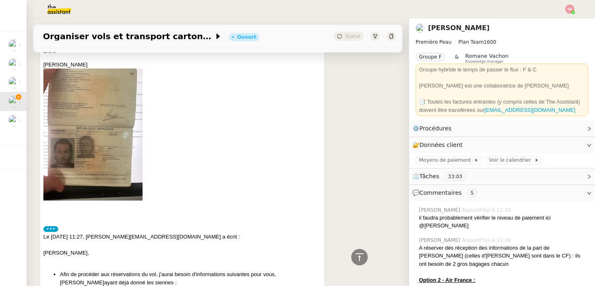
click at [55, 231] on label "•••" at bounding box center [50, 229] width 15 height 6
click at [0, 0] on input "•••" at bounding box center [0, 0] width 0 height 0
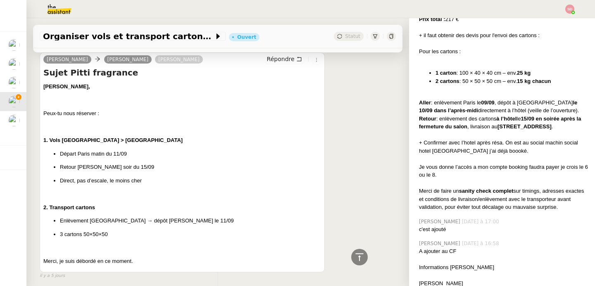
scroll to position [4799, 0]
click at [351, 254] on div at bounding box center [359, 257] width 17 height 17
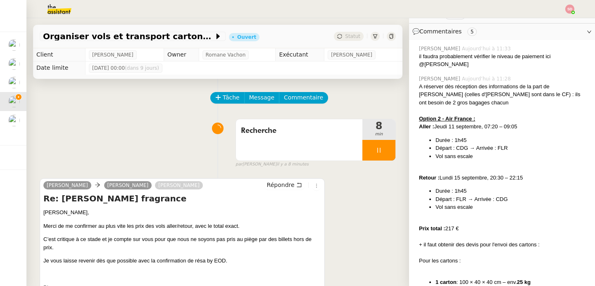
scroll to position [0, 0]
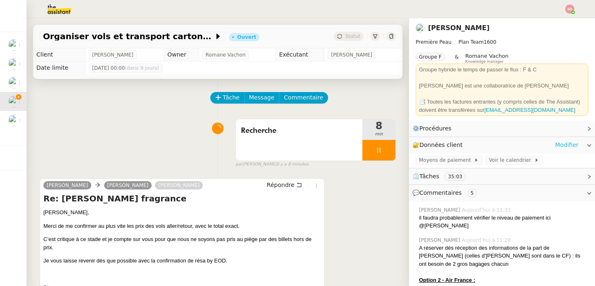
click at [562, 145] on link "Modifier" at bounding box center [567, 145] width 24 height 10
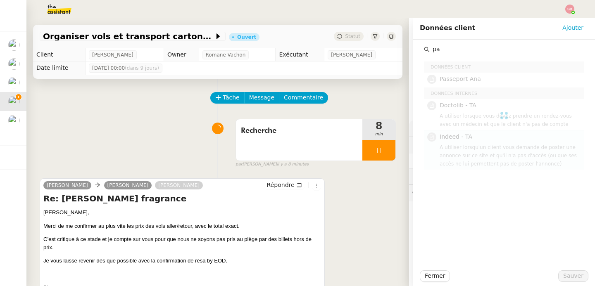
type input "p"
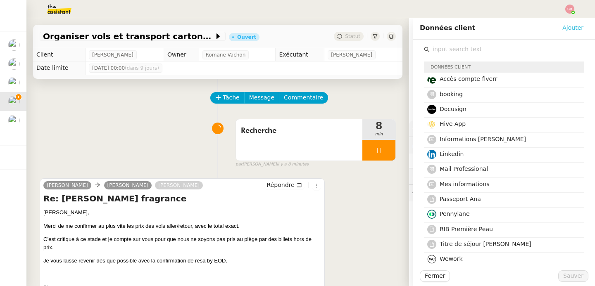
click at [572, 27] on span "Ajouter" at bounding box center [572, 28] width 21 height 10
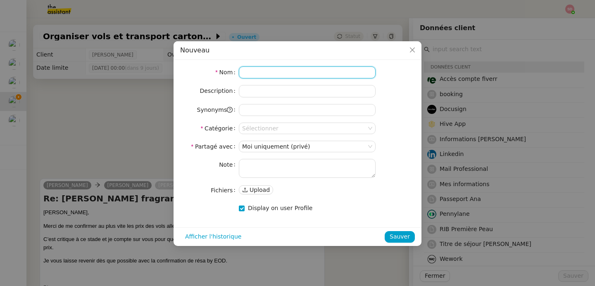
click at [270, 71] on input at bounding box center [307, 73] width 137 height 12
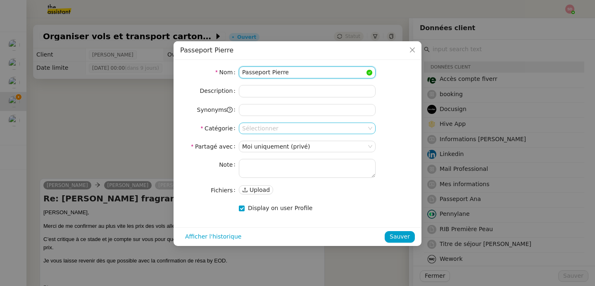
type input "Passeport Pierre"
click at [286, 131] on input at bounding box center [304, 128] width 124 height 11
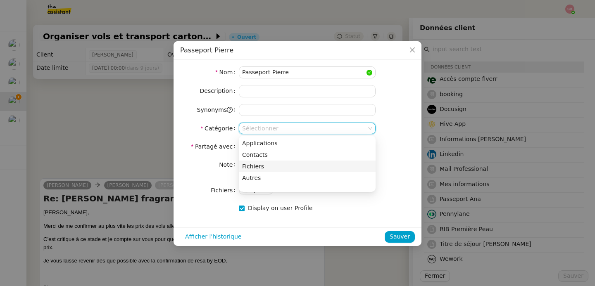
click at [283, 166] on div "Fichiers" at bounding box center [307, 166] width 130 height 7
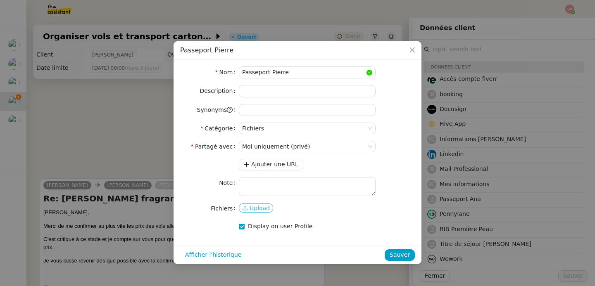
click at [267, 209] on span "Upload" at bounding box center [259, 208] width 20 height 8
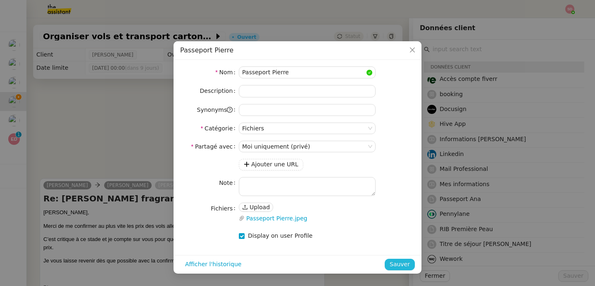
click at [407, 263] on span "Sauver" at bounding box center [400, 265] width 20 height 10
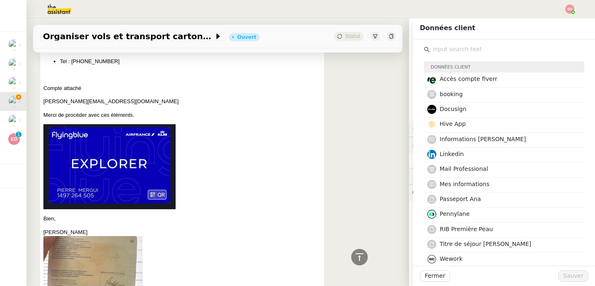
scroll to position [473, 0]
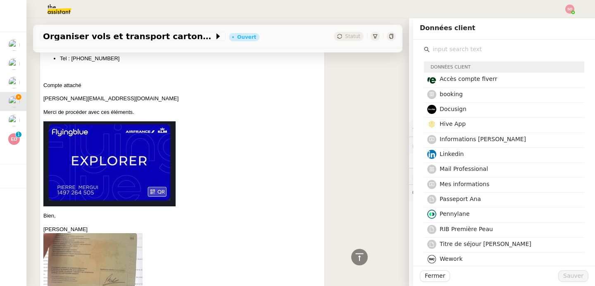
click at [83, 101] on p "[PERSON_NAME][EMAIL_ADDRESS][DOMAIN_NAME]" at bounding box center [182, 99] width 278 height 8
copy p "[PERSON_NAME][EMAIL_ADDRESS][DOMAIN_NAME]"
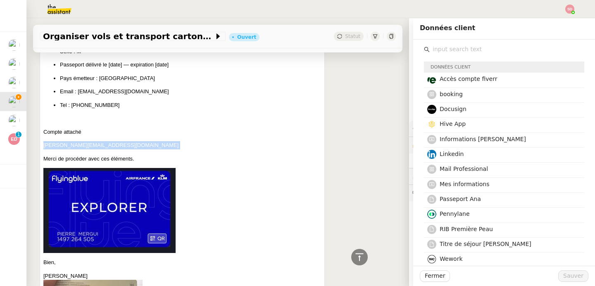
scroll to position [426, 0]
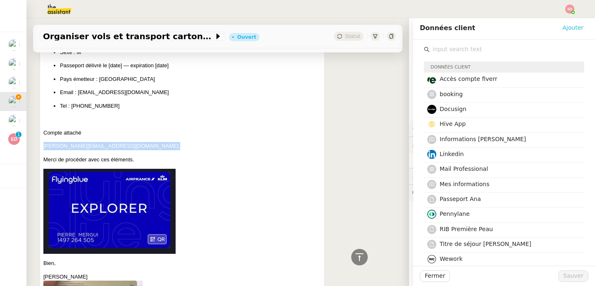
click at [571, 26] on span "Ajouter" at bounding box center [572, 28] width 21 height 10
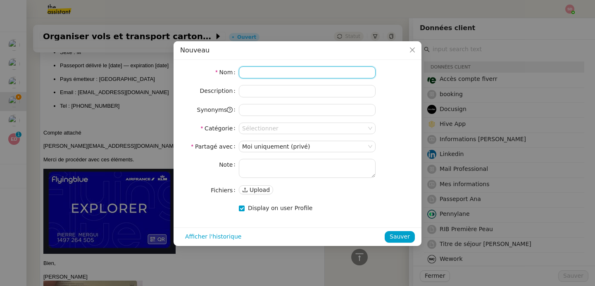
click at [282, 69] on input at bounding box center [307, 73] width 137 height 12
type input "Flying Blue Air France"
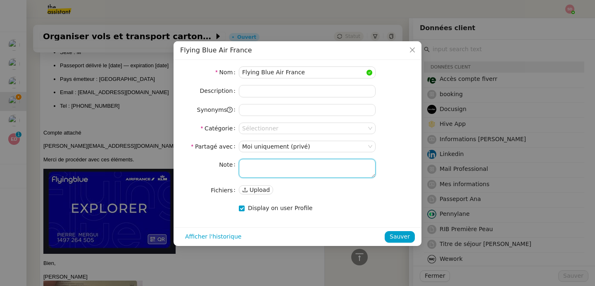
click at [243, 161] on textarea at bounding box center [307, 168] width 137 height 19
paste textarea "[PERSON_NAME][EMAIL_ADDRESS][DOMAIN_NAME]"
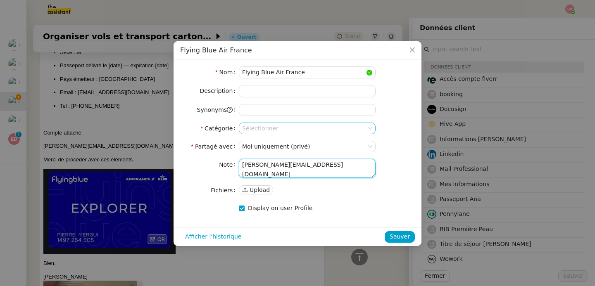
type textarea "[PERSON_NAME][EMAIL_ADDRESS][DOMAIN_NAME]"
click at [285, 124] on input at bounding box center [304, 128] width 124 height 11
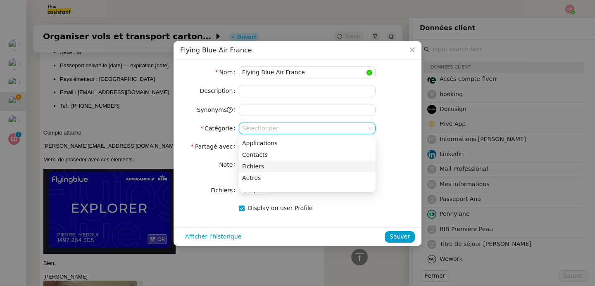
click at [274, 169] on div "Fichiers" at bounding box center [307, 166] width 130 height 7
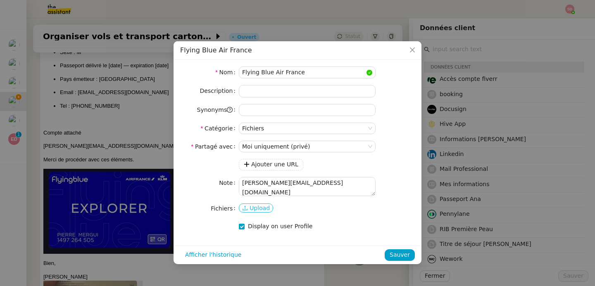
click at [256, 207] on span "Upload" at bounding box center [259, 208] width 20 height 8
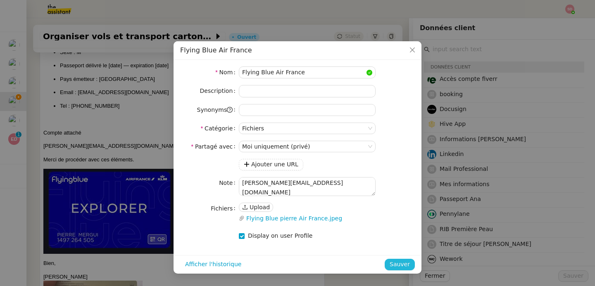
click at [395, 261] on span "Sauver" at bounding box center [400, 265] width 20 height 10
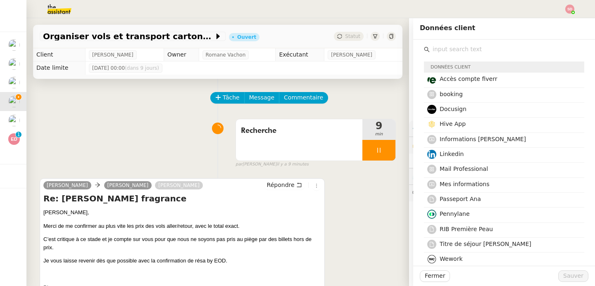
click at [356, 211] on div "[PERSON_NAME] [PERSON_NAME] Répondre Re: [PERSON_NAME] fragrance [PERSON_NAME],…" at bounding box center [218, 248] width 356 height 155
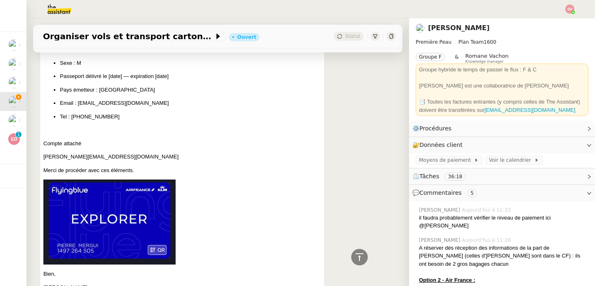
scroll to position [424, 0]
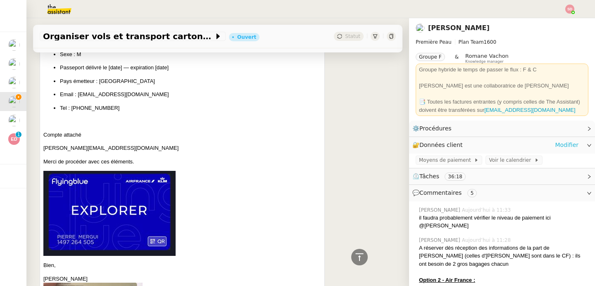
click at [558, 142] on link "Modifier" at bounding box center [567, 145] width 24 height 10
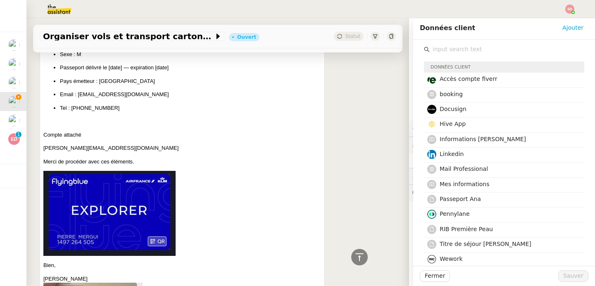
click at [471, 50] on input "text" at bounding box center [507, 49] width 154 height 11
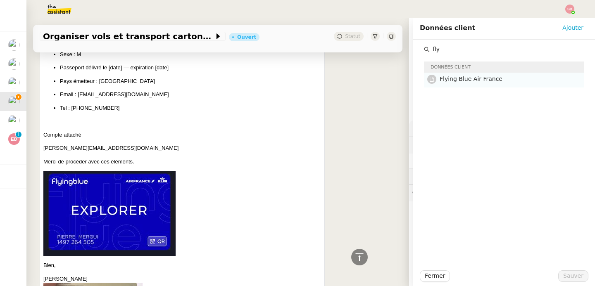
type input "fly"
click at [464, 77] on span "Flying Blue Air France" at bounding box center [471, 79] width 63 height 7
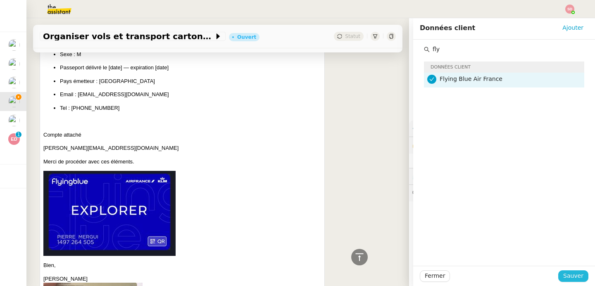
click at [568, 278] on span "Sauver" at bounding box center [573, 276] width 20 height 10
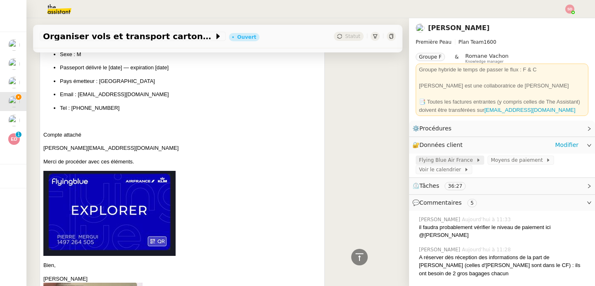
click at [445, 161] on span "Flying Blue Air France" at bounding box center [447, 160] width 57 height 8
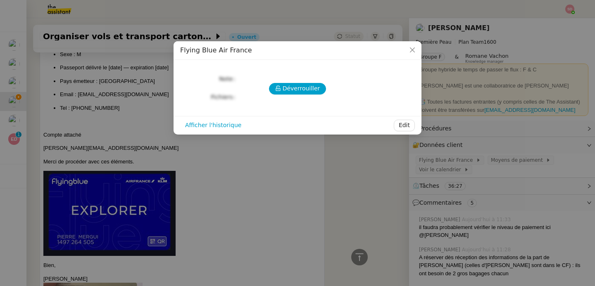
click at [301, 96] on div "Déverrouiller Note Fichiers Upload" at bounding box center [297, 85] width 235 height 36
click at [303, 87] on span "Déverrouiller" at bounding box center [302, 89] width 38 height 10
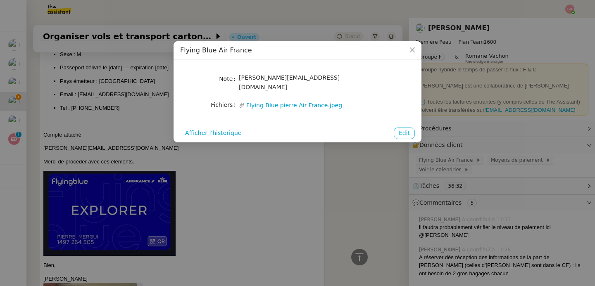
click at [406, 128] on span "Edit" at bounding box center [404, 133] width 11 height 10
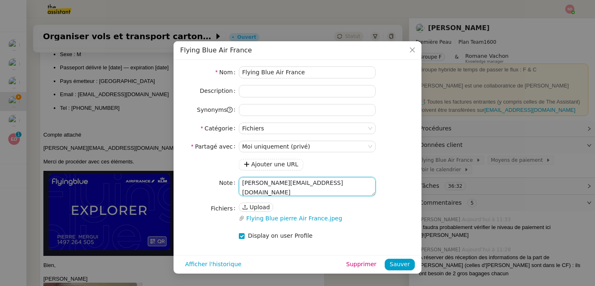
click at [321, 186] on textarea "[PERSON_NAME][EMAIL_ADDRESS][DOMAIN_NAME]" at bounding box center [307, 186] width 137 height 19
click at [241, 192] on textarea "[PERSON_NAME][EMAIL_ADDRESS][DOMAIN_NAME] 1497264505" at bounding box center [307, 186] width 137 height 19
type textarea "[PERSON_NAME][EMAIL_ADDRESS][DOMAIN_NAME] Numéro fidélité : 1497264505"
click at [400, 264] on span "Sauver" at bounding box center [400, 265] width 20 height 10
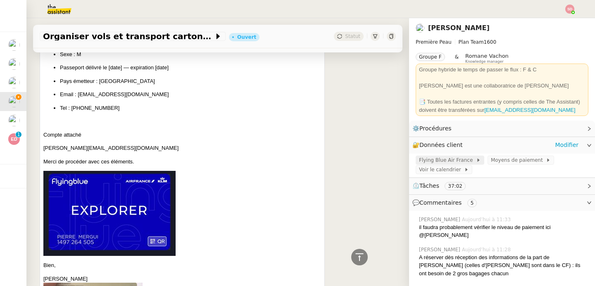
click at [446, 161] on span "Flying Blue Air France" at bounding box center [447, 160] width 57 height 8
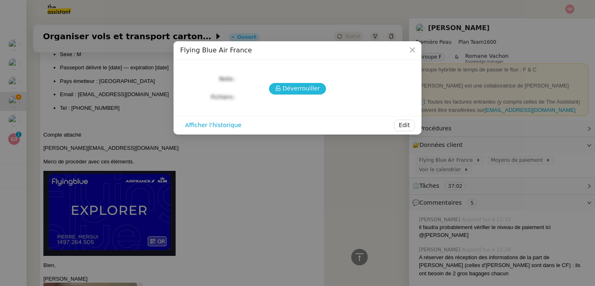
click at [281, 86] on icon at bounding box center [278, 89] width 6 height 6
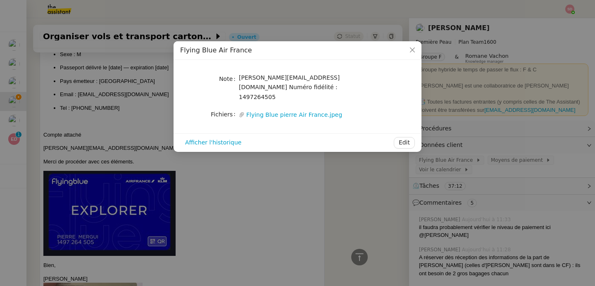
click at [298, 179] on nz-modal-container "Flying Blue Air France Note [PERSON_NAME][EMAIL_ADDRESS][DOMAIN_NAME] Numéro fi…" at bounding box center [297, 143] width 595 height 286
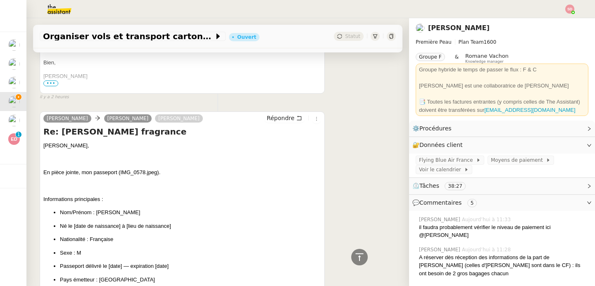
scroll to position [0, 0]
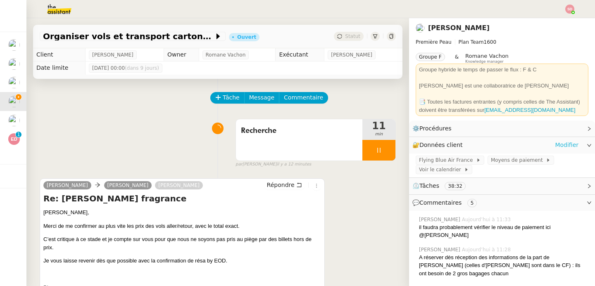
click at [555, 143] on link "Modifier" at bounding box center [567, 145] width 24 height 10
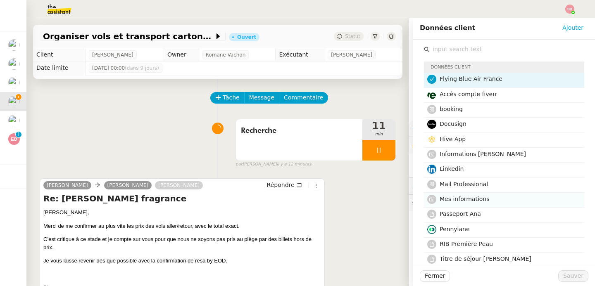
click at [479, 198] on span "Mes informations" at bounding box center [465, 199] width 50 height 7
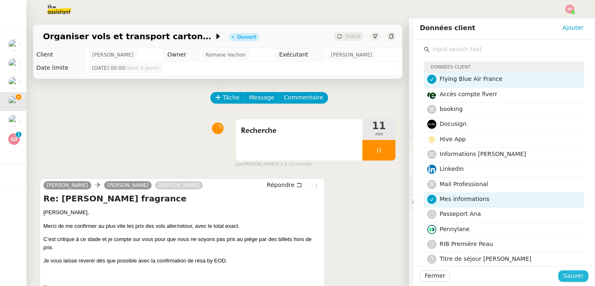
click at [577, 275] on span "Sauver" at bounding box center [573, 276] width 20 height 10
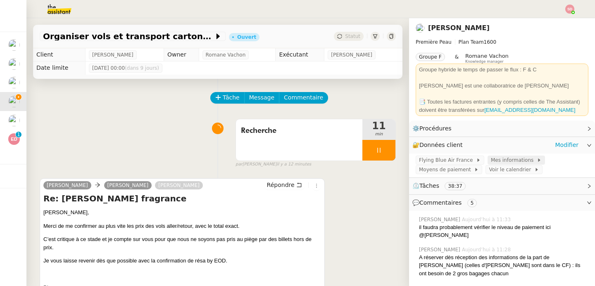
click at [502, 163] on span "Mes informations" at bounding box center [514, 160] width 46 height 8
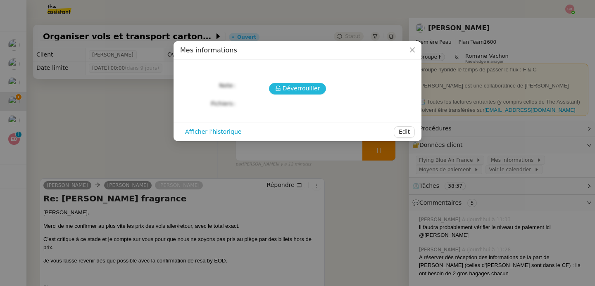
click at [304, 88] on span "Déverrouiller" at bounding box center [302, 89] width 38 height 10
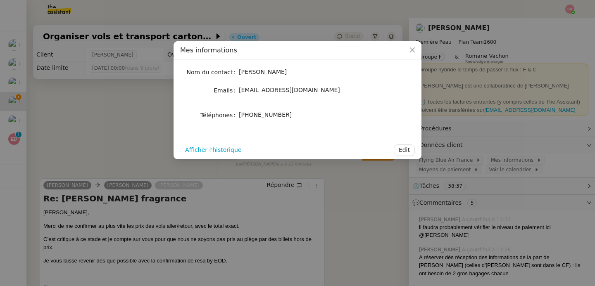
click at [262, 112] on span "[PHONE_NUMBER]" at bounding box center [265, 115] width 53 height 7
copy div "[PHONE_NUMBER] Afficher l'historique Edit"
click at [473, 138] on nz-modal-container "Mes informations Nom du contact [PERSON_NAME] Emails [EMAIL_ADDRESS][DOMAIN_NAM…" at bounding box center [297, 143] width 595 height 286
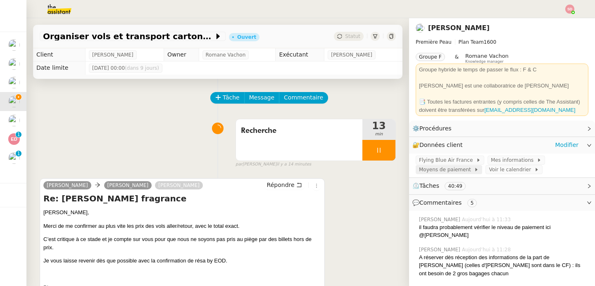
click at [454, 171] on span "Moyens de paiement" at bounding box center [446, 170] width 55 height 8
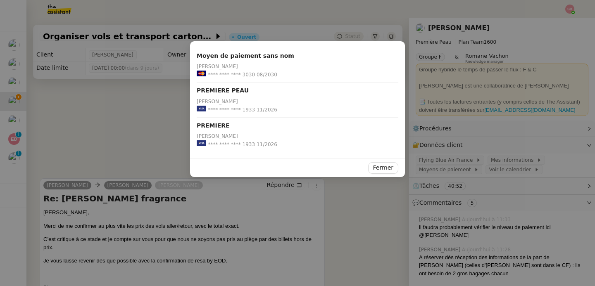
click at [244, 107] on span "**** **** **** 1933" at bounding box center [231, 110] width 47 height 8
copy span "1933"
click at [119, 91] on nz-modal-container "Moyen de paiement sans nom [PERSON_NAME] **** **** **** 3030 08/2030 PREMIERE P…" at bounding box center [297, 143] width 595 height 286
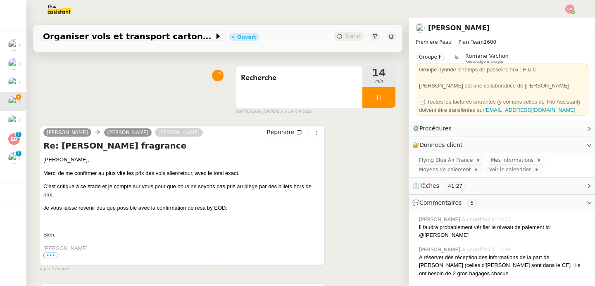
scroll to position [140, 0]
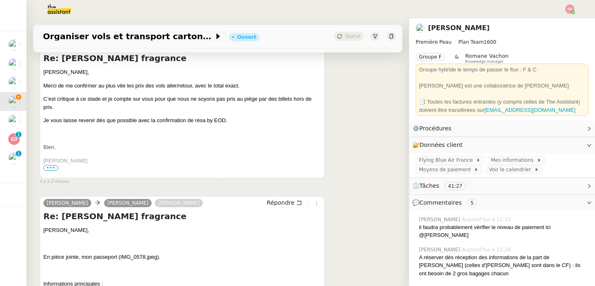
click at [223, 121] on p "Je vous laisse revenir dès que possible avec la confirmation de résa by EOD." at bounding box center [182, 120] width 278 height 8
copy p "EOD"
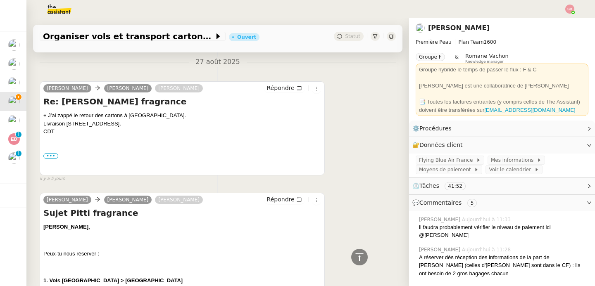
scroll to position [4595, 0]
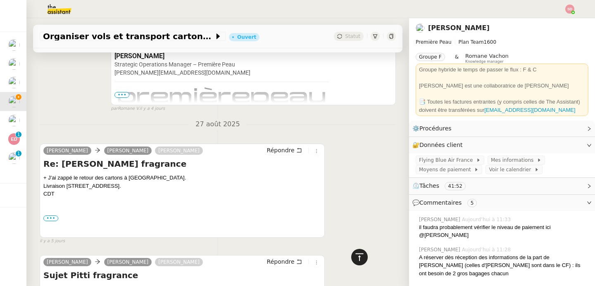
click at [358, 261] on icon at bounding box center [359, 257] width 10 height 10
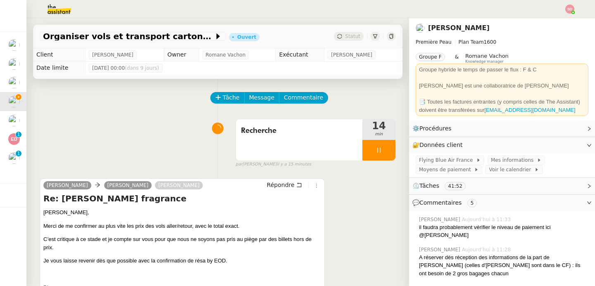
scroll to position [47, 0]
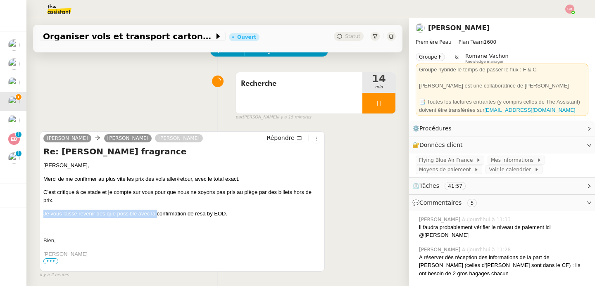
drag, startPoint x: 157, startPoint y: 215, endPoint x: 252, endPoint y: 209, distance: 95.6
click at [252, 209] on div "[PERSON_NAME], Merci de me confirmer au plus vite les prix des vols aller/retou…" at bounding box center [182, 232] width 278 height 140
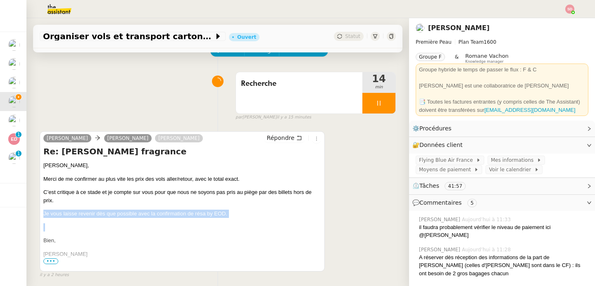
click at [252, 209] on div "[PERSON_NAME], Merci de me confirmer au plus vite les prix des vols aller/retou…" at bounding box center [182, 232] width 278 height 140
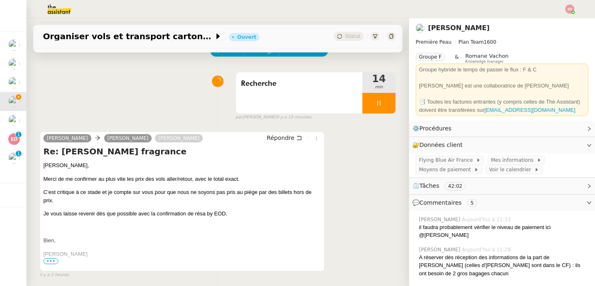
click at [138, 216] on p "Je vous laisse revenir dès que possible avec la confirmation de résa by EOD." at bounding box center [182, 214] width 278 height 8
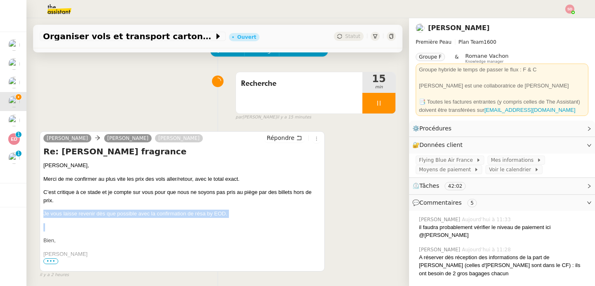
copy p "Je vous laisse revenir dès que possible avec la confirmation de résa by EOD."
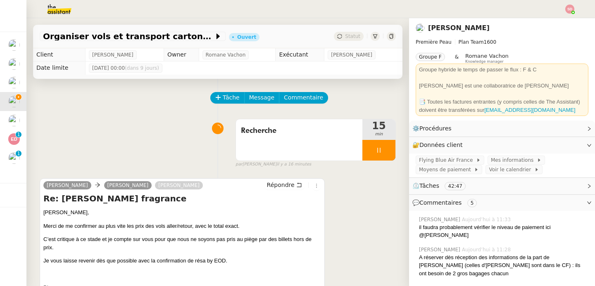
click at [162, 135] on div "Recherche 15 min false par [PERSON_NAME] il y a 16 minutes" at bounding box center [218, 141] width 356 height 53
click at [64, 10] on img at bounding box center [53, 9] width 64 height 18
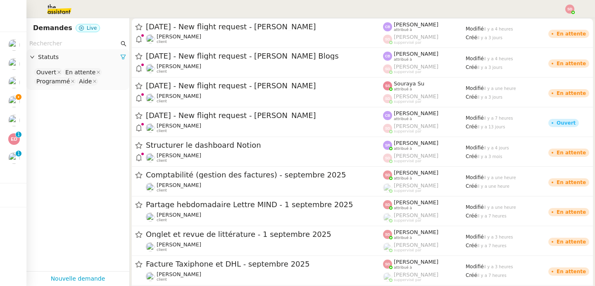
click at [56, 41] on input "text" at bounding box center [74, 44] width 90 height 10
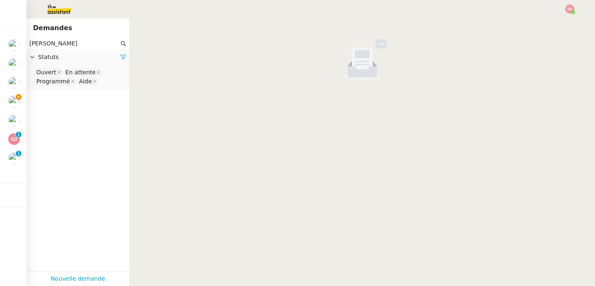
type input "[PERSON_NAME]"
click at [100, 81] on nz-select-top-control "Ouvert En attente Programmé Aide" at bounding box center [78, 76] width 90 height 19
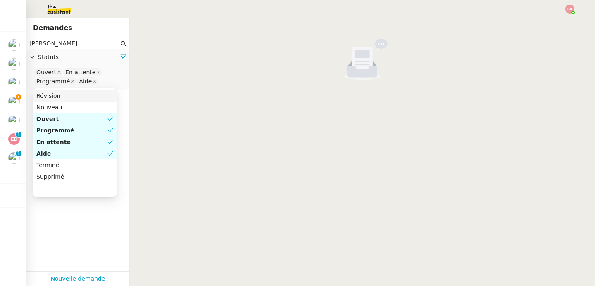
click at [86, 44] on input "[PERSON_NAME]" at bounding box center [74, 44] width 90 height 10
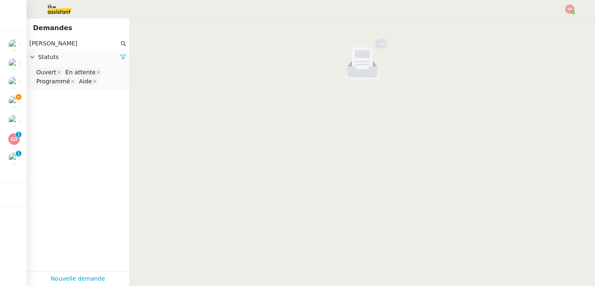
click at [104, 85] on nz-select-top-control "Ouvert En attente Programmé Aide" at bounding box center [78, 76] width 90 height 19
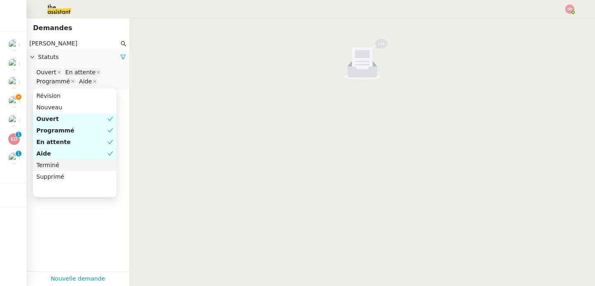
click at [65, 166] on div "Terminé" at bounding box center [74, 165] width 77 height 7
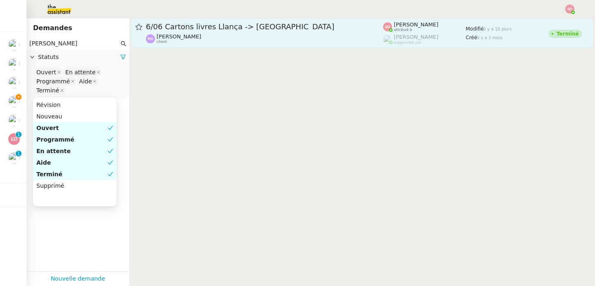
click at [275, 25] on span "6/06 Cartons livres Llança -> [GEOGRAPHIC_DATA]" at bounding box center [264, 26] width 237 height 7
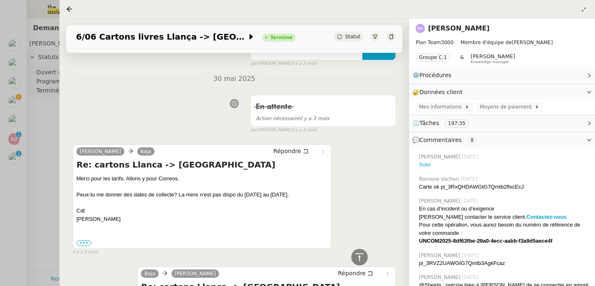
scroll to position [6301, 0]
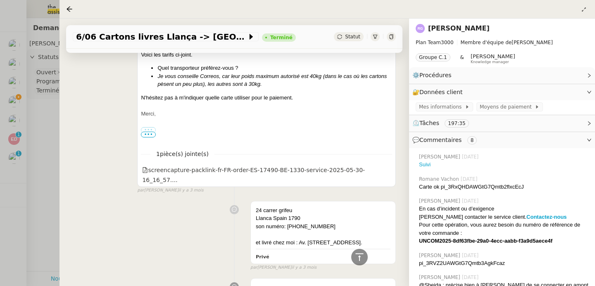
click at [24, 211] on div at bounding box center [297, 143] width 595 height 286
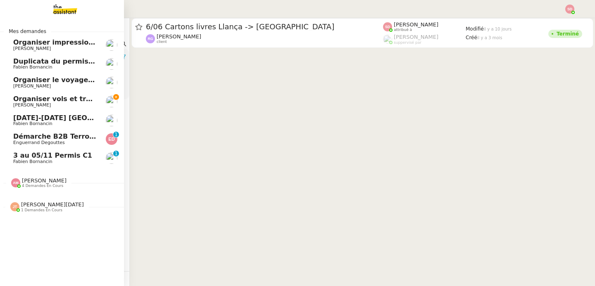
click at [13, 105] on span "[PERSON_NAME]" at bounding box center [32, 104] width 38 height 5
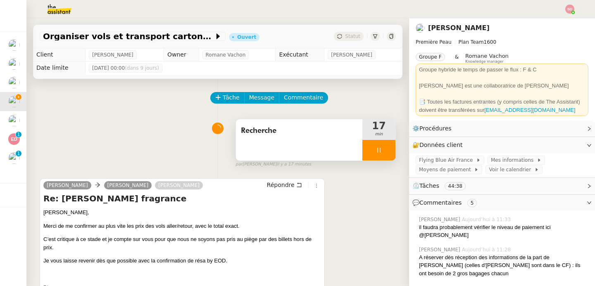
click at [375, 153] on icon at bounding box center [378, 150] width 7 height 7
